Goal: Communication & Community: Answer question/provide support

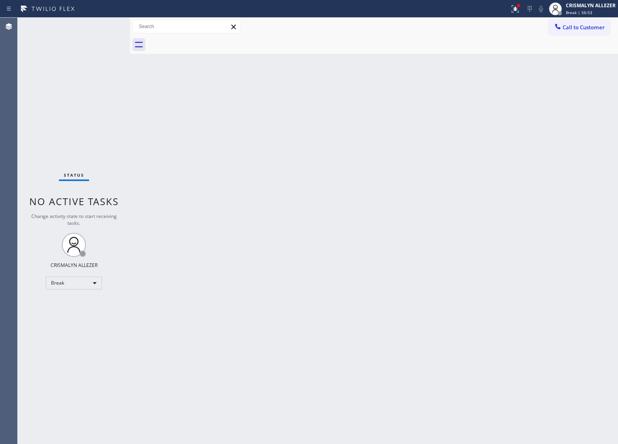
click at [97, 281] on div "Break" at bounding box center [74, 283] width 56 height 13
click at [86, 311] on li "Unavailable" at bounding box center [73, 314] width 55 height 10
click at [589, 22] on button "Call to Customer" at bounding box center [579, 27] width 61 height 15
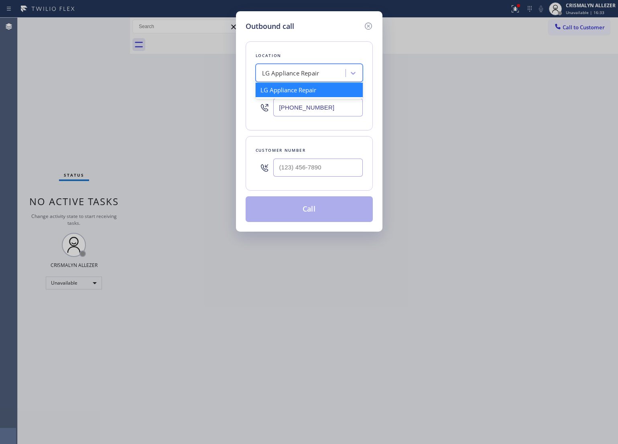
click at [293, 79] on div "LG Appliance Repair" at bounding box center [302, 73] width 88 height 14
paste input "Next Door Appliance Repair"
type input "Next Door Appliance Repair"
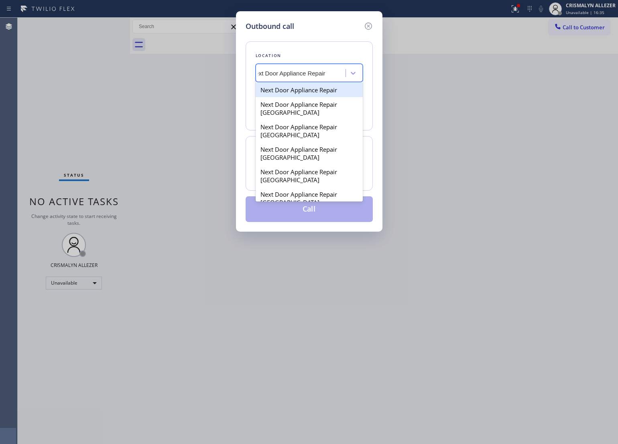
click at [297, 89] on div "Next Door Appliance Repair" at bounding box center [309, 90] width 107 height 14
type input "[PHONE_NUMBER]"
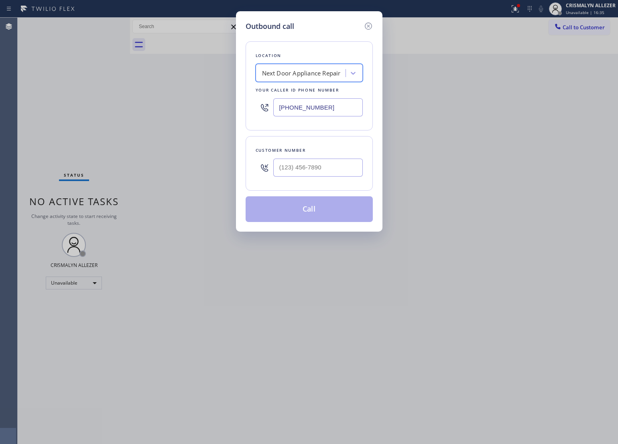
scroll to position [0, 0]
click at [290, 163] on input "(___) ___-____" at bounding box center [318, 168] width 90 height 18
paste input "631) 827-1215"
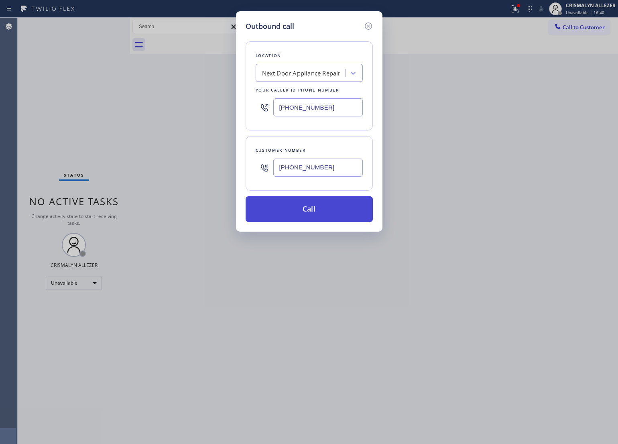
type input "[PHONE_NUMBER]"
click at [317, 213] on button "Call" at bounding box center [309, 209] width 127 height 26
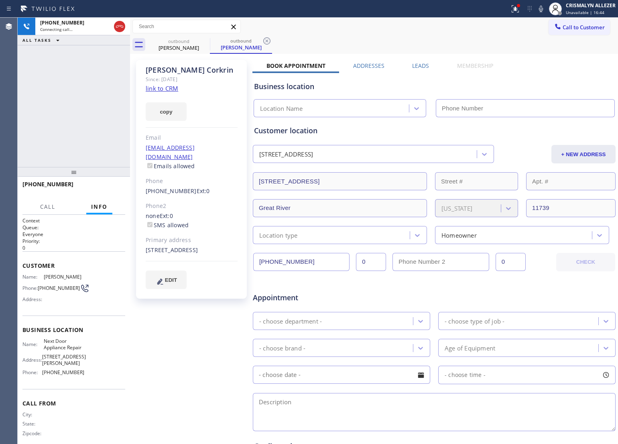
click at [168, 85] on link "link to CRM" at bounding box center [162, 88] width 33 height 8
type input "[PHONE_NUMBER]"
click at [543, 10] on icon at bounding box center [541, 9] width 4 height 6
click at [544, 7] on icon at bounding box center [541, 9] width 10 height 10
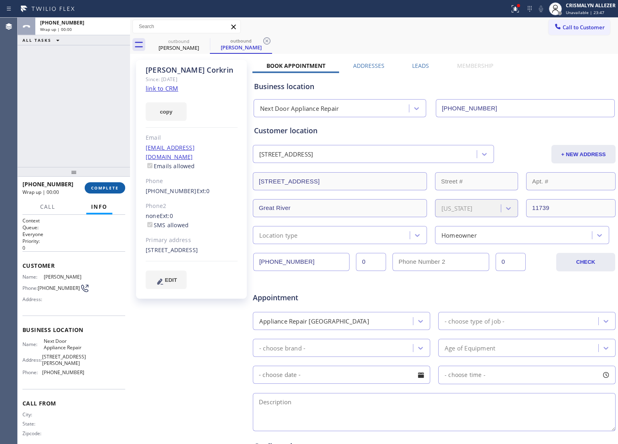
click at [106, 189] on span "COMPLETE" at bounding box center [105, 188] width 28 height 6
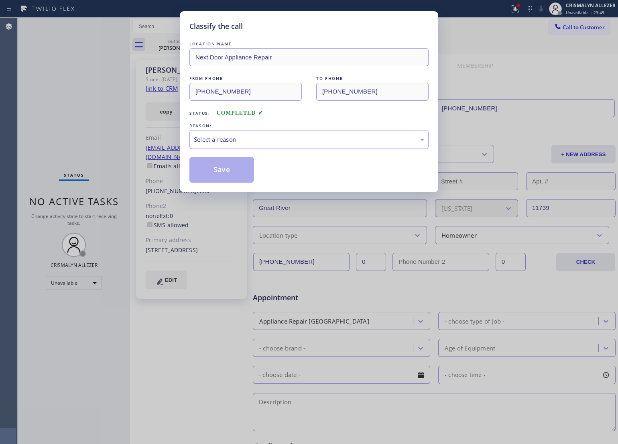
click at [314, 140] on div "Select a reason" at bounding box center [309, 139] width 230 height 9
click at [232, 171] on button "Save" at bounding box center [221, 170] width 65 height 26
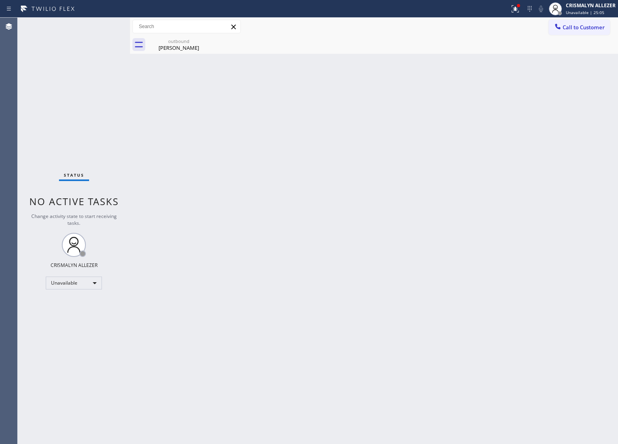
click at [394, 203] on div "Back to Dashboard Change Sender ID Customers Technicians Select a contact Outbo…" at bounding box center [374, 231] width 488 height 426
drag, startPoint x: 181, startPoint y: 41, endPoint x: 185, endPoint y: 41, distance: 4.9
click at [181, 41] on div "outbound" at bounding box center [179, 41] width 61 height 6
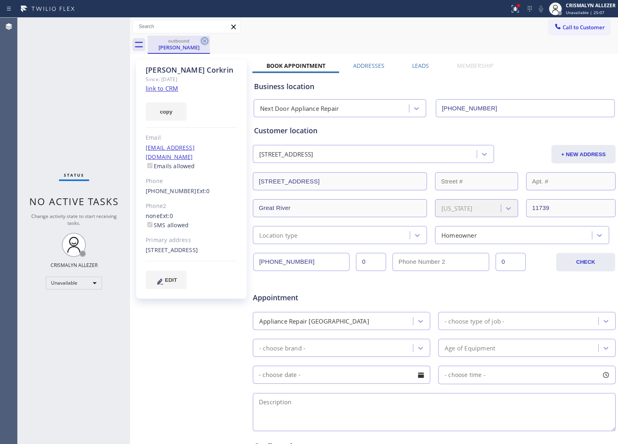
click at [200, 41] on icon at bounding box center [205, 41] width 10 height 10
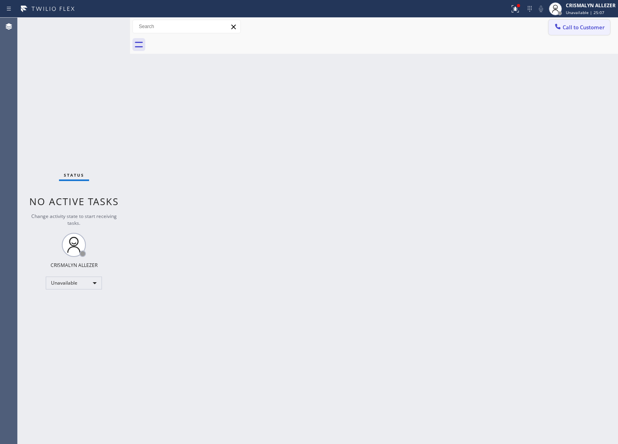
click at [568, 29] on span "Call to Customer" at bounding box center [584, 27] width 42 height 7
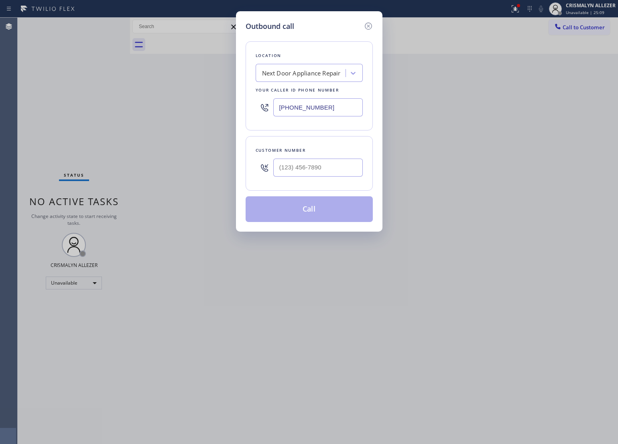
drag, startPoint x: 343, startPoint y: 107, endPoint x: 168, endPoint y: 106, distance: 175.4
click at [168, 106] on div "Outbound call Location Next Door Appliance Repair Your caller id phone number […" at bounding box center [309, 222] width 618 height 444
paste input "310) 388-3982"
type input "[PHONE_NUMBER]"
click at [328, 175] on input "(___) ___-____" at bounding box center [318, 168] width 90 height 18
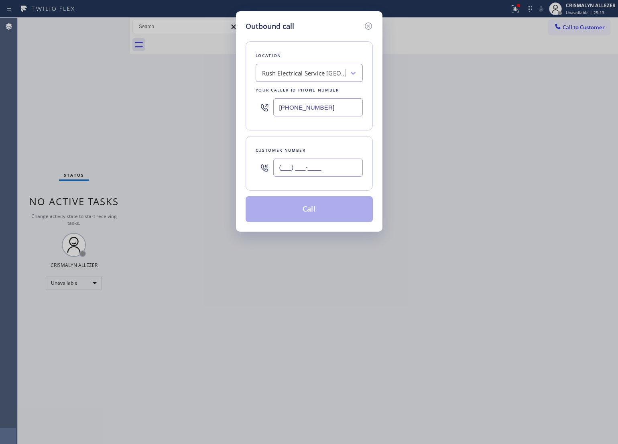
paste input "310) 525-4290"
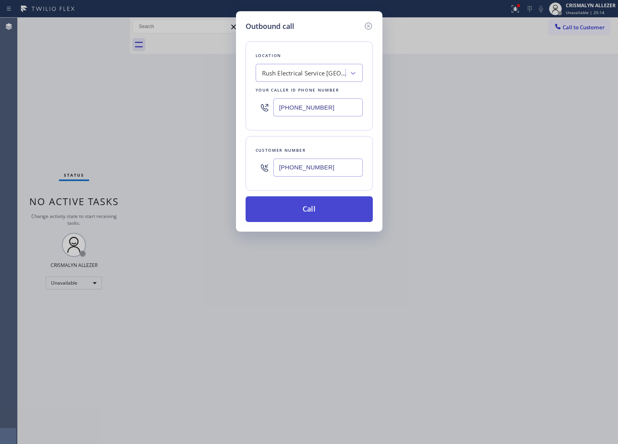
type input "[PHONE_NUMBER]"
click at [322, 211] on button "Call" at bounding box center [309, 209] width 127 height 26
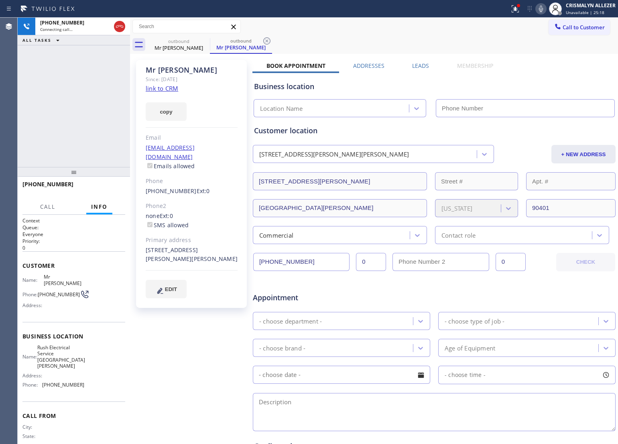
type input "[PHONE_NUMBER]"
click at [167, 88] on link "link to CRM" at bounding box center [162, 88] width 33 height 8
click at [105, 186] on span "HANG UP" at bounding box center [106, 188] width 24 height 6
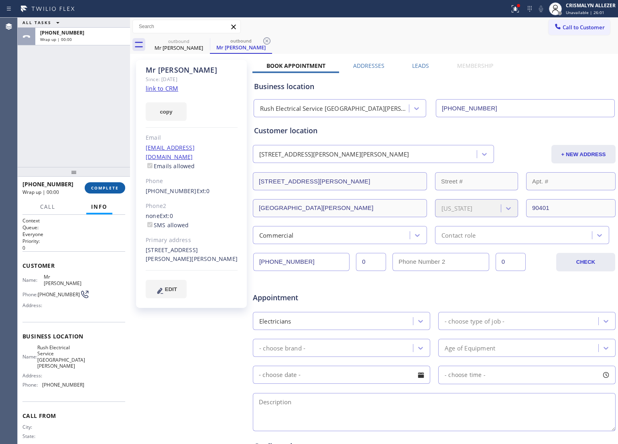
click at [105, 186] on span "COMPLETE" at bounding box center [105, 188] width 28 height 6
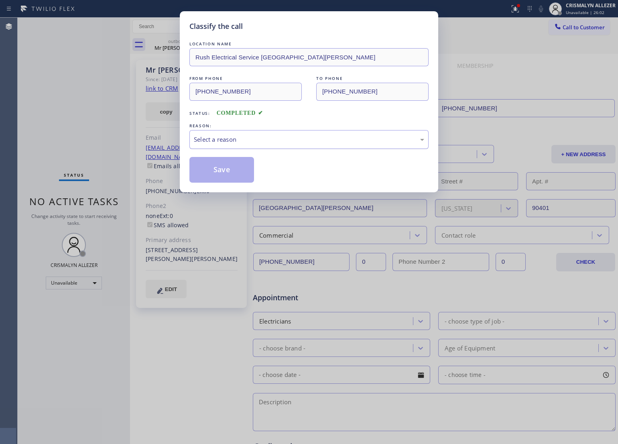
click at [322, 143] on div "Select a reason" at bounding box center [309, 139] width 230 height 9
click at [234, 173] on button "Save" at bounding box center [221, 170] width 65 height 26
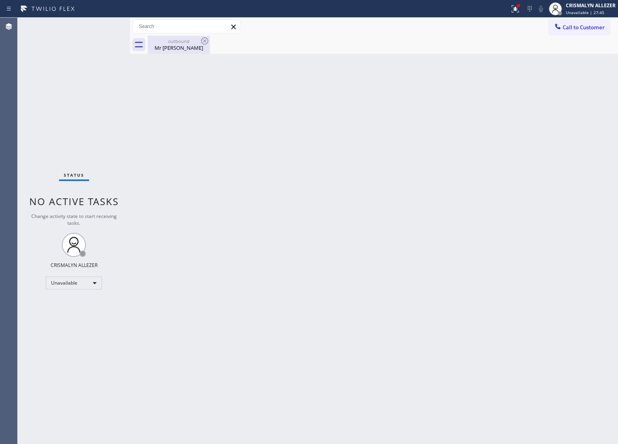
drag, startPoint x: 183, startPoint y: 49, endPoint x: 193, endPoint y: 42, distance: 12.4
click at [185, 48] on div "Mr [PERSON_NAME]" at bounding box center [179, 47] width 61 height 7
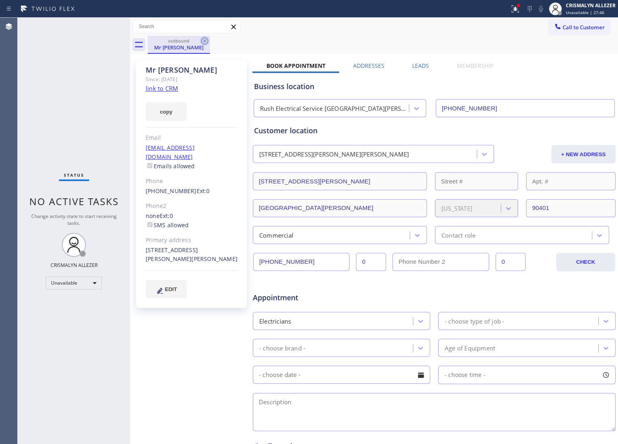
click at [201, 39] on icon at bounding box center [205, 41] width 10 height 10
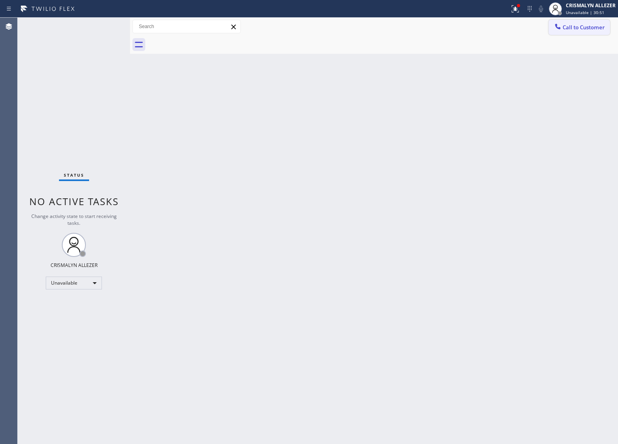
click at [572, 29] on span "Call to Customer" at bounding box center [584, 27] width 42 height 7
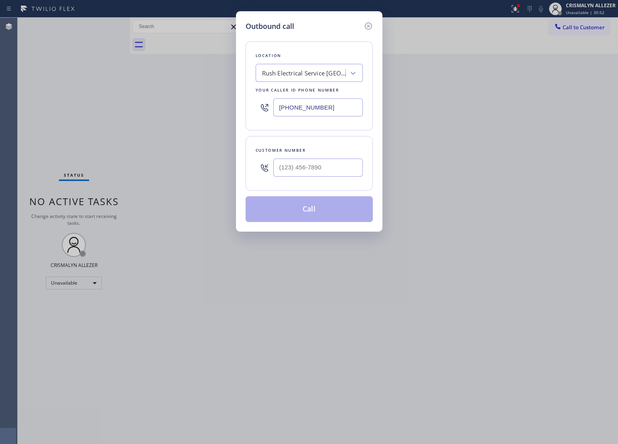
drag, startPoint x: 341, startPoint y: 107, endPoint x: 129, endPoint y: 117, distance: 212.2
click at [129, 117] on div "Outbound call Location Rush Electrical Service [GEOGRAPHIC_DATA][PERSON_NAME] Y…" at bounding box center [309, 222] width 618 height 444
paste input "786) 465-5241"
type input "[PHONE_NUMBER]"
click at [330, 175] on input "(___) ___-____" at bounding box center [318, 168] width 90 height 18
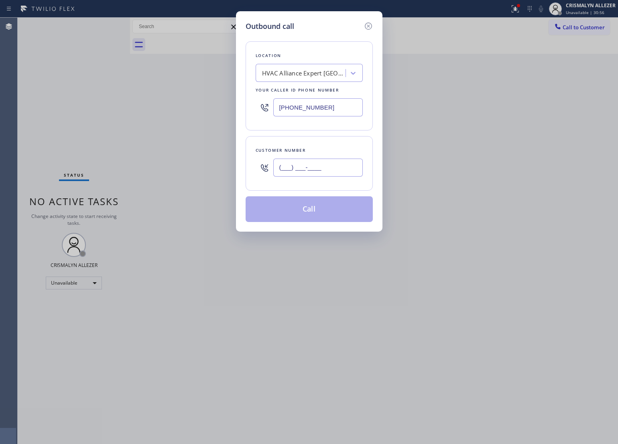
paste input "855) 509-9777"
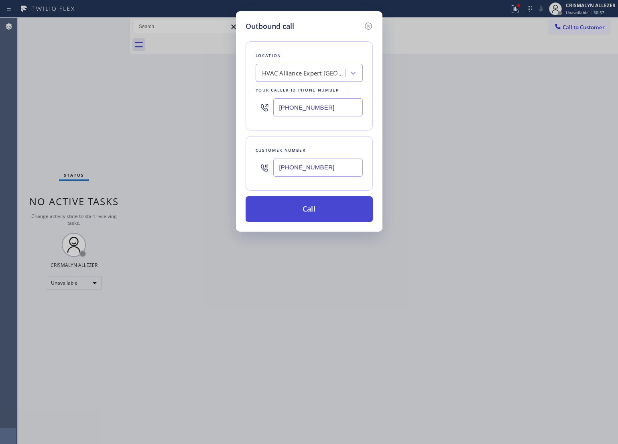
type input "[PHONE_NUMBER]"
click at [317, 208] on button "Call" at bounding box center [309, 209] width 127 height 26
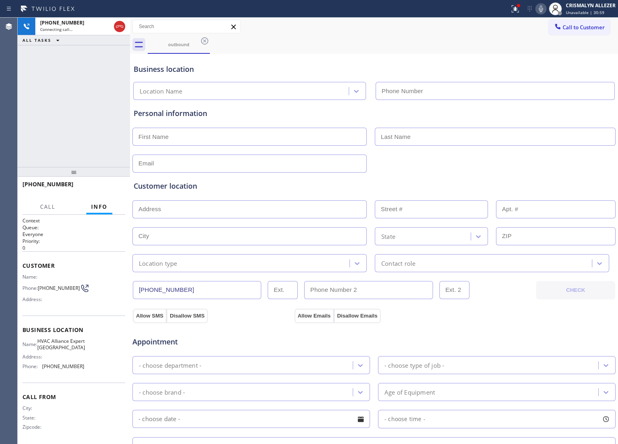
type input "[PHONE_NUMBER]"
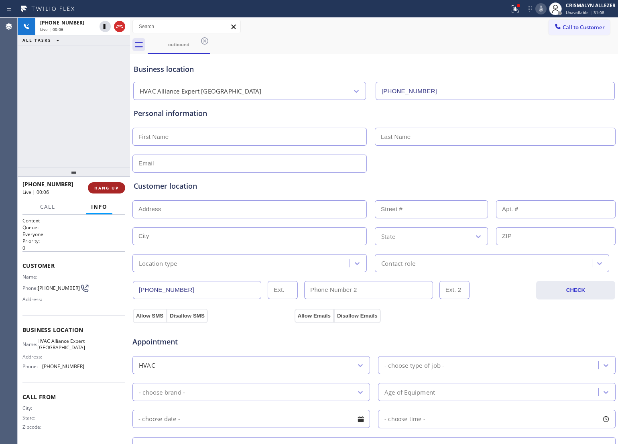
click at [102, 185] on span "HANG UP" at bounding box center [106, 188] width 24 height 6
click at [104, 187] on span "HANG UP" at bounding box center [106, 188] width 24 height 6
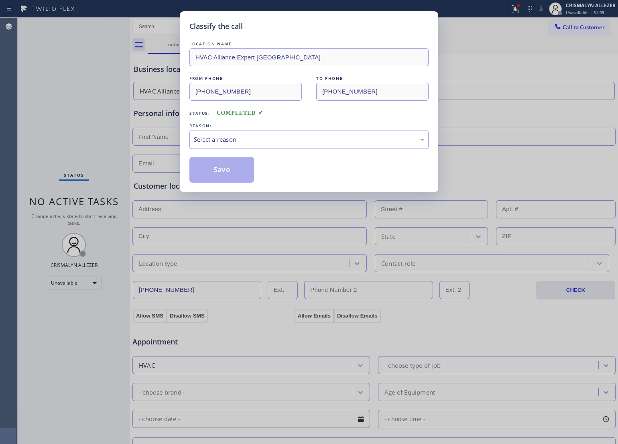
click at [326, 140] on div "Select a reason" at bounding box center [309, 139] width 230 height 9
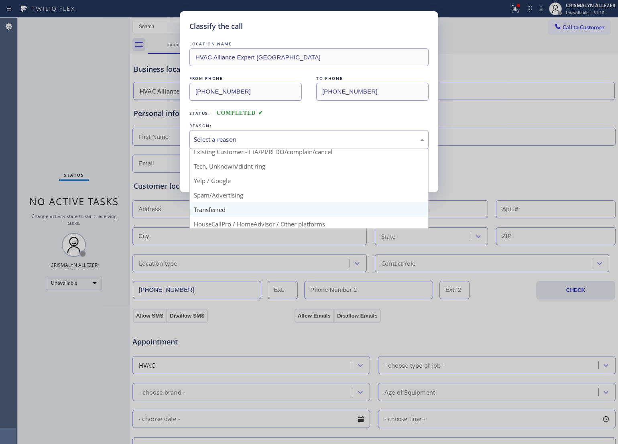
scroll to position [55, 0]
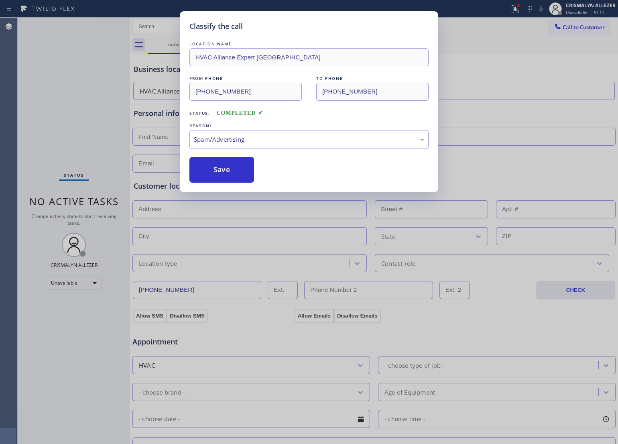
click at [218, 179] on button "Save" at bounding box center [221, 170] width 65 height 26
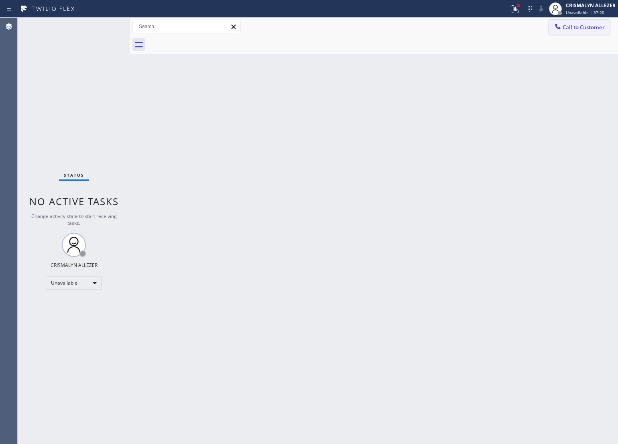
click at [586, 24] on span "Call to Customer" at bounding box center [584, 27] width 42 height 7
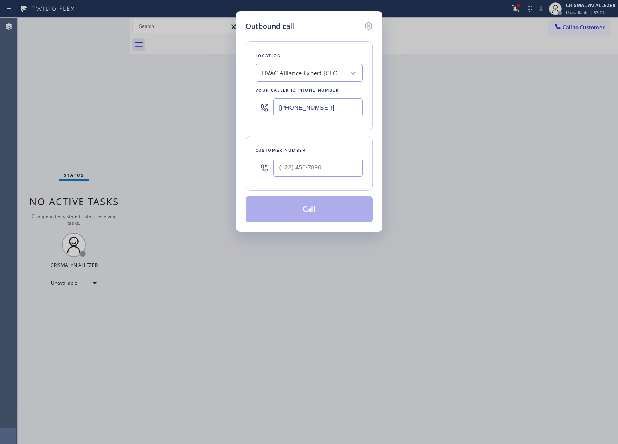
click at [323, 73] on div "HVAC Alliance Expert [GEOGRAPHIC_DATA]" at bounding box center [304, 73] width 84 height 9
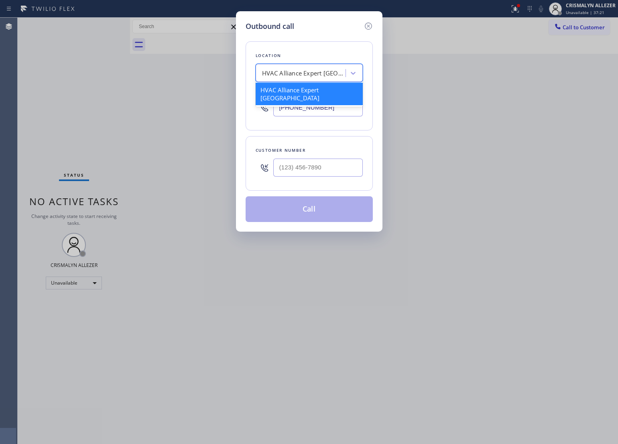
paste input "Next Door Appliance Repair"
type input "Next Door Appliance Repair"
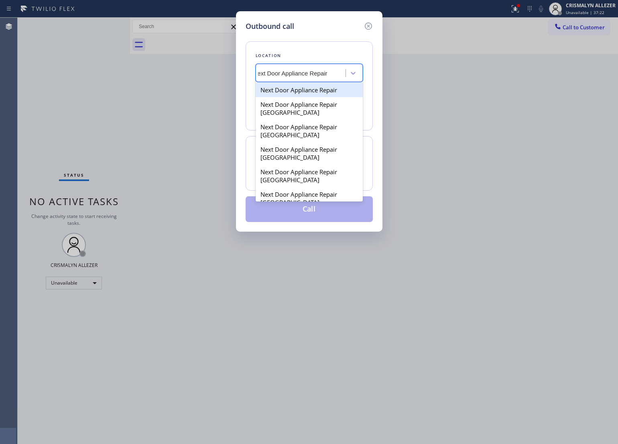
scroll to position [0, 9]
click at [319, 94] on div "Next Door Appliance Repair" at bounding box center [309, 90] width 107 height 14
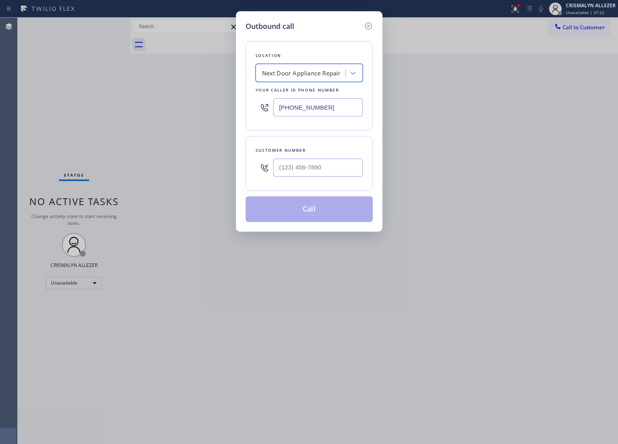
scroll to position [0, 0]
drag, startPoint x: 344, startPoint y: 107, endPoint x: 216, endPoint y: 117, distance: 128.8
click at [216, 117] on div "Outbound call Location option Next Door Appliance Repair, selected. 100 results…" at bounding box center [309, 222] width 618 height 444
drag, startPoint x: 334, startPoint y: 108, endPoint x: 209, endPoint y: 109, distance: 125.2
click at [209, 109] on div "Outbound call Location Next Door Appliance Repair Your caller id phone number […" at bounding box center [309, 222] width 618 height 444
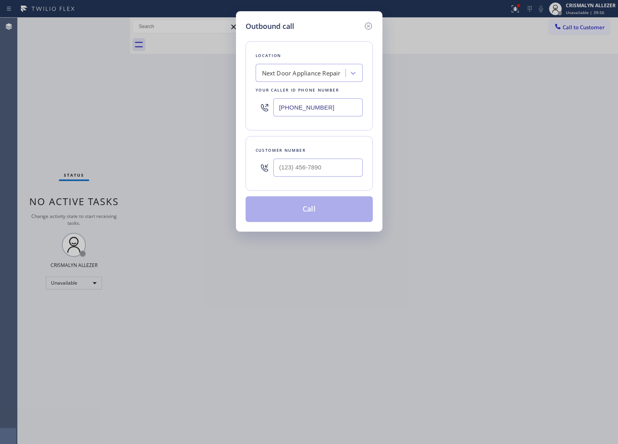
paste input "___) ___-____"
type input "(___) ___-____"
paste input "708) 998-5526"
type input "[PHONE_NUMBER]"
click at [350, 166] on input "(___) ___-____" at bounding box center [318, 168] width 90 height 18
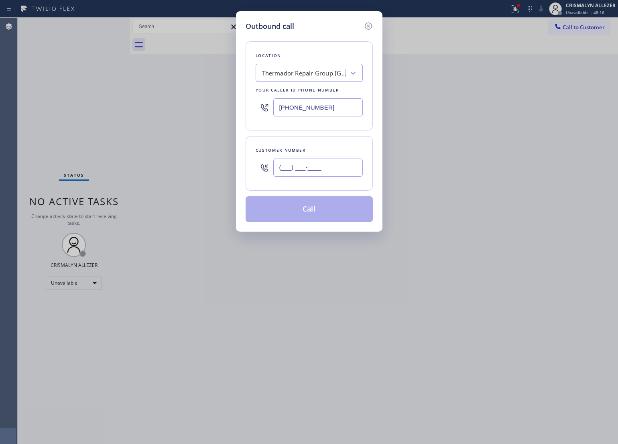
paste input "312) 420-1346"
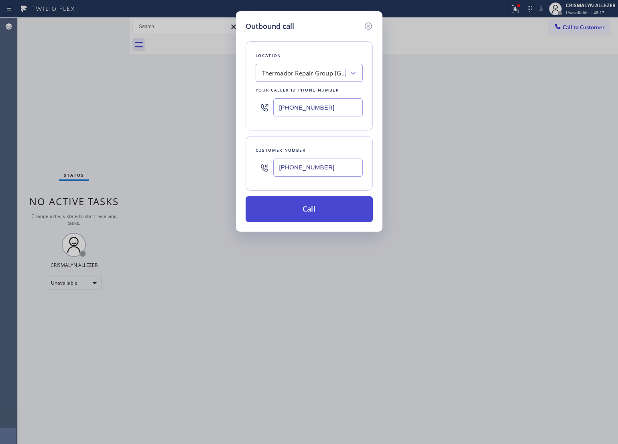
type input "[PHONE_NUMBER]"
click at [315, 216] on button "Call" at bounding box center [309, 209] width 127 height 26
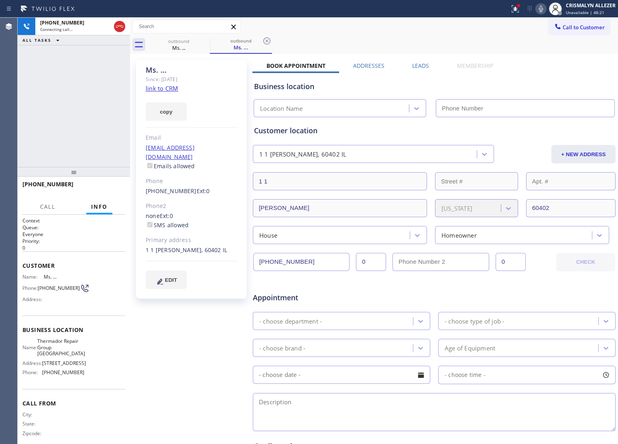
type input "[PHONE_NUMBER]"
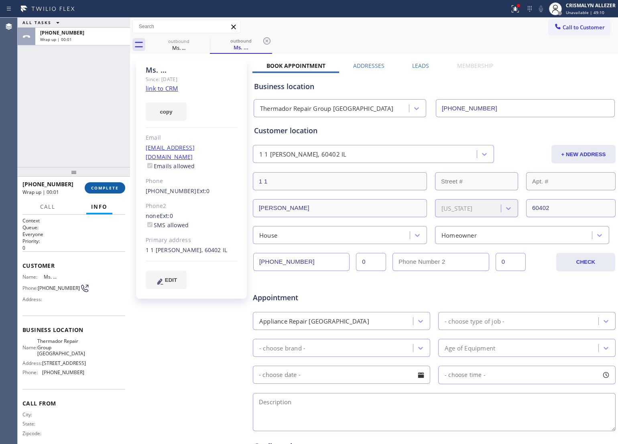
click at [101, 193] on button "COMPLETE" at bounding box center [105, 187] width 41 height 11
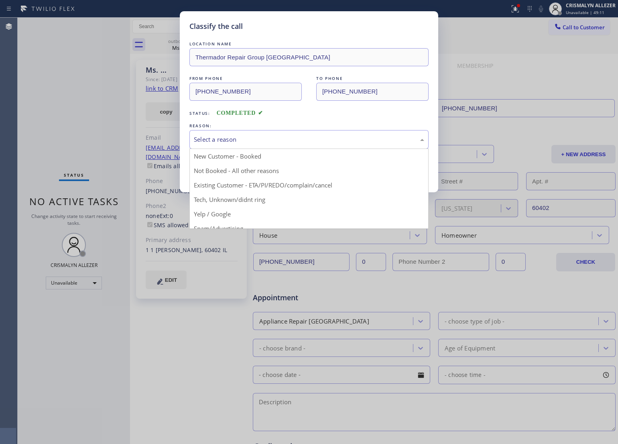
click at [317, 142] on div "Select a reason" at bounding box center [309, 139] width 230 height 9
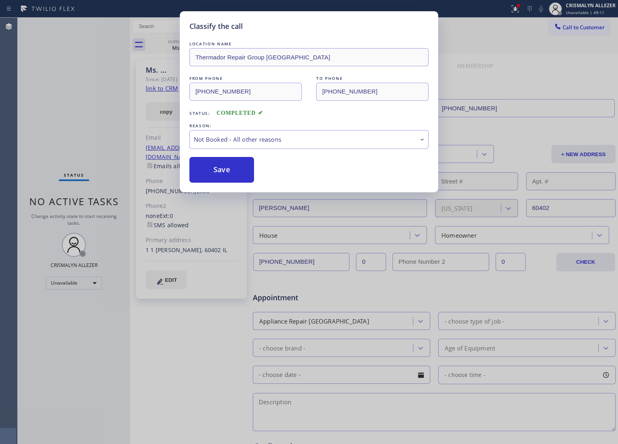
click at [238, 175] on button "Save" at bounding box center [221, 170] width 65 height 26
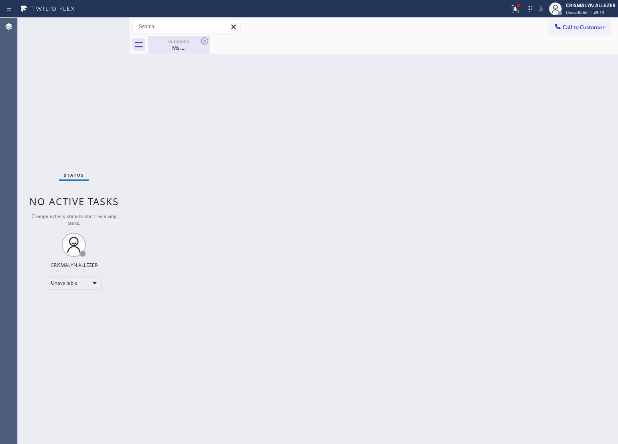
click at [177, 45] on div "Ms. ..." at bounding box center [179, 47] width 61 height 7
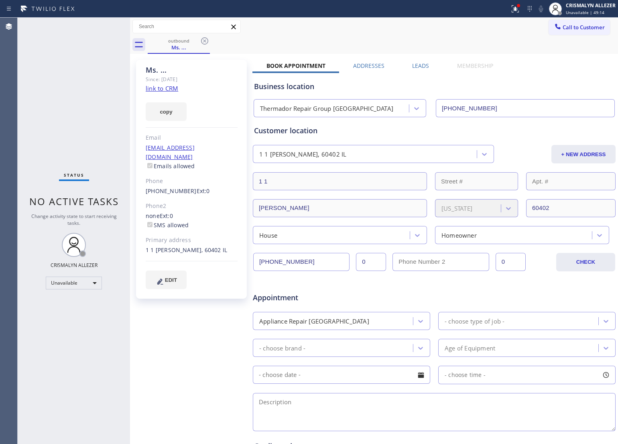
click at [416, 65] on label "Leads" at bounding box center [420, 66] width 17 height 8
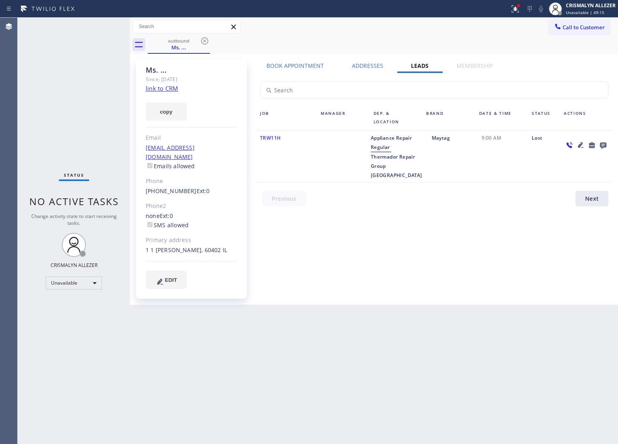
click at [606, 145] on icon at bounding box center [603, 145] width 6 height 6
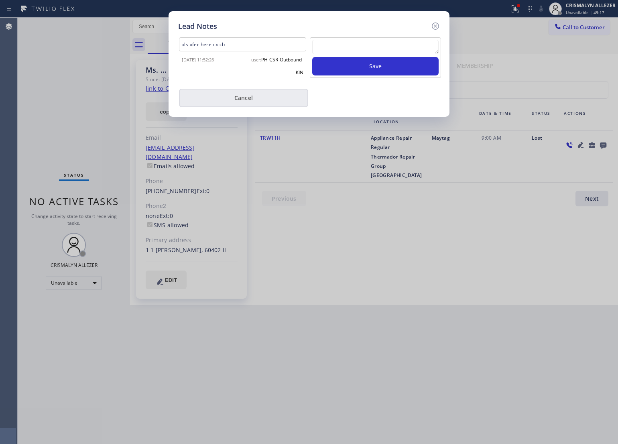
click at [267, 99] on button "Cancel" at bounding box center [243, 98] width 129 height 18
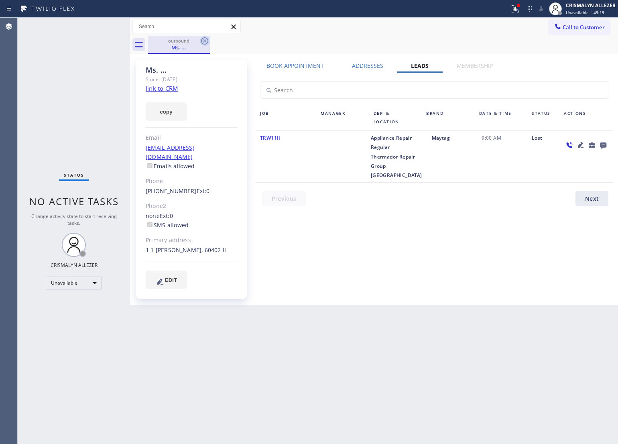
click at [204, 43] on icon at bounding box center [205, 41] width 10 height 10
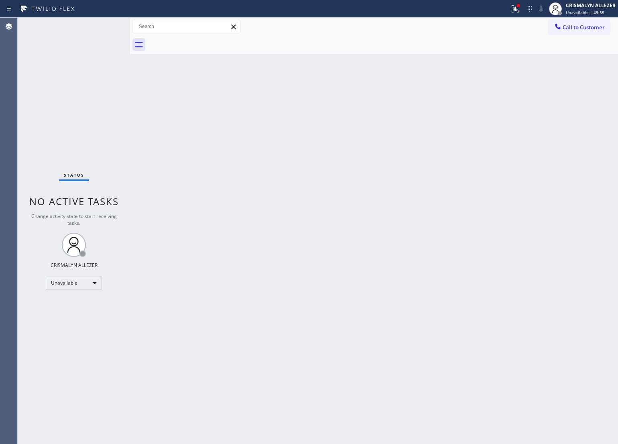
click at [552, 413] on div "Back to Dashboard Change Sender ID Customers Technicians Select a contact Outbo…" at bounding box center [374, 231] width 488 height 426
click at [585, 27] on span "Call to Customer" at bounding box center [584, 27] width 42 height 7
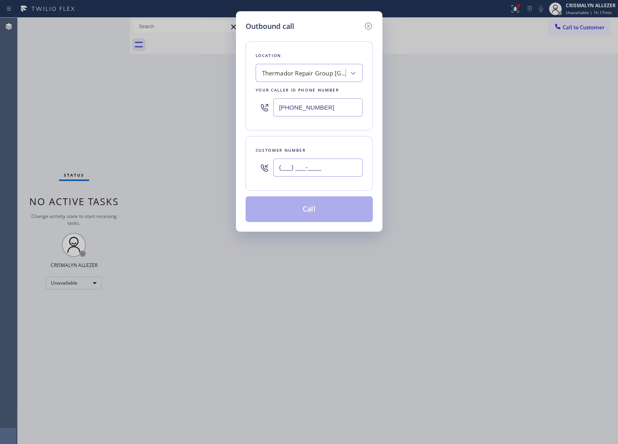
click at [329, 171] on input "(___) ___-____" at bounding box center [318, 168] width 90 height 18
paste input "310) 430-5843"
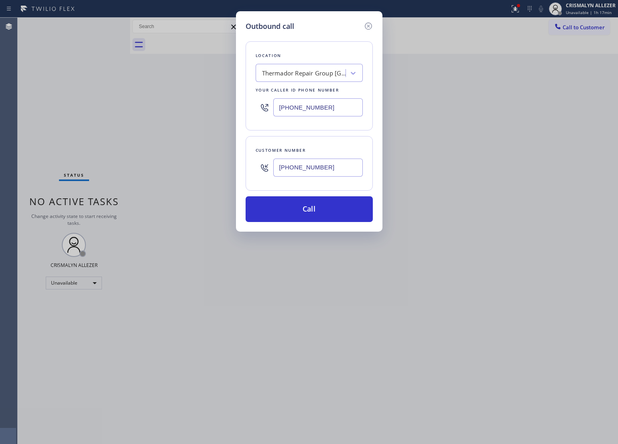
type input "[PHONE_NUMBER]"
drag, startPoint x: 592, startPoint y: 115, endPoint x: 542, endPoint y: 126, distance: 51.9
click at [592, 115] on div "Outbound call Location Thermador Repair Group [GEOGRAPHIC_DATA] Your caller id …" at bounding box center [309, 222] width 618 height 444
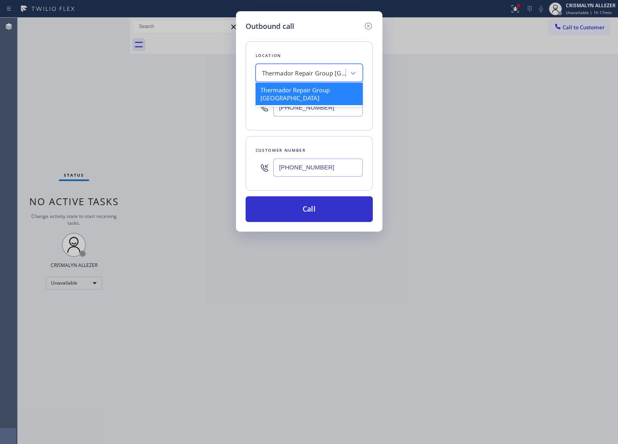
click at [309, 73] on div "Thermador Repair Group [GEOGRAPHIC_DATA]" at bounding box center [304, 73] width 84 height 9
type input "v"
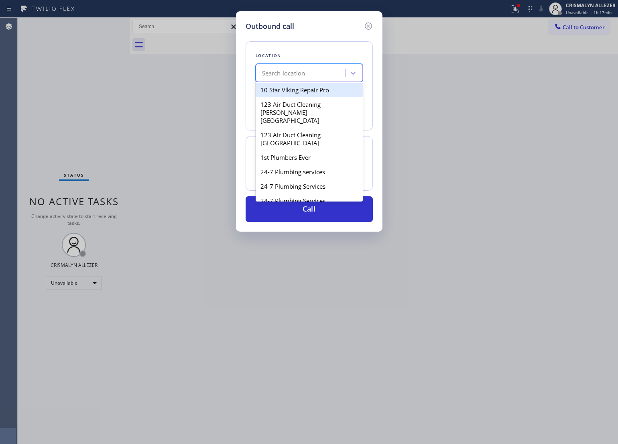
paste input "HVAC Service [GEOGRAPHIC_DATA][PERSON_NAME] Air"
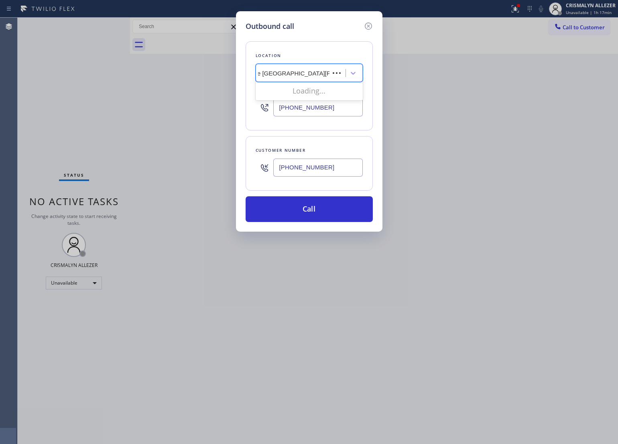
scroll to position [0, 28]
type input "HVAC Service [GEOGRAPHIC_DATA][PERSON_NAME] Air"
drag, startPoint x: 240, startPoint y: 110, endPoint x: 139, endPoint y: 109, distance: 101.2
click at [139, 109] on div "Outbound call Location Thermador Repair Group [GEOGRAPHIC_DATA] Your caller id …" at bounding box center [309, 222] width 618 height 444
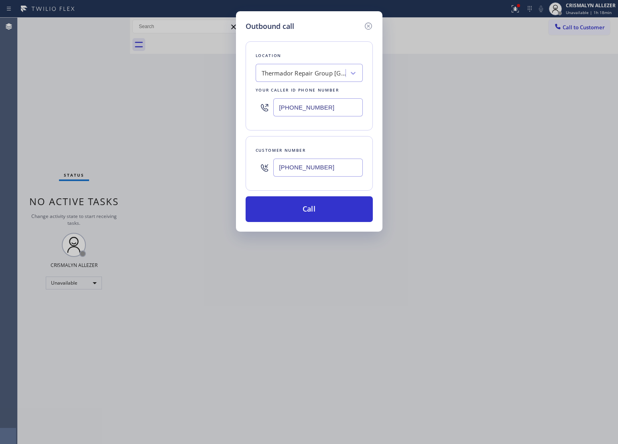
paste input "424) 772-3921"
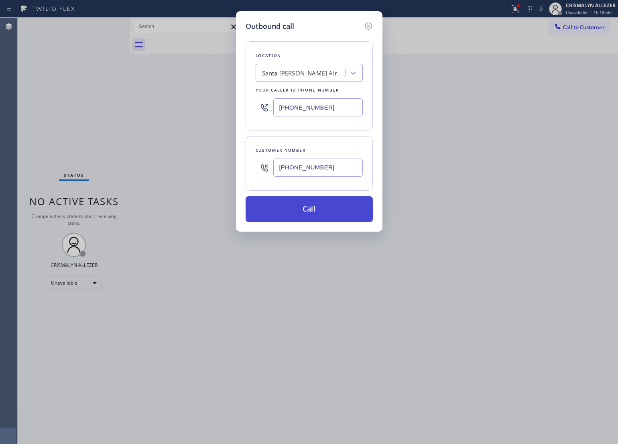
type input "[PHONE_NUMBER]"
click at [323, 211] on button "Call" at bounding box center [309, 209] width 127 height 26
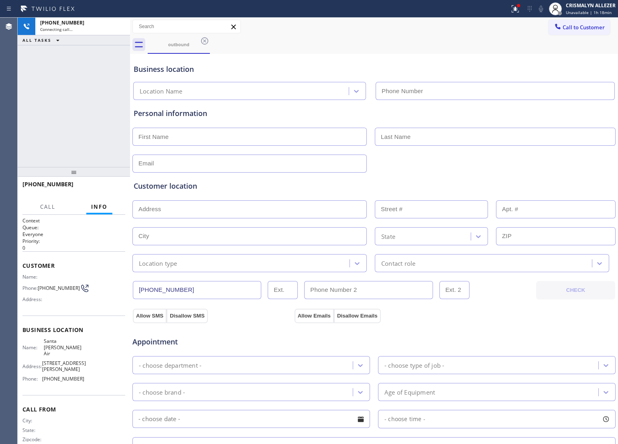
type input "[PHONE_NUMBER]"
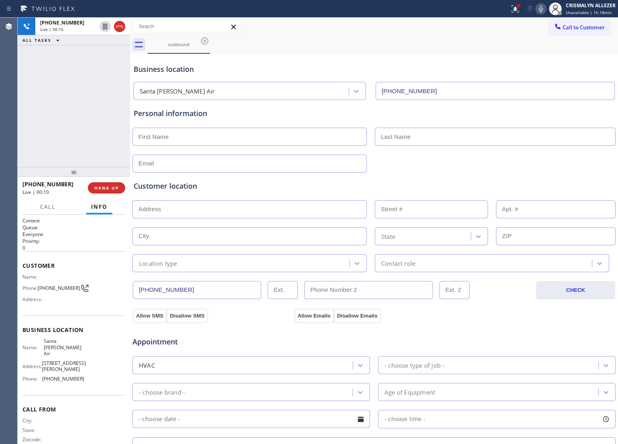
click at [33, 81] on div "[PHONE_NUMBER] Live | 00:10 ALL TASKS ALL TASKS ACTIVE TASKS TASKS IN WRAP UP" at bounding box center [74, 92] width 112 height 149
click at [543, 7] on icon at bounding box center [541, 9] width 10 height 10
click at [543, 318] on div "Allow SMS Disallow SMS Allow Emails Disallow Emails" at bounding box center [374, 315] width 485 height 16
click at [540, 7] on icon at bounding box center [541, 9] width 10 height 10
click at [565, 57] on div "Business location [GEOGRAPHIC_DATA][PERSON_NAME] [PHONE_NUMBER]" at bounding box center [374, 78] width 484 height 44
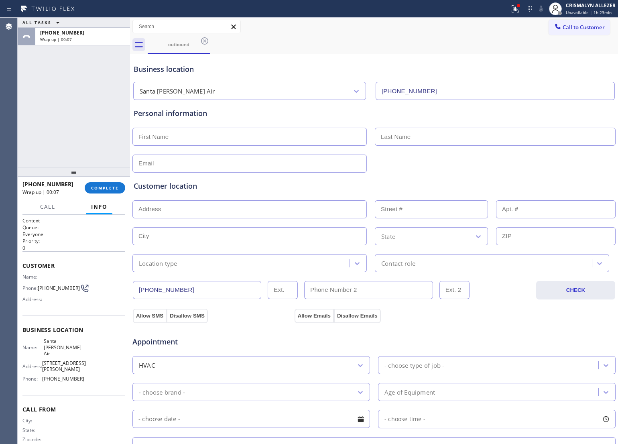
click at [189, 137] on input "text" at bounding box center [249, 137] width 234 height 18
type input "[PERSON_NAME]"
click at [183, 163] on input "text" at bounding box center [249, 164] width 234 height 18
click at [182, 155] on input "text" at bounding box center [249, 164] width 234 height 18
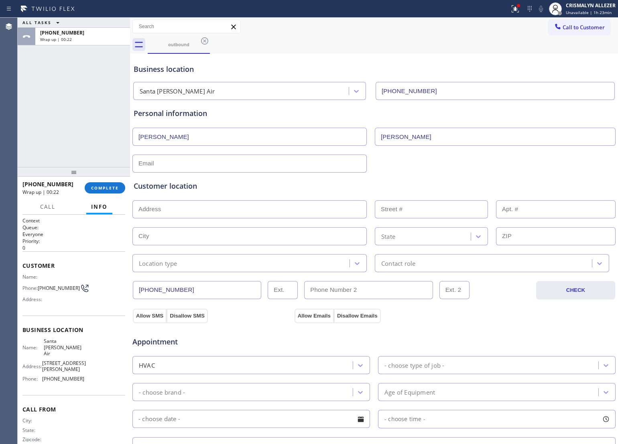
paste input "[EMAIL_ADDRESS][DOMAIN_NAME]"
type input "[EMAIL_ADDRESS][DOMAIN_NAME]"
click at [400, 136] on input "[PERSON_NAME]" at bounding box center [495, 137] width 241 height 18
type input "Luo"
click at [312, 208] on input "text" at bounding box center [249, 209] width 234 height 18
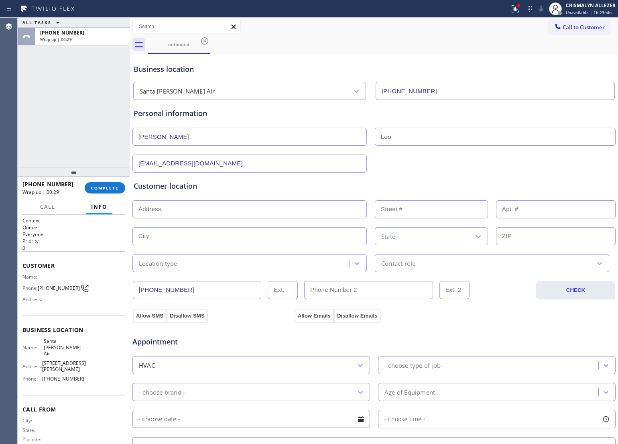
paste input "[STREET_ADDRESS][PERSON_NAME]"
type input "[STREET_ADDRESS]"
type input "832"
type input "[GEOGRAPHIC_DATA][PERSON_NAME]"
type input "90403"
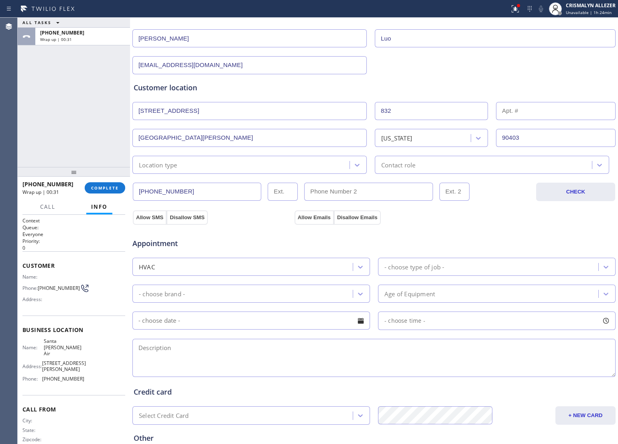
scroll to position [151, 0]
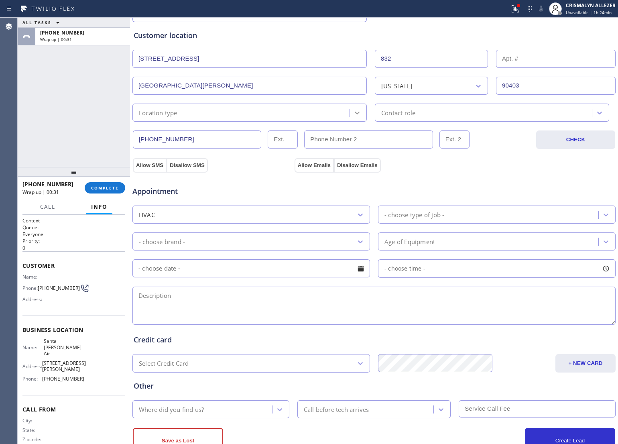
click at [356, 113] on icon at bounding box center [357, 113] width 8 height 8
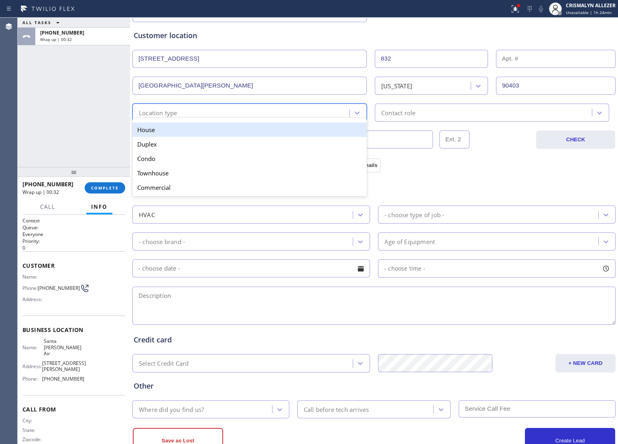
click at [294, 131] on div "House" at bounding box center [249, 129] width 234 height 14
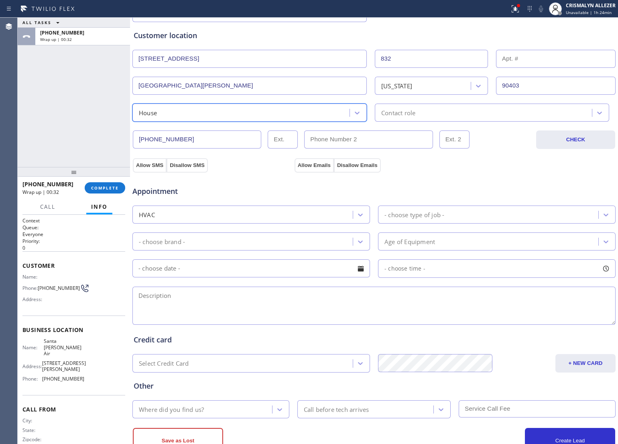
click at [413, 117] on div "Contact role" at bounding box center [484, 113] width 215 height 14
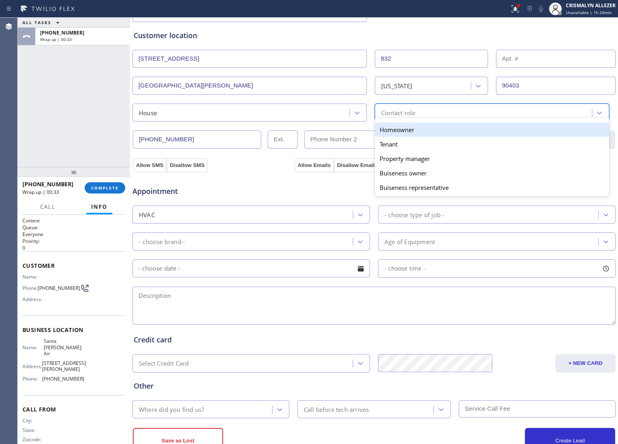
click at [404, 131] on div "Homeowner" at bounding box center [492, 129] width 234 height 14
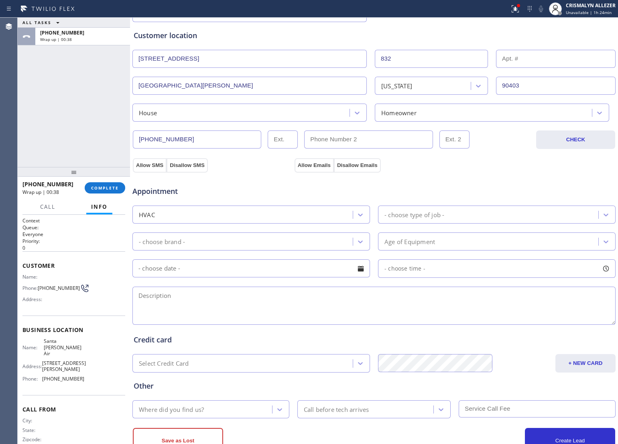
click at [191, 302] on textarea at bounding box center [373, 306] width 483 height 38
paste textarea "I am looking for someone to install a wall unit air conditioner the size is abo…"
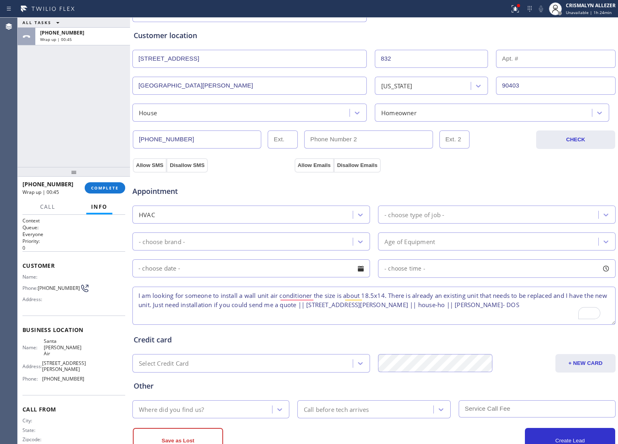
type textarea "I am looking for someone to install a wall unit air conditioner the size is abo…"
click at [462, 218] on div "- choose type of job -" at bounding box center [490, 215] width 218 height 14
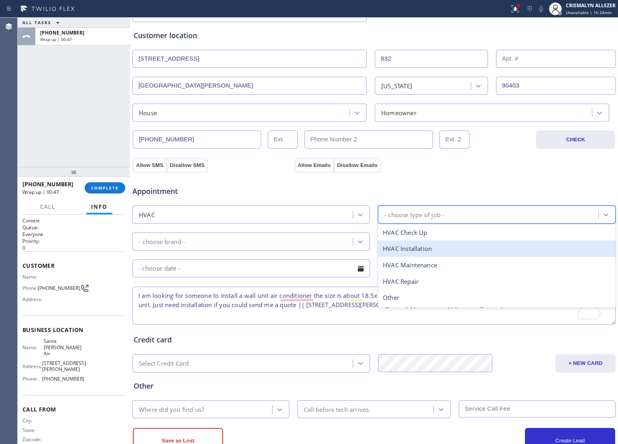
click at [418, 251] on div "HVAC Installation" at bounding box center [497, 248] width 238 height 16
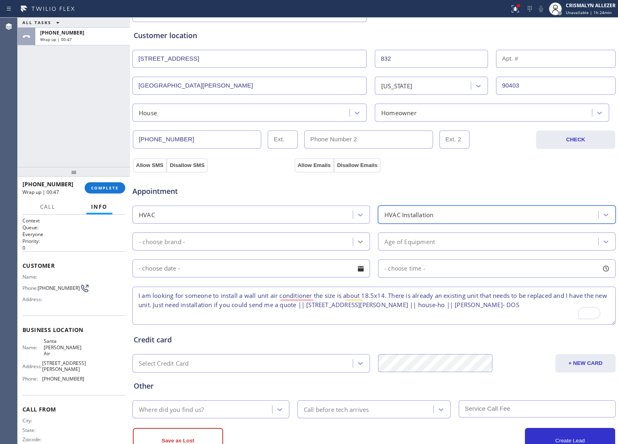
click at [360, 246] on icon at bounding box center [360, 242] width 8 height 8
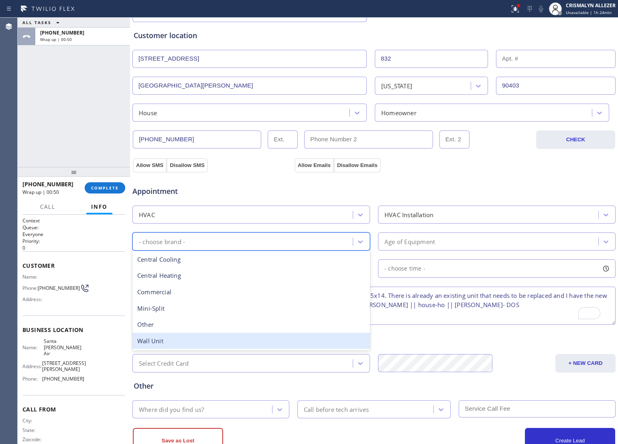
click at [167, 344] on div "Wall Unit" at bounding box center [251, 341] width 238 height 16
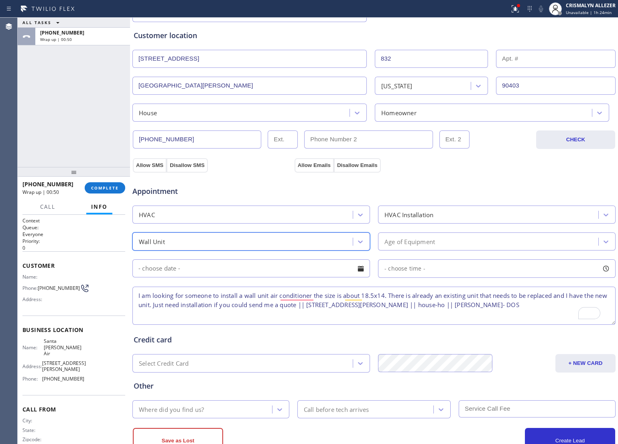
click at [459, 246] on div "Age of Equipment" at bounding box center [490, 241] width 218 height 14
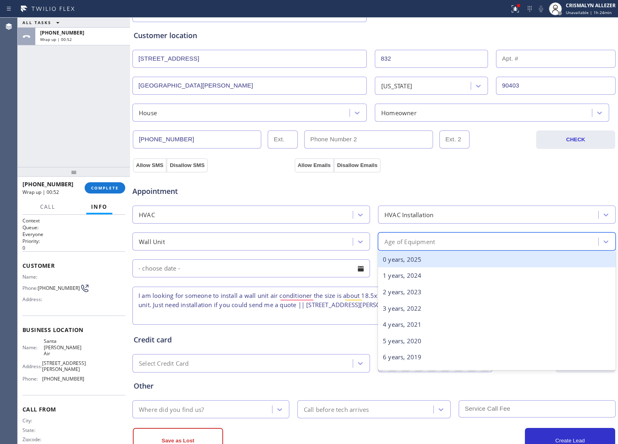
click at [442, 259] on div "0 years, 2025" at bounding box center [497, 259] width 238 height 16
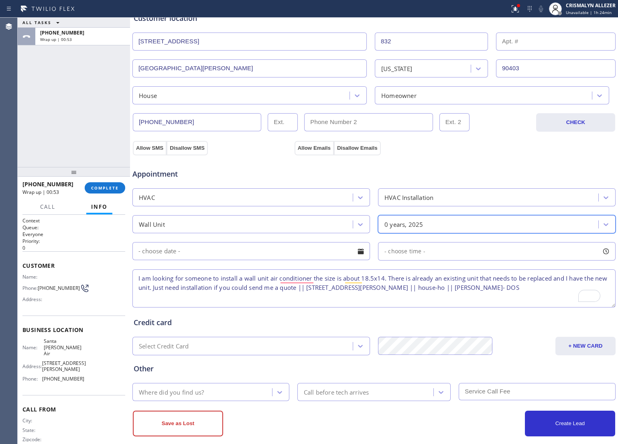
scroll to position [179, 0]
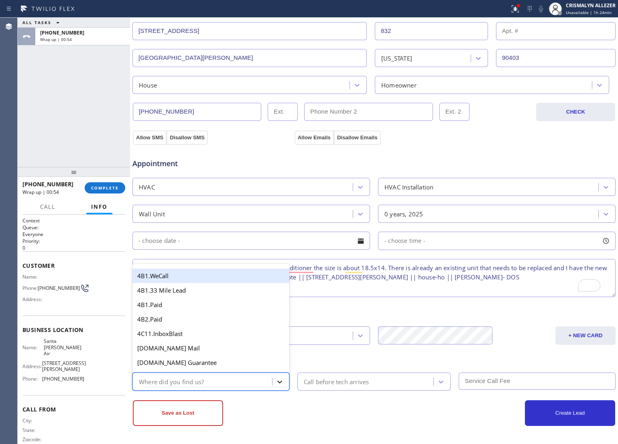
click at [283, 381] on div at bounding box center [280, 382] width 14 height 14
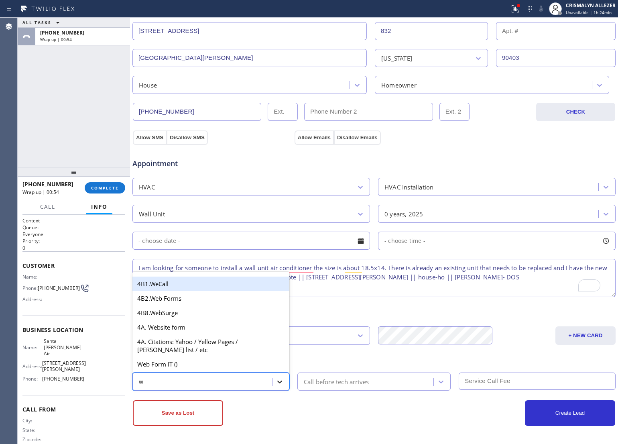
type input "we"
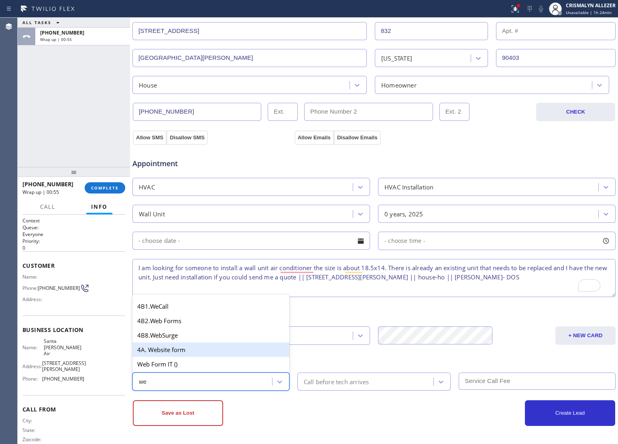
click at [191, 352] on div "4A. Website form" at bounding box center [210, 349] width 157 height 14
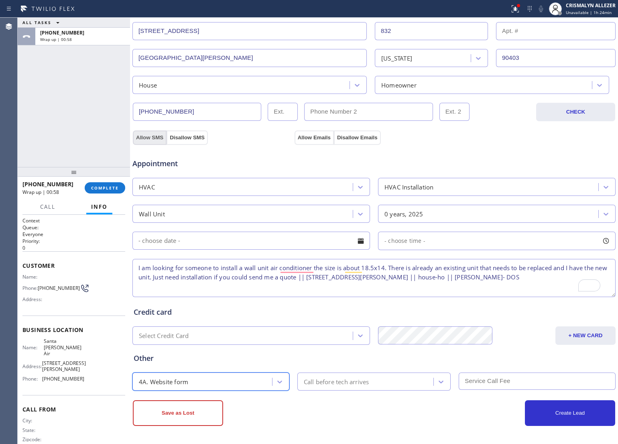
click at [149, 137] on button "Allow SMS" at bounding box center [150, 137] width 34 height 14
click at [311, 140] on button "Allow Emails" at bounding box center [314, 137] width 39 height 14
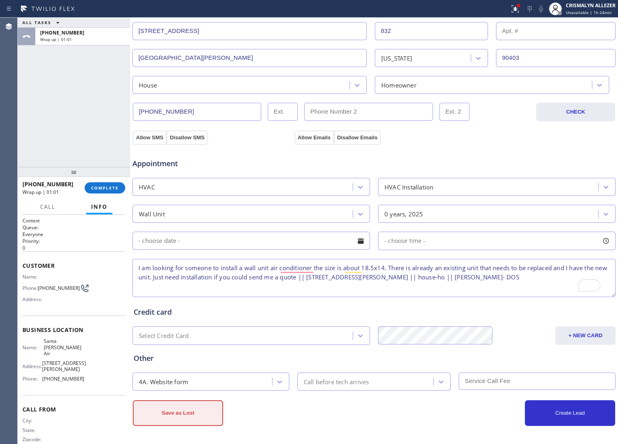
click at [179, 413] on button "Save as Lost" at bounding box center [178, 413] width 90 height 26
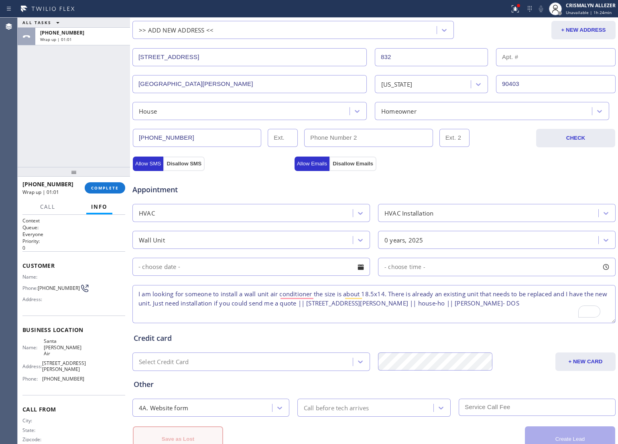
scroll to position [207, 0]
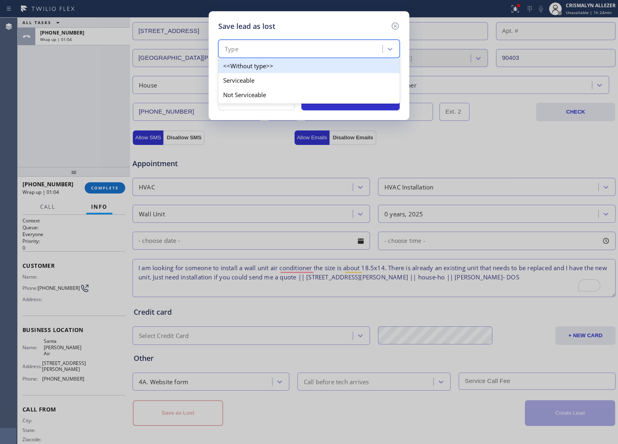
click at [344, 49] on div "Type" at bounding box center [302, 49] width 162 height 14
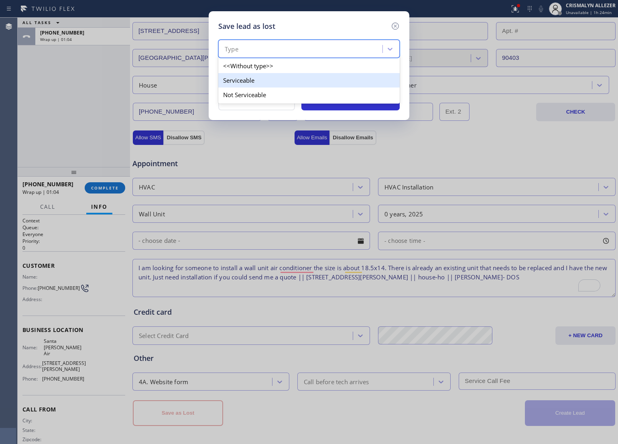
click at [263, 81] on div "Serviceable" at bounding box center [308, 80] width 181 height 14
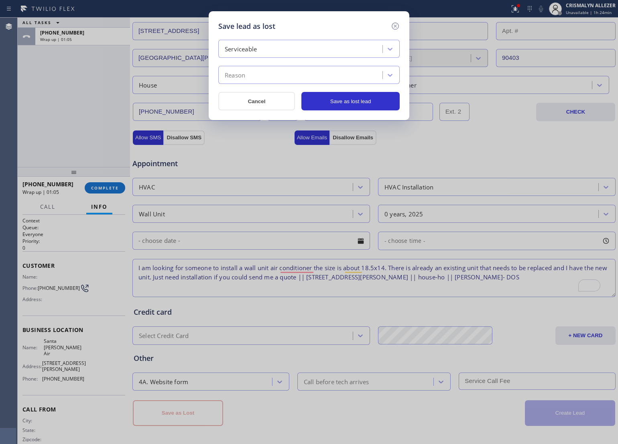
click at [271, 81] on div "Reason" at bounding box center [302, 75] width 162 height 14
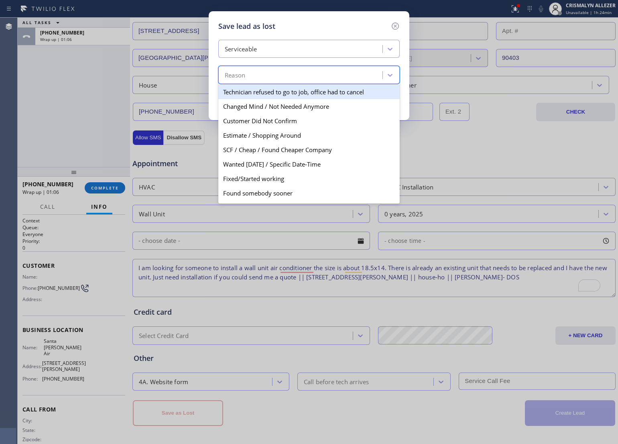
click at [308, 47] on div "Serviceable" at bounding box center [302, 49] width 162 height 14
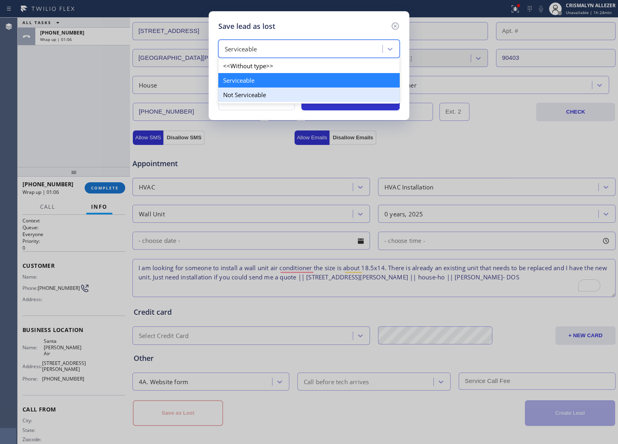
click at [259, 94] on div "Not Serviceable" at bounding box center [308, 95] width 181 height 14
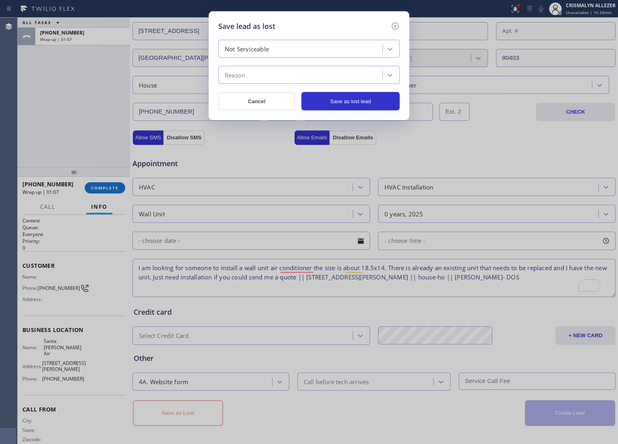
click at [285, 77] on div "Reason" at bounding box center [302, 75] width 162 height 14
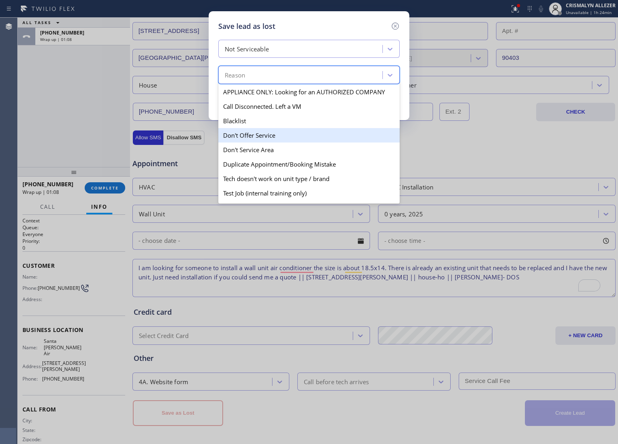
click at [263, 140] on div "Don't Offer Service" at bounding box center [308, 135] width 181 height 14
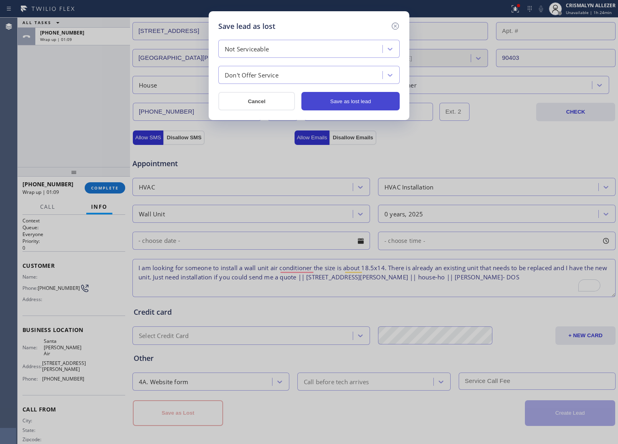
click at [348, 99] on button "Save as lost lead" at bounding box center [350, 101] width 98 height 18
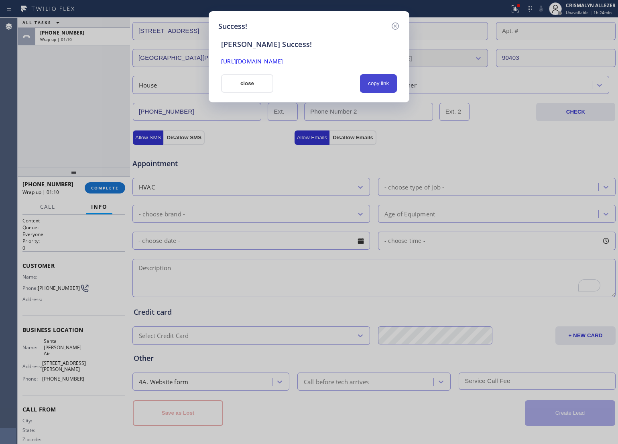
click at [380, 83] on button "copy link" at bounding box center [378, 83] width 37 height 18
click at [260, 89] on button "close" at bounding box center [247, 83] width 52 height 18
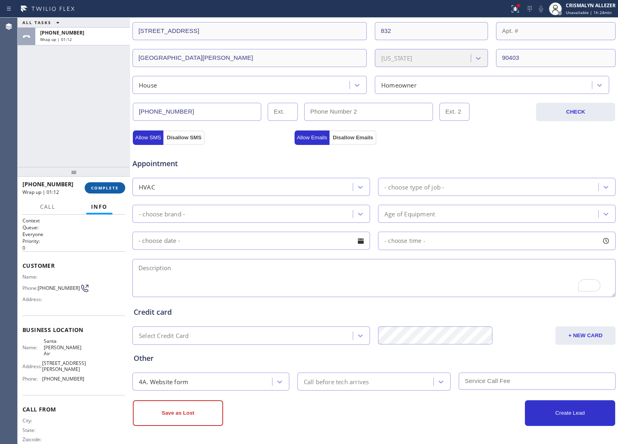
click at [107, 187] on span "COMPLETE" at bounding box center [105, 188] width 28 height 6
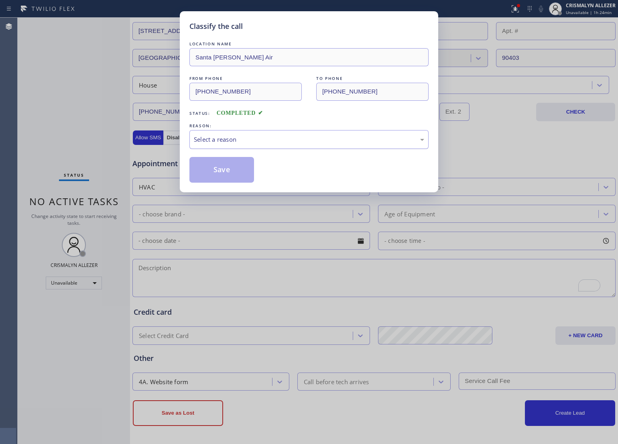
click at [311, 143] on div "Select a reason" at bounding box center [309, 139] width 230 height 9
click at [229, 174] on button "Save" at bounding box center [221, 170] width 65 height 26
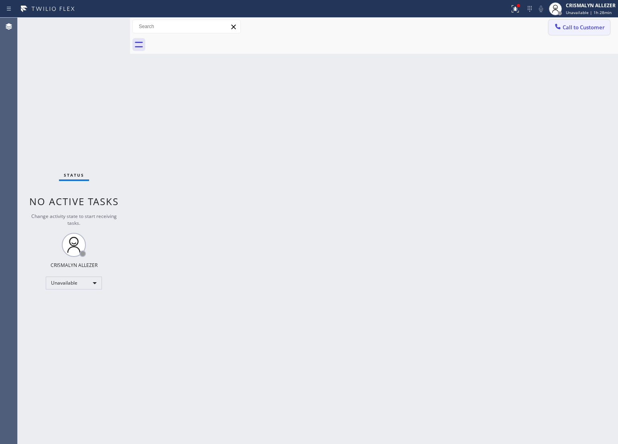
click at [578, 24] on span "Call to Customer" at bounding box center [584, 27] width 42 height 7
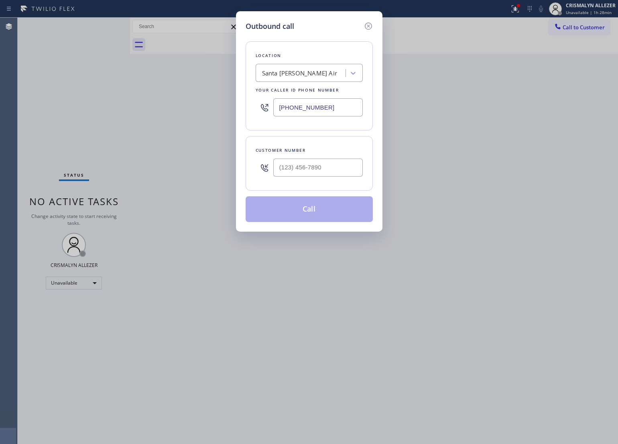
drag, startPoint x: 247, startPoint y: 108, endPoint x: 385, endPoint y: 145, distance: 142.7
click at [189, 110] on div "Outbound call Location [GEOGRAPHIC_DATA][PERSON_NAME] Air Your caller id phone …" at bounding box center [309, 222] width 618 height 444
paste input "786) 465-524"
type input "[PHONE_NUMBER]"
click at [332, 167] on input "(___) ___-____" at bounding box center [318, 168] width 90 height 18
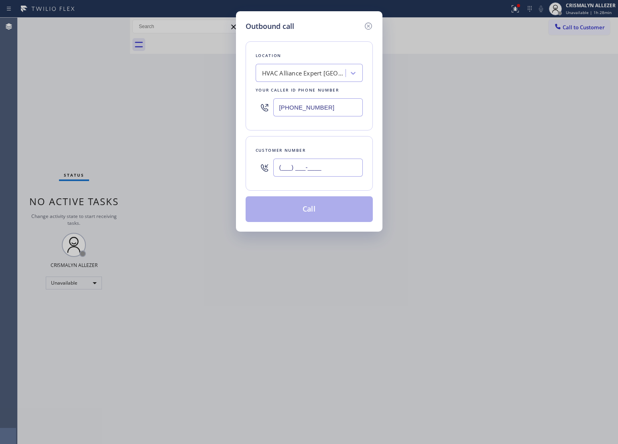
paste input "954) 569-8628"
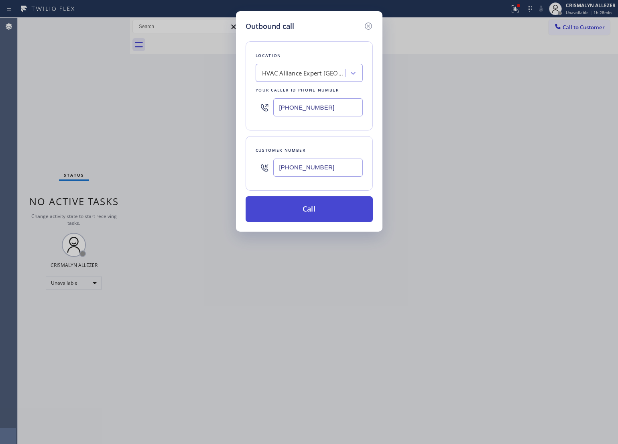
type input "[PHONE_NUMBER]"
click at [318, 209] on button "Call" at bounding box center [309, 209] width 127 height 26
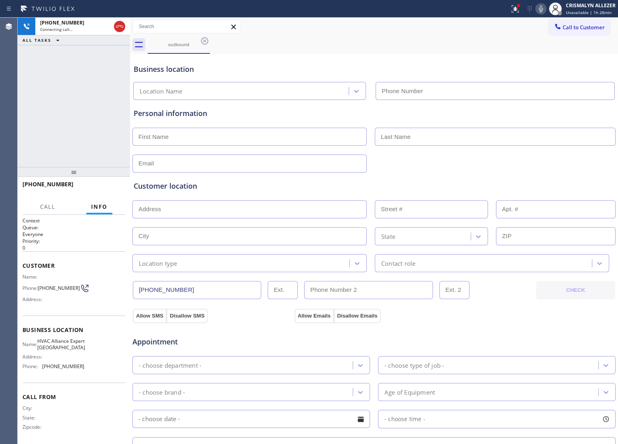
type input "[PHONE_NUMBER]"
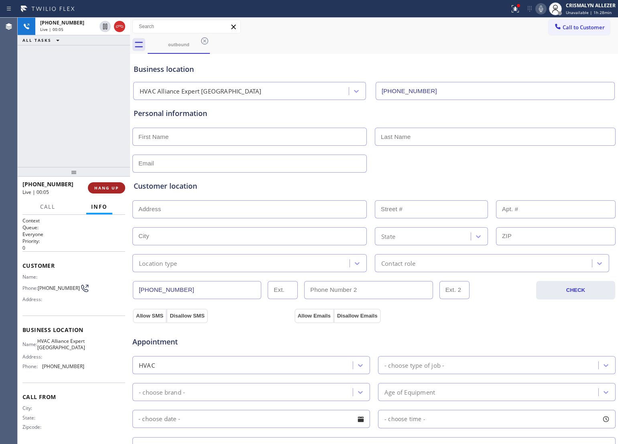
click at [103, 191] on button "HANG UP" at bounding box center [106, 187] width 37 height 11
click at [105, 189] on span "COMPLETE" at bounding box center [105, 188] width 28 height 6
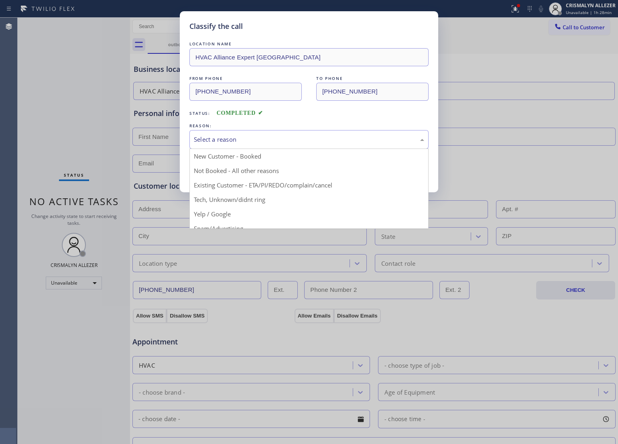
click at [324, 147] on div "Select a reason" at bounding box center [308, 139] width 239 height 19
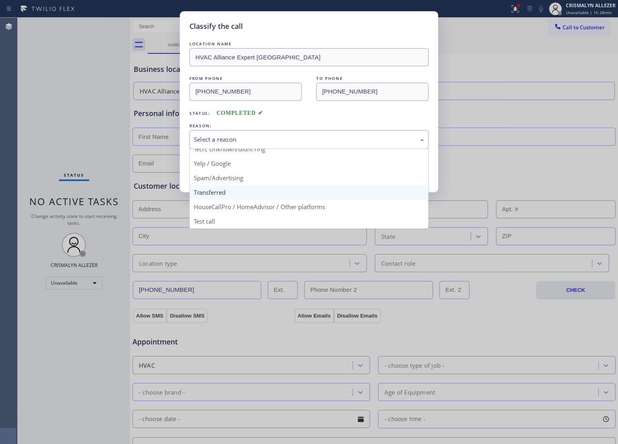
scroll to position [55, 0]
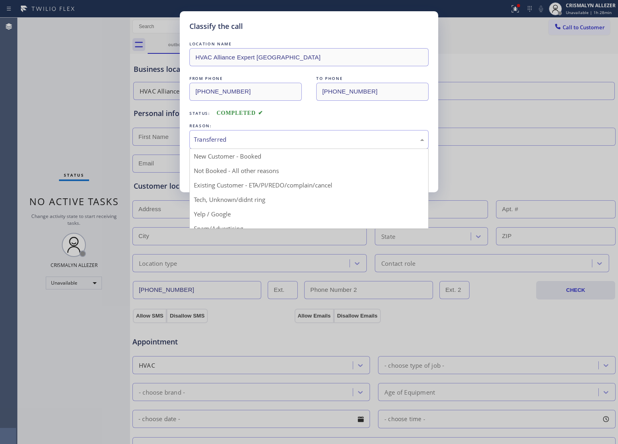
click at [282, 147] on div "Transferred" at bounding box center [308, 139] width 239 height 19
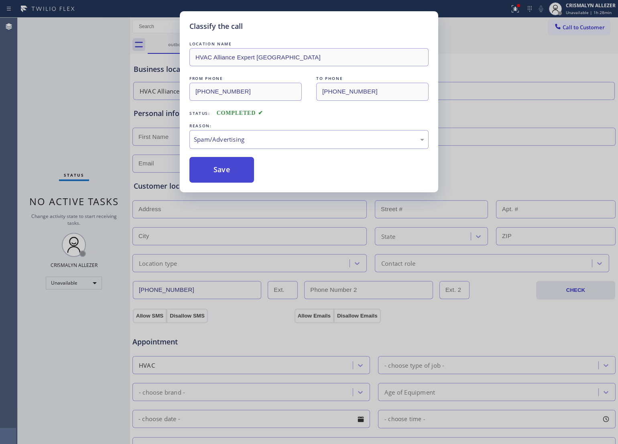
click at [223, 175] on button "Save" at bounding box center [221, 170] width 65 height 26
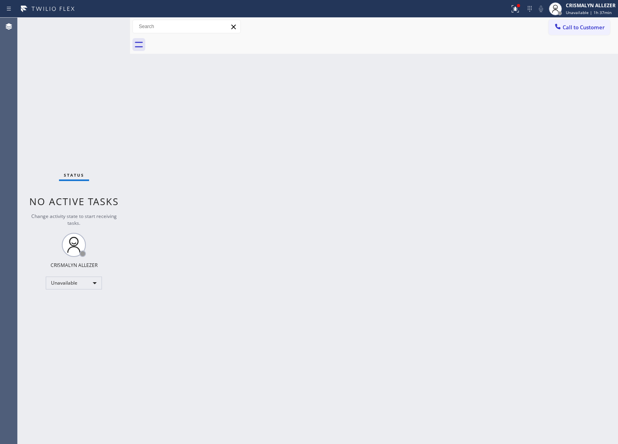
drag, startPoint x: 47, startPoint y: 85, endPoint x: 63, endPoint y: 46, distance: 41.6
click at [49, 80] on div "Status No active tasks Change activity state to start receiving tasks. CRISMALY…" at bounding box center [74, 231] width 112 height 426
click at [99, 277] on div "Unavailable" at bounding box center [74, 283] width 56 height 13
click at [79, 324] on li "Break" at bounding box center [73, 324] width 55 height 10
click at [95, 282] on div "Break" at bounding box center [74, 283] width 56 height 13
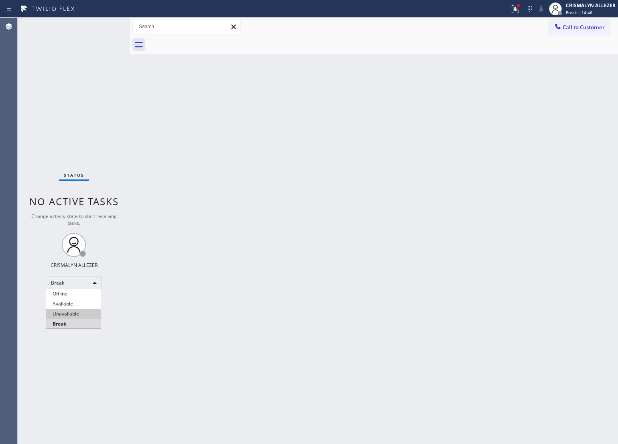
click at [86, 316] on li "Unavailable" at bounding box center [73, 314] width 55 height 10
click at [38, 67] on div "Status No active tasks Change activity state to start receiving tasks. CRISMALY…" at bounding box center [74, 231] width 112 height 426
click at [595, 16] on div "CRISMALYN ALLEZER Unavailable | 1:44" at bounding box center [582, 9] width 71 height 18
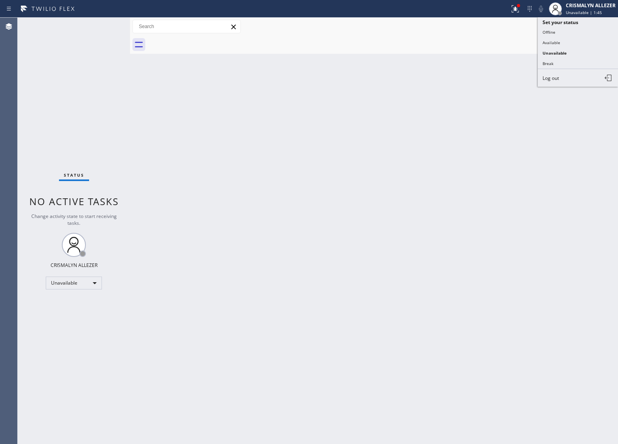
drag, startPoint x: 457, startPoint y: 140, endPoint x: 468, endPoint y: 131, distance: 14.6
click at [468, 131] on div "Back to Dashboard Change Sender ID Customers Technicians Select a contact Outbo…" at bounding box center [374, 231] width 488 height 426
click at [585, 24] on span "Call to Customer" at bounding box center [584, 27] width 42 height 7
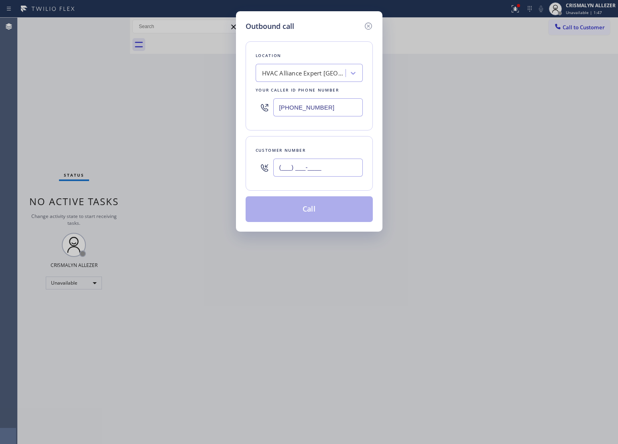
click at [350, 167] on input "(___) ___-____" at bounding box center [318, 168] width 90 height 18
paste input "855) 662-5332"
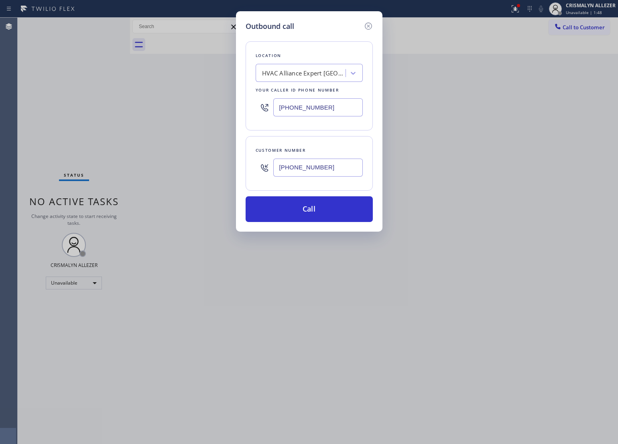
type input "[PHONE_NUMBER]"
drag, startPoint x: 325, startPoint y: 111, endPoint x: 161, endPoint y: 106, distance: 164.6
click at [161, 106] on div "Outbound call Location HVAC Alliance Expert [GEOGRAPHIC_DATA] Your caller id ph…" at bounding box center [309, 222] width 618 height 444
paste input "503) 332-1133"
drag, startPoint x: 311, startPoint y: 107, endPoint x: 119, endPoint y: 102, distance: 192.7
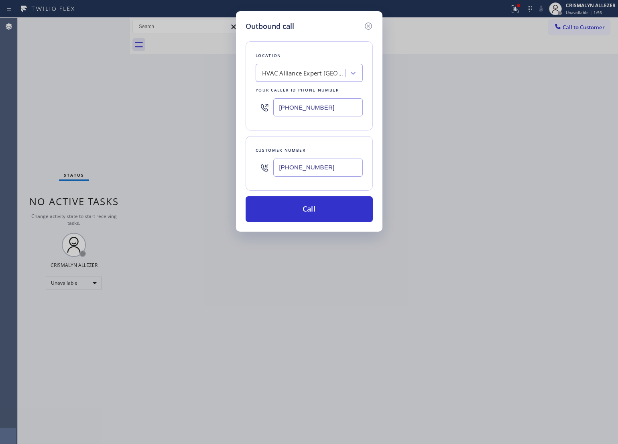
click at [119, 102] on div "Outbound call Location HVAC Alliance Expert [GEOGRAPHIC_DATA] Your caller id ph…" at bounding box center [309, 222] width 618 height 444
paste input "503) 332-1133"
type input "[PHONE_NUMBER]"
drag, startPoint x: 362, startPoint y: 173, endPoint x: 215, endPoint y: 170, distance: 147.8
click at [215, 170] on div "Outbound call Location Search location Your caller id phone number [PHONE_NUMBE…" at bounding box center [309, 222] width 618 height 444
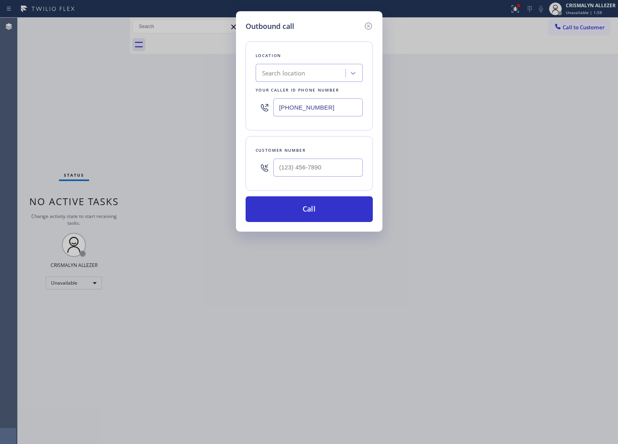
type input "[PHONE_NUMBER]"
drag, startPoint x: 221, startPoint y: 110, endPoint x: 169, endPoint y: 110, distance: 51.8
click at [169, 110] on div "Outbound call Location Search location Your caller id phone number [PHONE_NUMBE…" at bounding box center [309, 222] width 618 height 444
paste input "855) 662-5332"
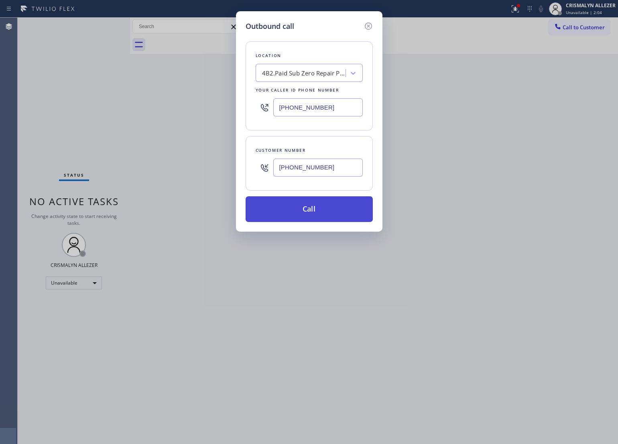
type input "[PHONE_NUMBER]"
click at [322, 211] on button "Call" at bounding box center [309, 209] width 127 height 26
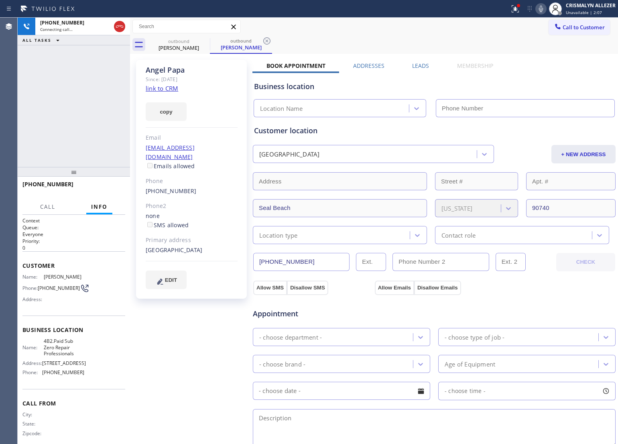
click at [170, 87] on link "link to CRM" at bounding box center [162, 88] width 33 height 8
type input "[PHONE_NUMBER]"
click at [103, 189] on span "HANG UP" at bounding box center [106, 188] width 24 height 6
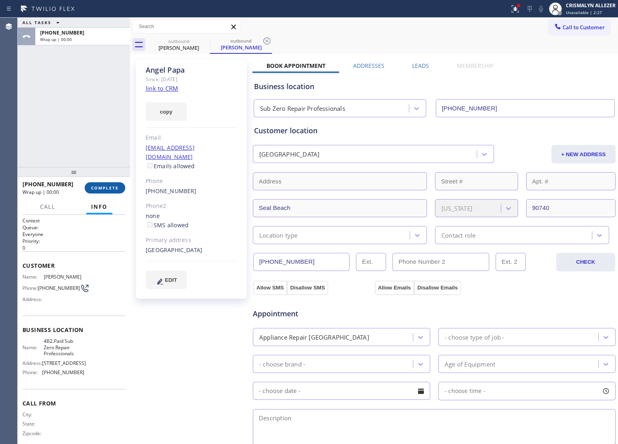
click at [93, 187] on span "COMPLETE" at bounding box center [105, 188] width 28 height 6
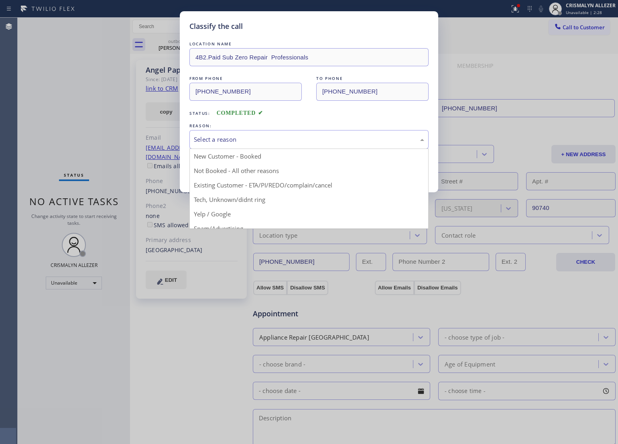
click at [297, 145] on div "Select a reason" at bounding box center [308, 139] width 239 height 19
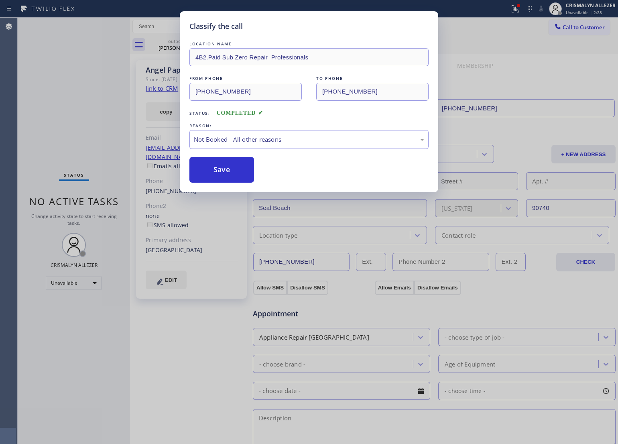
click at [214, 167] on button "Save" at bounding box center [221, 170] width 65 height 26
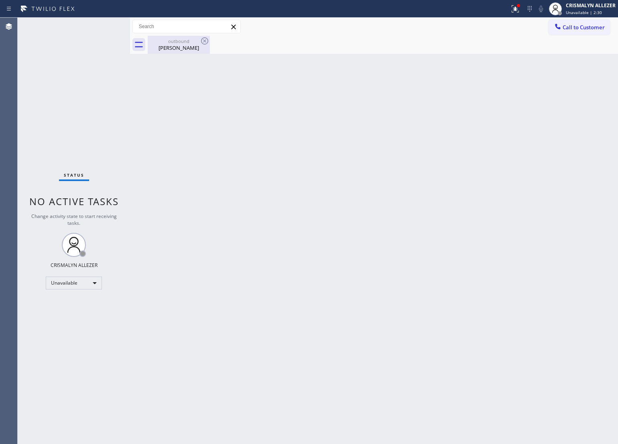
click at [187, 51] on div "[PERSON_NAME]" at bounding box center [179, 47] width 61 height 7
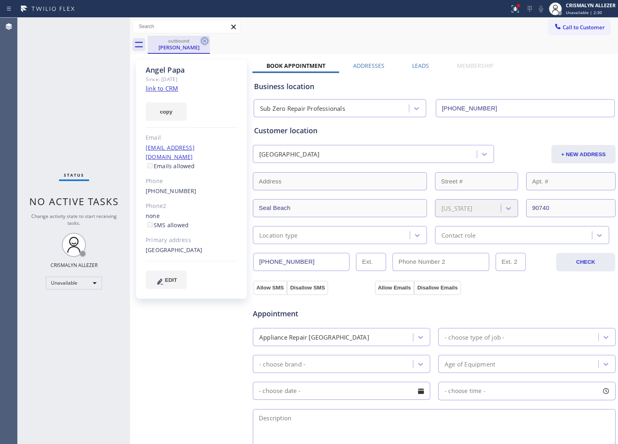
click at [204, 39] on icon at bounding box center [205, 41] width 10 height 10
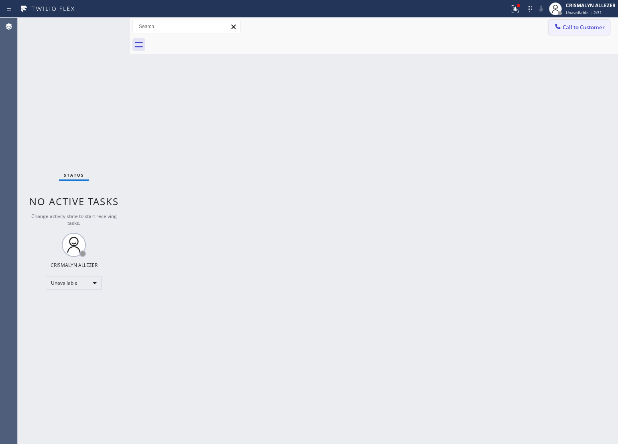
click at [583, 32] on button "Call to Customer" at bounding box center [579, 27] width 61 height 15
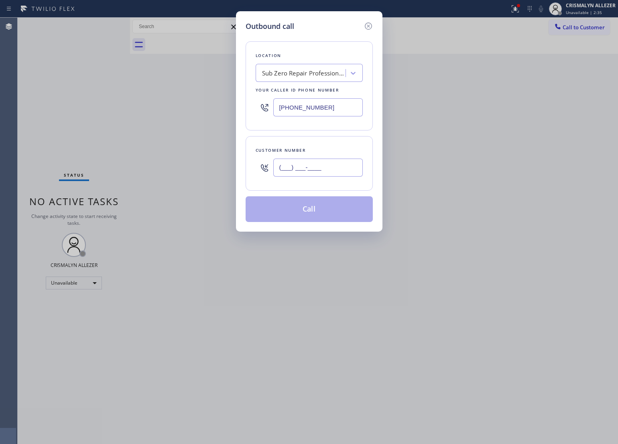
click at [319, 173] on input "(___) ___-____" at bounding box center [318, 168] width 90 height 18
paste input "503) 332-1133"
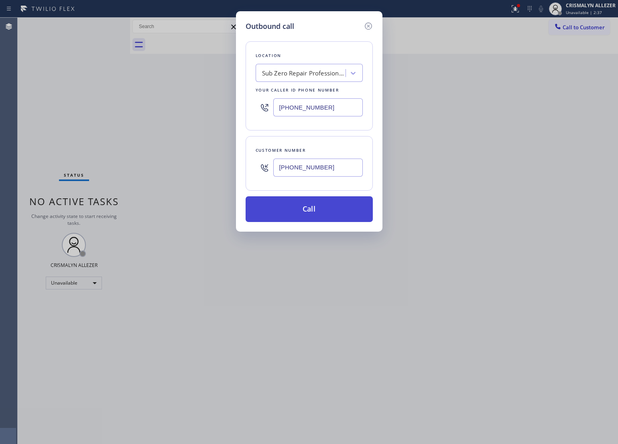
type input "[PHONE_NUMBER]"
click at [311, 213] on button "Call" at bounding box center [309, 209] width 127 height 26
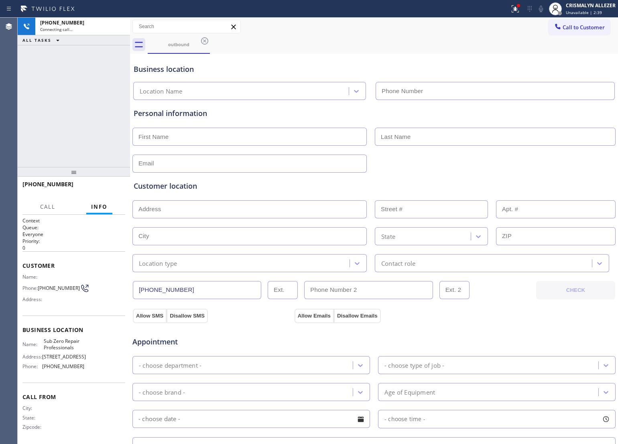
type input "[PHONE_NUMBER]"
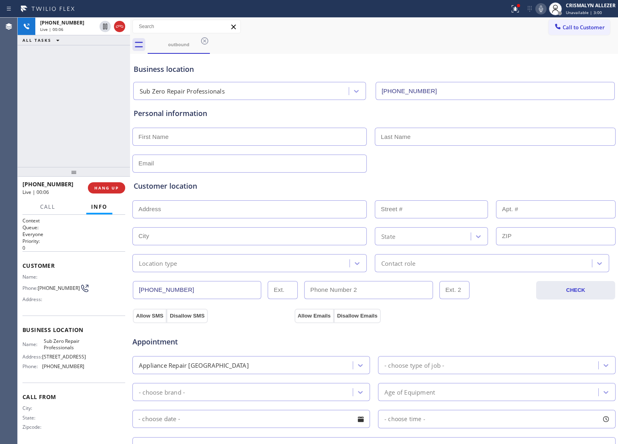
click at [332, 332] on div "Appointment" at bounding box center [374, 337] width 485 height 20
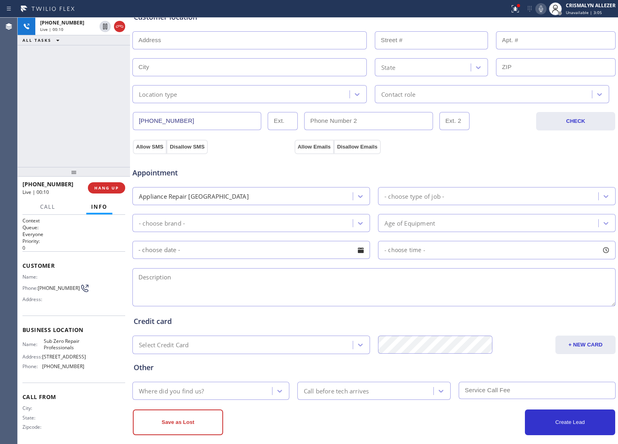
scroll to position [179, 0]
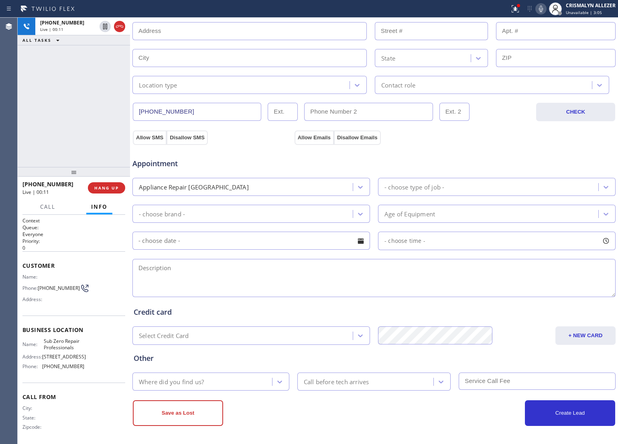
click at [229, 265] on textarea at bounding box center [373, 278] width 483 height 38
type textarea "I"
type textarea "Sub-Zero || fridge (BI) || it's not cooling || about [DEMOGRAPHIC_DATA] ||"
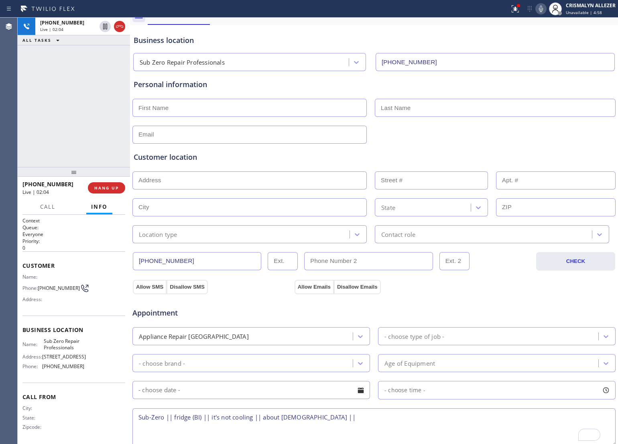
scroll to position [29, 0]
click at [195, 106] on input "text" at bounding box center [249, 108] width 234 height 18
type input "C"
type input "[PERSON_NAME]"
click at [207, 137] on input "text" at bounding box center [249, 135] width 234 height 18
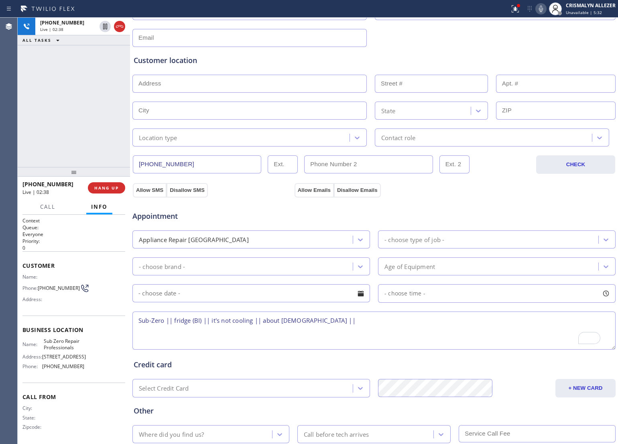
scroll to position [129, 0]
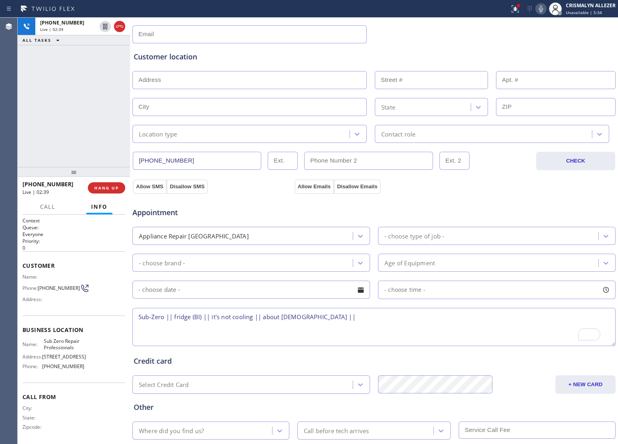
click at [344, 323] on textarea "Sub-Zero || fridge (BI) || it's not cooling || about [DEMOGRAPHIC_DATA] ||" at bounding box center [373, 327] width 483 height 38
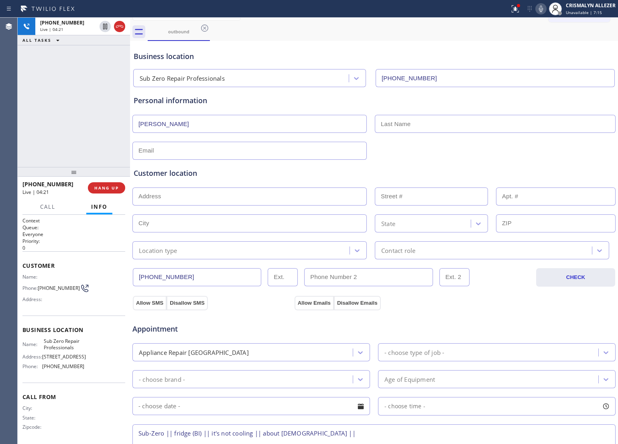
scroll to position [0, 0]
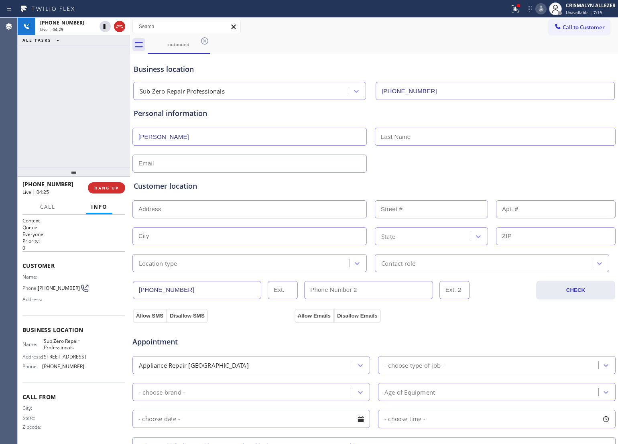
click at [421, 139] on input "text" at bounding box center [495, 137] width 241 height 18
click at [223, 217] on input "text" at bounding box center [249, 209] width 234 height 18
click at [51, 77] on div "ALL TASKS ALL TASKS ACTIVE TASKS TASKS IN WRAP UP [PHONE_NUMBER] Wrap up | 00:53" at bounding box center [74, 92] width 112 height 149
click at [444, 137] on input "text" at bounding box center [495, 137] width 241 height 18
paste input "[PERSON_NAME]"
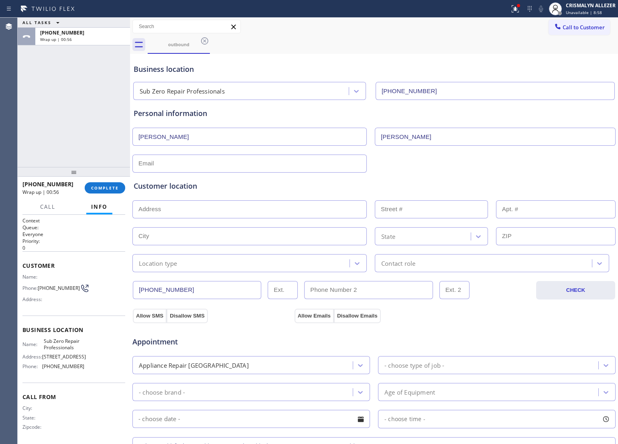
click at [381, 135] on input "[PERSON_NAME]" at bounding box center [495, 137] width 241 height 18
type input "[PERSON_NAME]"
click at [41, 89] on div "ALL TASKS ALL TASKS ACTIVE TASKS TASKS IN WRAP UP [PHONE_NUMBER] Wrap up | 01:14" at bounding box center [74, 92] width 112 height 149
click at [215, 158] on input "text" at bounding box center [249, 164] width 234 height 18
paste input "[PERSON_NAME][EMAIL_ADDRESS][PERSON_NAME][DOMAIN_NAME]"
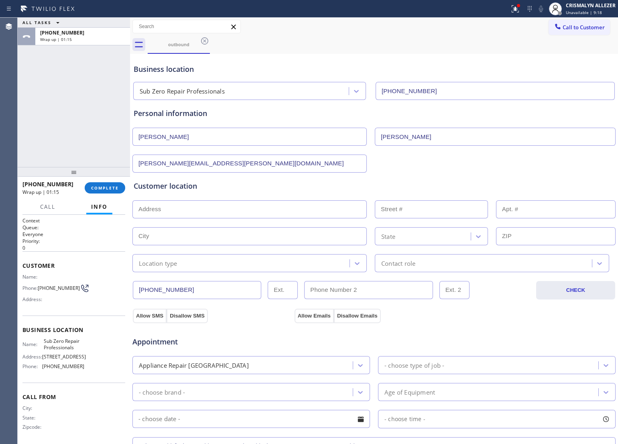
type input "[PERSON_NAME][EMAIL_ADDRESS][PERSON_NAME][DOMAIN_NAME]"
click at [236, 212] on input "text" at bounding box center [249, 209] width 234 height 18
type input "v"
paste input "[STREET_ADDRESS][PERSON_NAME]"
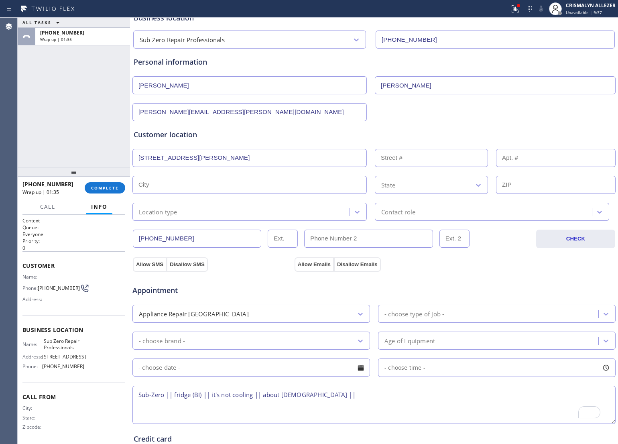
scroll to position [29, 0]
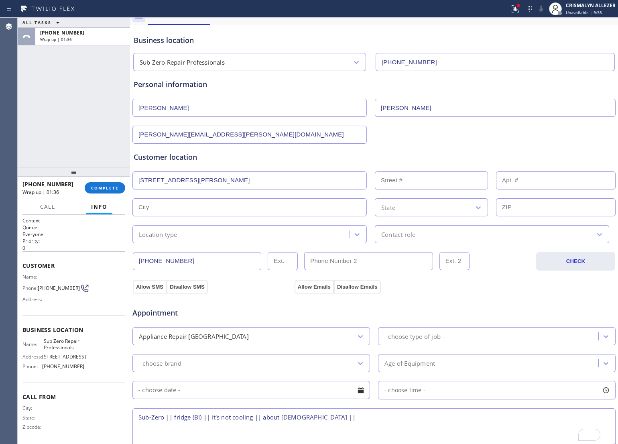
click at [295, 179] on input "[STREET_ADDRESS][PERSON_NAME]" at bounding box center [249, 180] width 234 height 18
type input "[STREET_ADDRESS][PERSON_NAME]"
drag, startPoint x: 139, startPoint y: 108, endPoint x: 193, endPoint y: 110, distance: 54.7
click at [193, 110] on input "[PERSON_NAME]" at bounding box center [249, 108] width 234 height 18
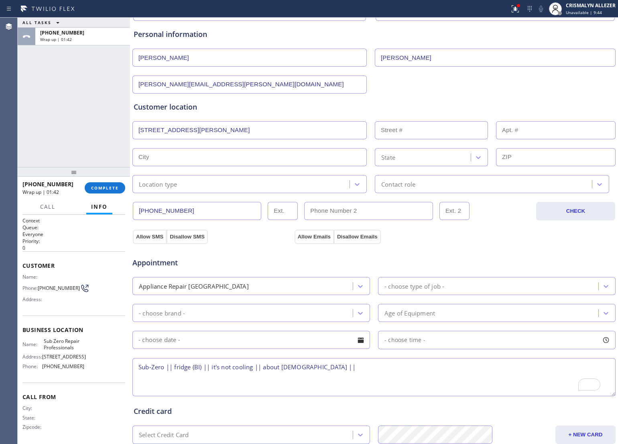
scroll to position [79, 0]
drag, startPoint x: 137, startPoint y: 368, endPoint x: 340, endPoint y: 375, distance: 203.3
click at [340, 375] on textarea "Sub-Zero || fridge (BI) || it's not cooling || about [DEMOGRAPHIC_DATA] ||" at bounding box center [373, 377] width 483 height 38
click at [99, 186] on span "COMPLETE" at bounding box center [105, 188] width 28 height 6
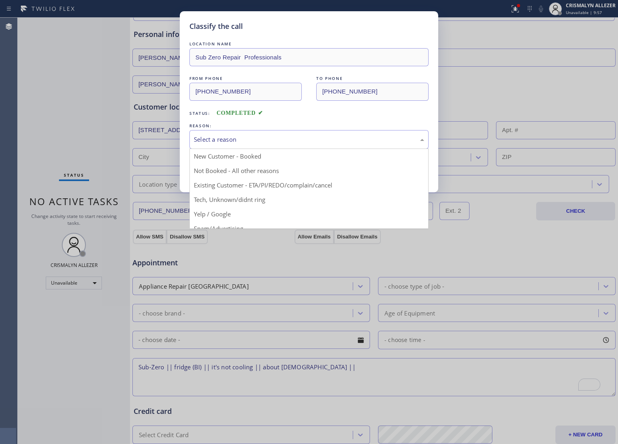
click at [269, 136] on div "Select a reason" at bounding box center [309, 139] width 230 height 9
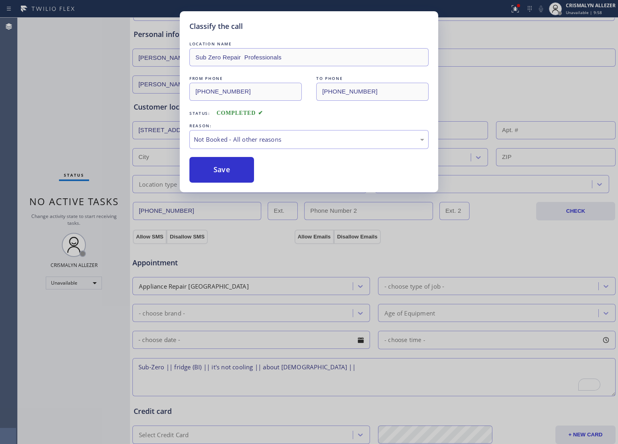
click at [223, 175] on button "Save" at bounding box center [221, 170] width 65 height 26
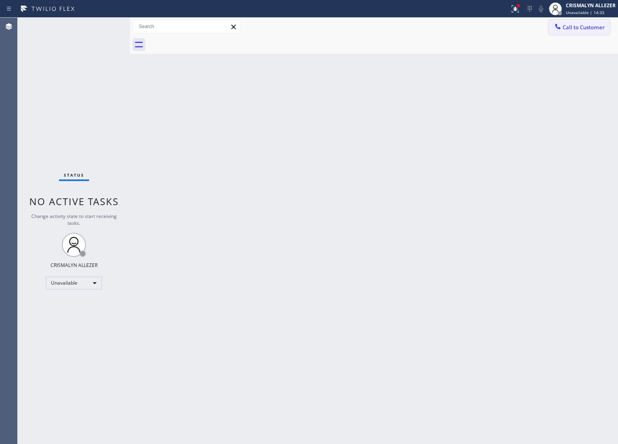
click at [575, 35] on button "Call to Customer" at bounding box center [579, 27] width 61 height 15
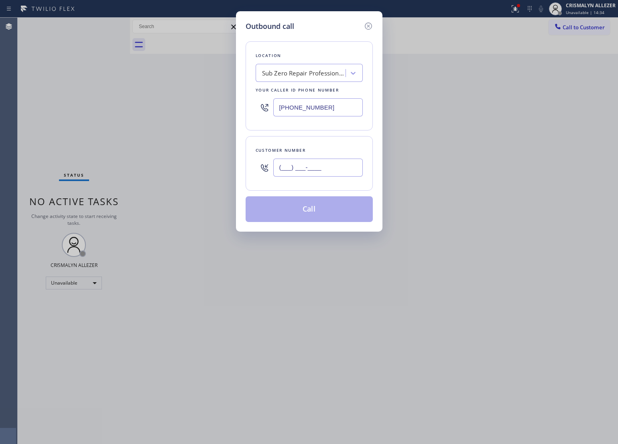
click at [331, 164] on input "(___) ___-____" at bounding box center [318, 168] width 90 height 18
paste input "818) 926-2399"
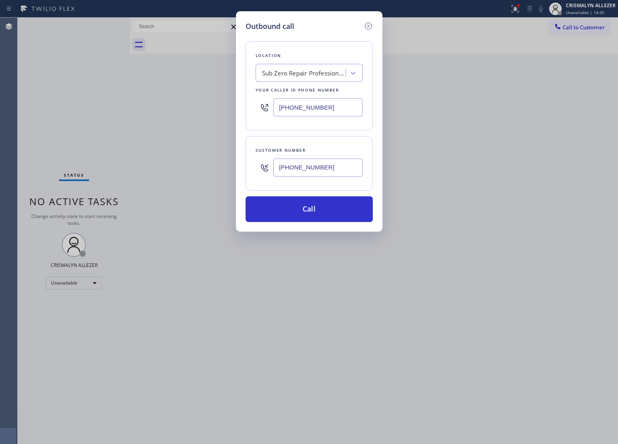
type input "[PHONE_NUMBER]"
click at [41, 99] on div "Outbound call Location Sub Zero Repair Professionals Your caller id phone numbe…" at bounding box center [309, 222] width 618 height 444
click at [301, 75] on div "Sub Zero Repair Professionals" at bounding box center [304, 73] width 84 height 9
paste input "Electricians Service Team"
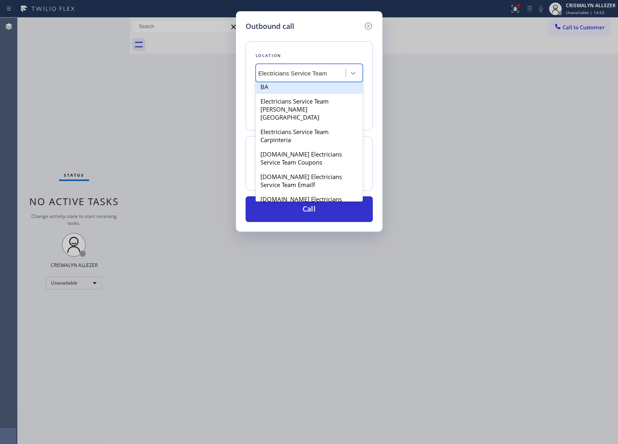
scroll to position [201, 0]
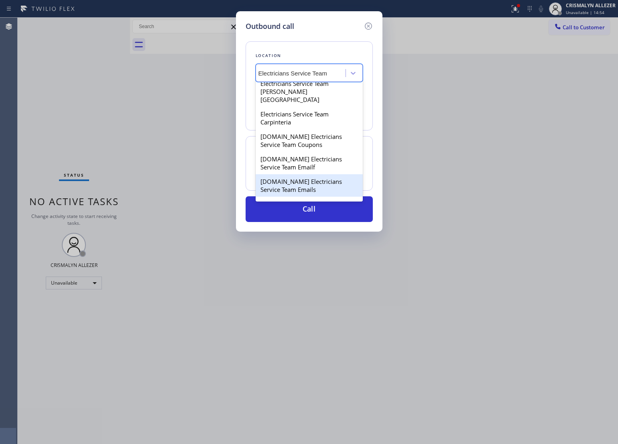
type input "Electricians Service Team"
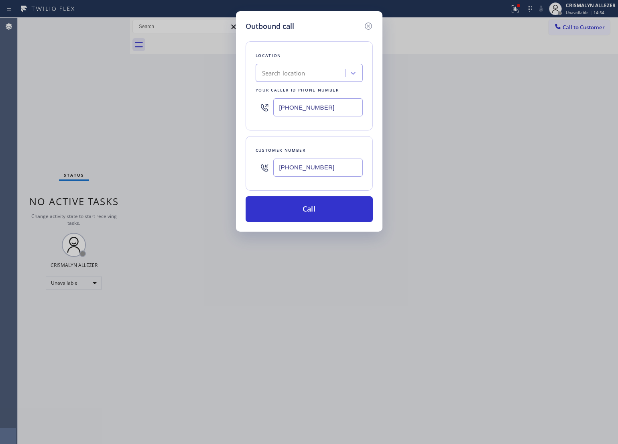
scroll to position [0, 0]
drag, startPoint x: 336, startPoint y: 107, endPoint x: 155, endPoint y: 109, distance: 180.2
click at [155, 109] on div "Outbound call Location option Next Door Appliance Repair, selected. 49 results …" at bounding box center [309, 222] width 618 height 444
paste input "00) 568-8664"
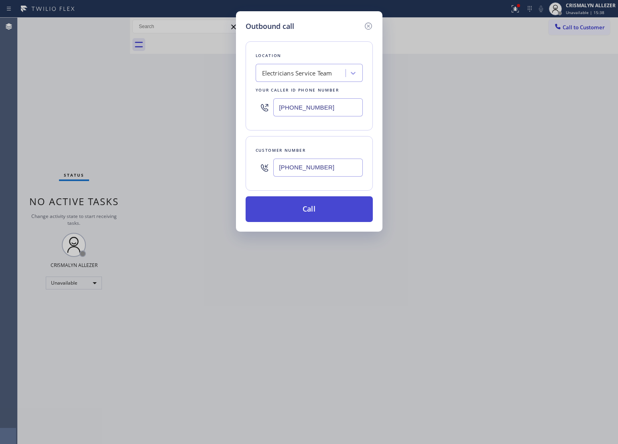
type input "[PHONE_NUMBER]"
click at [312, 212] on button "Call" at bounding box center [309, 209] width 127 height 26
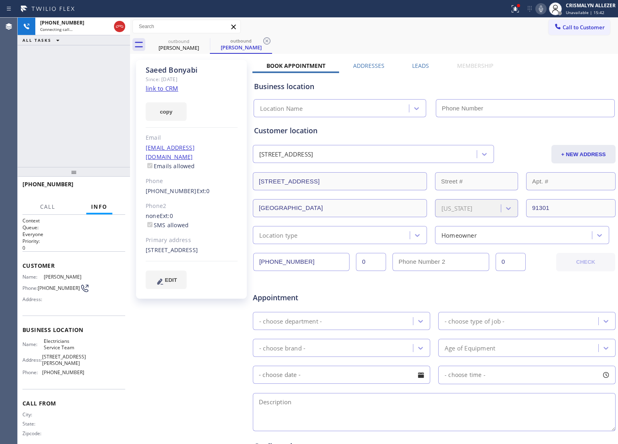
type input "[PHONE_NUMBER]"
click at [167, 88] on link "link to CRM" at bounding box center [162, 88] width 33 height 8
click at [541, 9] on icon at bounding box center [541, 9] width 4 height 6
click at [539, 11] on icon at bounding box center [541, 9] width 10 height 10
click at [55, 90] on div "[PHONE_NUMBER] Live | 13:10 ALL TASKS ALL TASKS ACTIVE TASKS TASKS IN WRAP UP" at bounding box center [74, 92] width 112 height 149
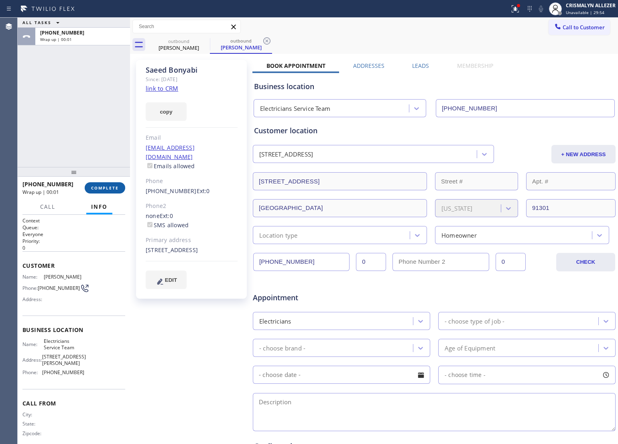
click at [109, 189] on span "COMPLETE" at bounding box center [105, 188] width 28 height 6
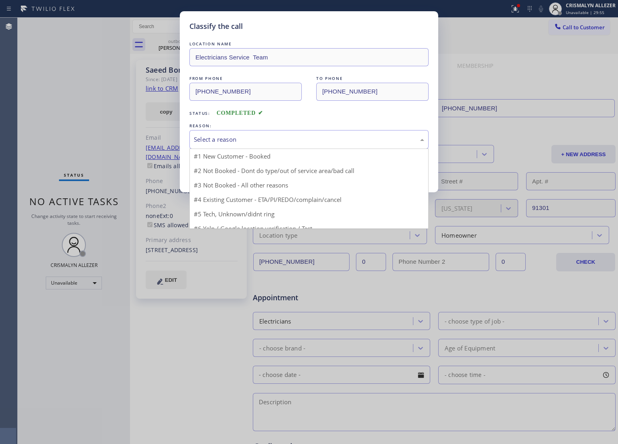
click at [291, 140] on div "Select a reason" at bounding box center [309, 139] width 230 height 9
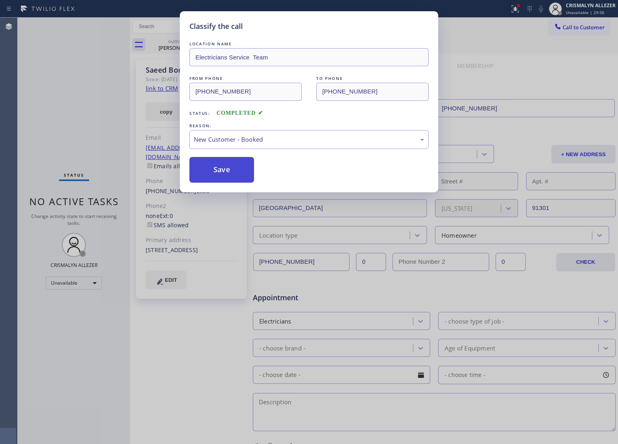
click at [229, 165] on button "Save" at bounding box center [221, 170] width 65 height 26
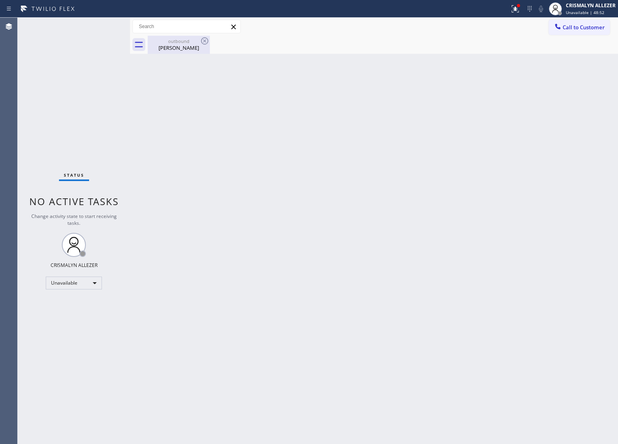
drag, startPoint x: 177, startPoint y: 45, endPoint x: 191, endPoint y: 43, distance: 13.5
click at [181, 45] on div "[PERSON_NAME]" at bounding box center [179, 47] width 61 height 7
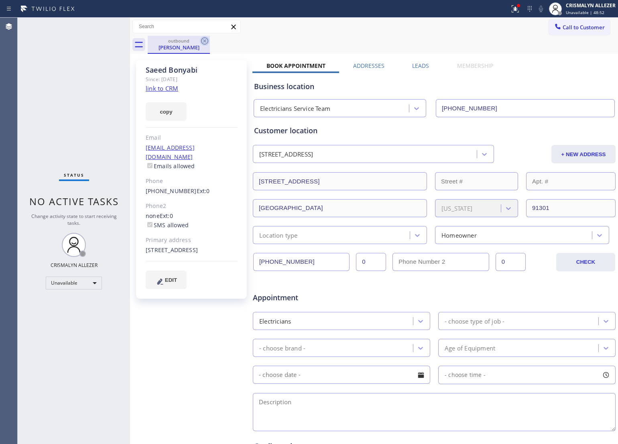
click at [202, 41] on icon at bounding box center [204, 40] width 7 height 7
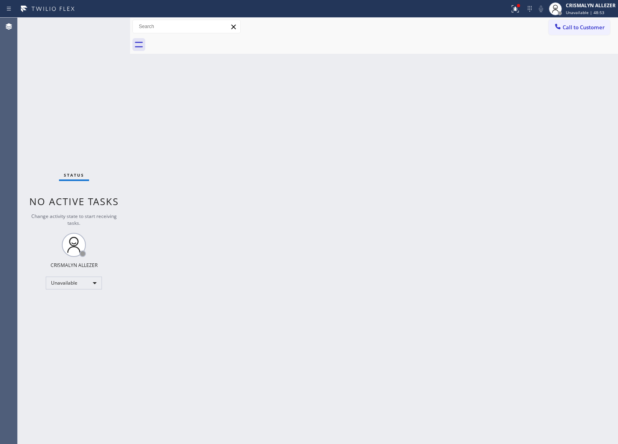
click at [587, 24] on span "Call to Customer" at bounding box center [584, 27] width 42 height 7
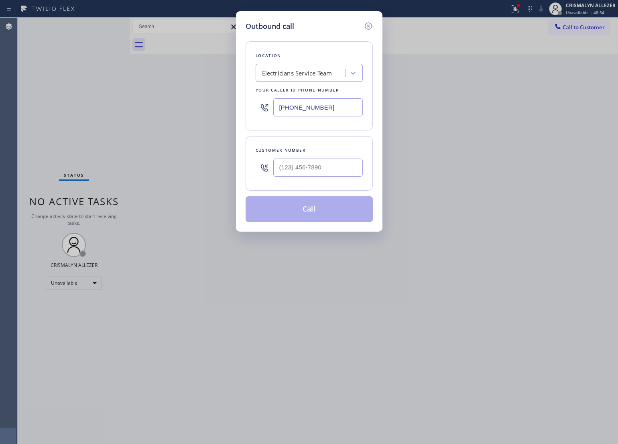
drag, startPoint x: 348, startPoint y: 112, endPoint x: 234, endPoint y: 113, distance: 114.8
click at [234, 113] on div "Outbound call Location Electricians Service Team Your caller id phone number [P…" at bounding box center [309, 222] width 618 height 444
paste input "562) 358-5911"
type input "[PHONE_NUMBER]"
click at [346, 167] on input "(___) ___-____" at bounding box center [318, 168] width 90 height 18
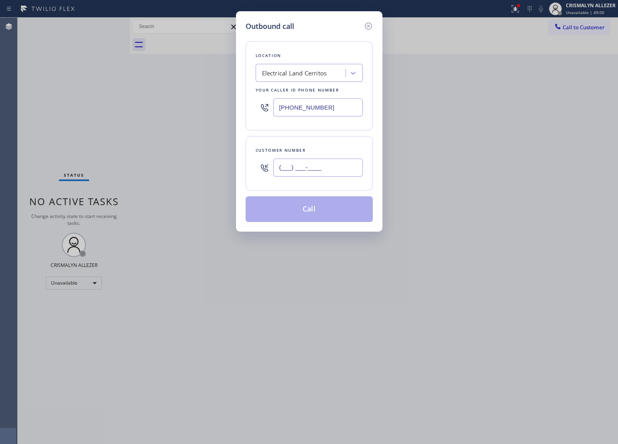
paste input "657) 282-2154"
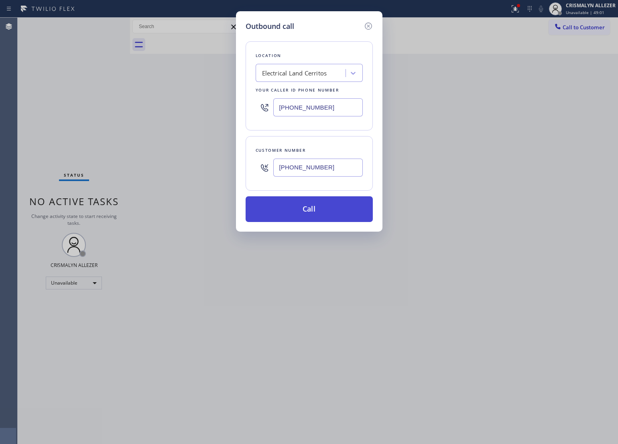
type input "[PHONE_NUMBER]"
click at [316, 216] on button "Call" at bounding box center [309, 209] width 127 height 26
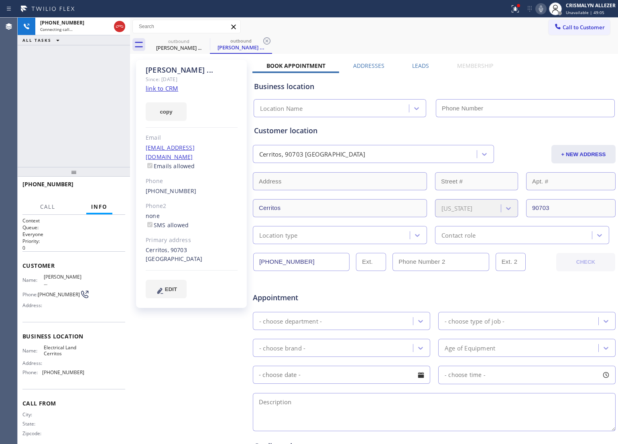
type input "[PHONE_NUMBER]"
click at [107, 189] on span "HANG UP" at bounding box center [106, 188] width 24 height 6
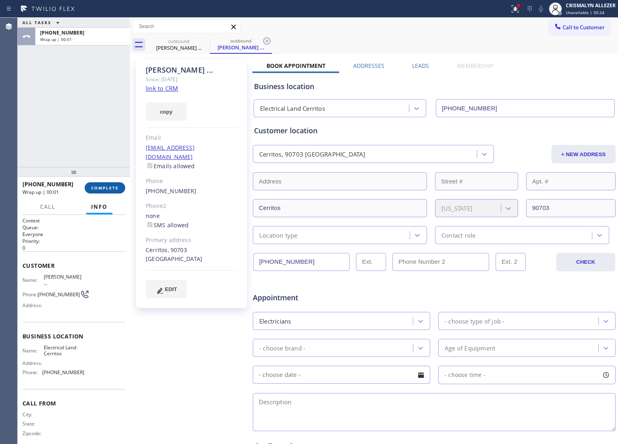
click at [107, 189] on span "COMPLETE" at bounding box center [105, 188] width 28 height 6
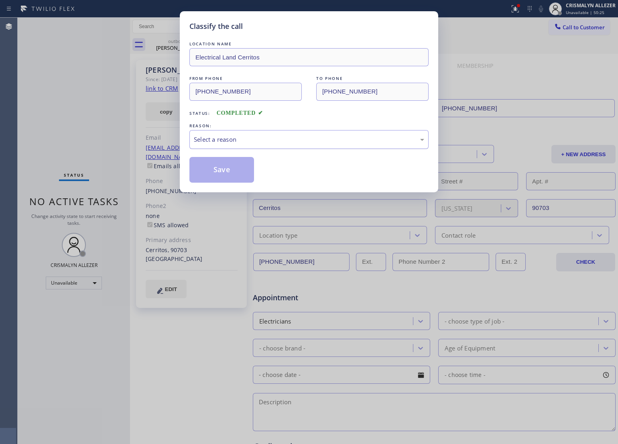
click at [325, 141] on div "Select a reason" at bounding box center [309, 139] width 230 height 9
click at [221, 171] on button "Save" at bounding box center [221, 170] width 65 height 26
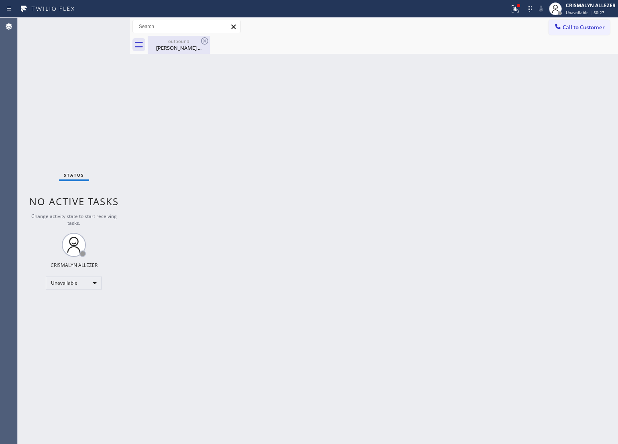
click at [179, 47] on div "[PERSON_NAME] ..." at bounding box center [179, 47] width 61 height 7
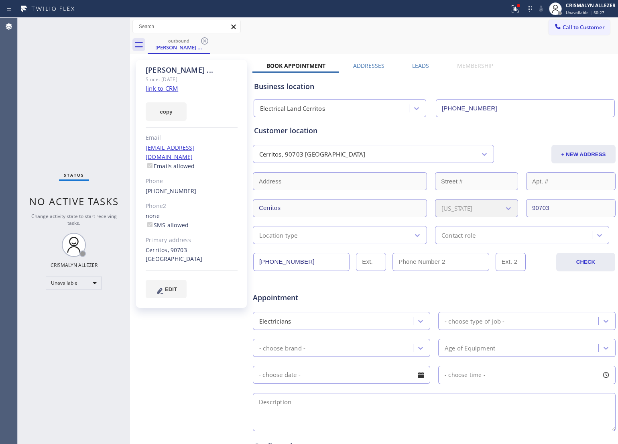
click at [416, 63] on label "Leads" at bounding box center [420, 66] width 17 height 8
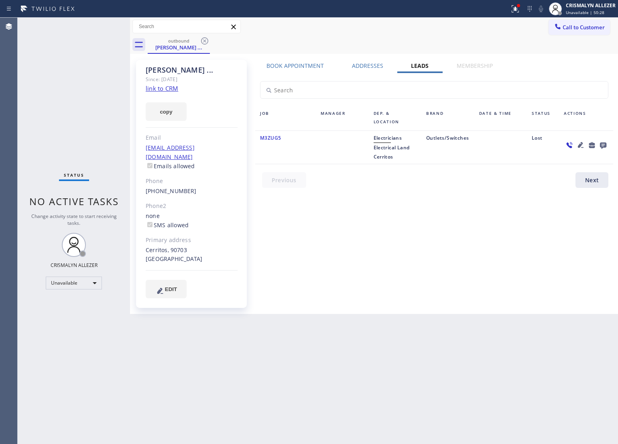
click at [603, 145] on icon at bounding box center [603, 145] width 6 height 6
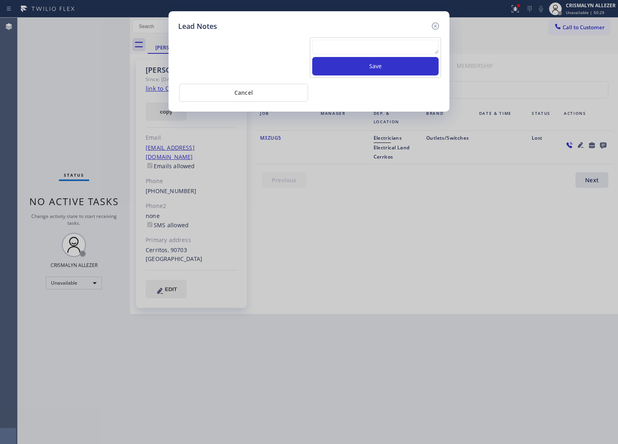
click at [366, 43] on textarea at bounding box center [375, 47] width 126 height 14
type textarea "found someone else"
click at [386, 77] on div "found someone else Save" at bounding box center [375, 57] width 131 height 41
click at [388, 69] on button "Save" at bounding box center [375, 66] width 126 height 18
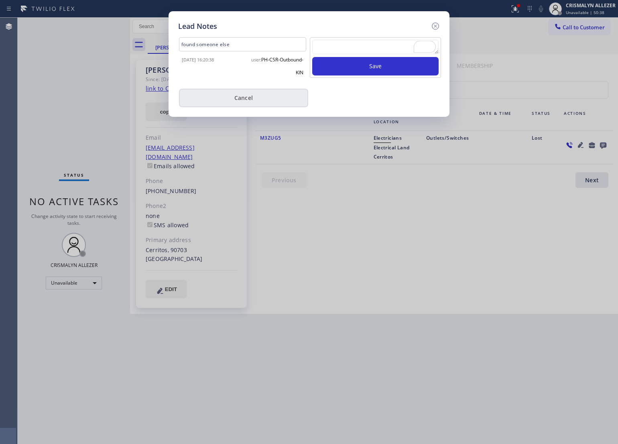
click at [242, 101] on button "Cancel" at bounding box center [243, 98] width 129 height 18
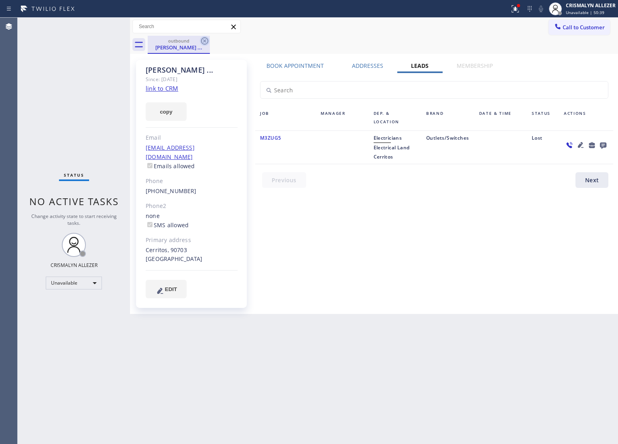
click at [206, 41] on icon at bounding box center [205, 41] width 10 height 10
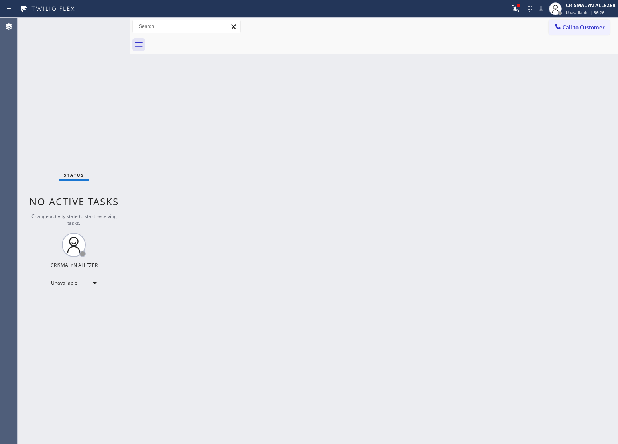
drag, startPoint x: 264, startPoint y: 204, endPoint x: 420, endPoint y: 102, distance: 186.7
click at [268, 198] on div "Back to Dashboard Change Sender ID Customers Technicians Select a contact Outbo…" at bounding box center [374, 231] width 488 height 426
click at [598, 26] on span "Call to Customer" at bounding box center [584, 27] width 42 height 7
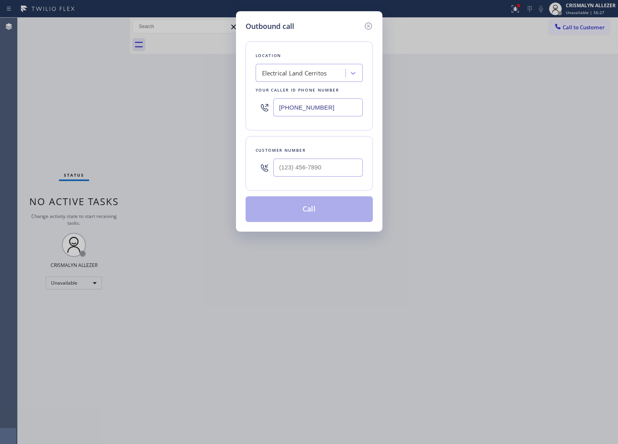
drag, startPoint x: 342, startPoint y: 106, endPoint x: 135, endPoint y: 119, distance: 207.1
click at [139, 118] on div "Outbound call Location Electrical Land Cerritos Your caller id phone number [PH…" at bounding box center [309, 222] width 618 height 444
paste input "786) 465-524"
type input "[PHONE_NUMBER]"
click at [326, 180] on div at bounding box center [318, 168] width 90 height 26
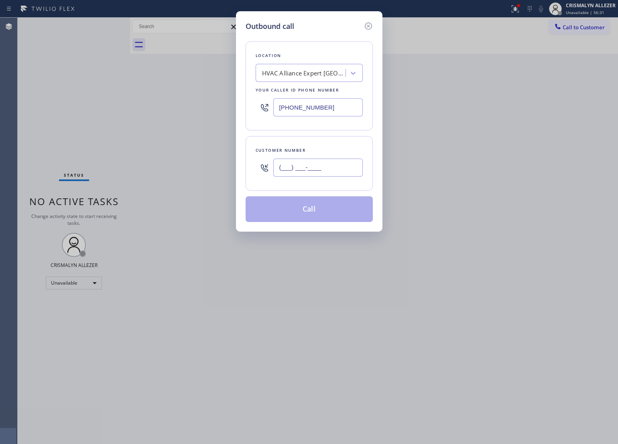
click at [328, 171] on input "(___) ___-____" at bounding box center [318, 168] width 90 height 18
paste input "954) 569-8628"
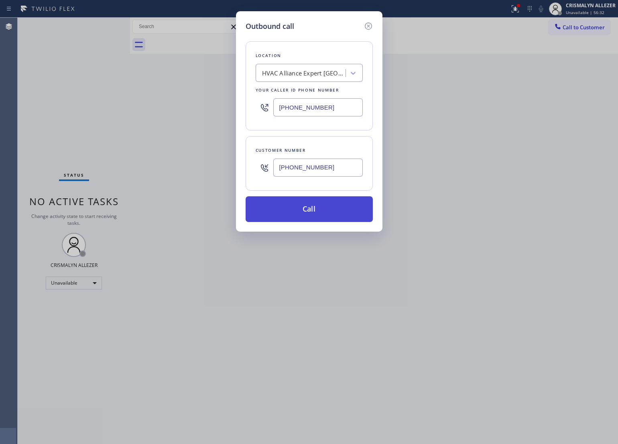
type input "[PHONE_NUMBER]"
click at [312, 214] on button "Call" at bounding box center [309, 209] width 127 height 26
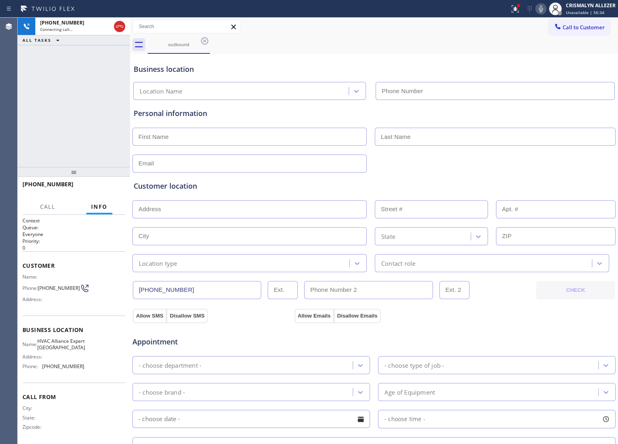
type input "[PHONE_NUMBER]"
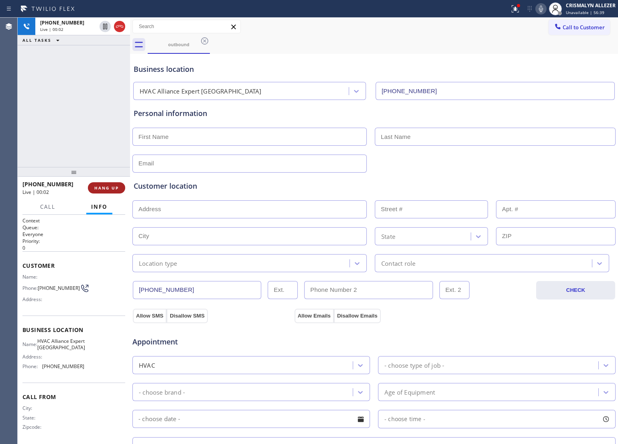
click at [98, 191] on button "HANG UP" at bounding box center [106, 187] width 37 height 11
click at [100, 191] on button "COMPLETE" at bounding box center [105, 187] width 41 height 11
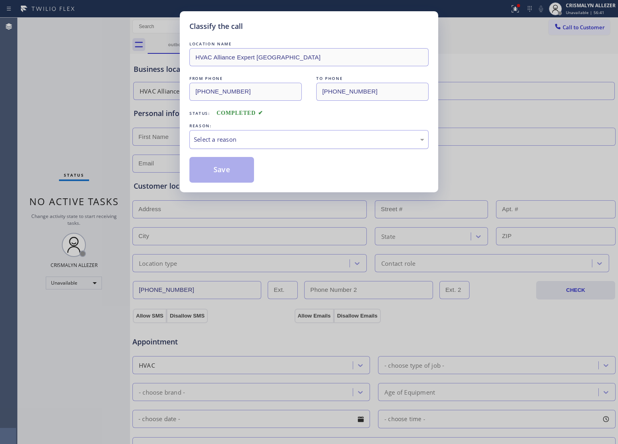
click at [290, 135] on div "Select a reason" at bounding box center [309, 139] width 230 height 9
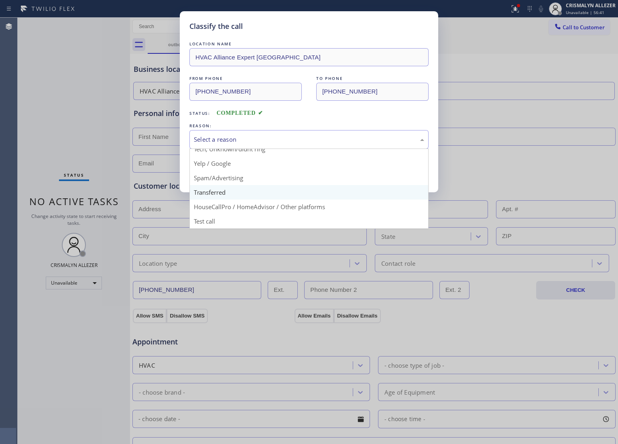
scroll to position [55, 0]
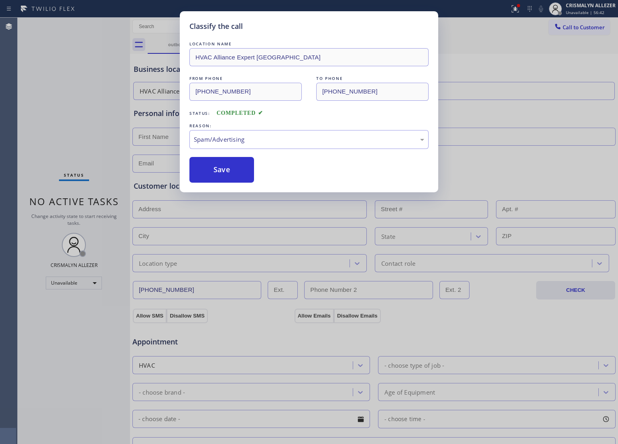
click at [238, 173] on button "Save" at bounding box center [221, 170] width 65 height 26
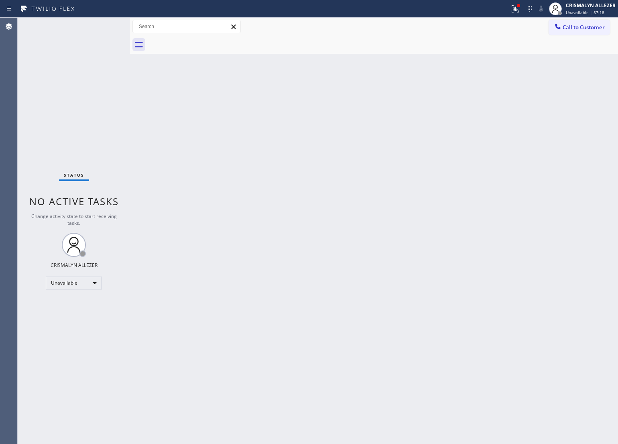
drag, startPoint x: 241, startPoint y: 211, endPoint x: 328, endPoint y: 159, distance: 102.1
click at [242, 209] on div "Back to Dashboard Change Sender ID Customers Technicians Select a contact Outbo…" at bounding box center [374, 231] width 488 height 426
drag, startPoint x: 565, startPoint y: 31, endPoint x: 561, endPoint y: 34, distance: 5.1
click at [564, 31] on button "Call to Customer" at bounding box center [579, 27] width 61 height 15
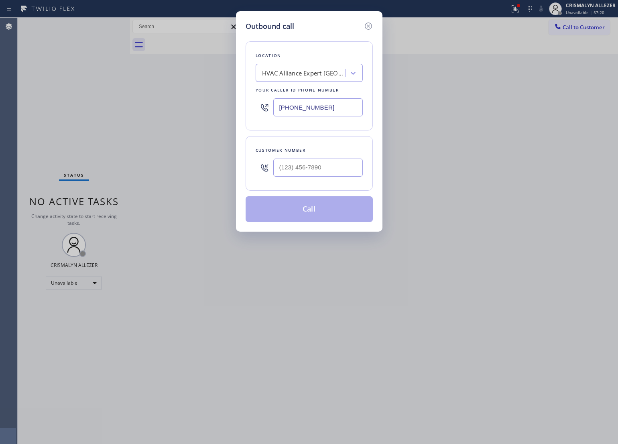
drag, startPoint x: 352, startPoint y: 105, endPoint x: 121, endPoint y: 111, distance: 230.5
click at [142, 111] on div "Outbound call Location HVAC Alliance Expert [GEOGRAPHIC_DATA] Your caller id ph…" at bounding box center [309, 222] width 618 height 444
paste input "text"
type input "[PHONE_NUMBER]"
click at [344, 172] on input "(___) ___-____" at bounding box center [318, 168] width 90 height 18
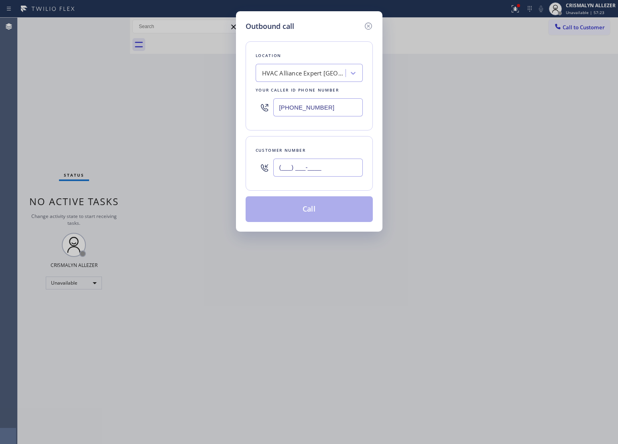
paste input "786) 465-5241"
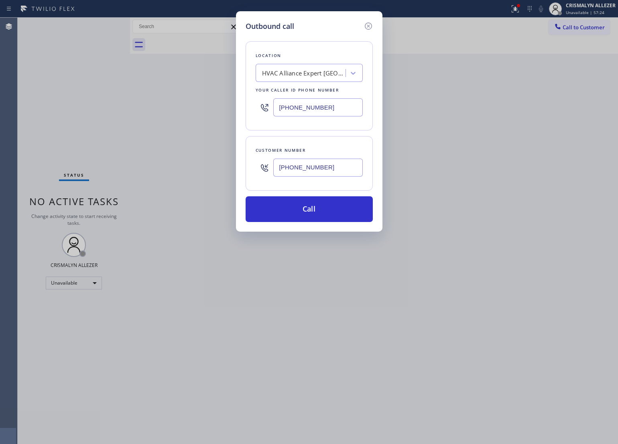
type input "[PHONE_NUMBER]"
click at [309, 224] on div "Outbound call Location HVAC Alliance Expert [GEOGRAPHIC_DATA] Your caller id ph…" at bounding box center [309, 121] width 147 height 220
click at [316, 211] on button "Call" at bounding box center [309, 209] width 127 height 26
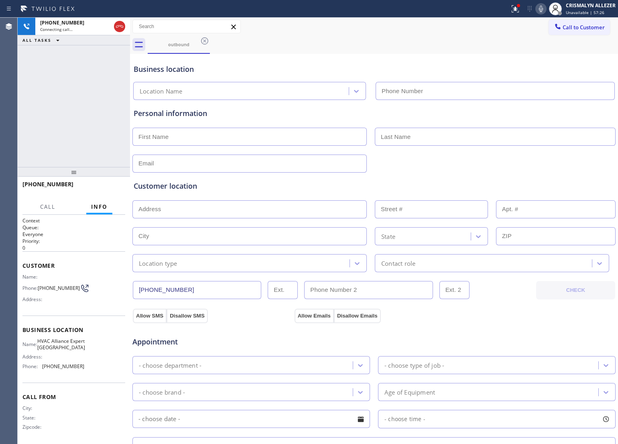
type input "[PHONE_NUMBER]"
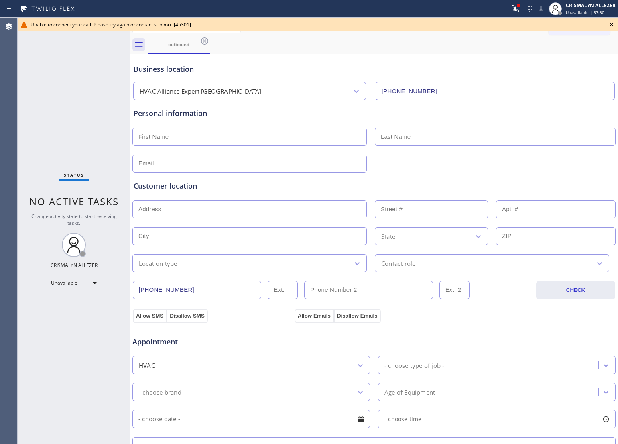
click at [613, 21] on icon at bounding box center [612, 25] width 10 height 10
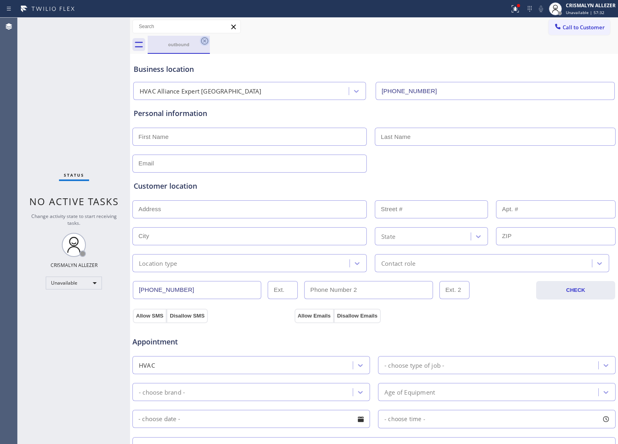
click at [204, 39] on icon at bounding box center [205, 41] width 10 height 10
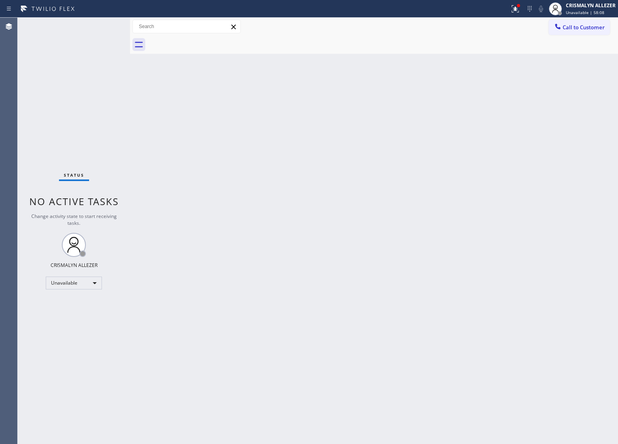
drag, startPoint x: 187, startPoint y: 196, endPoint x: 462, endPoint y: 108, distance: 288.9
click at [187, 195] on div "Back to Dashboard Change Sender ID Customers Technicians Select a contact Outbo…" at bounding box center [374, 231] width 488 height 426
click at [594, 35] on div "Call to Customer Outbound call Location HVAC Alliance Expert [GEOGRAPHIC_DATA] …" at bounding box center [374, 27] width 488 height 18
click at [593, 28] on span "Call to Customer" at bounding box center [584, 27] width 42 height 7
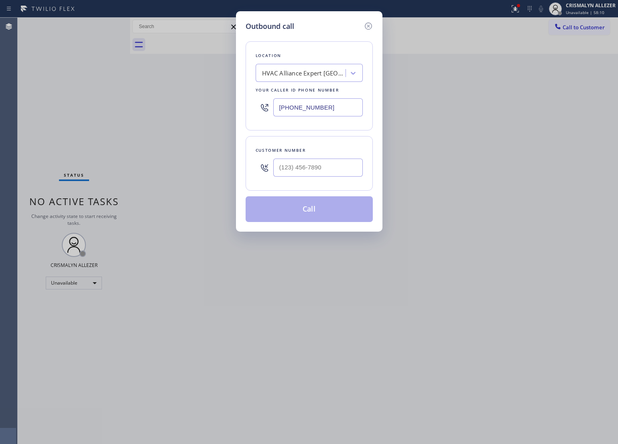
drag, startPoint x: 357, startPoint y: 104, endPoint x: 140, endPoint y: 105, distance: 216.8
click at [141, 105] on div "Outbound call Location HVAC Alliance Expert [GEOGRAPHIC_DATA] Your caller id ph…" at bounding box center [309, 222] width 618 height 444
paste input "305) 306-0214"
type input "[PHONE_NUMBER]"
drag, startPoint x: 301, startPoint y: 260, endPoint x: 324, endPoint y: 218, distance: 48.0
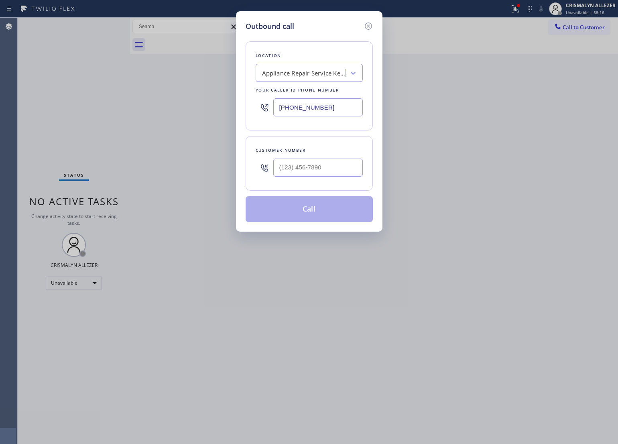
click at [306, 250] on div "Outbound call Location Appliance Repair Service [GEOGRAPHIC_DATA] Your caller i…" at bounding box center [309, 222] width 618 height 444
click at [348, 171] on input "(___) ___-____" at bounding box center [318, 168] width 90 height 18
paste input "850) 346-0628"
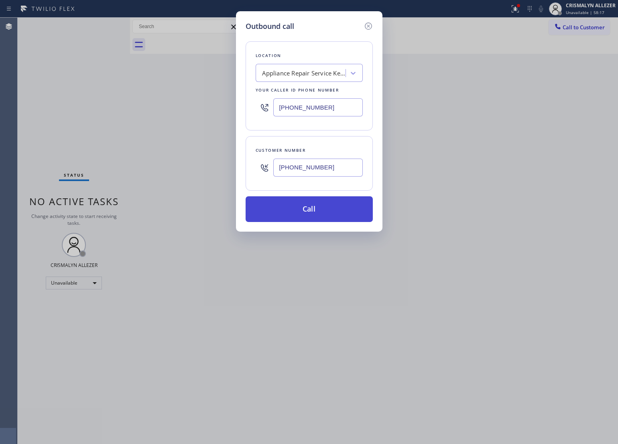
type input "[PHONE_NUMBER]"
click at [321, 204] on button "Call" at bounding box center [309, 209] width 127 height 26
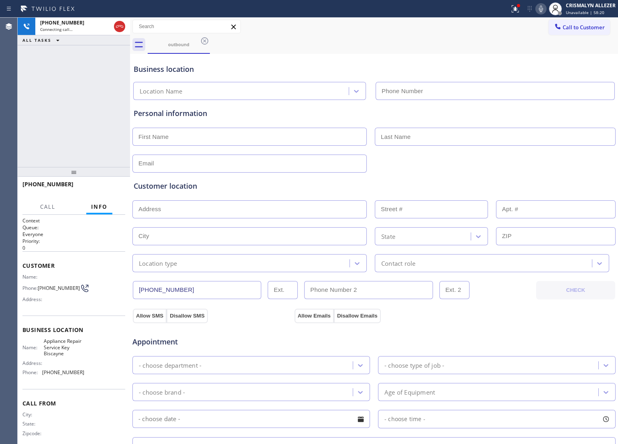
type input "[PHONE_NUMBER]"
click at [95, 109] on div "[PHONE_NUMBER] Connecting call… ALL TASKS ALL TASKS ACTIVE TASKS TASKS IN WRAP …" at bounding box center [74, 92] width 112 height 149
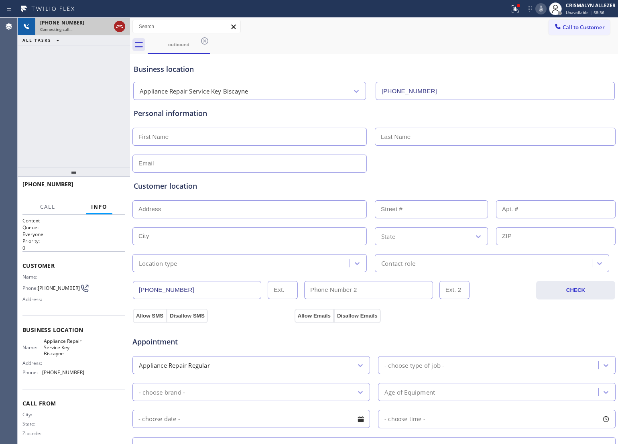
click at [119, 22] on icon at bounding box center [120, 27] width 10 height 10
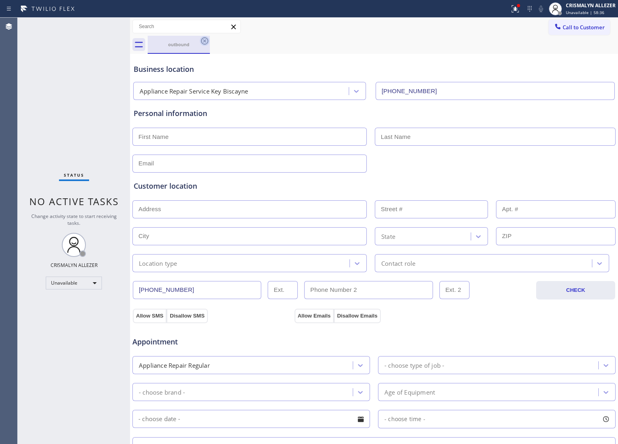
click at [206, 39] on icon at bounding box center [205, 41] width 10 height 10
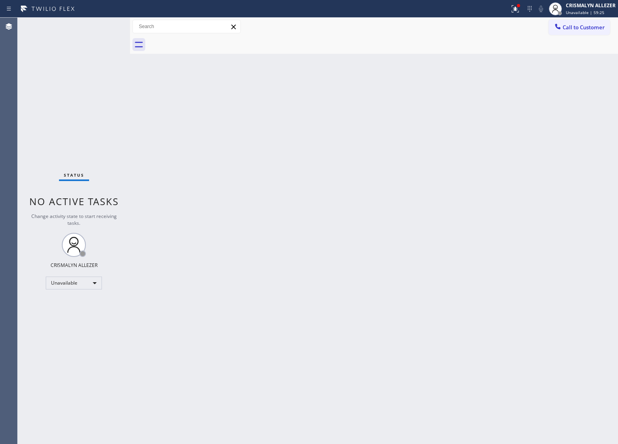
click at [280, 190] on div "Back to Dashboard Change Sender ID Customers Technicians Select a contact Outbo…" at bounding box center [374, 231] width 488 height 426
click at [582, 30] on span "Call to Customer" at bounding box center [584, 27] width 42 height 7
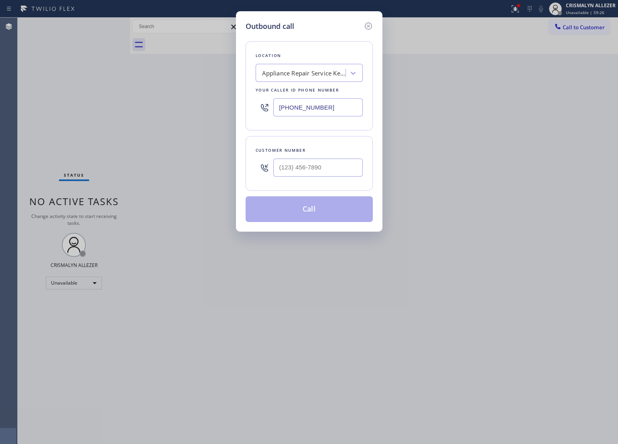
drag, startPoint x: 343, startPoint y: 110, endPoint x: 147, endPoint y: 102, distance: 196.0
click at [147, 102] on div "Outbound call Location Appliance Repair Service [GEOGRAPHIC_DATA] Your caller i…" at bounding box center [309, 222] width 618 height 444
paste input "786) 305-6606"
type input "[PHONE_NUMBER]"
drag, startPoint x: 272, startPoint y: 266, endPoint x: 294, endPoint y: 220, distance: 51.0
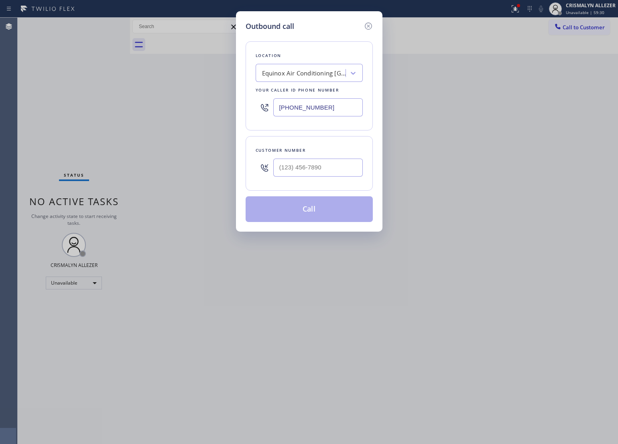
click at [272, 263] on div "Outbound call Location Equinox Air Conditioning [GEOGRAPHIC_DATA] Your caller i…" at bounding box center [309, 222] width 618 height 444
click at [340, 163] on input "(___) ___-____" at bounding box center [318, 168] width 90 height 18
paste input "786) 331-1249"
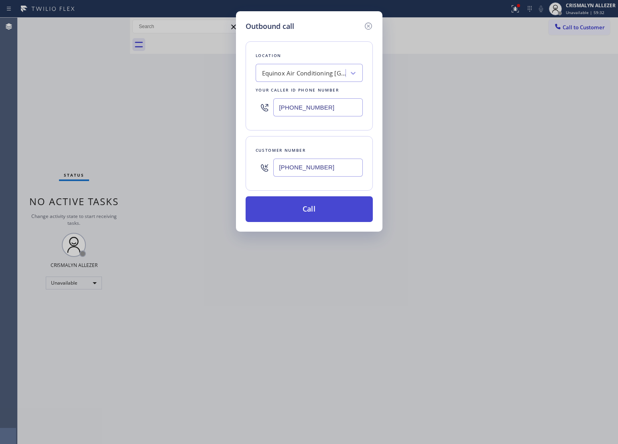
type input "[PHONE_NUMBER]"
click at [315, 211] on button "Call" at bounding box center [309, 209] width 127 height 26
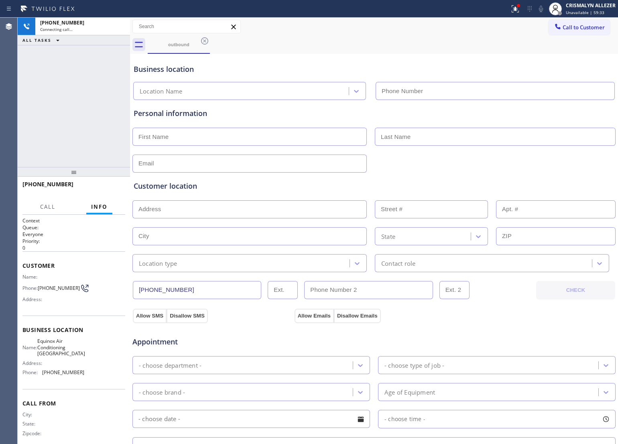
type input "[PHONE_NUMBER]"
click at [273, 190] on div "Customer location" at bounding box center [374, 186] width 481 height 11
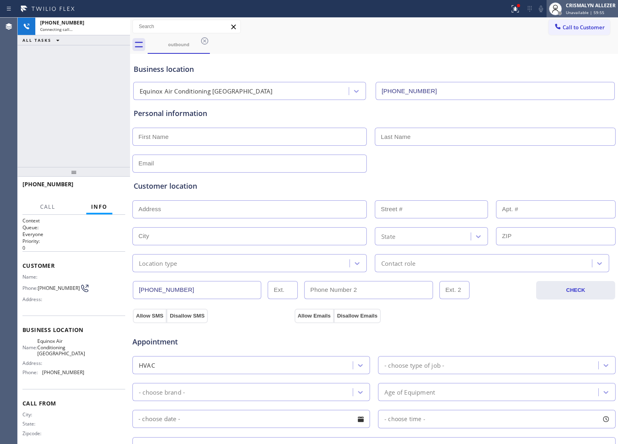
click at [585, 10] on span "Unavailable | 59:55" at bounding box center [585, 13] width 39 height 6
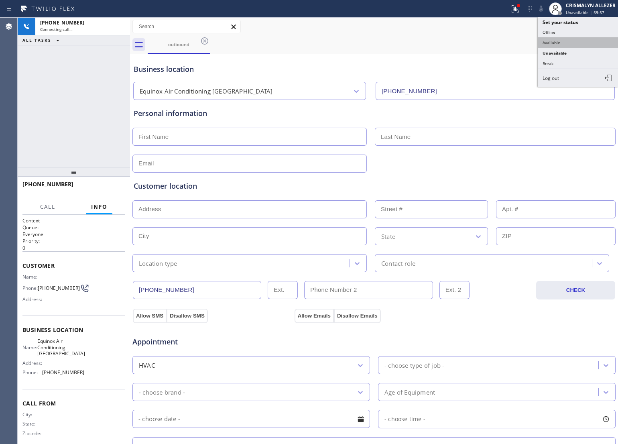
click at [560, 41] on button "Available" at bounding box center [578, 42] width 80 height 10
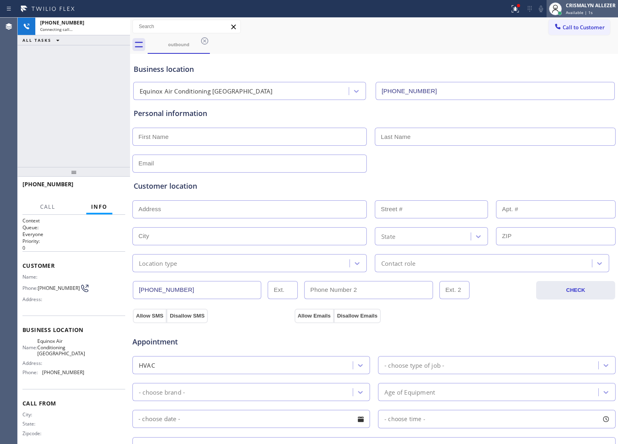
click at [579, 10] on span "Available | 1s" at bounding box center [579, 13] width 27 height 6
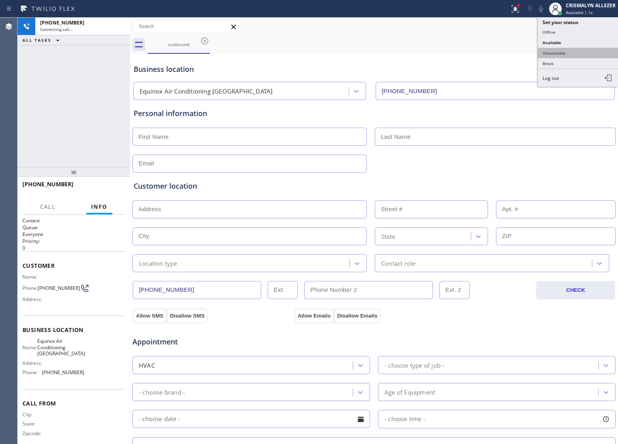
click at [559, 55] on button "Unavailable" at bounding box center [578, 53] width 80 height 10
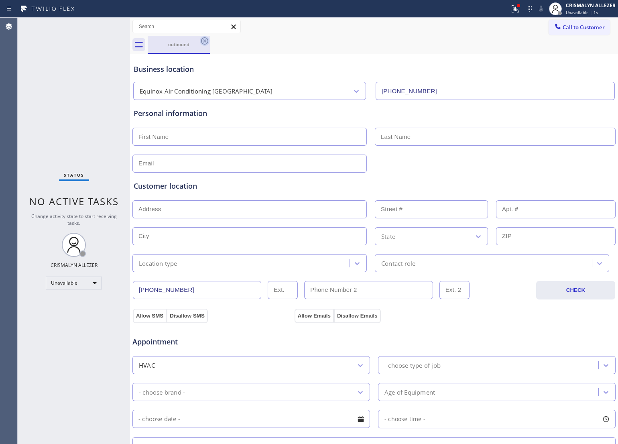
click at [206, 41] on icon at bounding box center [205, 41] width 10 height 10
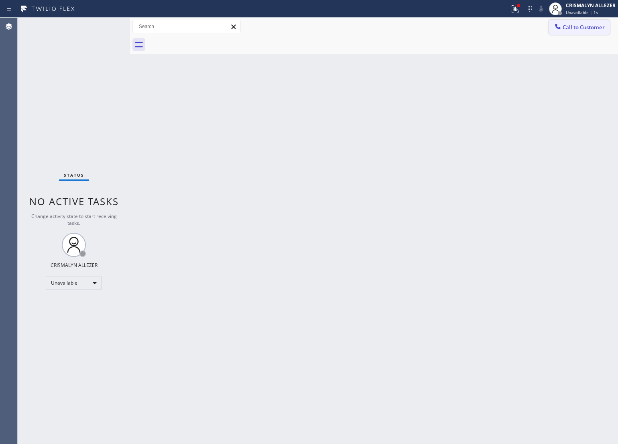
click at [581, 31] on span "Call to Customer" at bounding box center [584, 27] width 42 height 7
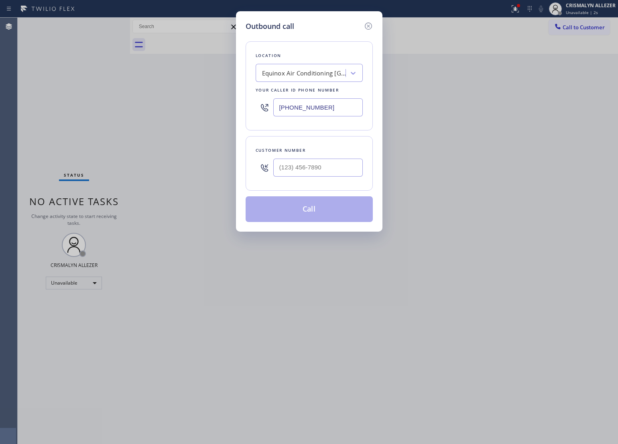
click at [332, 153] on div "Customer number" at bounding box center [309, 150] width 107 height 8
click at [338, 168] on input "(___) ___-____" at bounding box center [318, 168] width 90 height 18
paste input "786) 331-1249"
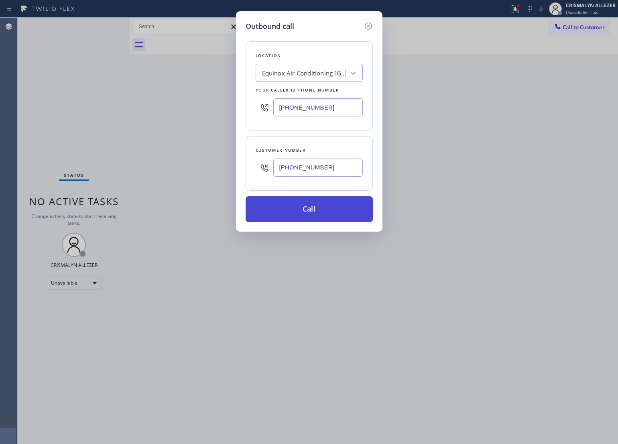
type input "[PHONE_NUMBER]"
click at [306, 214] on button "Call" at bounding box center [309, 209] width 127 height 26
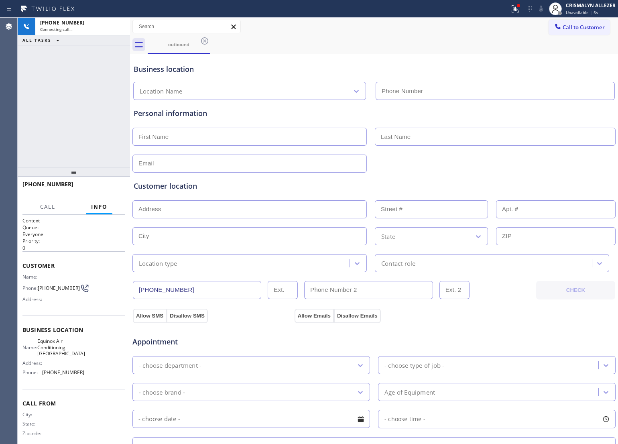
type input "[PHONE_NUMBER]"
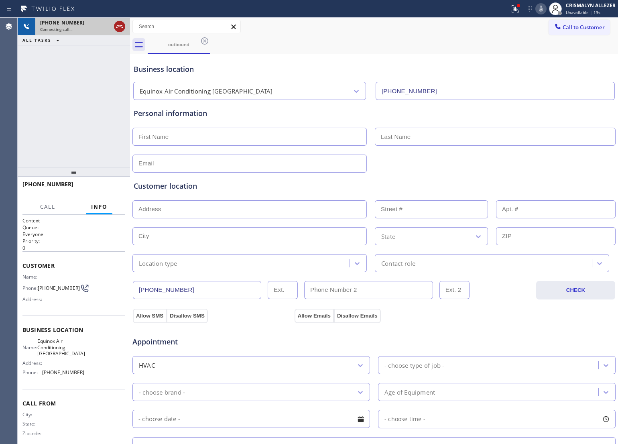
click at [117, 28] on icon at bounding box center [120, 27] width 10 height 10
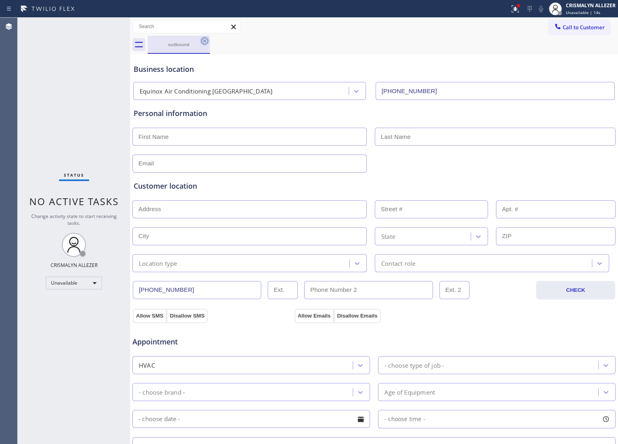
click at [202, 41] on icon at bounding box center [204, 40] width 7 height 7
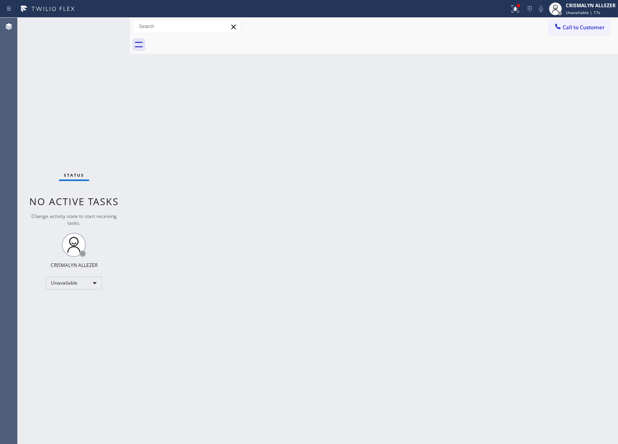
drag, startPoint x: 292, startPoint y: 197, endPoint x: 327, endPoint y: 159, distance: 52.0
click at [292, 195] on div "Back to Dashboard Change Sender ID Customers Technicians Select a contact Outbo…" at bounding box center [374, 231] width 488 height 426
click at [571, 26] on span "Call to Customer" at bounding box center [584, 27] width 42 height 7
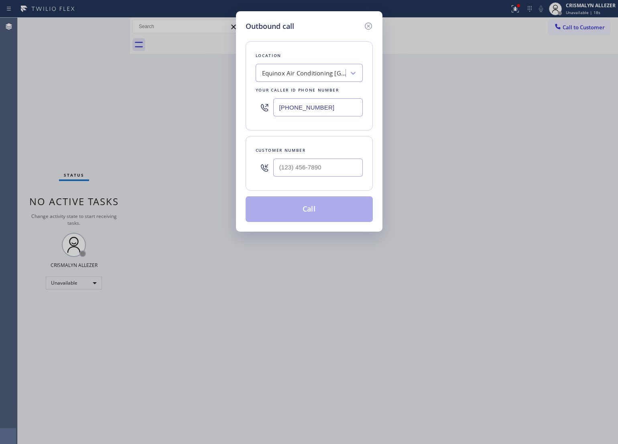
drag, startPoint x: 338, startPoint y: 110, endPoint x: 116, endPoint y: 112, distance: 222.4
click at [116, 112] on div "Outbound call Location Equinox Air Conditioning [GEOGRAPHIC_DATA] Your caller i…" at bounding box center [309, 222] width 618 height 444
paste input "14) 790-9640"
type input "[PHONE_NUMBER]"
click at [346, 161] on input "(___) ___-____" at bounding box center [318, 168] width 90 height 18
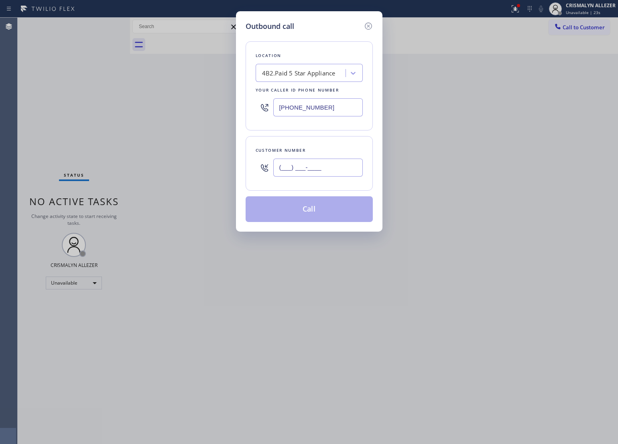
paste input "877) 777-0796"
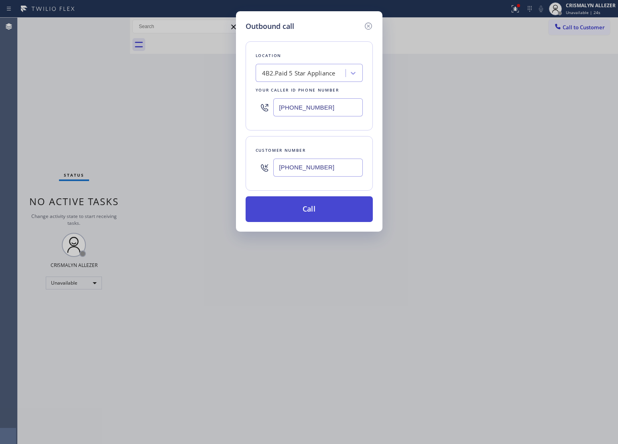
type input "[PHONE_NUMBER]"
click at [302, 219] on button "Call" at bounding box center [309, 209] width 127 height 26
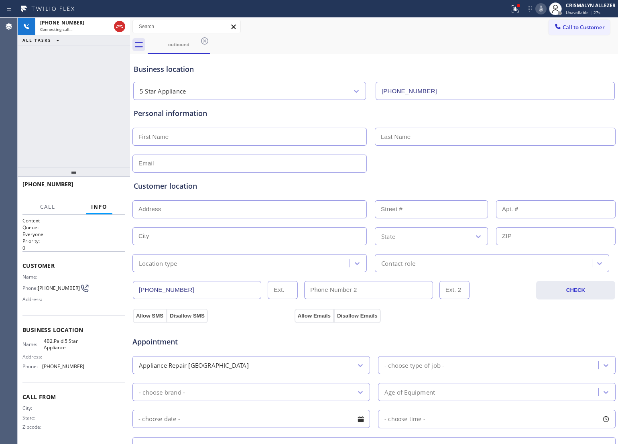
type input "[PHONE_NUMBER]"
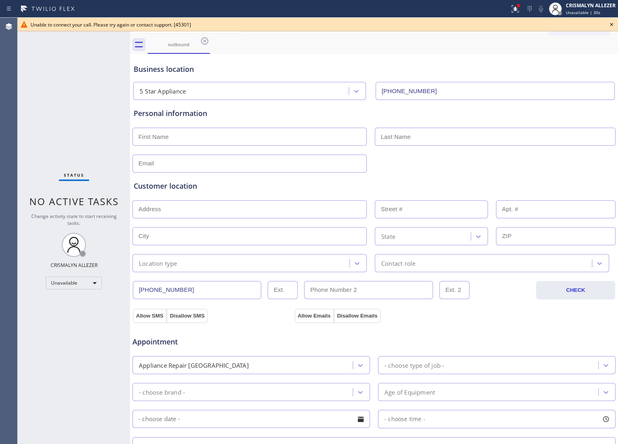
drag, startPoint x: 256, startPoint y: 60, endPoint x: 269, endPoint y: 57, distance: 13.6
click at [256, 60] on div "Business location 5 Star Appliance [PHONE_NUMBER]" at bounding box center [374, 78] width 484 height 44
click at [607, 22] on icon at bounding box center [612, 25] width 10 height 10
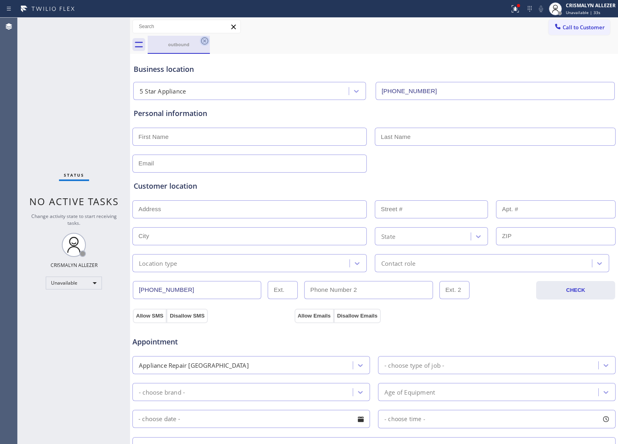
click at [206, 39] on icon at bounding box center [205, 41] width 10 height 10
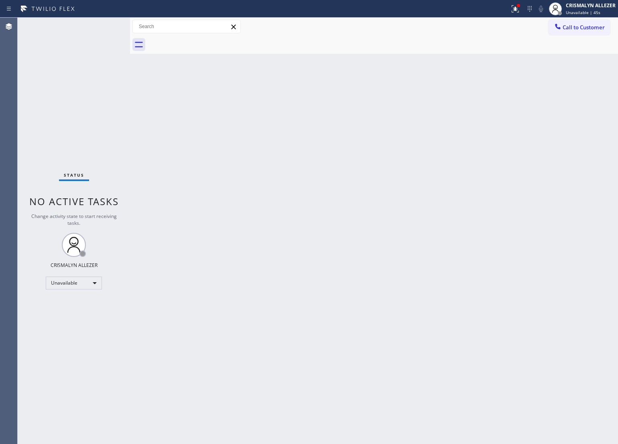
click at [309, 189] on div "Back to Dashboard Change Sender ID Customers Technicians Select a contact Outbo…" at bounding box center [374, 231] width 488 height 426
click at [576, 27] on span "Call to Customer" at bounding box center [584, 27] width 42 height 7
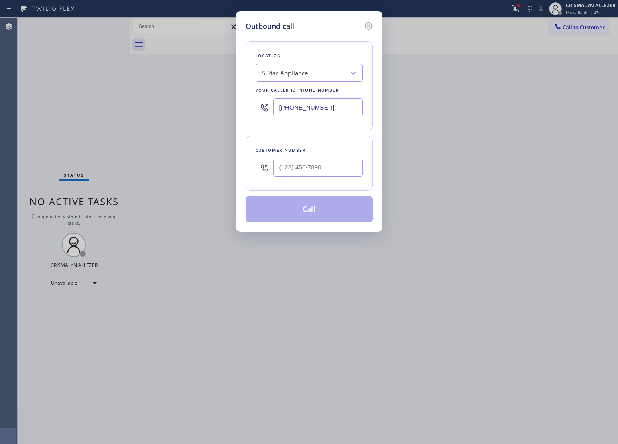
drag, startPoint x: 348, startPoint y: 106, endPoint x: 181, endPoint y: 106, distance: 167.4
click at [181, 106] on div "Outbound call Location 5 Star Appliance Your caller id phone number [PHONE_NUMB…" at bounding box center [309, 222] width 618 height 444
paste input "561) 763-9575"
type input "[PHONE_NUMBER]"
drag, startPoint x: 257, startPoint y: 264, endPoint x: 303, endPoint y: 194, distance: 83.9
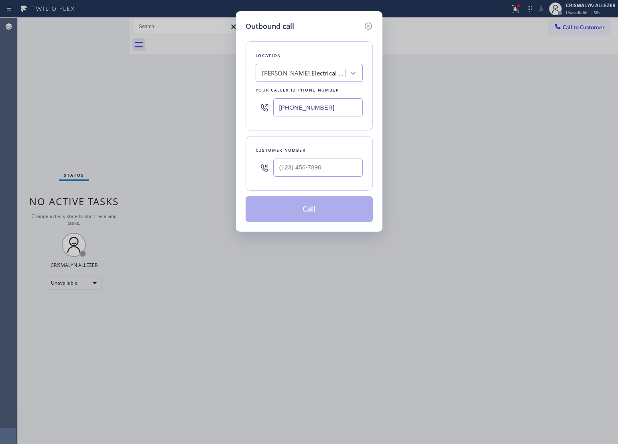
click at [259, 257] on div "Outbound call Location [PERSON_NAME] Electrical Services Inc. Your caller id ph…" at bounding box center [309, 222] width 618 height 444
click at [336, 171] on input "(___) ___-____" at bounding box center [318, 168] width 90 height 18
paste input "929) 445-4916"
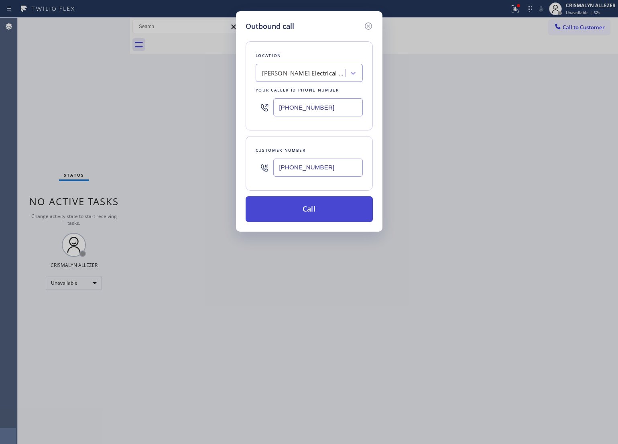
type input "[PHONE_NUMBER]"
click at [310, 212] on button "Call" at bounding box center [309, 209] width 127 height 26
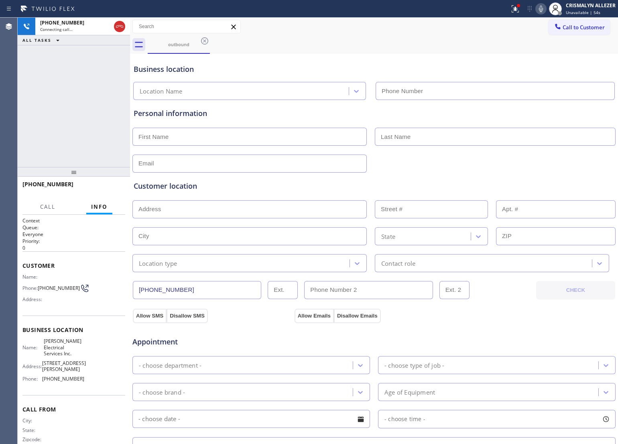
type input "[PHONE_NUMBER]"
click at [394, 169] on div at bounding box center [374, 163] width 485 height 20
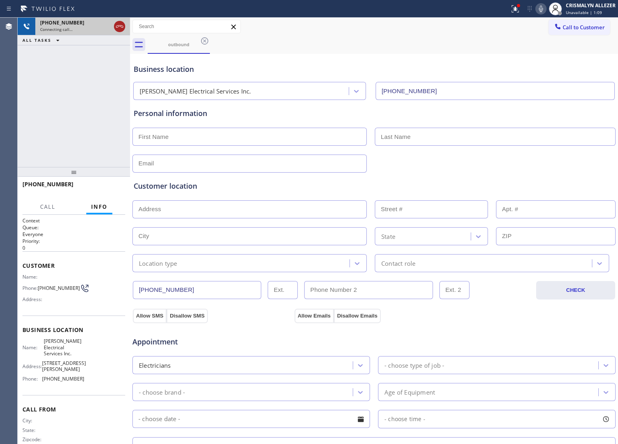
click at [122, 27] on icon at bounding box center [120, 27] width 10 height 10
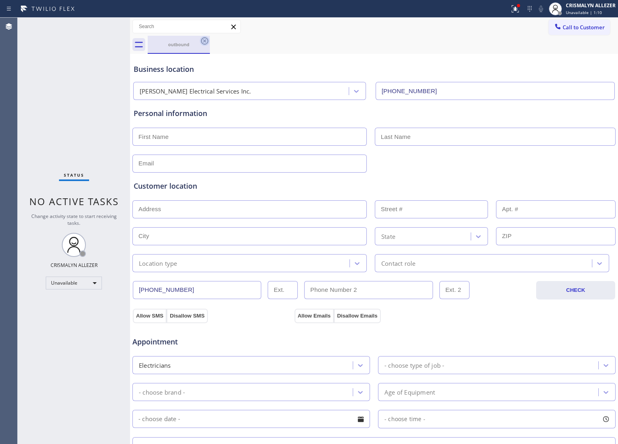
click at [204, 41] on icon at bounding box center [205, 41] width 10 height 10
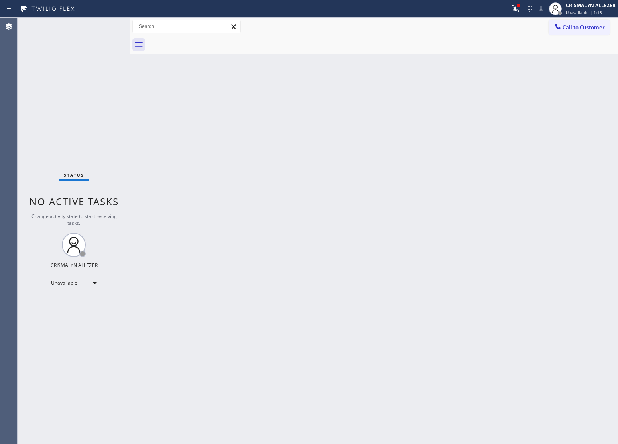
drag, startPoint x: 286, startPoint y: 203, endPoint x: 326, endPoint y: 171, distance: 51.4
click at [286, 203] on div "Back to Dashboard Change Sender ID Customers Technicians Select a contact Outbo…" at bounding box center [374, 231] width 488 height 426
click at [574, 34] on button "Call to Customer" at bounding box center [579, 27] width 61 height 15
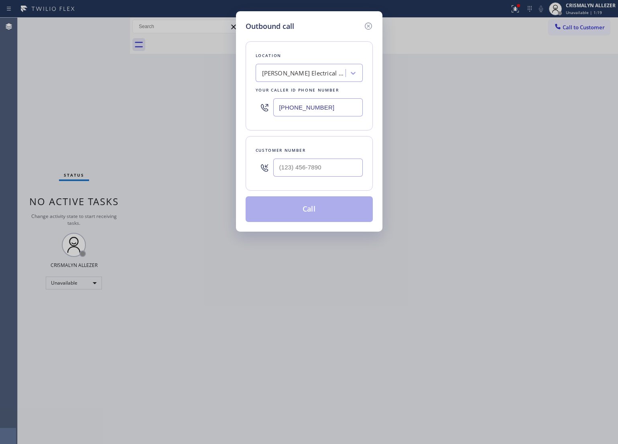
drag, startPoint x: 346, startPoint y: 108, endPoint x: 159, endPoint y: 106, distance: 187.9
click at [160, 106] on div "Outbound call Location [PERSON_NAME] Electrical Services Inc. Your caller id ph…" at bounding box center [309, 222] width 618 height 444
paste input "323) 709-8170"
type input "[PHONE_NUMBER]"
drag, startPoint x: 256, startPoint y: 320, endPoint x: 281, endPoint y: 272, distance: 54.6
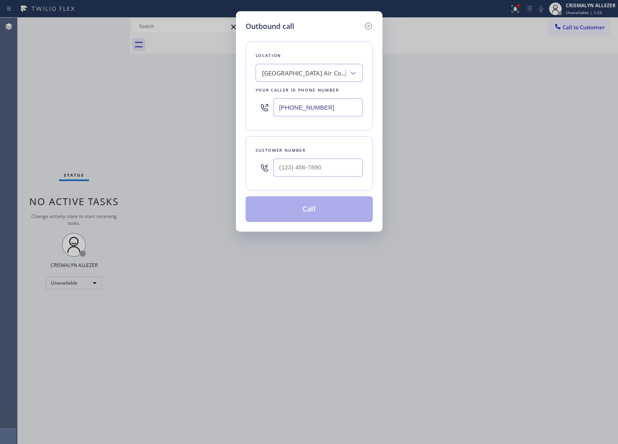
click at [256, 320] on div "Outbound call Location [GEOGRAPHIC_DATA] Air Conditioning Your caller id phone …" at bounding box center [309, 222] width 618 height 444
click at [338, 169] on input "(___) ___-____" at bounding box center [318, 168] width 90 height 18
paste input "323) 709-8170"
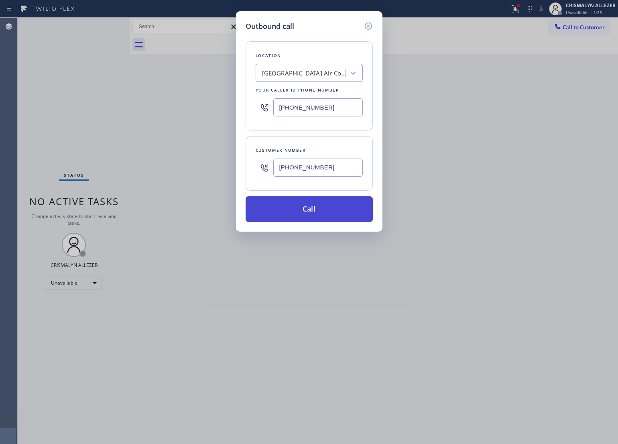
type input "[PHONE_NUMBER]"
click at [317, 208] on button "Call" at bounding box center [309, 209] width 127 height 26
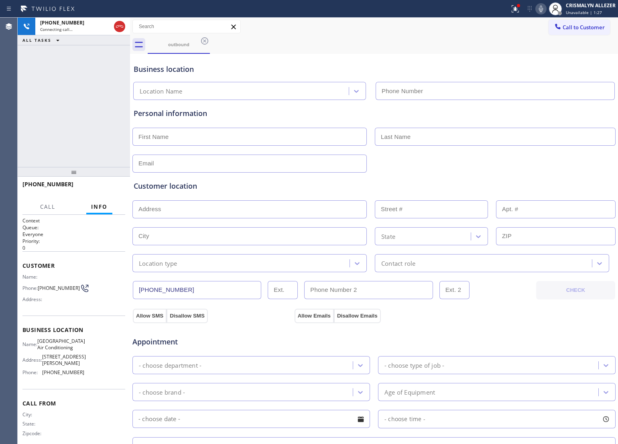
type input "[PHONE_NUMBER]"
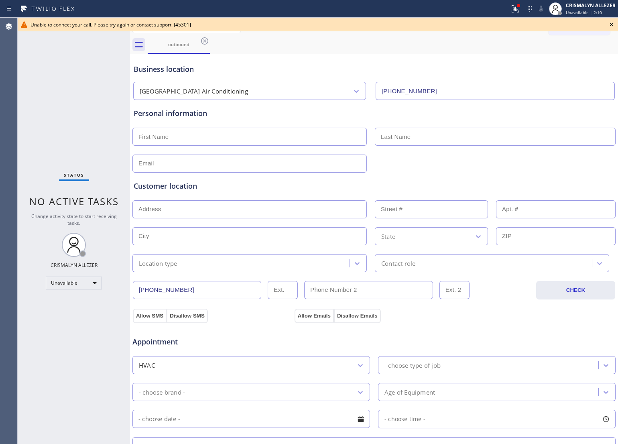
click at [610, 22] on icon at bounding box center [612, 25] width 10 height 10
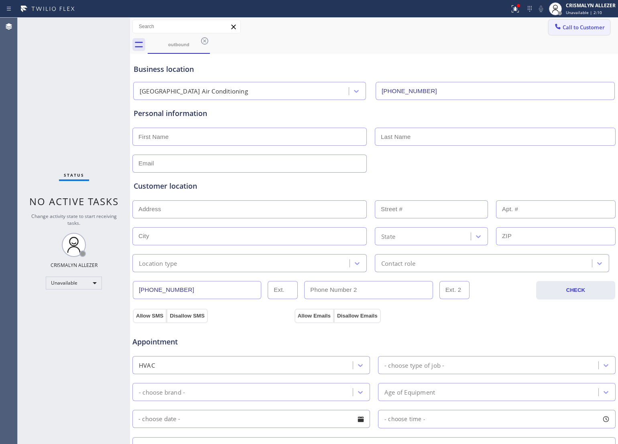
click at [567, 24] on span "Call to Customer" at bounding box center [584, 27] width 42 height 7
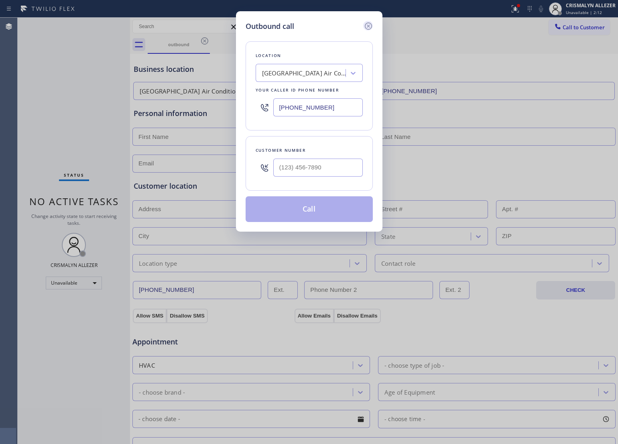
click at [369, 28] on icon at bounding box center [369, 26] width 10 height 10
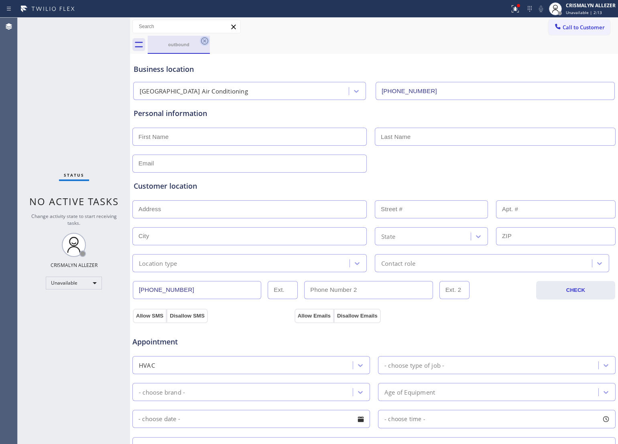
click at [206, 43] on icon at bounding box center [205, 41] width 10 height 10
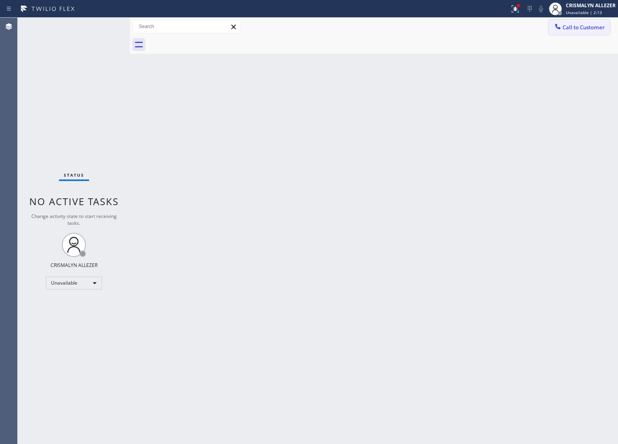
click at [587, 27] on span "Call to Customer" at bounding box center [584, 27] width 42 height 7
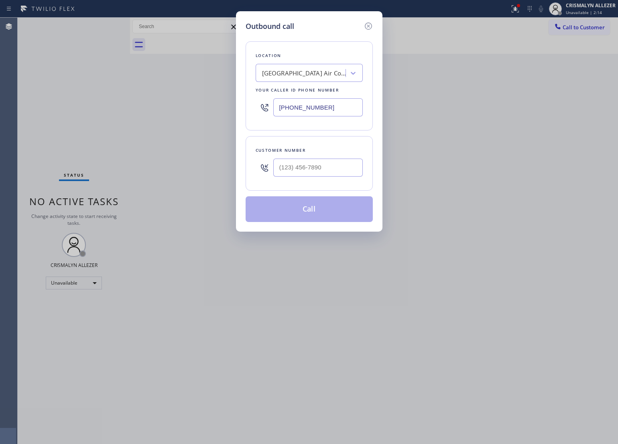
drag, startPoint x: 346, startPoint y: 115, endPoint x: 188, endPoint y: 109, distance: 158.3
click at [188, 109] on div "Outbound call Location [GEOGRAPHIC_DATA] Air Conditioning Your caller id phone …" at bounding box center [309, 222] width 618 height 444
paste input "408) 692-9424"
type input "[PHONE_NUMBER]"
drag, startPoint x: 257, startPoint y: 285, endPoint x: 289, endPoint y: 247, distance: 50.2
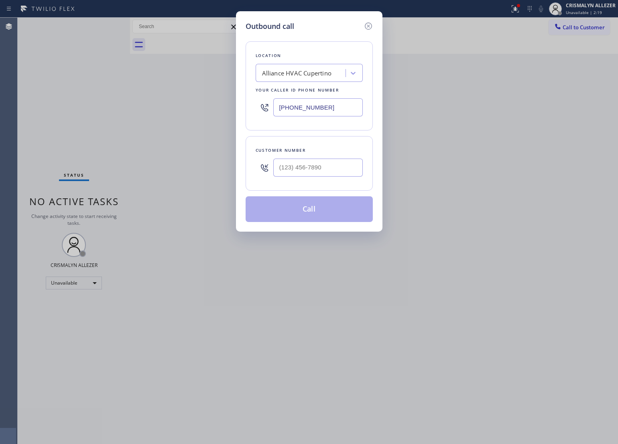
click at [260, 280] on div "Outbound call Location Alliance HVAC Cupertino Your caller id phone number [PHO…" at bounding box center [309, 222] width 618 height 444
click at [339, 171] on input "(___) ___-____" at bounding box center [318, 168] width 90 height 18
paste input "909) 304-3347"
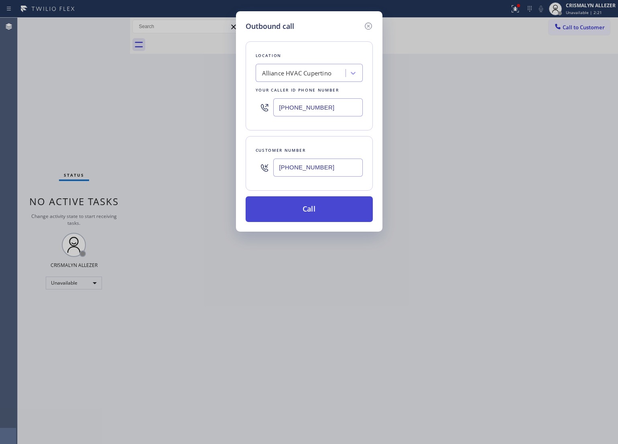
type input "[PHONE_NUMBER]"
click at [316, 205] on button "Call" at bounding box center [309, 209] width 127 height 26
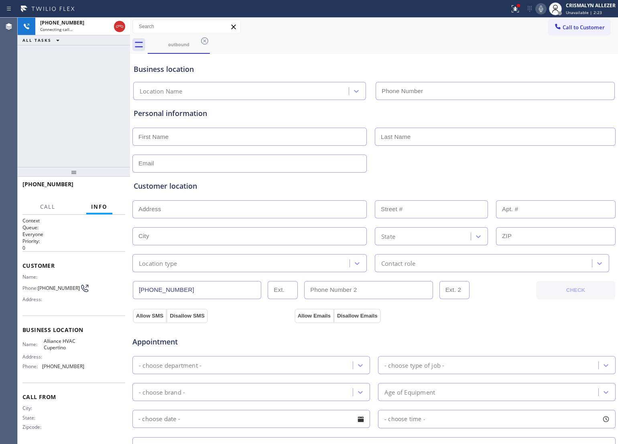
type input "[PHONE_NUMBER]"
click at [108, 186] on span "HANG UP" at bounding box center [106, 188] width 24 height 6
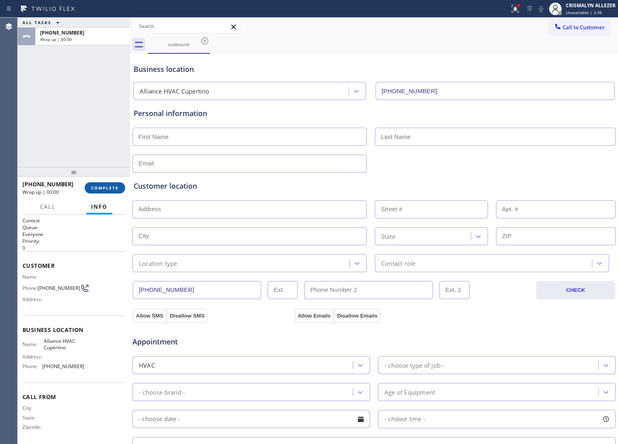
click at [108, 186] on span "COMPLETE" at bounding box center [105, 188] width 28 height 6
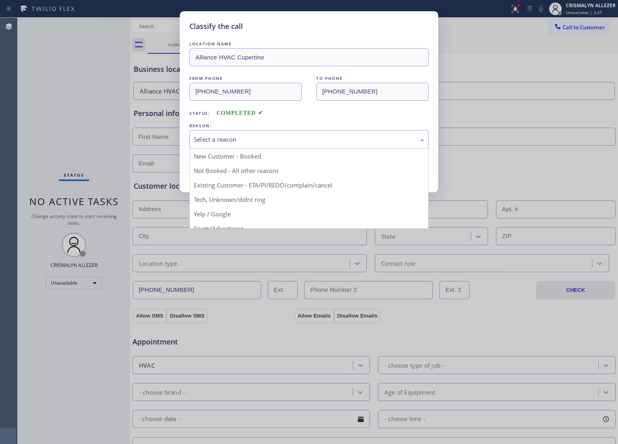
click at [289, 140] on div "Select a reason" at bounding box center [309, 139] width 230 height 9
click at [299, 139] on div "Not Booked - All other reasons" at bounding box center [309, 139] width 230 height 9
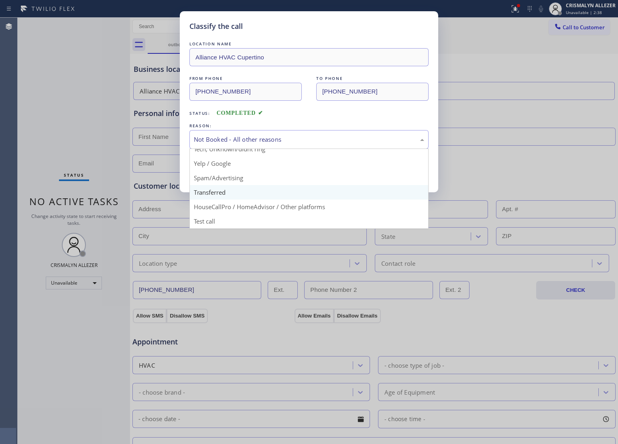
scroll to position [55, 0]
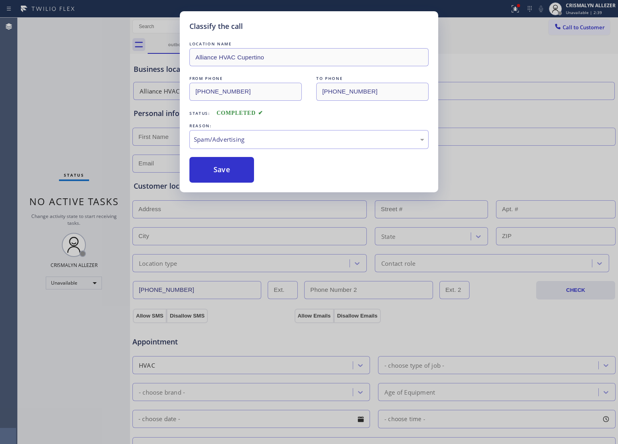
click at [231, 181] on button "Save" at bounding box center [221, 170] width 65 height 26
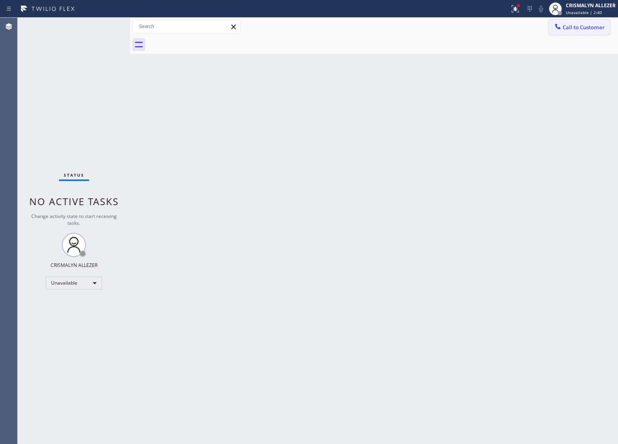
click at [588, 28] on span "Call to Customer" at bounding box center [584, 27] width 42 height 7
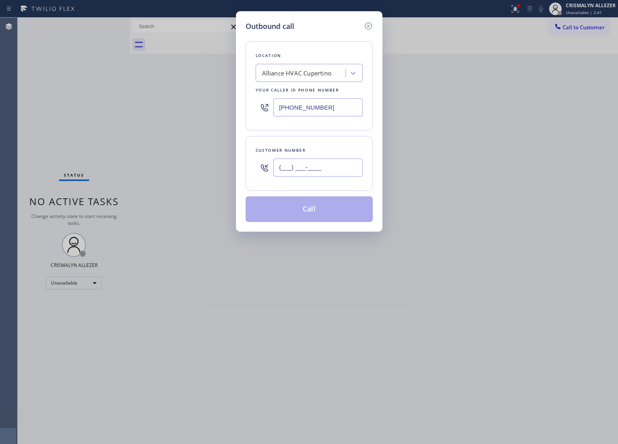
click at [344, 168] on input "(___) ___-____" at bounding box center [318, 168] width 90 height 18
paste input "909) 304-3347"
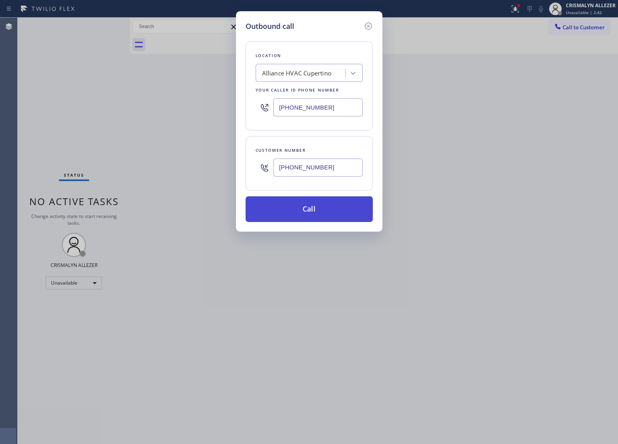
type input "[PHONE_NUMBER]"
click at [318, 208] on button "Call" at bounding box center [309, 209] width 127 height 26
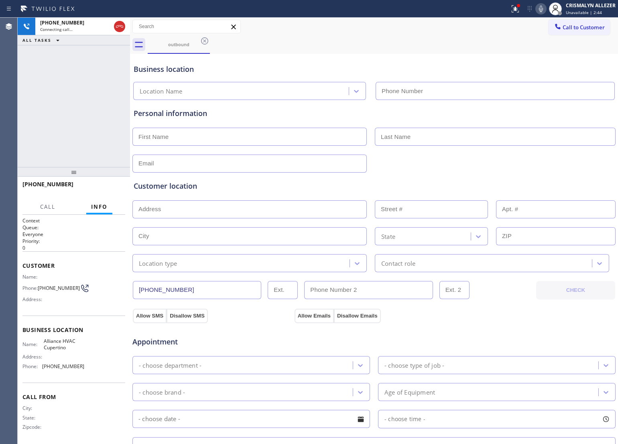
type input "[PHONE_NUMBER]"
click at [104, 187] on span "HANG UP" at bounding box center [106, 188] width 24 height 6
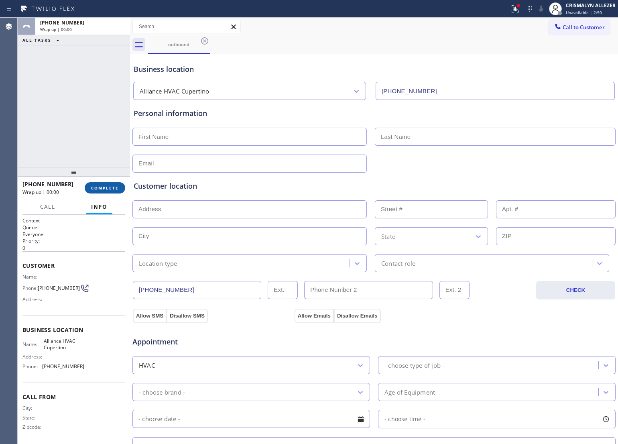
click at [104, 187] on span "COMPLETE" at bounding box center [105, 188] width 28 height 6
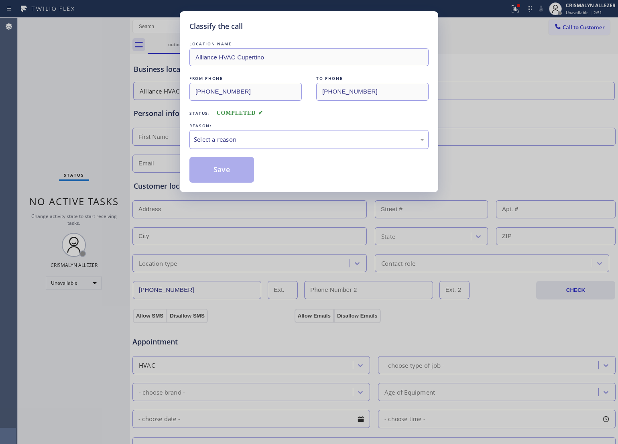
click at [318, 144] on div "Select a reason" at bounding box center [309, 139] width 230 height 9
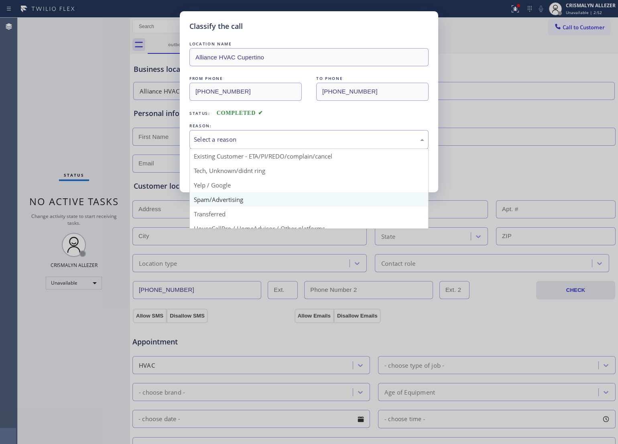
scroll to position [55, 0]
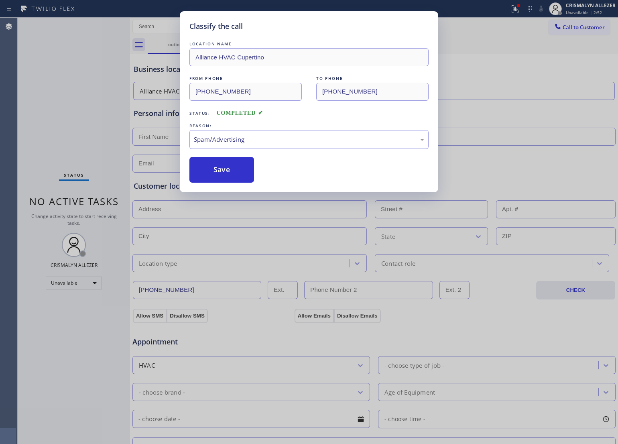
click at [226, 179] on button "Save" at bounding box center [221, 170] width 65 height 26
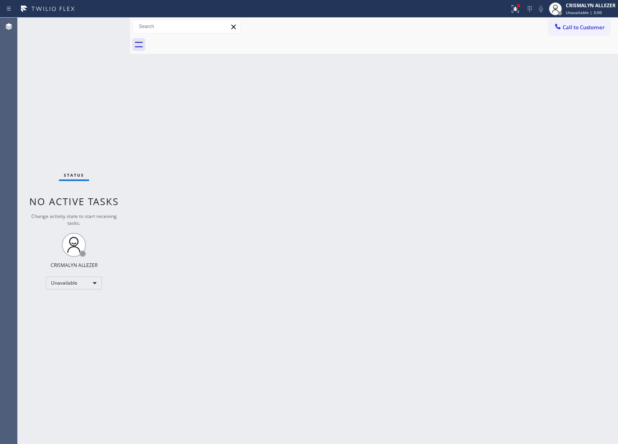
drag, startPoint x: 163, startPoint y: 214, endPoint x: 221, endPoint y: 195, distance: 61.3
click at [163, 214] on div "Back to Dashboard Change Sender ID Customers Technicians Select a contact Outbo…" at bounding box center [374, 231] width 488 height 426
click at [581, 28] on span "Call to Customer" at bounding box center [584, 27] width 42 height 7
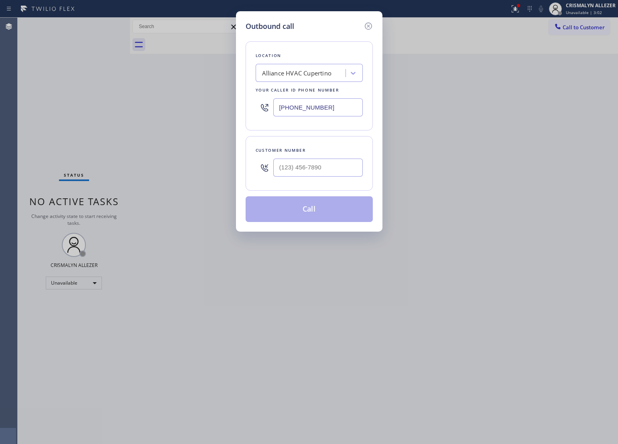
drag, startPoint x: 357, startPoint y: 112, endPoint x: 127, endPoint y: 110, distance: 230.0
click at [127, 110] on div "Outbound call Location Alliance HVAC Cupertino Your caller id phone number [PHO…" at bounding box center [309, 222] width 618 height 444
paste input "813) 750-0233"
type input "[PHONE_NUMBER]"
drag, startPoint x: 288, startPoint y: 263, endPoint x: 292, endPoint y: 249, distance: 15.0
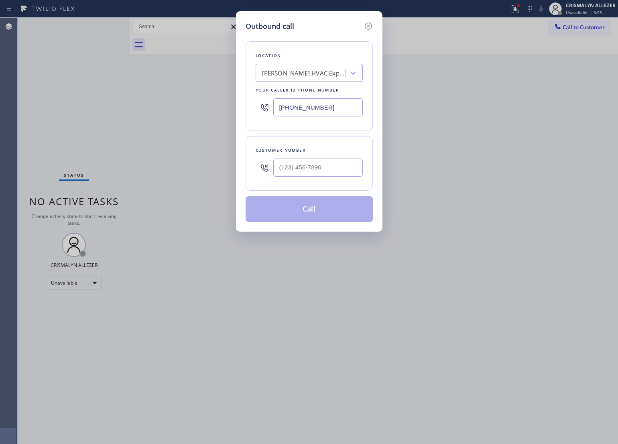
click at [289, 258] on div "Outbound call Location Lennox HVAC Experts Your caller id phone number [PHONE_N…" at bounding box center [309, 222] width 618 height 444
click at [345, 161] on input "(___) ___-____" at bounding box center [318, 168] width 90 height 18
paste input "813) 750-0233"
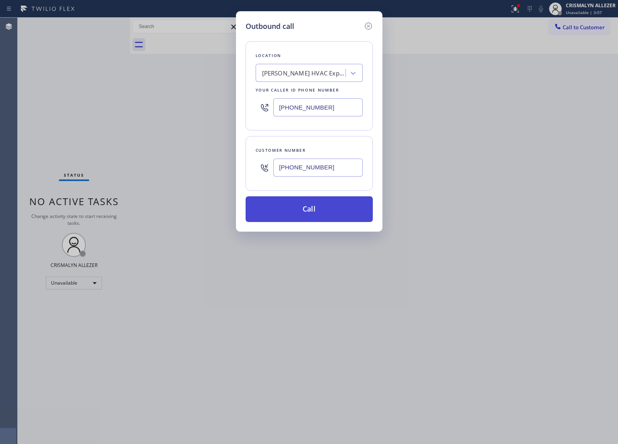
type input "[PHONE_NUMBER]"
click at [305, 211] on button "Call" at bounding box center [309, 209] width 127 height 26
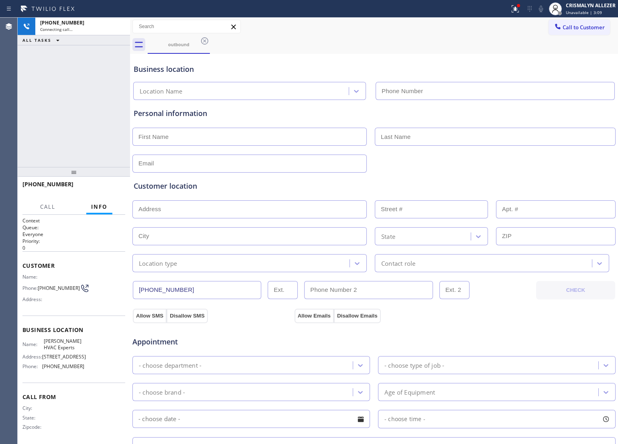
type input "[PHONE_NUMBER]"
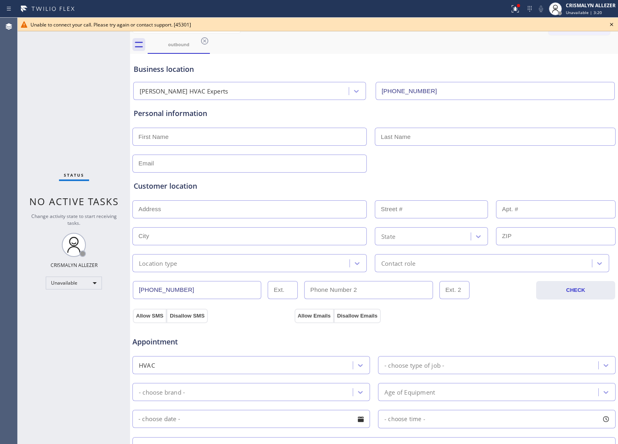
click at [250, 76] on div "Business location Lennox HVAC Experts [PHONE_NUMBER]" at bounding box center [374, 78] width 484 height 44
click at [613, 24] on icon at bounding box center [612, 25] width 10 height 10
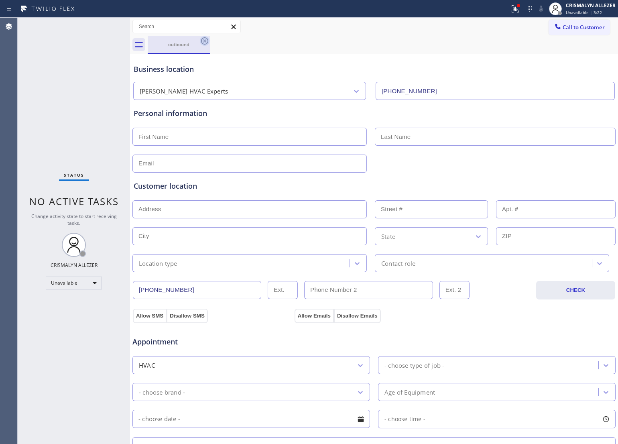
click at [203, 41] on icon at bounding box center [205, 41] width 10 height 10
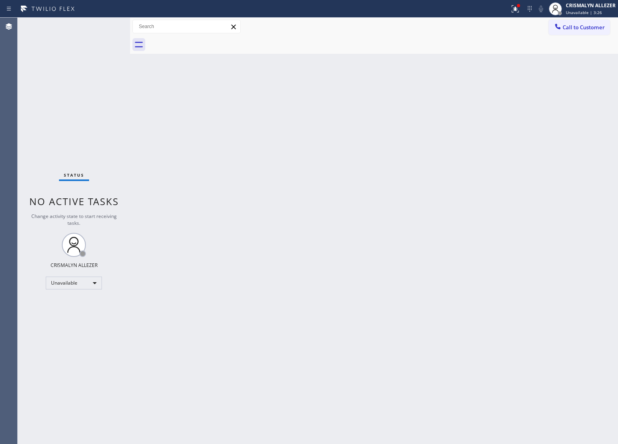
click at [245, 180] on div "Back to Dashboard Change Sender ID Customers Technicians Select a contact Outbo…" at bounding box center [374, 231] width 488 height 426
click at [571, 31] on button "Call to Customer" at bounding box center [579, 27] width 61 height 15
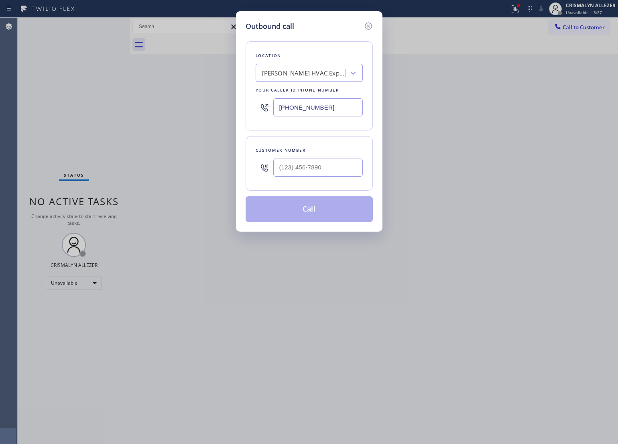
drag, startPoint x: 324, startPoint y: 106, endPoint x: 174, endPoint y: 107, distance: 150.1
click at [176, 107] on div "Outbound call Location Lennox HVAC Experts Your caller id phone number [PHONE_N…" at bounding box center [309, 222] width 618 height 444
paste input "240) 407-196"
type input "[PHONE_NUMBER]"
drag, startPoint x: 261, startPoint y: 277, endPoint x: 307, endPoint y: 211, distance: 80.4
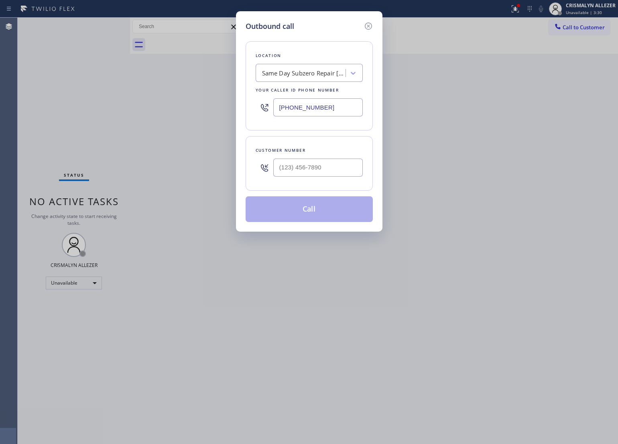
click at [264, 270] on div "Outbound call Location Same Day Subzero Repair Bowie Your caller id phone numbe…" at bounding box center [309, 222] width 618 height 444
click at [326, 173] on input "(___) ___-____" at bounding box center [318, 168] width 90 height 18
paste input "708) 719-9189"
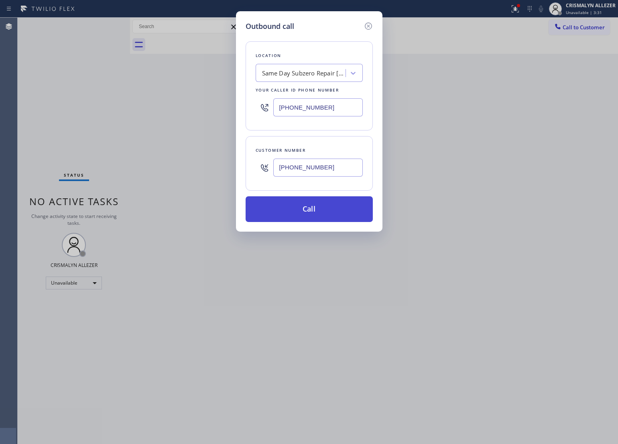
type input "[PHONE_NUMBER]"
click at [309, 217] on button "Call" at bounding box center [309, 209] width 127 height 26
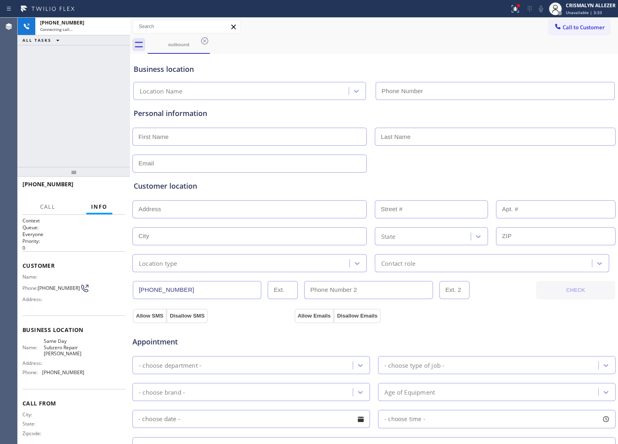
type input "[PHONE_NUMBER]"
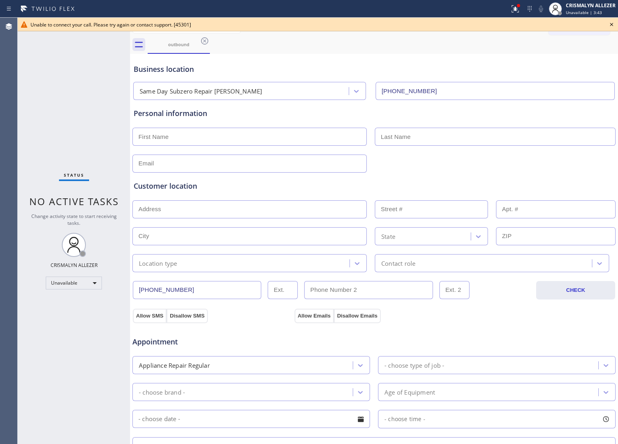
click at [117, 69] on div "Status No active tasks Change activity state to start receiving tasks. CRISMALY…" at bounding box center [74, 231] width 112 height 426
click at [615, 24] on icon at bounding box center [612, 25] width 10 height 10
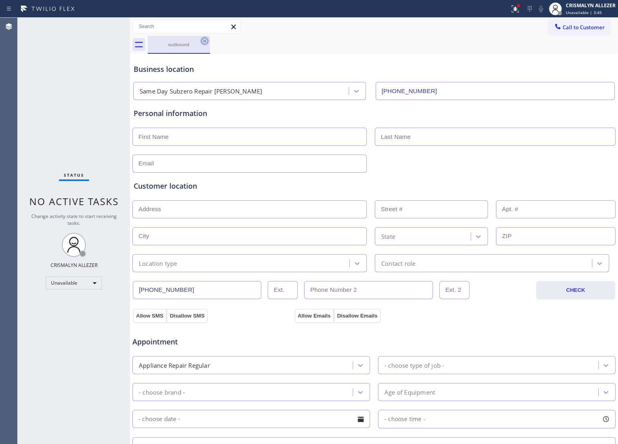
click at [204, 39] on icon at bounding box center [205, 41] width 10 height 10
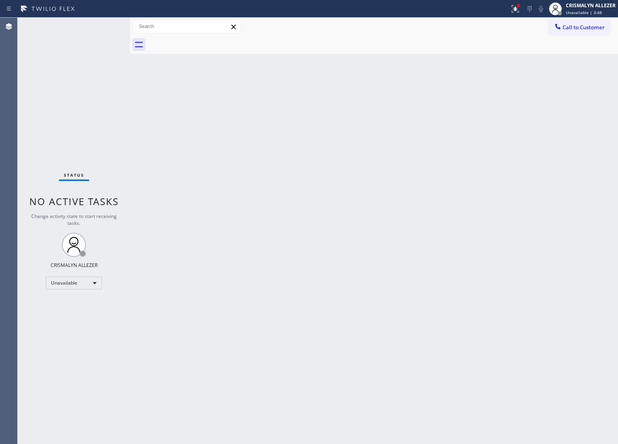
click at [285, 182] on div "Back to Dashboard Change Sender ID Customers Technicians Select a contact Outbo…" at bounding box center [374, 231] width 488 height 426
click at [577, 27] on span "Call to Customer" at bounding box center [584, 27] width 42 height 7
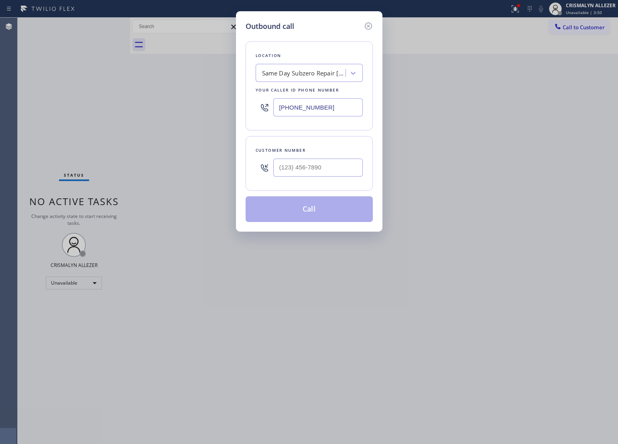
paste input "347) 851-1690"
drag, startPoint x: 340, startPoint y: 111, endPoint x: 3, endPoint y: 107, distance: 336.8
click at [8, 106] on div "Outbound call Location Same Day Subzero Repair Bowie Your caller id phone numbe…" at bounding box center [309, 222] width 618 height 444
type input "[PHONE_NUMBER]"
click at [290, 295] on div "Outbound call Location Mr. Heating & Cooling Hell's Kitchen Your caller id phon…" at bounding box center [309, 222] width 618 height 444
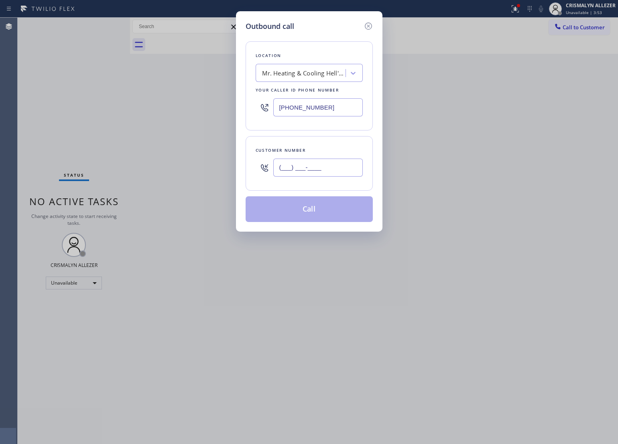
click at [325, 175] on input "(___) ___-____" at bounding box center [318, 168] width 90 height 18
paste input "347) 812-2055"
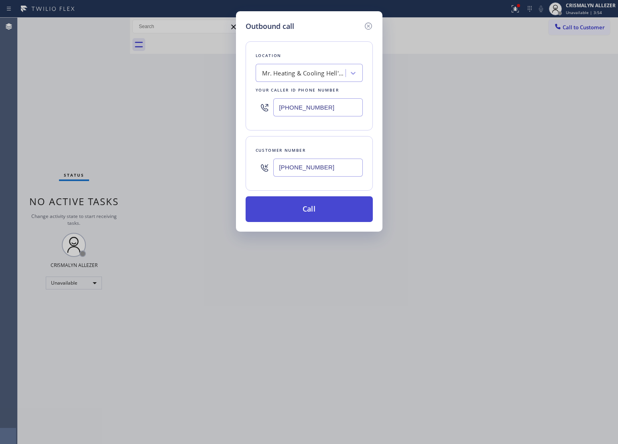
type input "[PHONE_NUMBER]"
click at [314, 212] on button "Call" at bounding box center [309, 209] width 127 height 26
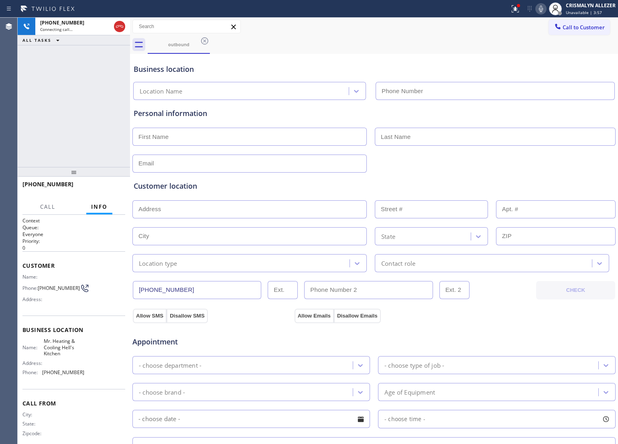
type input "[PHONE_NUMBER]"
click at [100, 186] on span "HANG UP" at bounding box center [106, 188] width 24 height 6
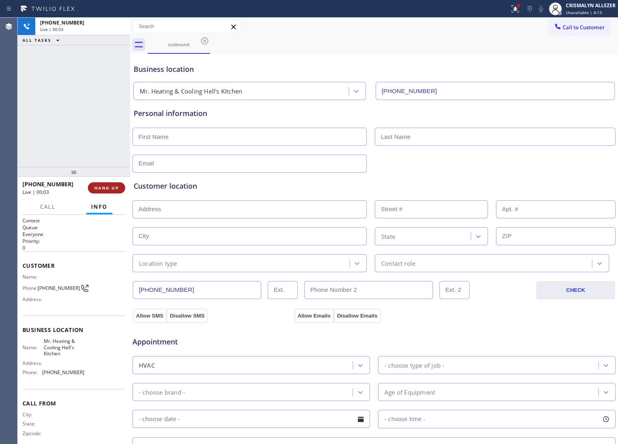
click at [104, 189] on span "HANG UP" at bounding box center [106, 188] width 24 height 6
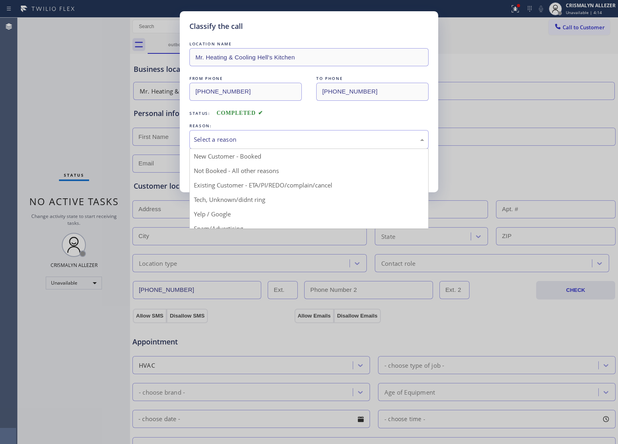
click at [311, 143] on div "Select a reason" at bounding box center [309, 139] width 230 height 9
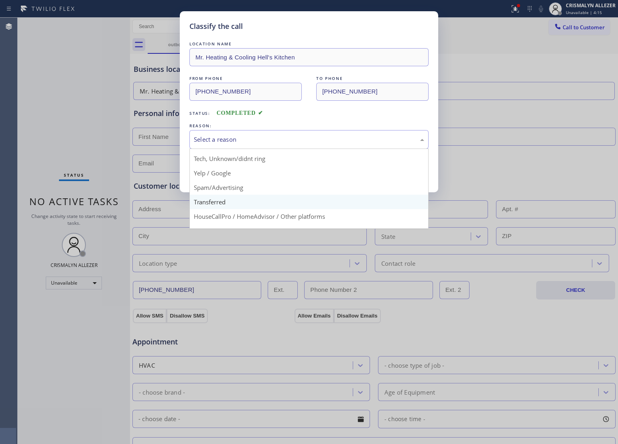
scroll to position [55, 0]
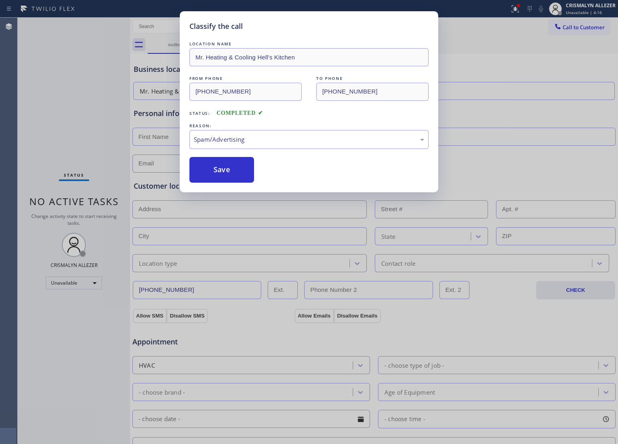
click at [218, 178] on button "Save" at bounding box center [221, 170] width 65 height 26
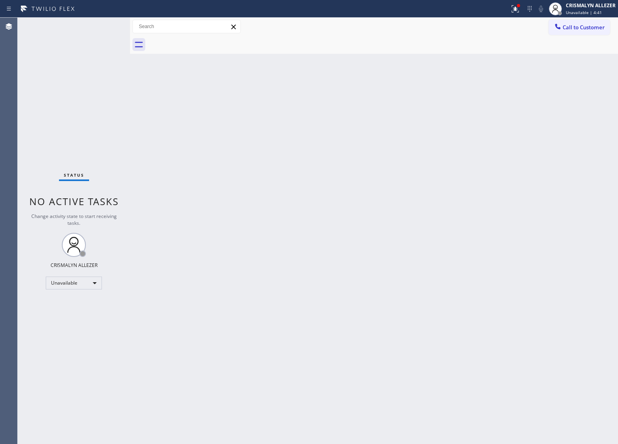
drag, startPoint x: 243, startPoint y: 209, endPoint x: 446, endPoint y: 107, distance: 227.4
click at [244, 208] on div "Back to Dashboard Change Sender ID Customers Technicians Select a contact Outbo…" at bounding box center [374, 231] width 488 height 426
click at [588, 27] on span "Call to Customer" at bounding box center [584, 27] width 42 height 7
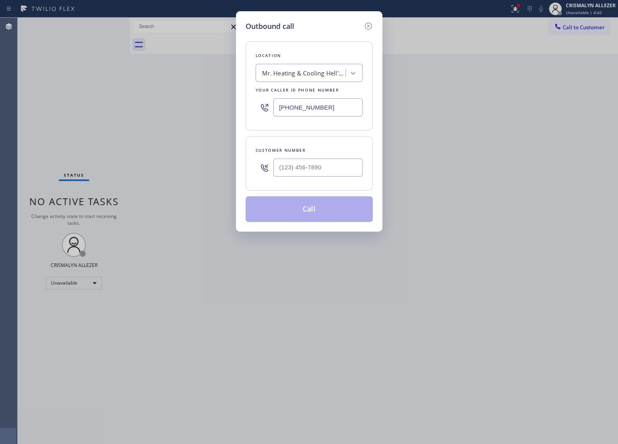
drag, startPoint x: 346, startPoint y: 110, endPoint x: -2, endPoint y: 105, distance: 348.0
click at [0, 105] on html "Status report Issues detected These issues could affect your workflow. Please c…" at bounding box center [309, 222] width 618 height 444
paste input "619) 432-6327"
type input "[PHONE_NUMBER]"
drag, startPoint x: 287, startPoint y: 268, endPoint x: 311, endPoint y: 189, distance: 82.3
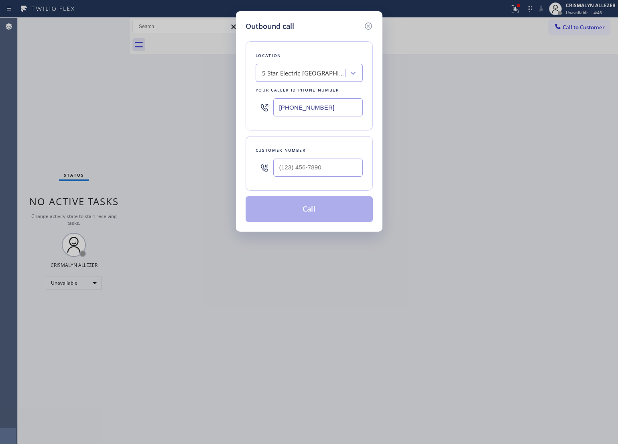
click at [287, 268] on div "Outbound call Location 5 Star Electric [GEOGRAPHIC_DATA] Your caller id phone n…" at bounding box center [309, 222] width 618 height 444
click at [332, 163] on input "(___) ___-____" at bounding box center [318, 168] width 90 height 18
paste input "617) 721-8618"
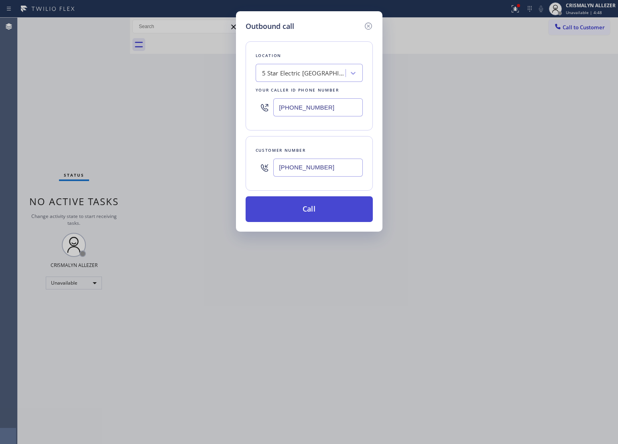
type input "[PHONE_NUMBER]"
click at [311, 213] on button "Call" at bounding box center [309, 209] width 127 height 26
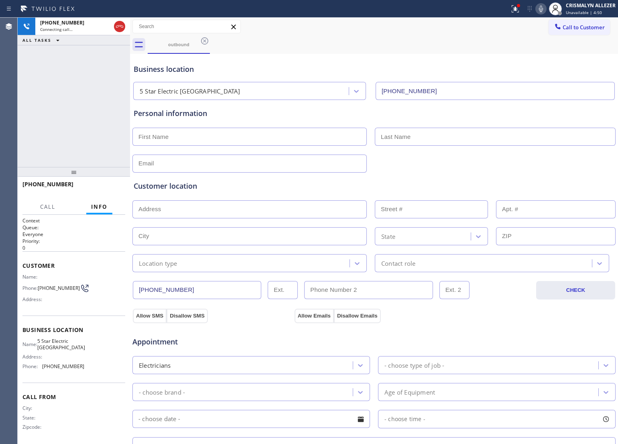
type input "[PHONE_NUMBER]"
click at [121, 29] on icon at bounding box center [120, 27] width 10 height 10
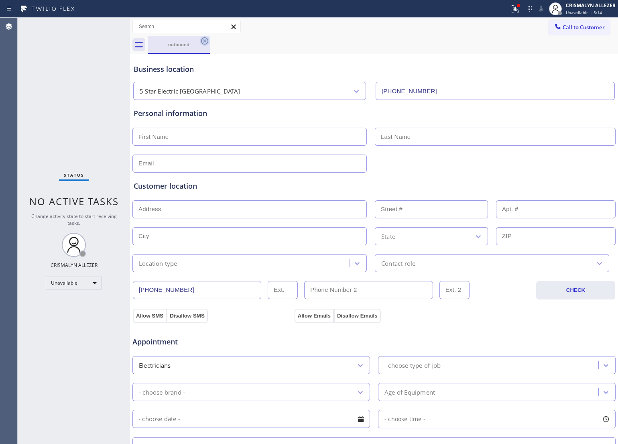
click at [204, 41] on icon at bounding box center [204, 40] width 7 height 7
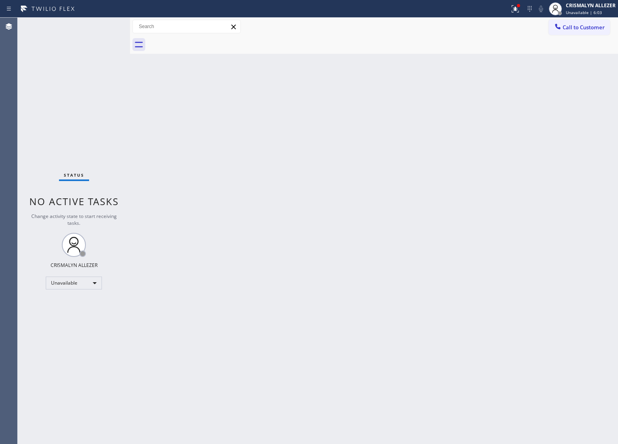
click at [241, 229] on div "Back to Dashboard Change Sender ID Customers Technicians Select a contact Outbo…" at bounding box center [374, 231] width 488 height 426
click at [586, 24] on span "Call to Customer" at bounding box center [584, 27] width 42 height 7
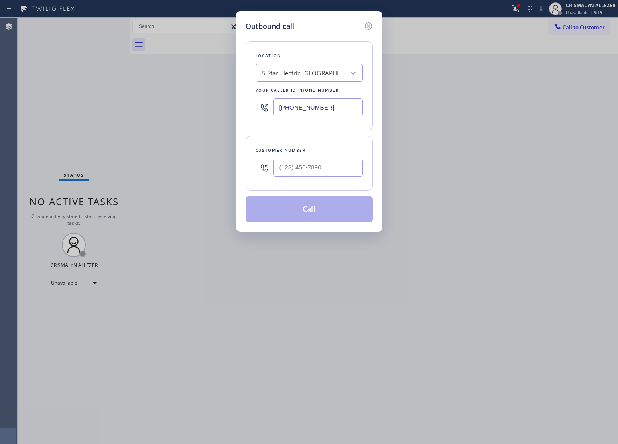
drag, startPoint x: 342, startPoint y: 110, endPoint x: 128, endPoint y: 114, distance: 214.8
click at [128, 114] on div "Outbound call Location 5 Star Electric [GEOGRAPHIC_DATA] Your caller id phone n…" at bounding box center [309, 222] width 618 height 444
paste input "855) 662-5332"
drag, startPoint x: 336, startPoint y: 112, endPoint x: 59, endPoint y: 98, distance: 278.1
click at [59, 98] on div "Outbound call Location 4B2.Paid Sub Zero Repair Professionals Your caller id ph…" at bounding box center [309, 222] width 618 height 444
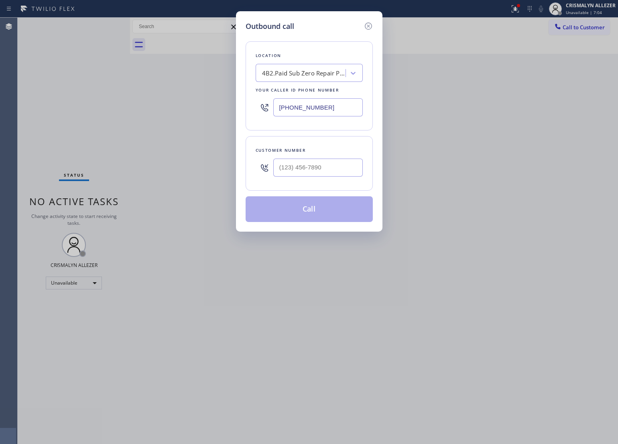
paste input "731-495"
type input "[PHONE_NUMBER]"
click at [329, 168] on input "(___) ___-____" at bounding box center [318, 168] width 90 height 18
paste input "855) 731-4952"
click at [329, 168] on input "[PHONE_NUMBER]" at bounding box center [318, 168] width 90 height 18
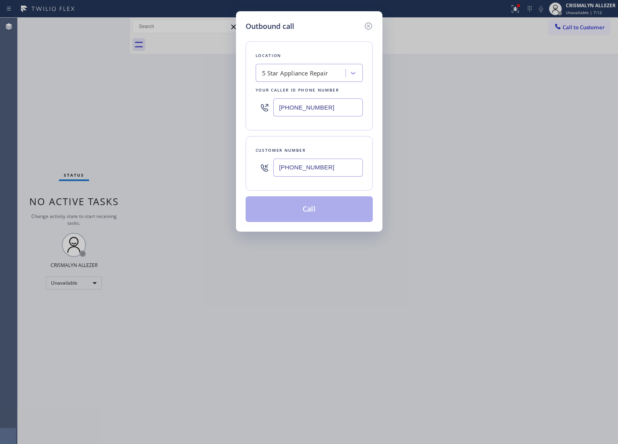
paste input "text"
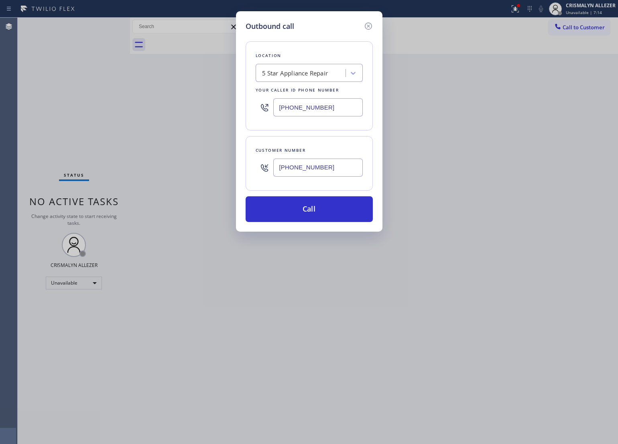
drag, startPoint x: 338, startPoint y: 172, endPoint x: 187, endPoint y: 170, distance: 150.1
click at [187, 170] on div "Outbound call Location 5 Star Appliance Repair Your caller id phone number [PHO…" at bounding box center [309, 222] width 618 height 444
paste input "text"
paste input "310) 459-2453"
drag, startPoint x: 352, startPoint y: 168, endPoint x: 119, endPoint y: 170, distance: 233.6
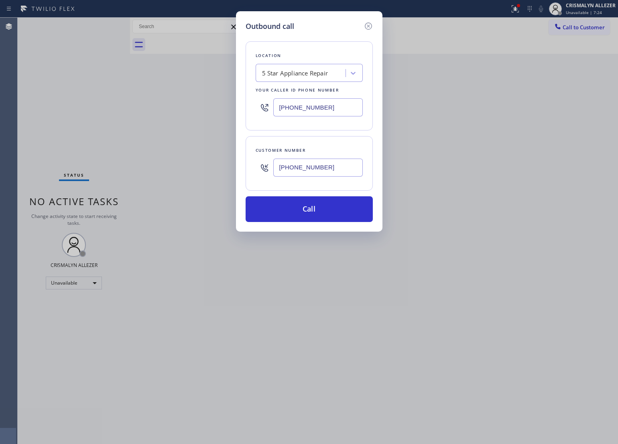
click at [119, 170] on div "Outbound call Location 5 Star Appliance Repair Your caller id phone number [PHO…" at bounding box center [309, 222] width 618 height 444
type input "[PHONE_NUMBER]"
click at [310, 214] on button "Call" at bounding box center [309, 209] width 127 height 26
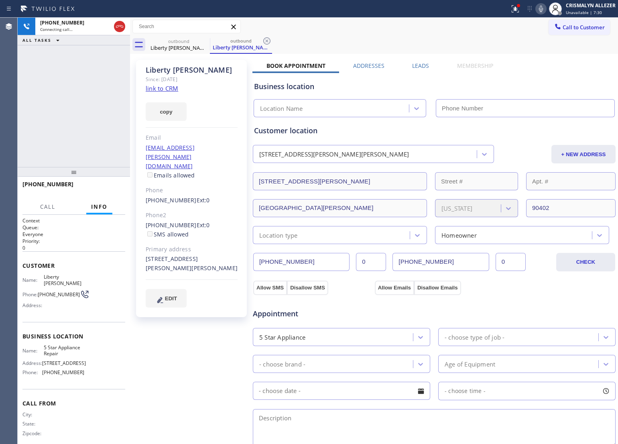
type input "[PHONE_NUMBER]"
click at [116, 27] on icon at bounding box center [120, 27] width 10 height 10
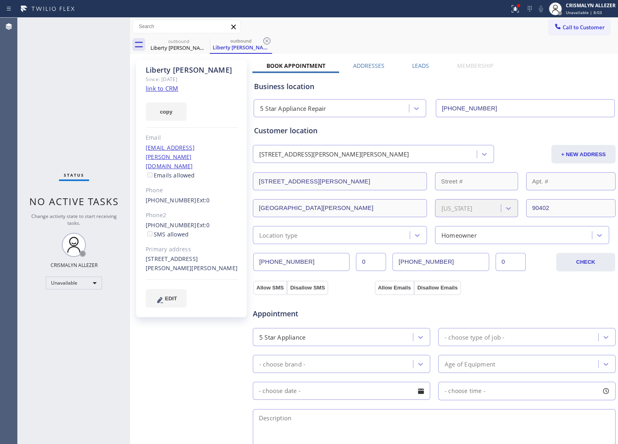
click at [415, 65] on label "Leads" at bounding box center [420, 66] width 17 height 8
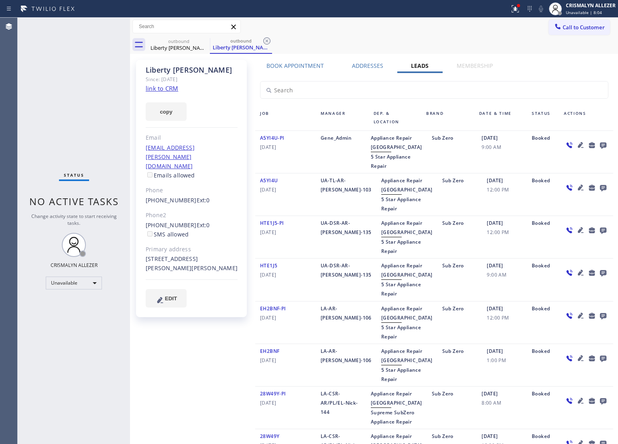
click at [598, 144] on icon at bounding box center [603, 145] width 10 height 10
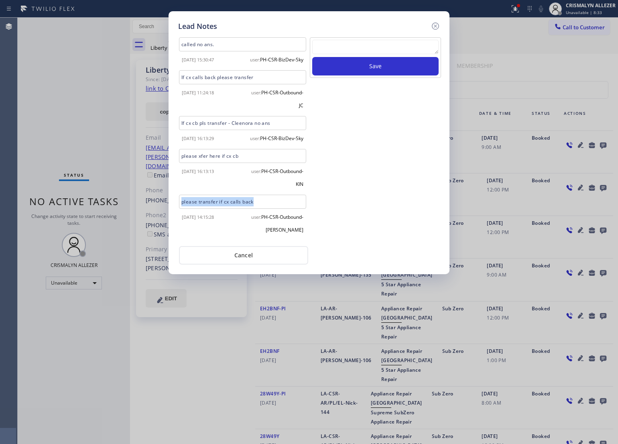
drag, startPoint x: 264, startPoint y: 224, endPoint x: 173, endPoint y: 228, distance: 90.8
click at [173, 228] on div "Lead Notes called no ans. [DATE] 15:30:47 user: PH-CSR-BizDev-Sky If cx calls b…" at bounding box center [309, 142] width 281 height 263
copy div "please transfer if cx calls back"
click at [372, 45] on textarea at bounding box center [375, 47] width 126 height 14
paste textarea "please transfer if cx calls back"
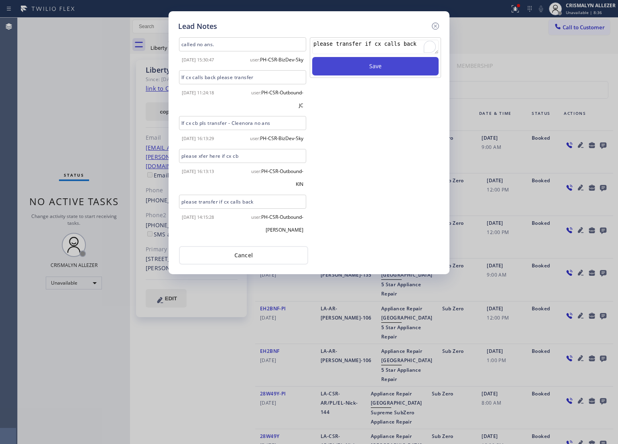
type textarea "please transfer if cx calls back"
click at [379, 65] on button "Save" at bounding box center [375, 66] width 126 height 18
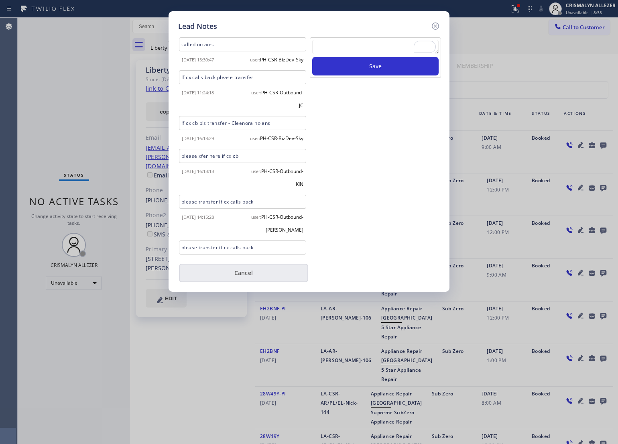
click at [241, 271] on button "Cancel" at bounding box center [243, 273] width 129 height 18
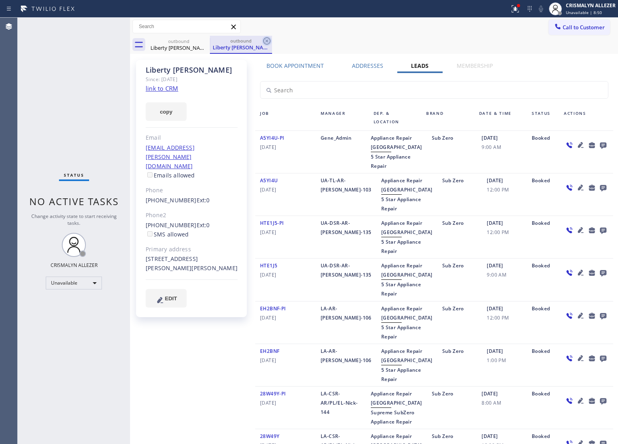
click at [267, 39] on icon at bounding box center [267, 41] width 10 height 10
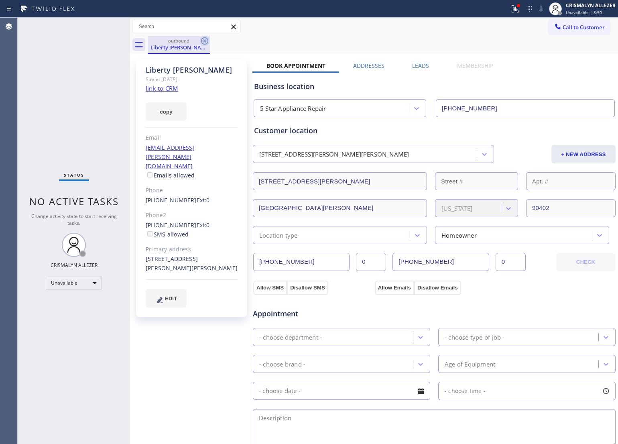
click at [205, 41] on icon at bounding box center [204, 40] width 7 height 7
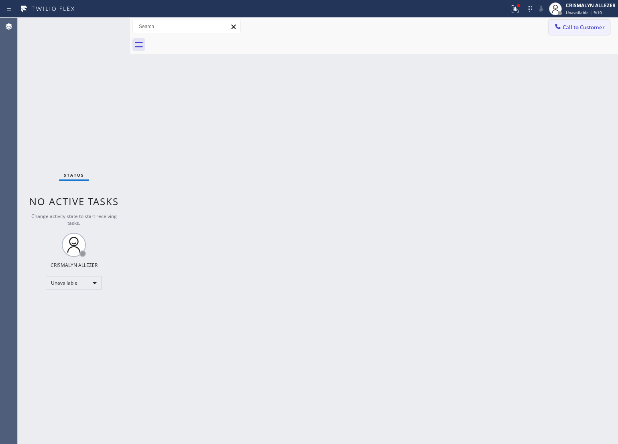
click at [570, 26] on span "Call to Customer" at bounding box center [584, 27] width 42 height 7
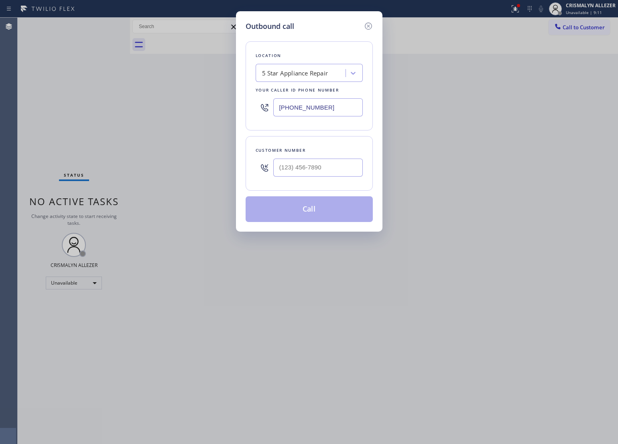
paste input "text"
drag, startPoint x: 328, startPoint y: 115, endPoint x: 103, endPoint y: 109, distance: 225.7
click at [114, 108] on div "Outbound call Location 5 Star Appliance Repair Your caller id phone number (855…" at bounding box center [309, 222] width 618 height 444
type input "[PHONE_NUMBER]"
click at [342, 165] on input "(___) ___-____" at bounding box center [318, 168] width 90 height 18
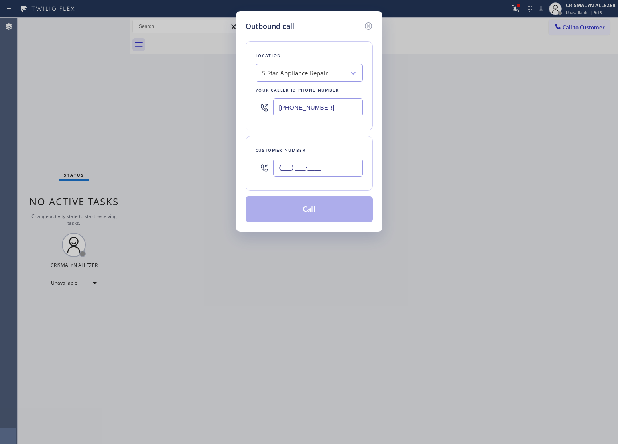
paste input "323) 229-2223"
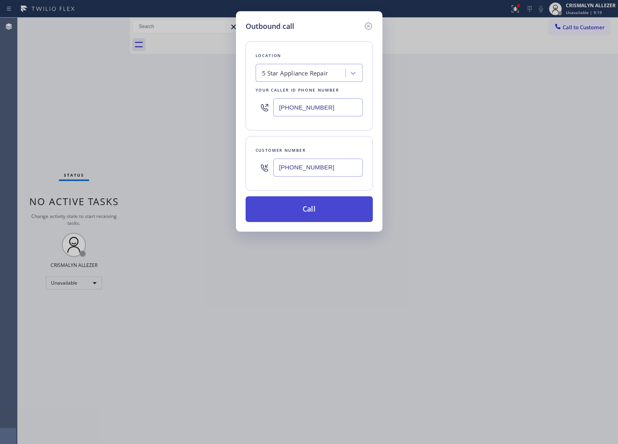
type input "(323) 229-2223"
click at [316, 214] on button "Call" at bounding box center [309, 209] width 127 height 26
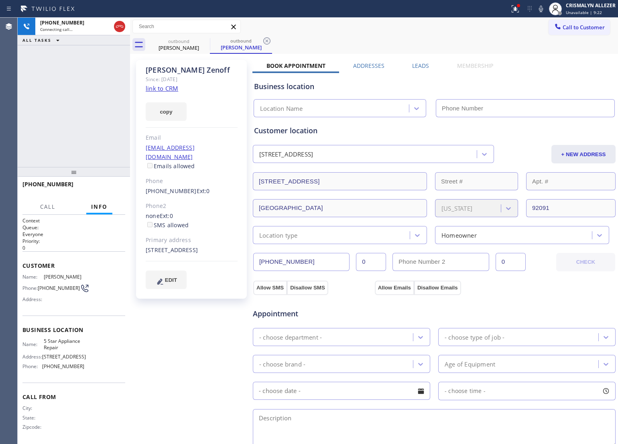
click at [160, 90] on link "link to CRM" at bounding box center [162, 88] width 33 height 8
type input "[PHONE_NUMBER]"
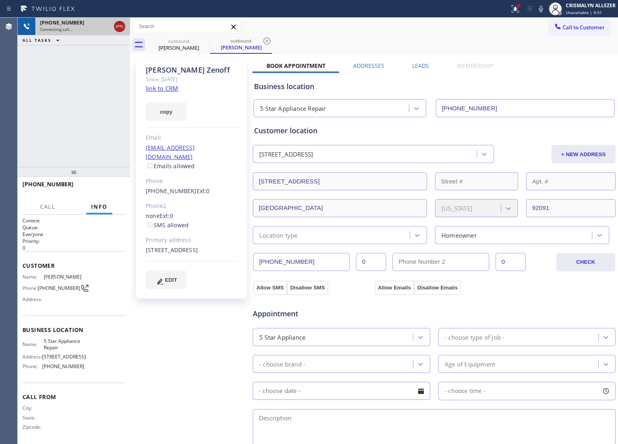
click at [121, 23] on icon at bounding box center [120, 27] width 10 height 10
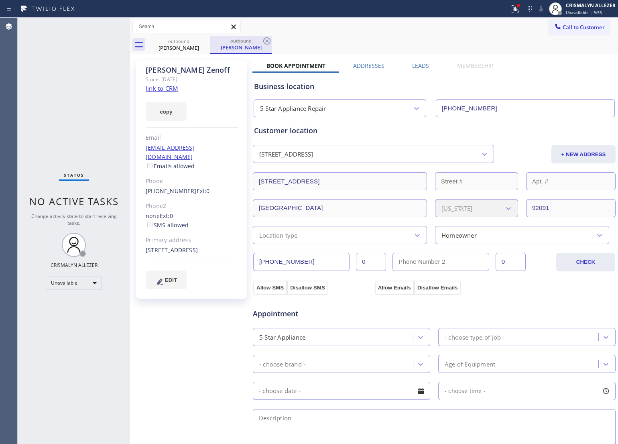
click at [261, 42] on div "outbound" at bounding box center [241, 41] width 61 height 6
click at [200, 41] on icon at bounding box center [205, 41] width 10 height 10
click at [259, 39] on div "outbound" at bounding box center [241, 41] width 61 height 6
click at [202, 39] on icon at bounding box center [204, 40] width 7 height 7
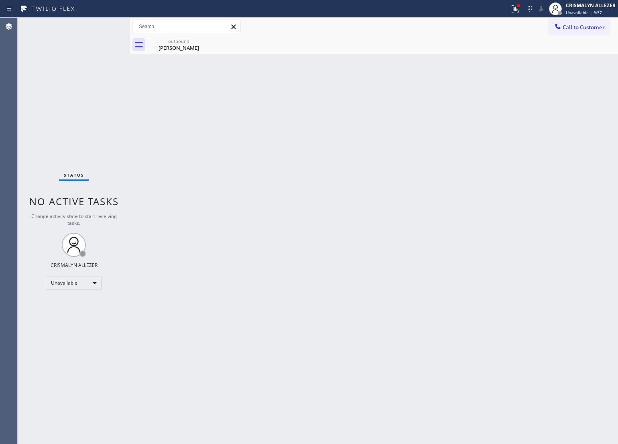
click at [0, 0] on icon at bounding box center [0, 0] width 0 height 0
drag, startPoint x: 182, startPoint y: 42, endPoint x: 193, endPoint y: 39, distance: 12.2
click at [187, 40] on div "outbound" at bounding box center [179, 41] width 61 height 6
click at [593, 23] on button "Call to Customer" at bounding box center [579, 27] width 61 height 15
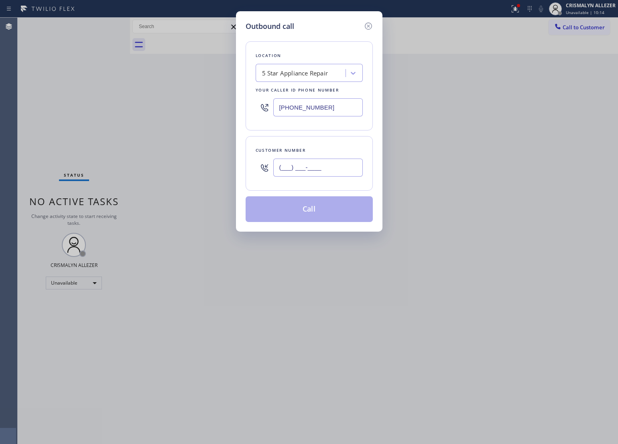
click at [362, 173] on input "(___) ___-____" at bounding box center [318, 168] width 90 height 18
paste input "503) 380-6959"
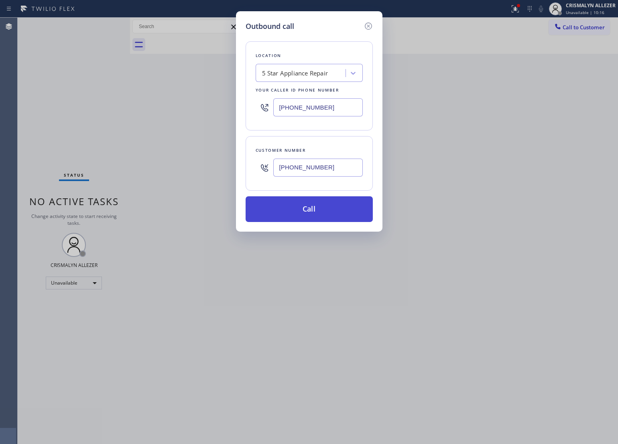
type input "(503) 380-6959"
click at [312, 215] on button "Call" at bounding box center [309, 209] width 127 height 26
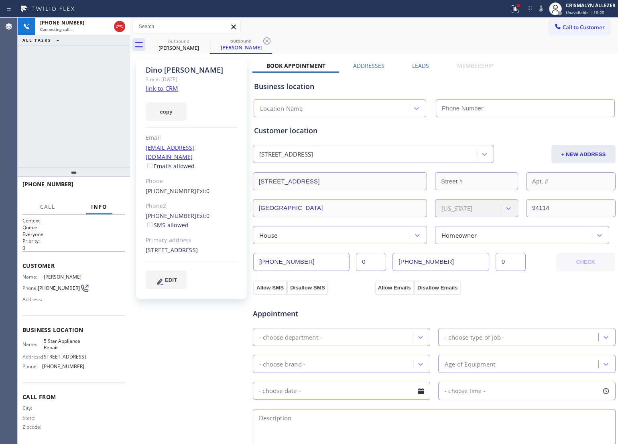
click at [157, 88] on link "link to CRM" at bounding box center [162, 88] width 33 height 8
type input "[PHONE_NUMBER]"
click at [102, 190] on span "HANG UP" at bounding box center [106, 188] width 24 height 6
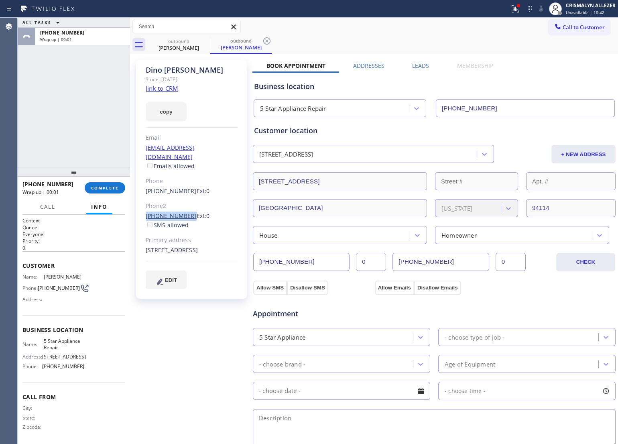
drag, startPoint x: 143, startPoint y: 207, endPoint x: 185, endPoint y: 206, distance: 41.8
click at [185, 206] on div "Dino Alfano Since: 20 may 2020 link to CRM copy Email dalfanosfo@gmail.com Emai…" at bounding box center [191, 179] width 111 height 239
copy link "(415) 215-8669"
click at [91, 183] on button "COMPLETE" at bounding box center [105, 187] width 41 height 11
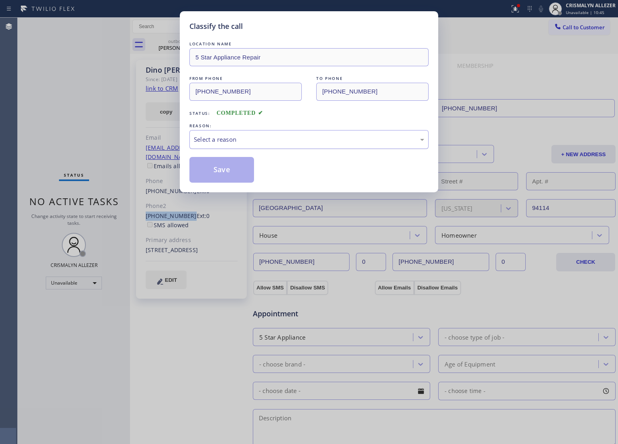
click at [281, 136] on div "Select a reason" at bounding box center [309, 139] width 230 height 9
click at [228, 171] on button "Save" at bounding box center [221, 170] width 65 height 26
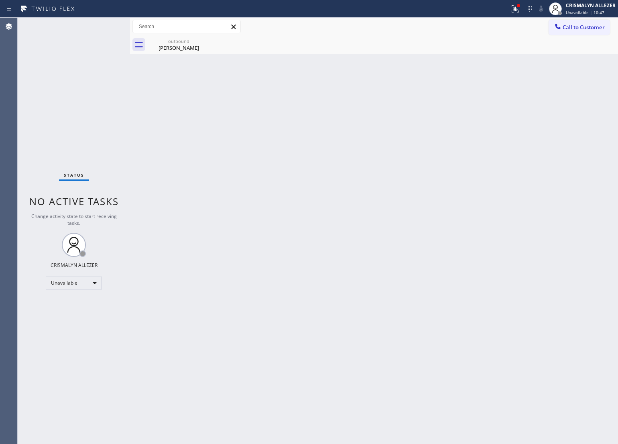
click at [185, 54] on div "Back to Dashboard Change Sender ID Customers Technicians Select a contact Outbo…" at bounding box center [374, 231] width 488 height 426
click at [202, 41] on icon at bounding box center [205, 41] width 10 height 10
click at [193, 49] on div "Dino Alfano" at bounding box center [179, 47] width 61 height 7
click at [588, 28] on span "Call to Customer" at bounding box center [584, 27] width 42 height 7
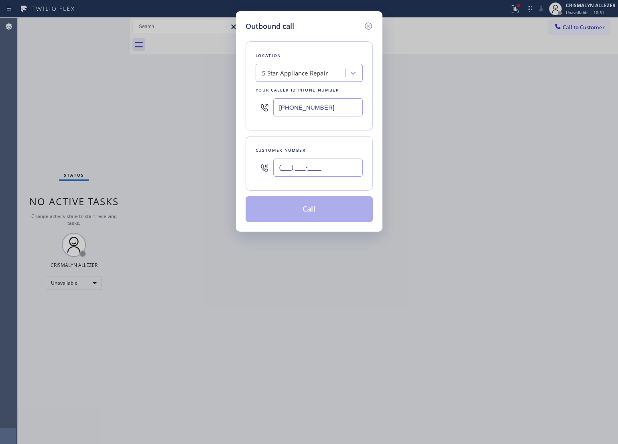
click at [335, 169] on input "(___) ___-____" at bounding box center [318, 168] width 90 height 18
paste input "415) 215-8669"
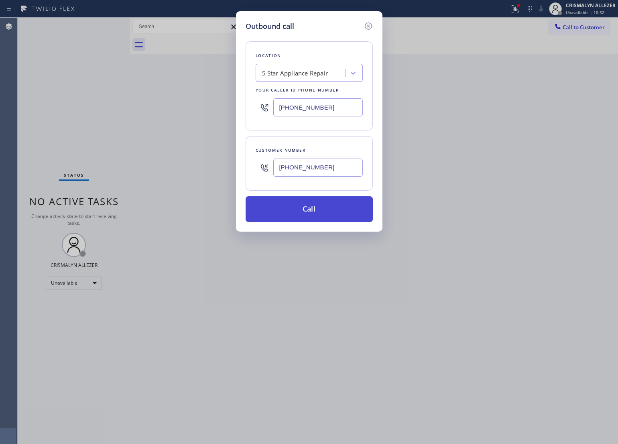
type input "(415) 215-8669"
click at [311, 210] on button "Call" at bounding box center [309, 209] width 127 height 26
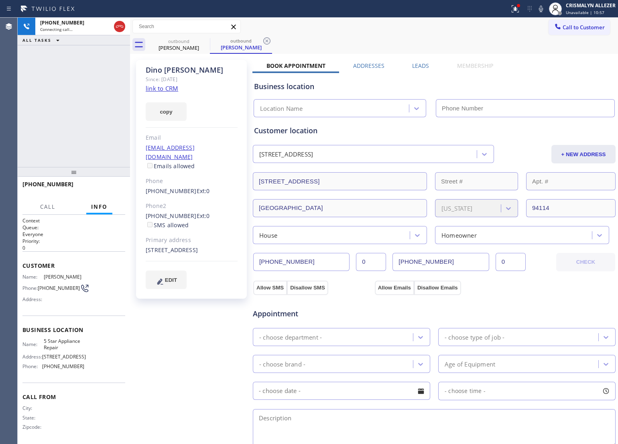
type input "[PHONE_NUMBER]"
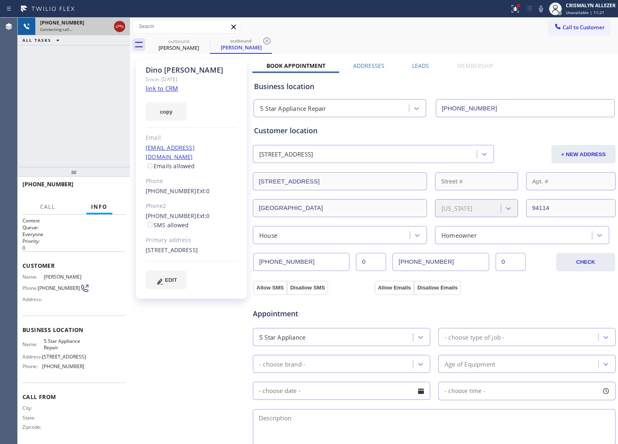
click at [119, 26] on icon at bounding box center [120, 27] width 10 height 10
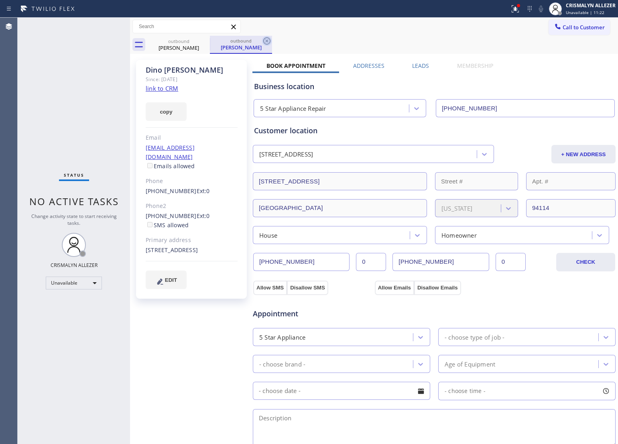
click at [271, 39] on icon at bounding box center [267, 41] width 10 height 10
click at [207, 40] on icon at bounding box center [205, 41] width 10 height 10
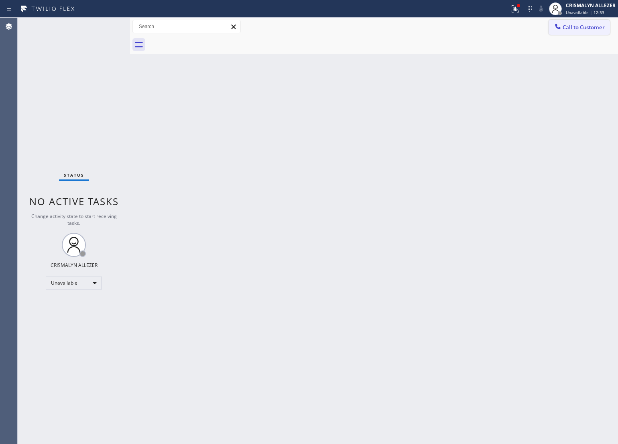
click at [587, 29] on span "Call to Customer" at bounding box center [584, 27] width 42 height 7
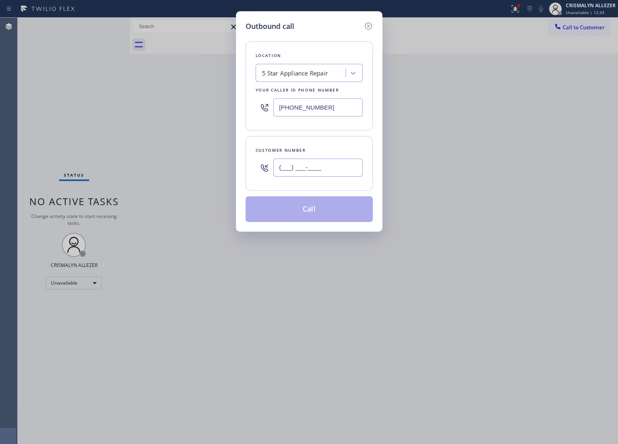
click at [346, 169] on input "(___) ___-____" at bounding box center [318, 168] width 90 height 18
paste input "831) 750-5152"
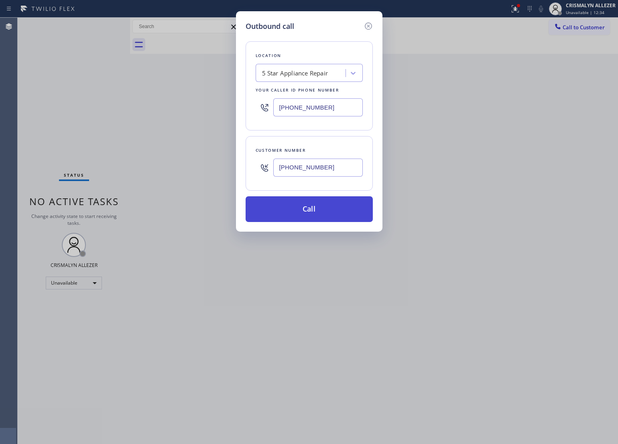
type input "(831) 750-5152"
click at [322, 213] on button "Call" at bounding box center [309, 209] width 127 height 26
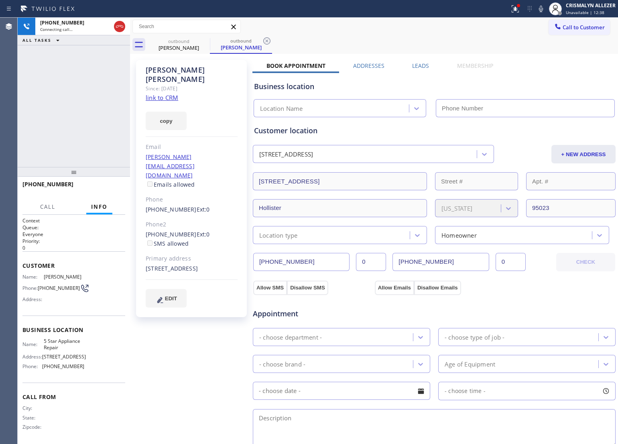
click at [163, 94] on link "link to CRM" at bounding box center [162, 98] width 33 height 8
type input "[PHONE_NUMBER]"
drag, startPoint x: 142, startPoint y: 208, endPoint x: 185, endPoint y: 210, distance: 43.8
click at [185, 210] on div "Lucille DeCarlo Since: 20 may 2020 link to CRM copy Email lucille@alfrescolands…" at bounding box center [191, 188] width 111 height 257
copy link "(831) 630-5790"
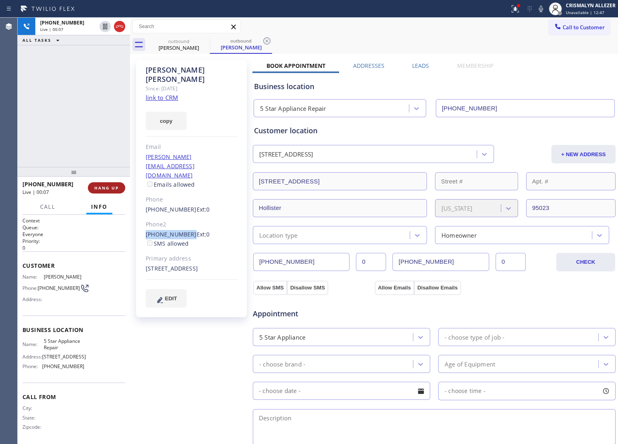
click at [110, 188] on span "HANG UP" at bounding box center [106, 188] width 24 height 6
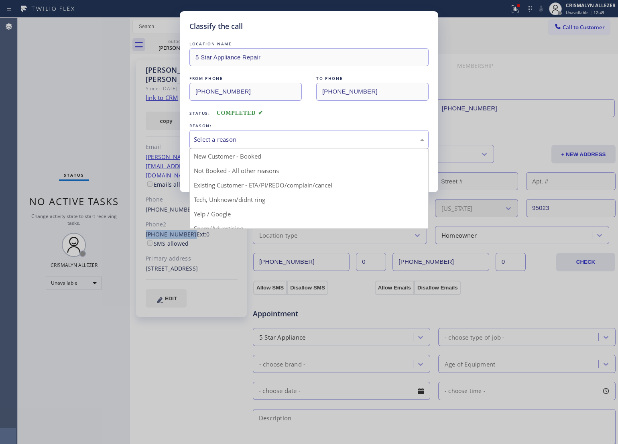
click at [318, 145] on div "Select a reason" at bounding box center [308, 139] width 239 height 19
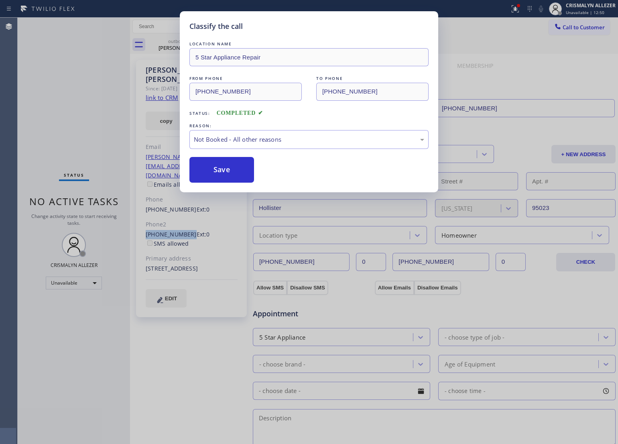
click at [212, 172] on button "Save" at bounding box center [221, 170] width 65 height 26
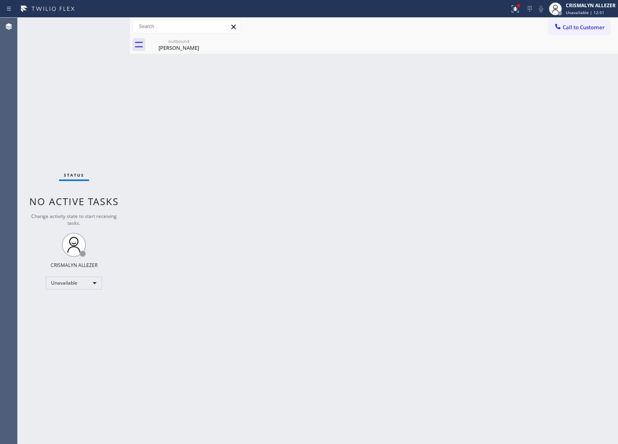
click at [186, 55] on div "Back to Dashboard Change Sender ID Customers Technicians Select a contact Outbo…" at bounding box center [374, 231] width 488 height 426
click at [202, 41] on icon at bounding box center [205, 41] width 10 height 10
drag, startPoint x: 179, startPoint y: 45, endPoint x: 381, endPoint y: 49, distance: 201.6
click at [181, 45] on div "Lucille DeCarlo" at bounding box center [179, 47] width 61 height 7
click at [591, 27] on span "Call to Customer" at bounding box center [584, 27] width 42 height 7
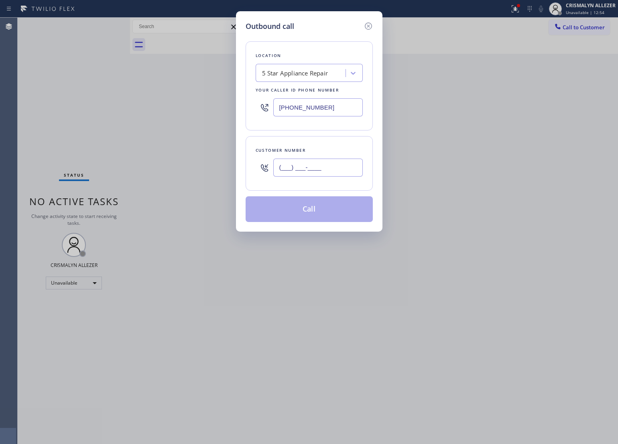
click at [336, 165] on input "(___) ___-____" at bounding box center [318, 168] width 90 height 18
paste input "831) 630-5790"
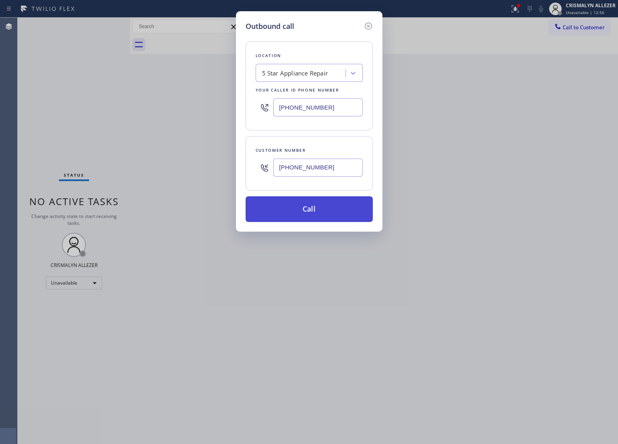
type input "(831) 630-5790"
click at [302, 216] on button "Call" at bounding box center [309, 209] width 127 height 26
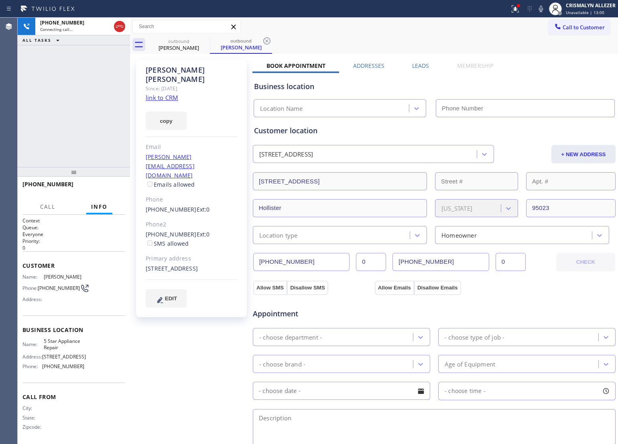
type input "[PHONE_NUMBER]"
click at [100, 187] on span "HANG UP" at bounding box center [106, 188] width 24 height 6
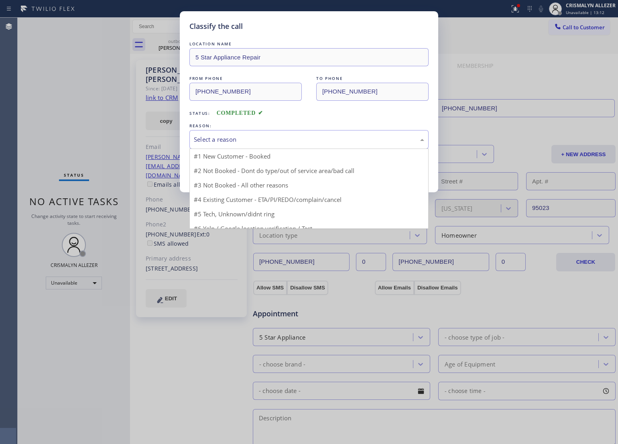
click at [293, 145] on div "Select a reason" at bounding box center [308, 139] width 239 height 19
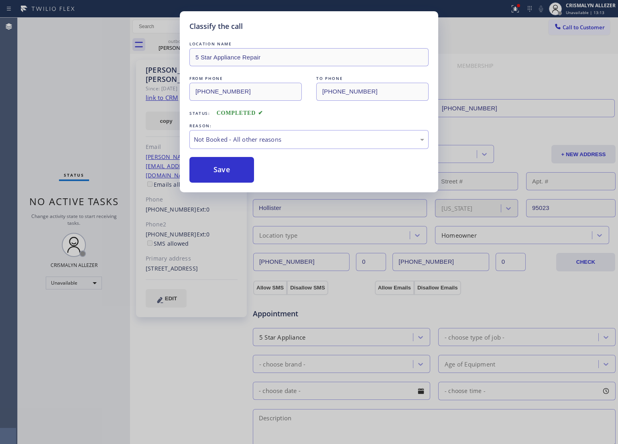
click at [233, 169] on button "Save" at bounding box center [221, 170] width 65 height 26
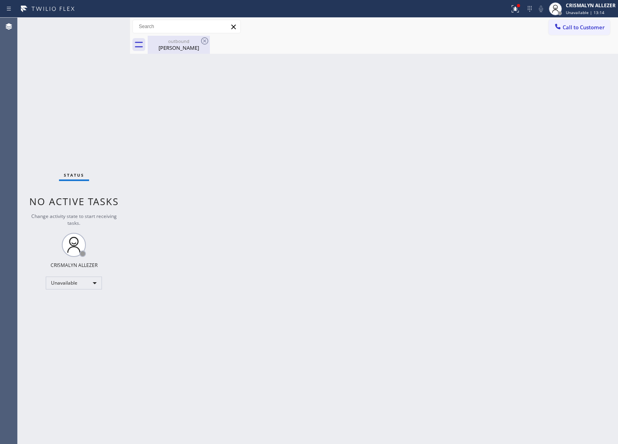
click at [191, 49] on div "Lucille DeCarlo" at bounding box center [179, 47] width 61 height 7
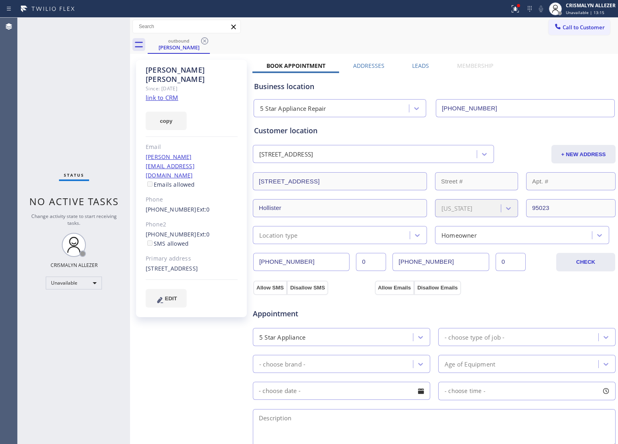
click at [424, 65] on label "Leads" at bounding box center [420, 66] width 17 height 8
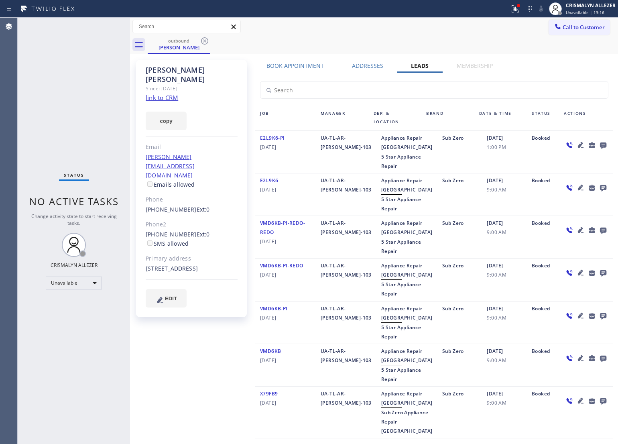
click at [600, 143] on icon at bounding box center [603, 145] width 6 height 6
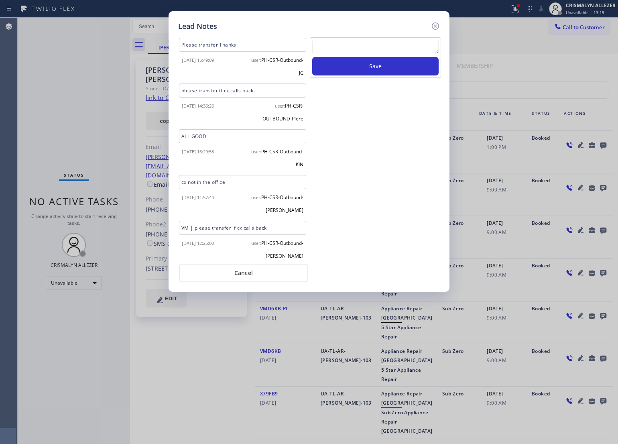
scroll to position [87, 0]
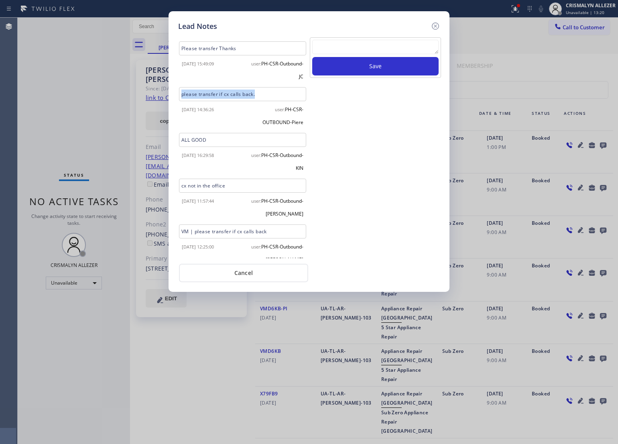
drag, startPoint x: 266, startPoint y: 88, endPoint x: 164, endPoint y: 90, distance: 102.0
click at [164, 90] on div "Lead Notes Description 1-6/ PI/ Mark upsale Edited by: PH-CSR-Universal-Fil Aft…" at bounding box center [309, 222] width 618 height 444
copy div "please transfer if cx calls back."
click at [364, 46] on textarea at bounding box center [375, 47] width 126 height 14
paste textarea "please transfer if cx calls back."
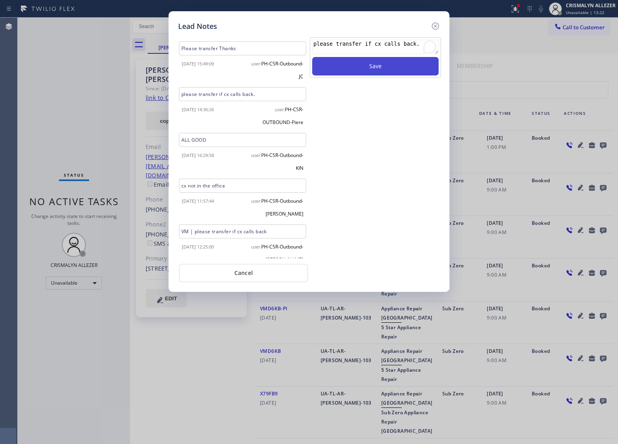
type textarea "please transfer if cx calls back."
click at [362, 65] on button "Save" at bounding box center [375, 66] width 126 height 18
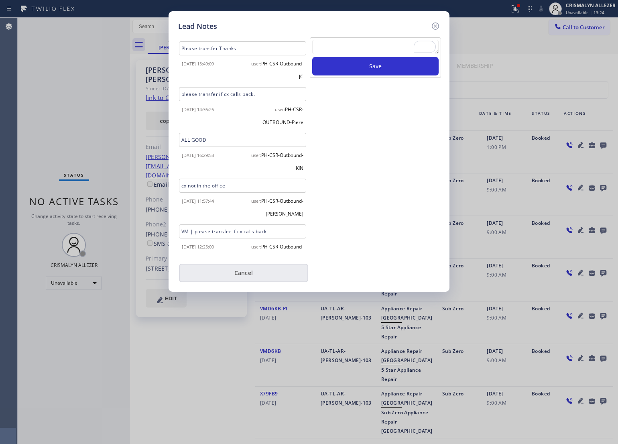
click at [266, 270] on button "Cancel" at bounding box center [243, 273] width 129 height 18
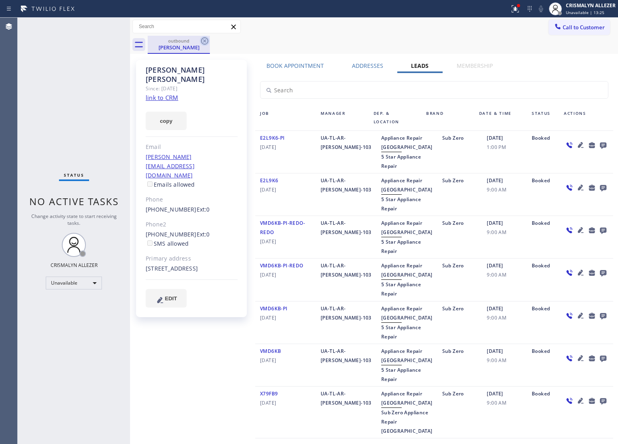
click at [205, 41] on icon at bounding box center [204, 40] width 7 height 7
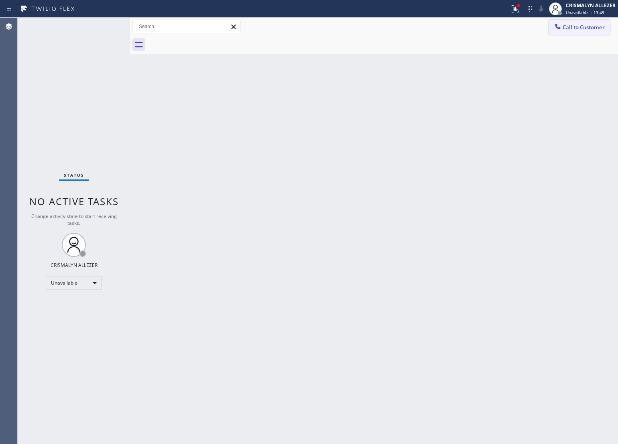
click at [581, 27] on span "Call to Customer" at bounding box center [584, 27] width 42 height 7
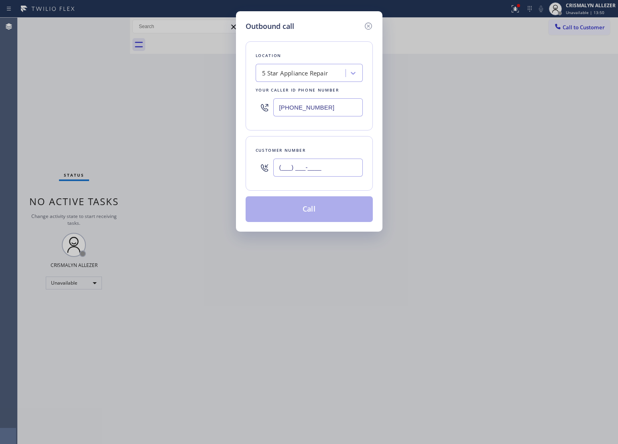
click at [336, 173] on input "(___) ___-____" at bounding box center [318, 168] width 90 height 18
paste input "425) 248-9078"
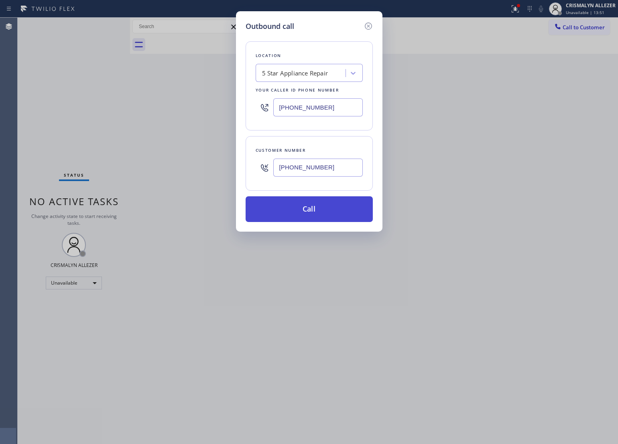
type input "(425) 248-9078"
click at [312, 218] on button "Call" at bounding box center [309, 209] width 127 height 26
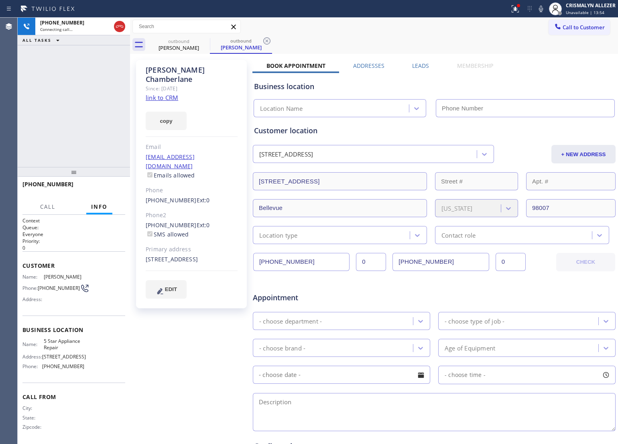
click at [160, 94] on link "link to CRM" at bounding box center [162, 98] width 33 height 8
type input "[PHONE_NUMBER]"
click at [110, 183] on button "HANG UP" at bounding box center [106, 187] width 37 height 11
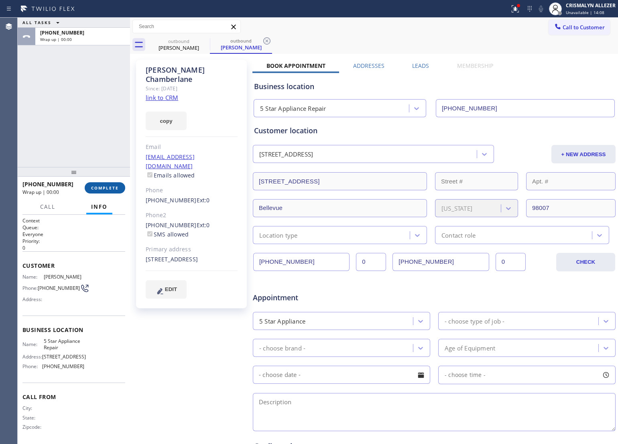
click at [109, 187] on span "COMPLETE" at bounding box center [105, 188] width 28 height 6
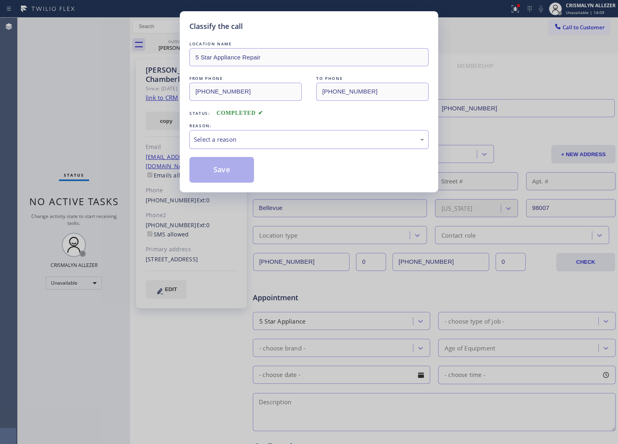
click at [285, 142] on div "Select a reason" at bounding box center [309, 139] width 230 height 9
click at [221, 175] on button "Save" at bounding box center [221, 170] width 65 height 26
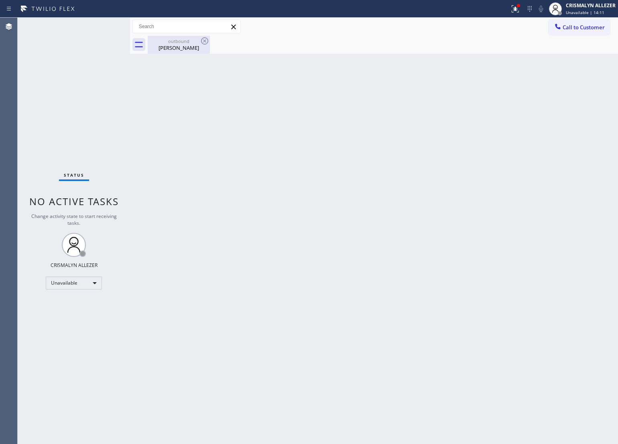
click at [178, 47] on div "Mary Chamberlane" at bounding box center [179, 47] width 61 height 7
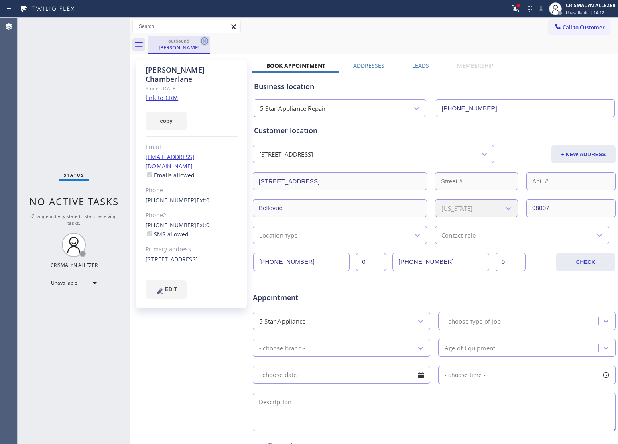
click at [205, 43] on icon at bounding box center [205, 41] width 10 height 10
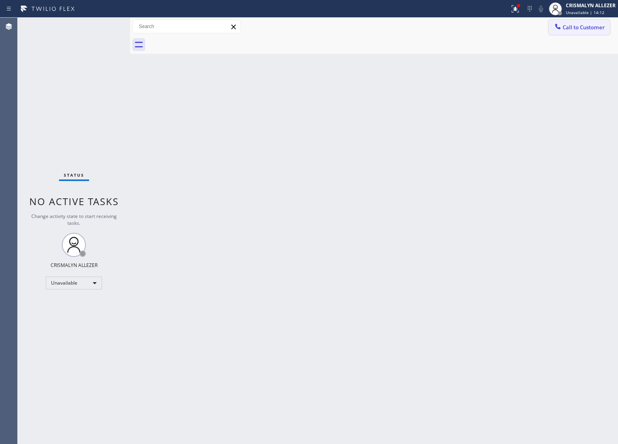
click at [594, 31] on span "Call to Customer" at bounding box center [584, 27] width 42 height 7
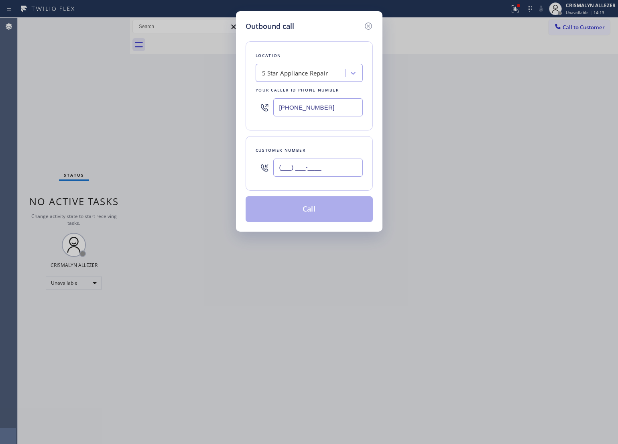
click at [334, 163] on input "(___) ___-____" at bounding box center [318, 168] width 90 height 18
paste input "425) 248-9078"
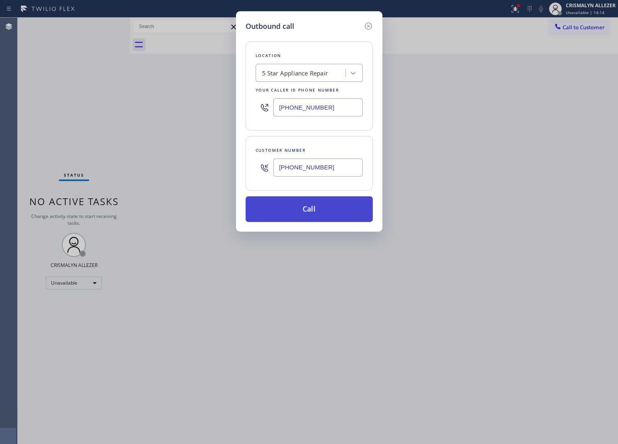
type input "(425) 248-9078"
click at [312, 212] on button "Call" at bounding box center [309, 209] width 127 height 26
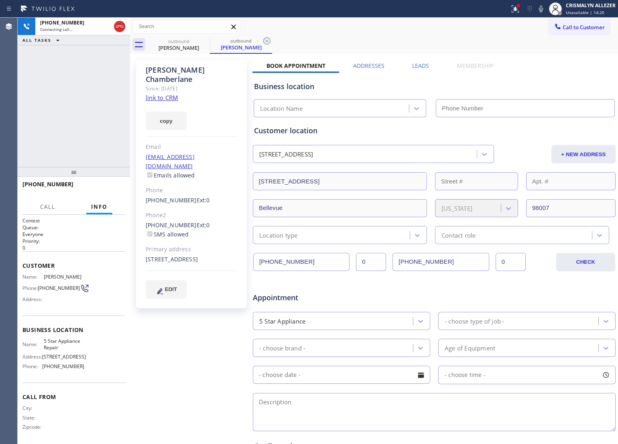
type input "[PHONE_NUMBER]"
click at [104, 191] on button "HANG UP" at bounding box center [106, 187] width 37 height 11
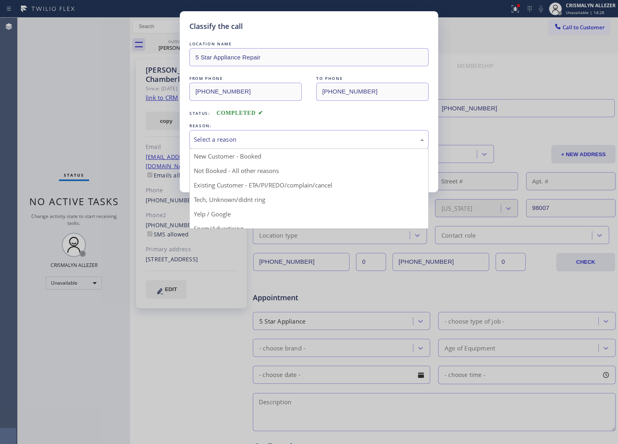
drag, startPoint x: 326, startPoint y: 145, endPoint x: 240, endPoint y: 174, distance: 90.9
click at [323, 147] on div "Select a reason" at bounding box center [308, 139] width 239 height 19
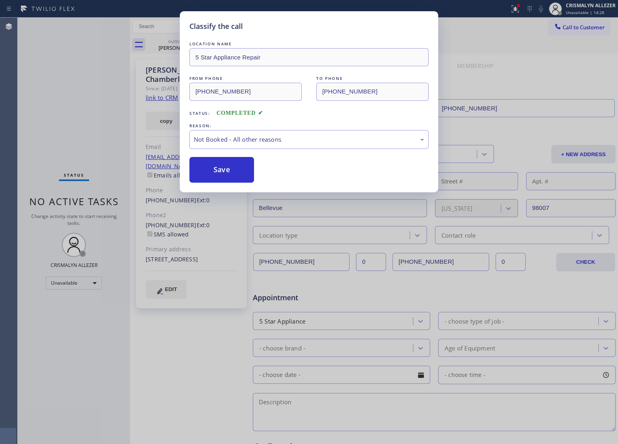
click at [235, 175] on button "Save" at bounding box center [221, 170] width 65 height 26
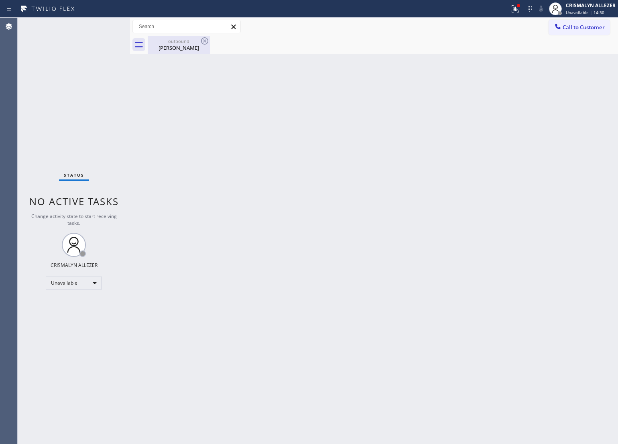
click at [185, 49] on div "Mary Chamberlane" at bounding box center [179, 47] width 61 height 7
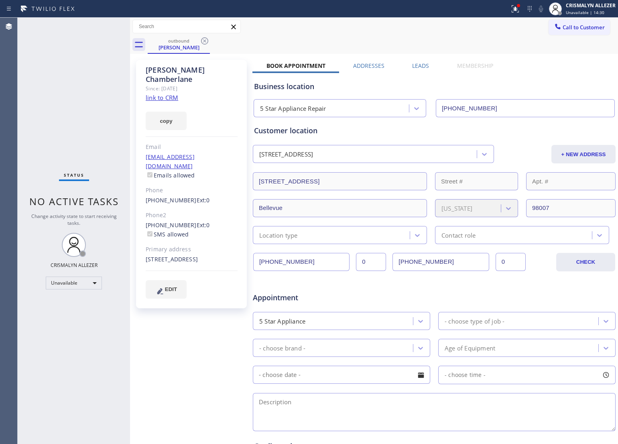
click at [407, 65] on div "Leads" at bounding box center [421, 67] width 45 height 11
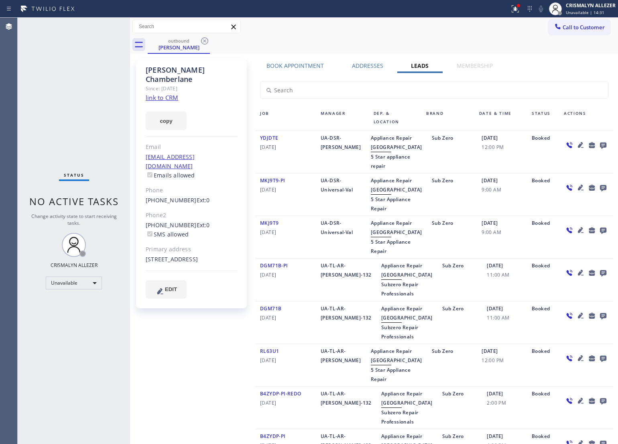
click at [600, 144] on icon at bounding box center [603, 145] width 6 height 6
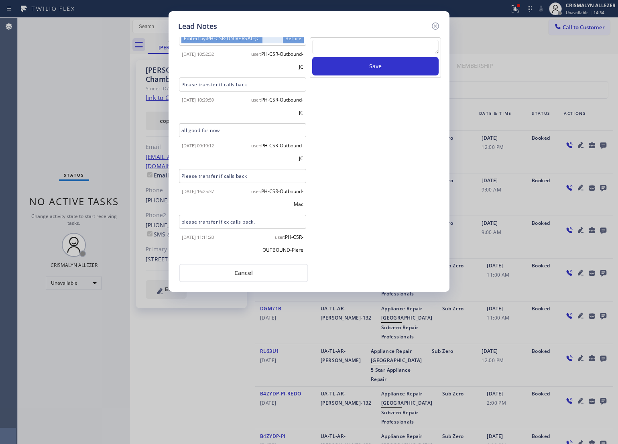
scroll to position [100, 0]
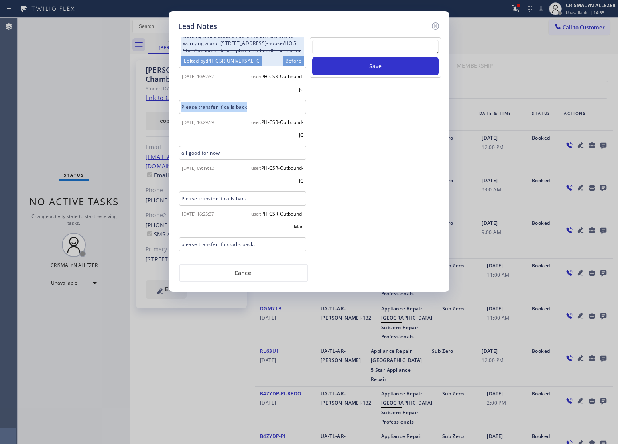
drag, startPoint x: 258, startPoint y: 113, endPoint x: 141, endPoint y: 107, distance: 116.9
click at [141, 107] on div "Lead Notes Description 12-3 | Agreed for the $250 Maintenance service Sub Zero …" at bounding box center [309, 222] width 618 height 444
copy div "Please transfer if calls back"
click at [346, 42] on textarea "To enrich screen reader interactions, please activate Accessibility in Grammarl…" at bounding box center [375, 47] width 126 height 14
paste textarea "Please transfer if calls back"
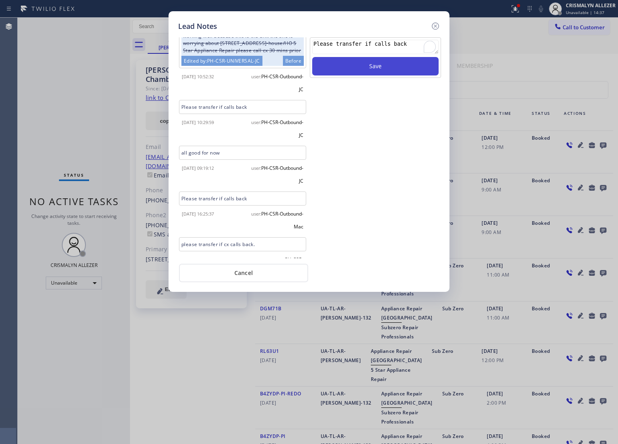
type textarea "Please transfer if calls back"
click at [382, 68] on button "Save" at bounding box center [375, 66] width 126 height 18
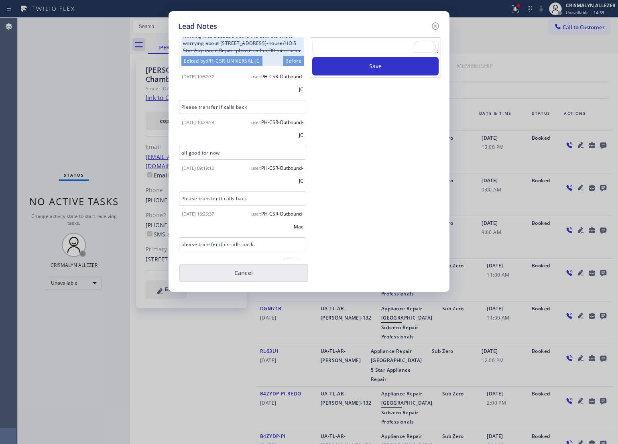
click at [247, 279] on button "Cancel" at bounding box center [243, 273] width 129 height 18
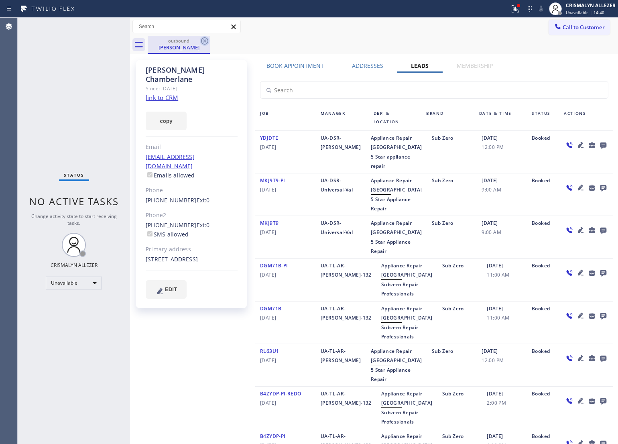
click at [202, 41] on icon at bounding box center [204, 40] width 7 height 7
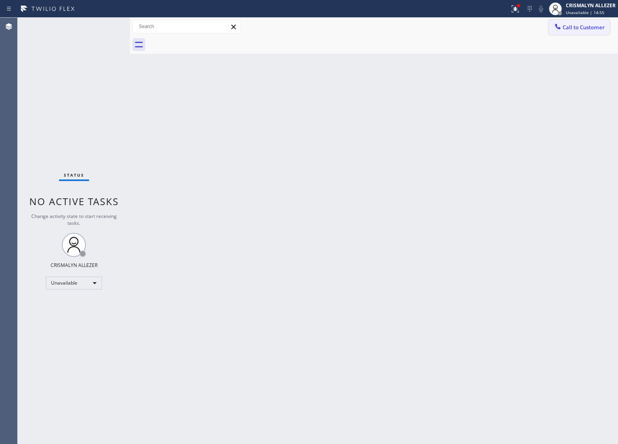
drag, startPoint x: 609, startPoint y: 24, endPoint x: 593, endPoint y: 31, distance: 18.0
click at [609, 24] on button "Call to Customer" at bounding box center [579, 27] width 61 height 15
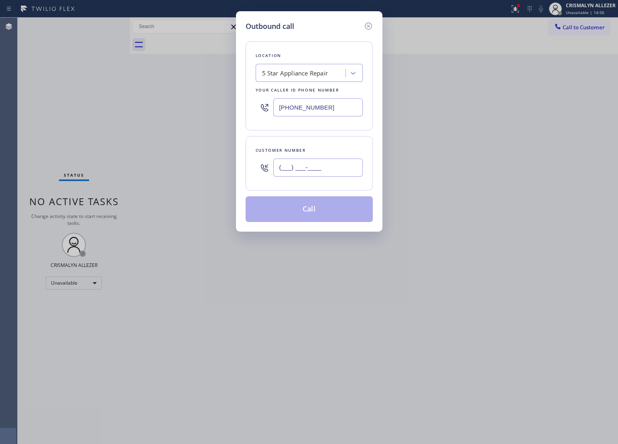
click at [332, 176] on input "(___) ___-____" at bounding box center [318, 168] width 90 height 18
paste input "408) 621-0826"
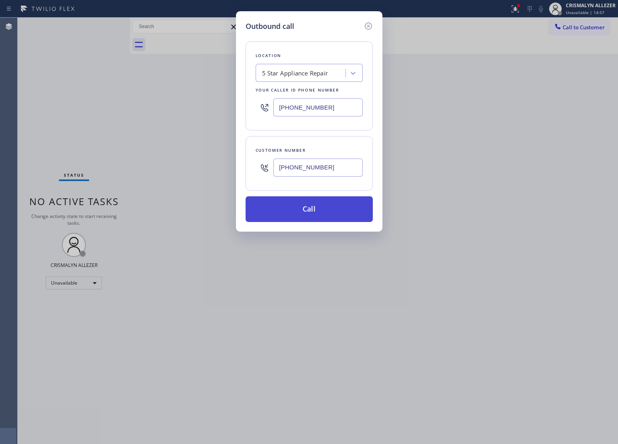
type input "(408) 621-0826"
click at [314, 213] on button "Call" at bounding box center [309, 209] width 127 height 26
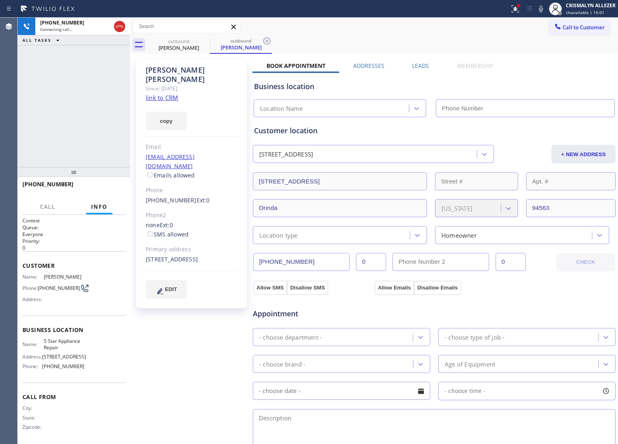
click at [180, 87] on div "Cherryl Powell Since: 20 may 2020 link to CRM copy Email chepowell@msn.com Emai…" at bounding box center [191, 184] width 111 height 248
type input "[PHONE_NUMBER]"
click at [157, 94] on link "link to CRM" at bounding box center [162, 98] width 33 height 8
click at [102, 186] on span "HANG UP" at bounding box center [106, 188] width 24 height 6
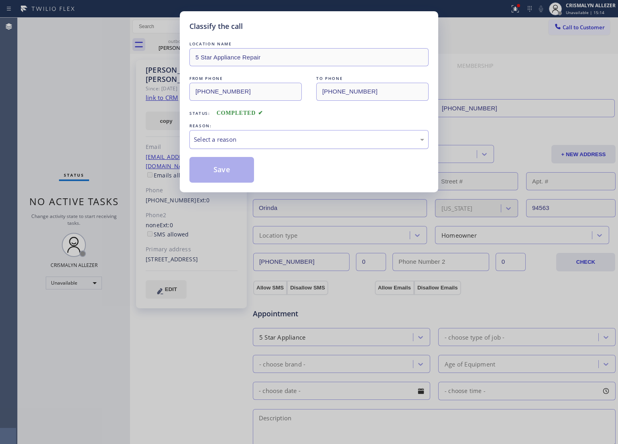
click at [315, 145] on div "Select a reason" at bounding box center [308, 139] width 239 height 19
click at [213, 169] on button "Save" at bounding box center [221, 170] width 65 height 26
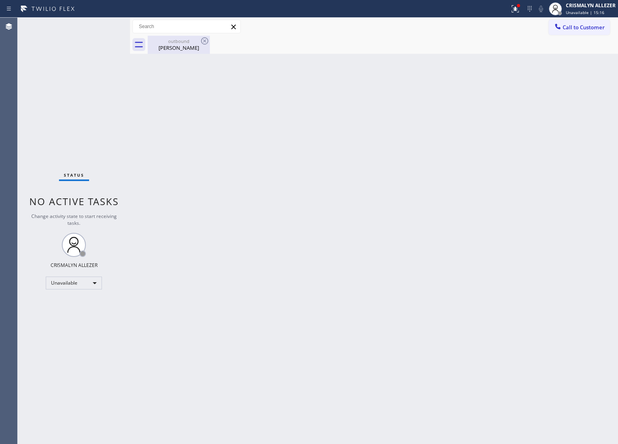
click at [185, 49] on div "Cherryl Powell" at bounding box center [179, 47] width 61 height 7
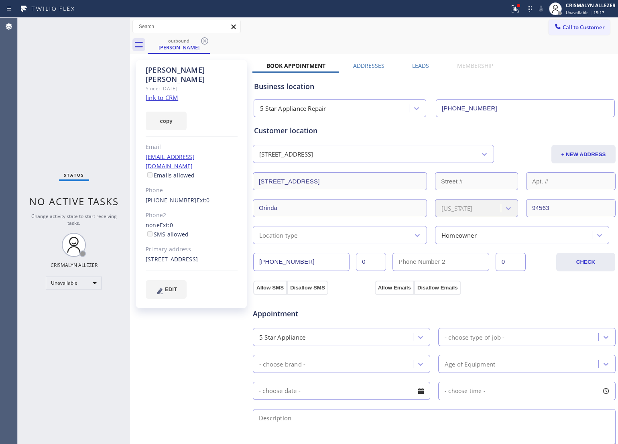
click at [405, 65] on div "Leads" at bounding box center [421, 67] width 45 height 11
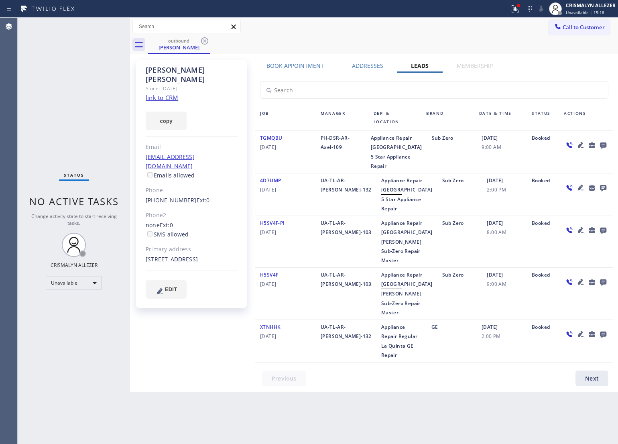
click at [605, 143] on icon at bounding box center [603, 145] width 6 height 6
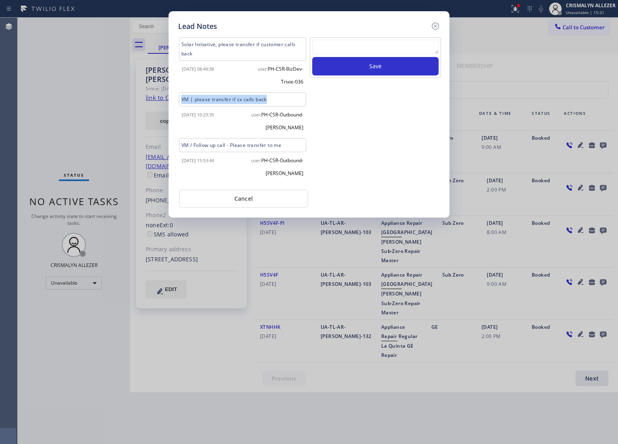
drag, startPoint x: 273, startPoint y: 94, endPoint x: 165, endPoint y: 97, distance: 108.4
click at [165, 97] on div "Lead Notes Solar Initiative, please transfer if customer calls back 2025-04-17 …" at bounding box center [309, 222] width 618 height 444
copy div "VM | please transfer if cx calls back"
click at [360, 47] on textarea at bounding box center [375, 47] width 126 height 14
paste textarea "VM | please transfer if cx calls back"
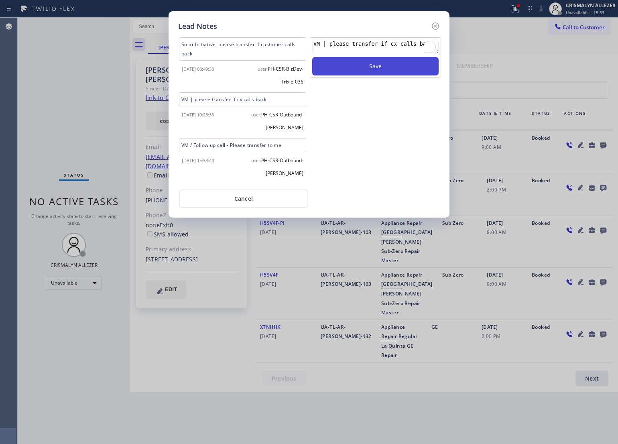
type textarea "VM | please transfer if cx calls back"
click at [372, 64] on button "Save" at bounding box center [375, 66] width 126 height 18
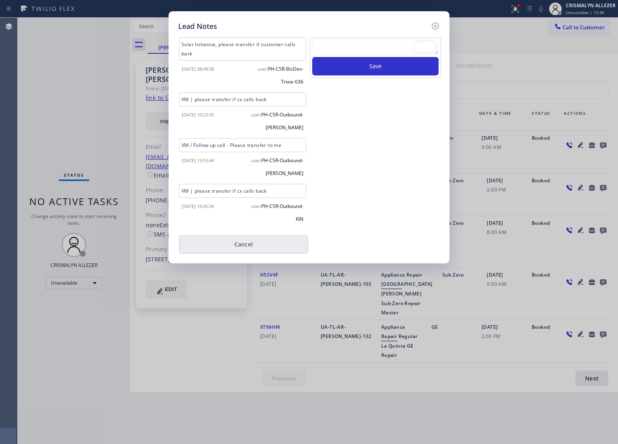
click at [243, 240] on button "Cancel" at bounding box center [243, 244] width 129 height 18
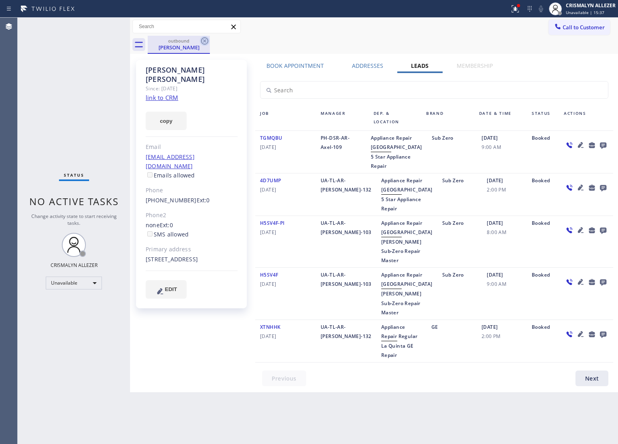
click at [202, 41] on icon at bounding box center [204, 40] width 7 height 7
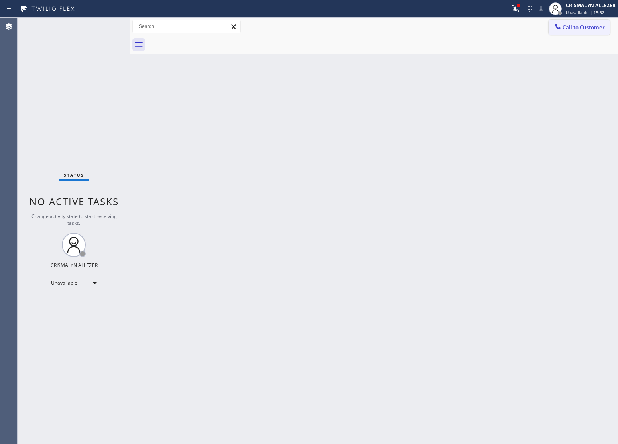
click at [586, 29] on span "Call to Customer" at bounding box center [584, 27] width 42 height 7
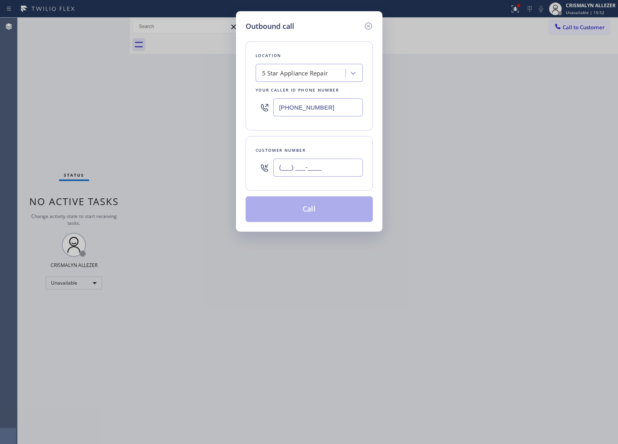
click at [336, 172] on input "(___) ___-____" at bounding box center [318, 168] width 90 height 18
paste input "310) 982-9791"
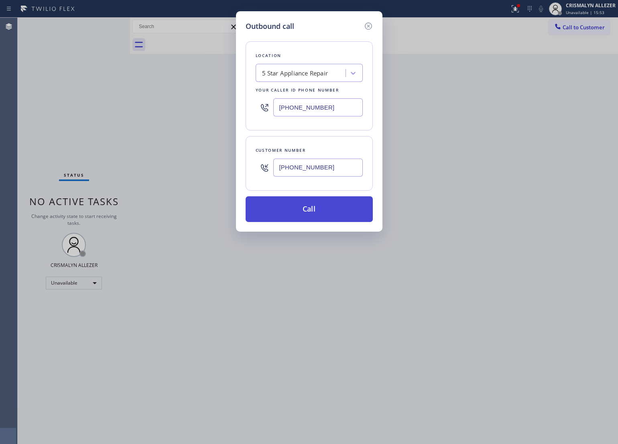
type input "(310) 982-9791"
click at [318, 211] on button "Call" at bounding box center [309, 209] width 127 height 26
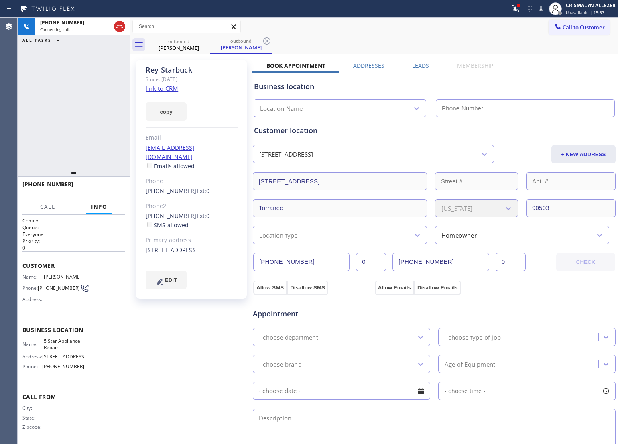
click at [169, 93] on div "copy" at bounding box center [192, 107] width 92 height 28
type input "[PHONE_NUMBER]"
click at [166, 90] on link "link to CRM" at bounding box center [162, 88] width 33 height 8
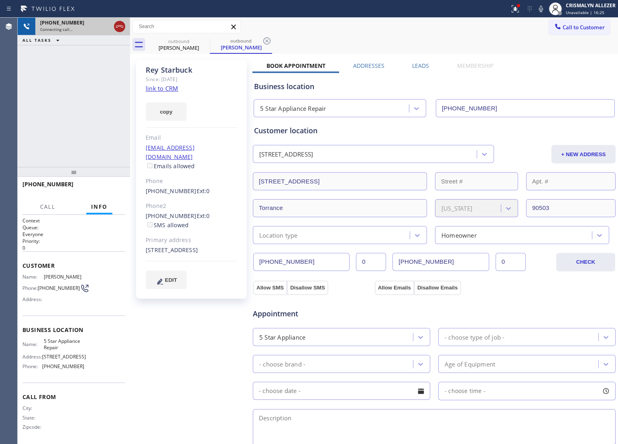
click at [124, 30] on div at bounding box center [119, 27] width 14 height 18
click at [122, 27] on icon at bounding box center [120, 27] width 10 height 10
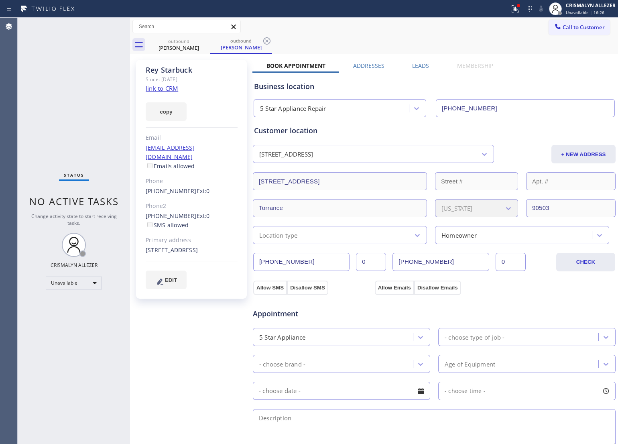
drag, startPoint x: 266, startPoint y: 40, endPoint x: 253, endPoint y: 43, distance: 13.1
click at [266, 40] on icon at bounding box center [266, 40] width 7 height 7
click at [207, 39] on icon at bounding box center [204, 40] width 7 height 7
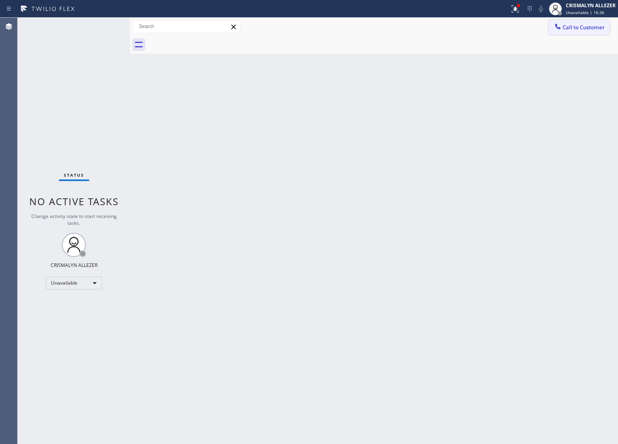
click at [581, 29] on span "Call to Customer" at bounding box center [584, 27] width 42 height 7
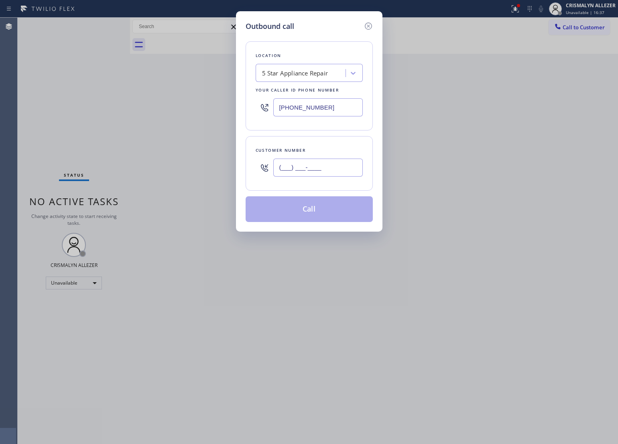
click at [337, 170] on input "(___) ___-____" at bounding box center [318, 168] width 90 height 18
paste input "310) 982-9791"
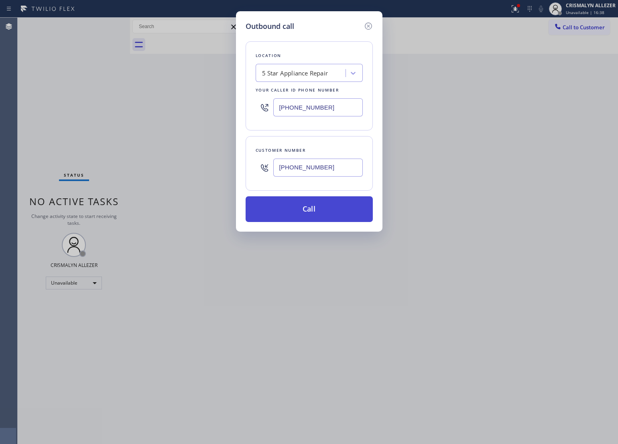
type input "(310) 982-9791"
click at [330, 200] on button "Call" at bounding box center [309, 209] width 127 height 26
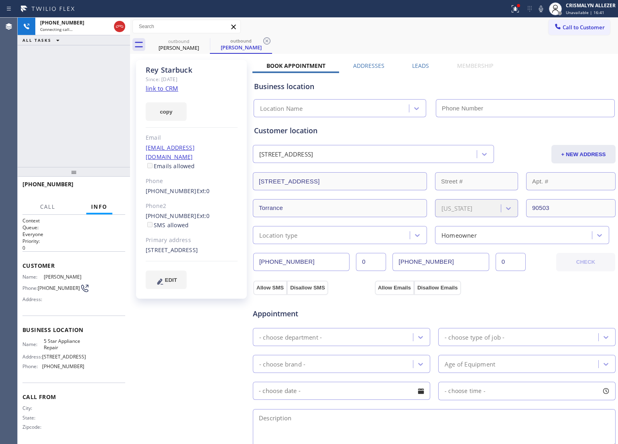
click at [420, 65] on label "Leads" at bounding box center [420, 66] width 17 height 8
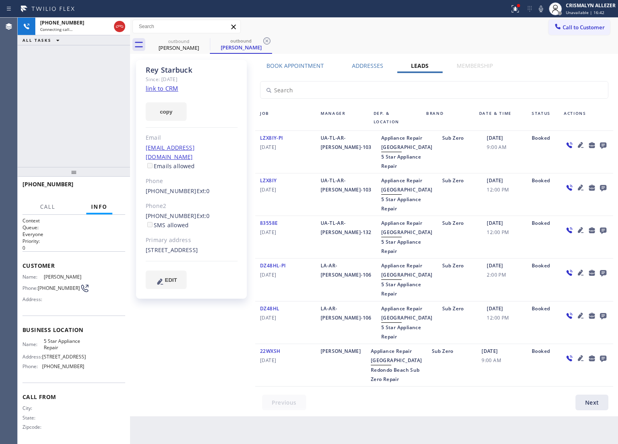
click at [601, 145] on icon at bounding box center [603, 145] width 6 height 6
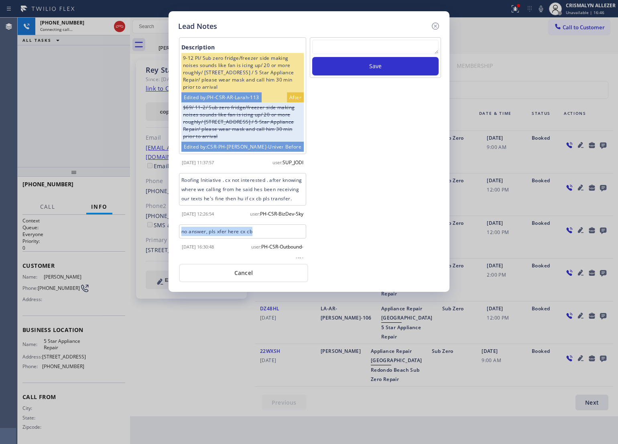
drag, startPoint x: 264, startPoint y: 251, endPoint x: 144, endPoint y: 245, distance: 120.6
click at [144, 245] on div "Lead Notes Description 9-12 PI/ Sub zero fridge/freezer side making noises soun…" at bounding box center [309, 222] width 618 height 444
copy div "no answer, pls xfer here cx cb"
click at [379, 47] on textarea "To enrich screen reader interactions, please activate Accessibility in Grammarl…" at bounding box center [375, 47] width 126 height 14
paste textarea "no answer, pls xfer here cx cb"
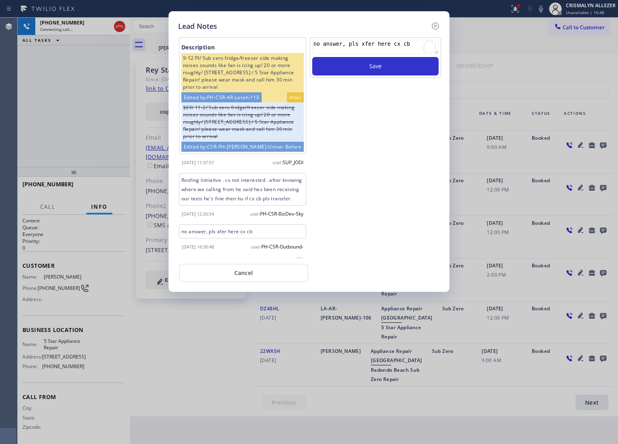
type textarea "no answer, pls xfer here cx cb"
click at [260, 276] on button "Cancel" at bounding box center [243, 273] width 129 height 18
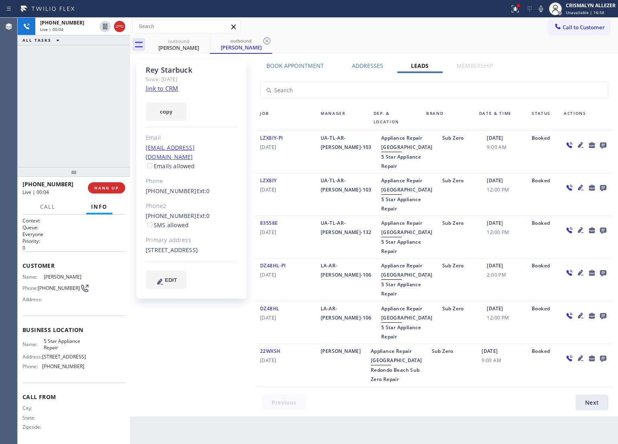
click at [294, 69] on div "Book Appointment" at bounding box center [294, 67] width 85 height 11
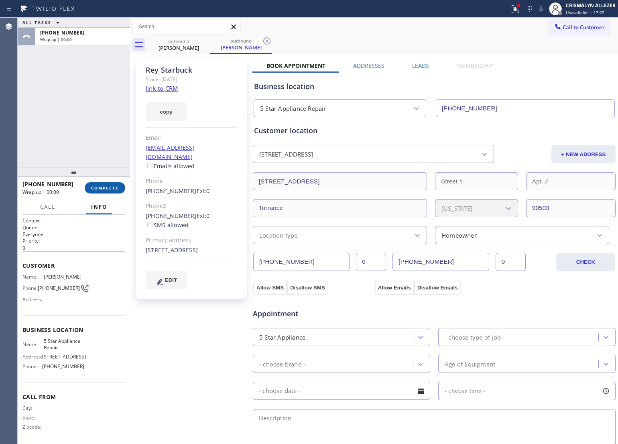
click at [99, 185] on span "COMPLETE" at bounding box center [105, 188] width 28 height 6
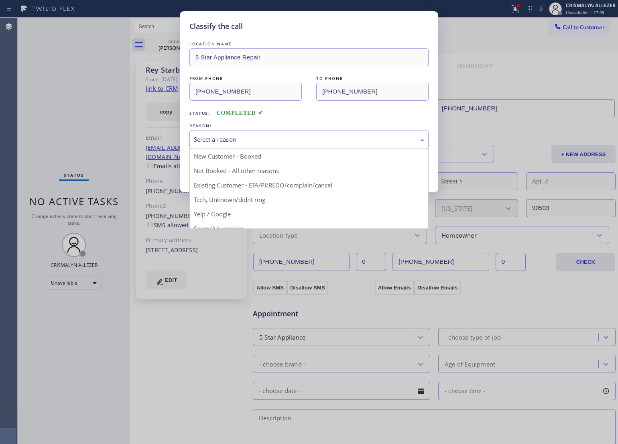
click at [267, 144] on div "Select a reason" at bounding box center [309, 139] width 230 height 9
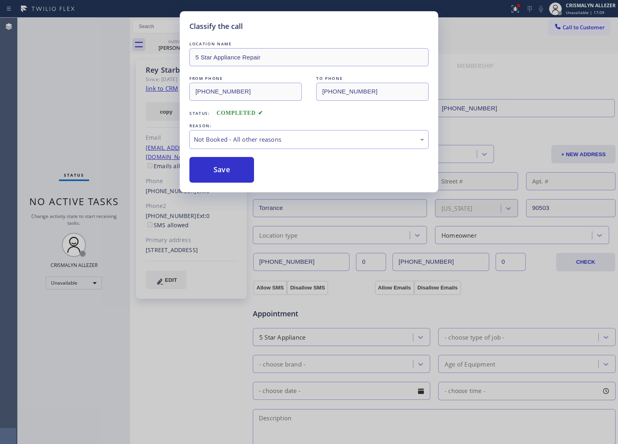
click at [218, 177] on button "Save" at bounding box center [221, 170] width 65 height 26
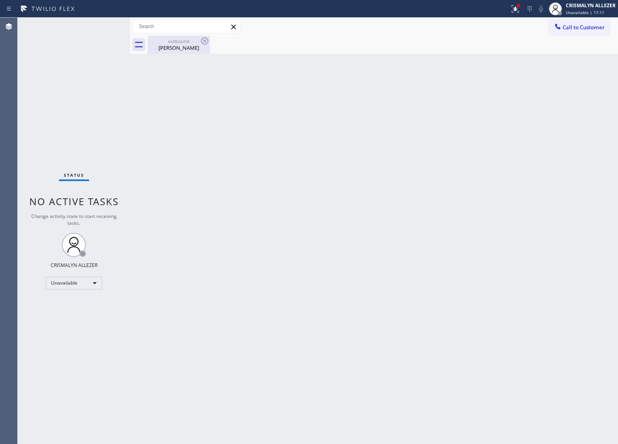
click at [179, 44] on div "Rey Starbuck" at bounding box center [179, 47] width 61 height 7
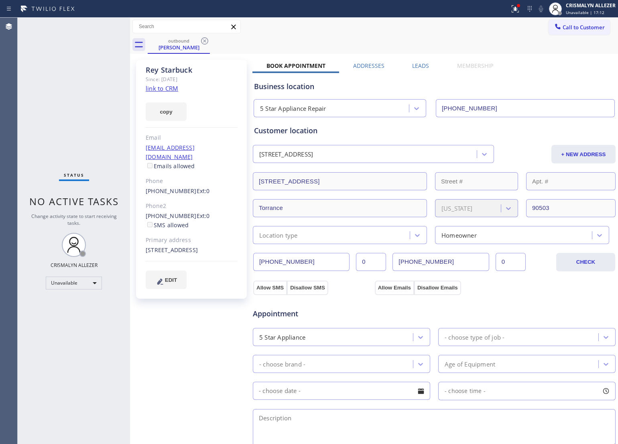
click at [414, 65] on label "Leads" at bounding box center [420, 66] width 17 height 8
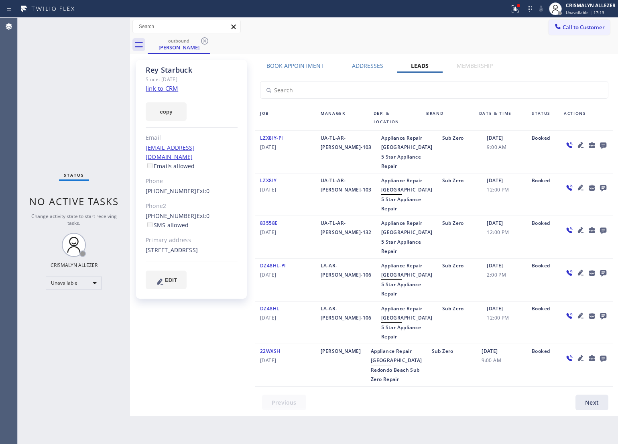
click at [602, 142] on icon at bounding box center [603, 145] width 10 height 10
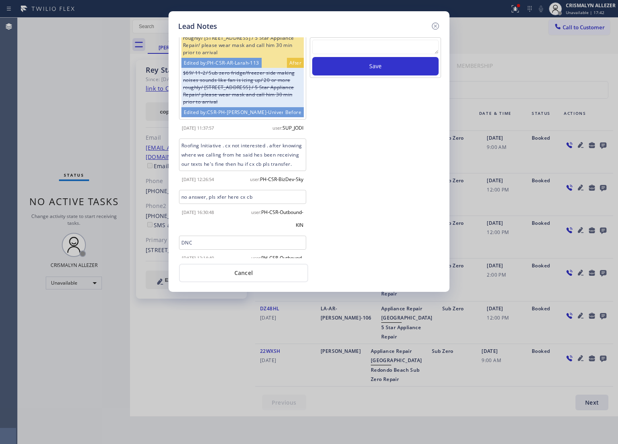
scroll to position [78, 0]
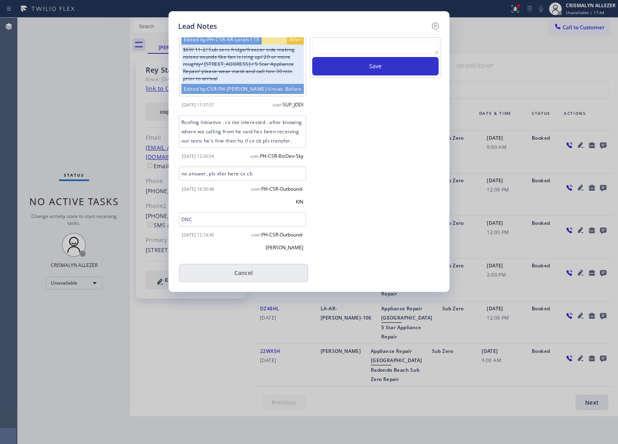
click at [251, 269] on button "Cancel" at bounding box center [243, 273] width 129 height 18
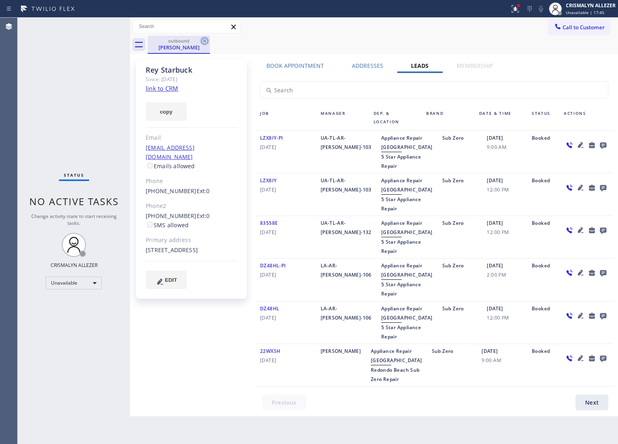
click at [205, 39] on icon at bounding box center [205, 41] width 10 height 10
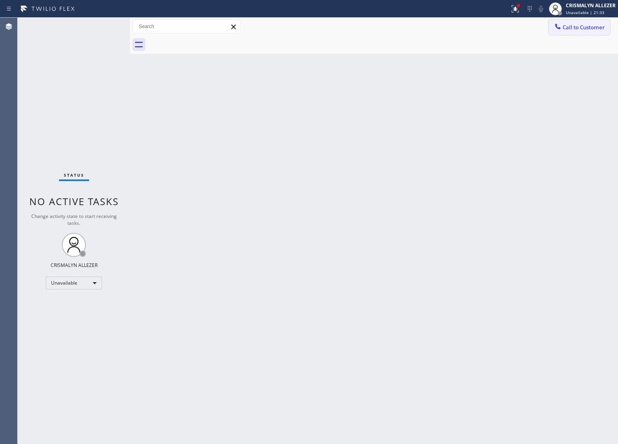
click at [579, 29] on span "Call to Customer" at bounding box center [584, 27] width 42 height 7
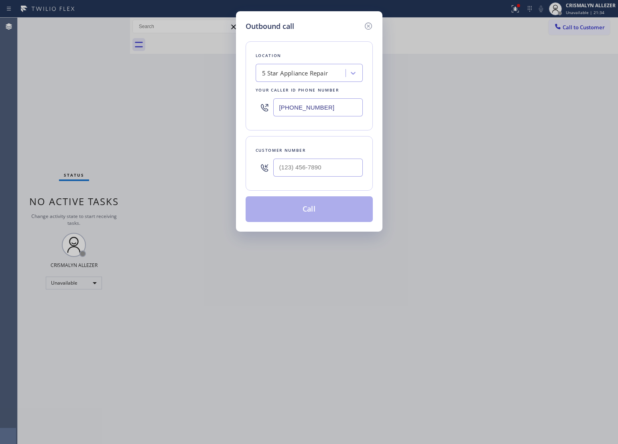
drag, startPoint x: 336, startPoint y: 101, endPoint x: 45, endPoint y: 106, distance: 291.9
click at [47, 108] on div "Outbound call Location 5 Star Appliance Repair Your caller id phone number (855…" at bounding box center [309, 222] width 618 height 444
paste input "05) 754-2637"
type input "(805) 754-2637"
click at [330, 170] on input "(___) ___-____" at bounding box center [318, 168] width 90 height 18
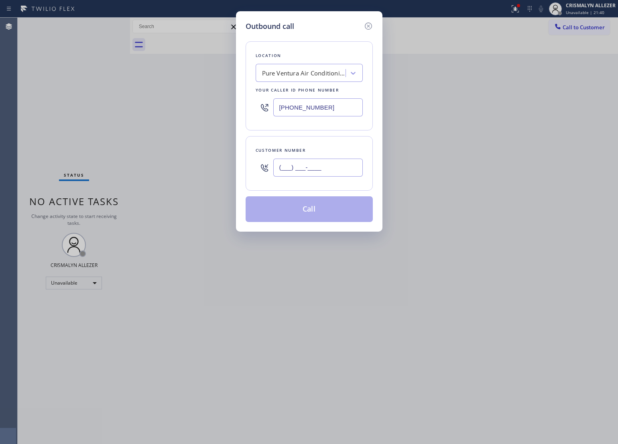
paste input "805) 754-2637"
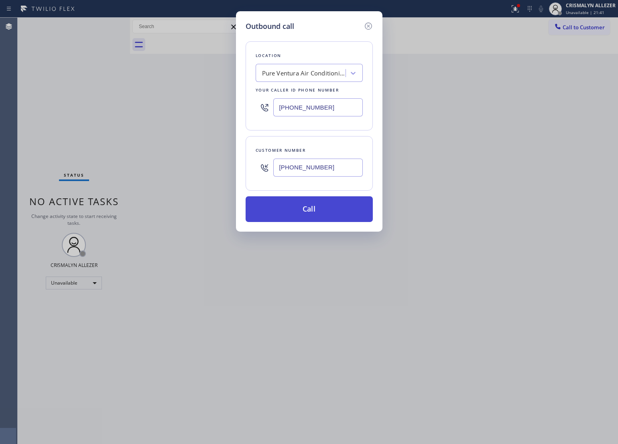
type input "(805) 754-2637"
click at [311, 205] on button "Call" at bounding box center [309, 209] width 127 height 26
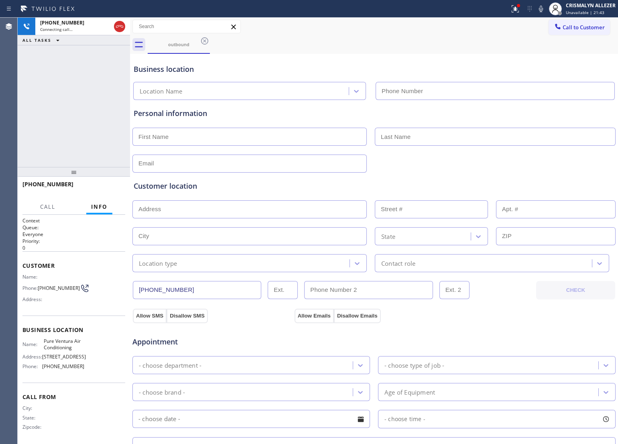
type input "(805) 754-2637"
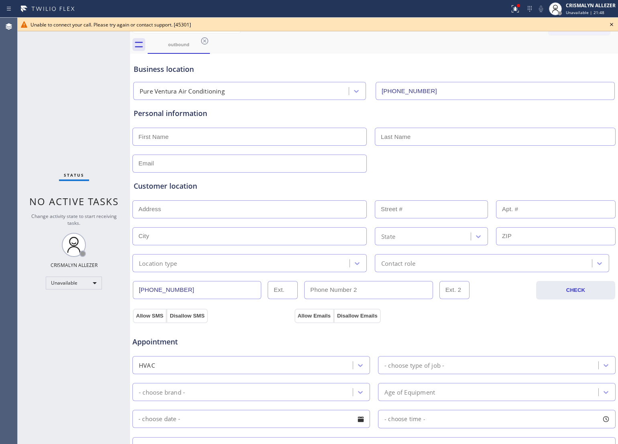
click at [609, 25] on icon at bounding box center [612, 25] width 10 height 10
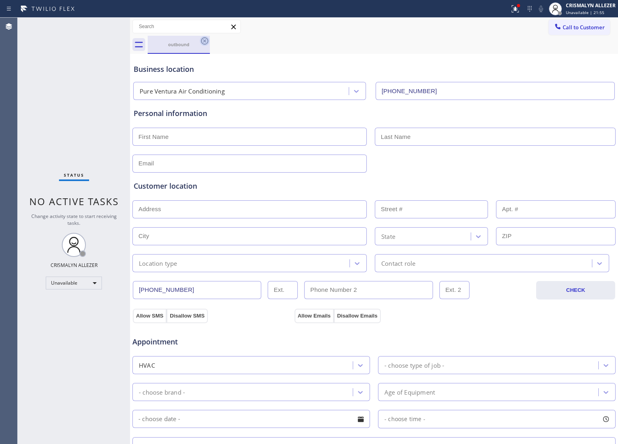
click at [205, 39] on icon at bounding box center [205, 41] width 10 height 10
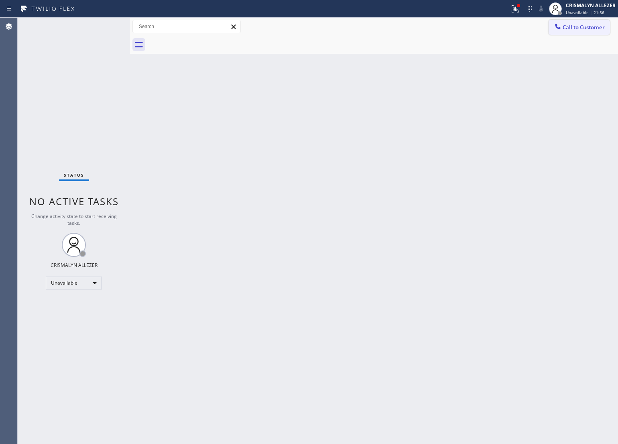
click at [576, 26] on span "Call to Customer" at bounding box center [584, 27] width 42 height 7
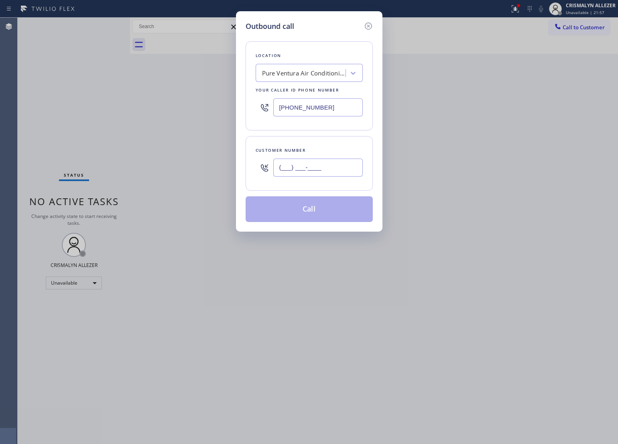
click at [343, 175] on input "(___) ___-____" at bounding box center [318, 168] width 90 height 18
paste input "805) 205-0938"
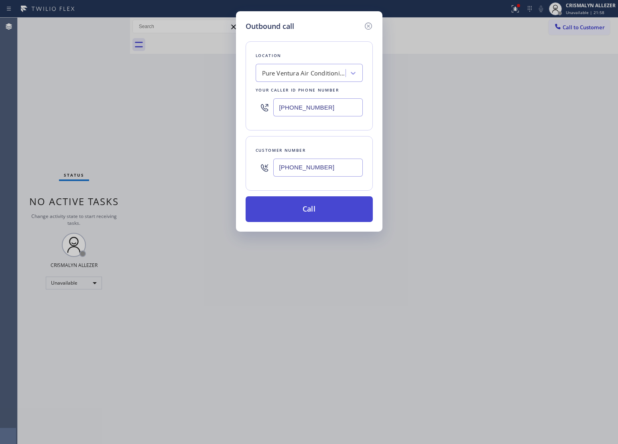
type input "(805) 205-0938"
click at [320, 212] on button "Call" at bounding box center [309, 209] width 127 height 26
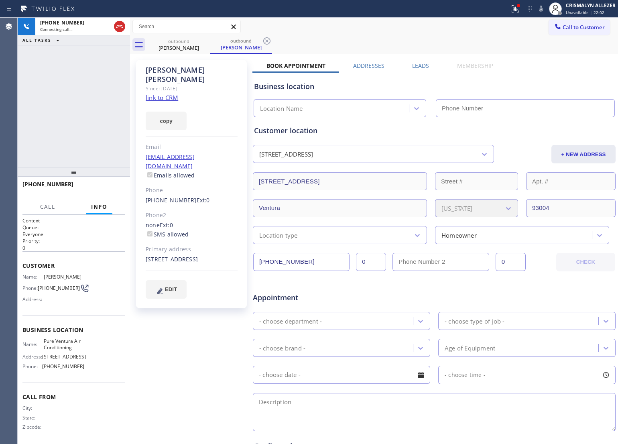
type input "(805) 754-2637"
click at [105, 191] on button "HANG UP" at bounding box center [106, 187] width 37 height 11
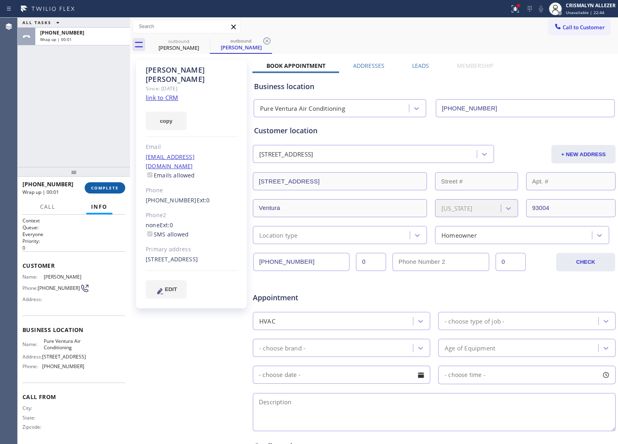
click at [93, 189] on span "COMPLETE" at bounding box center [105, 188] width 28 height 6
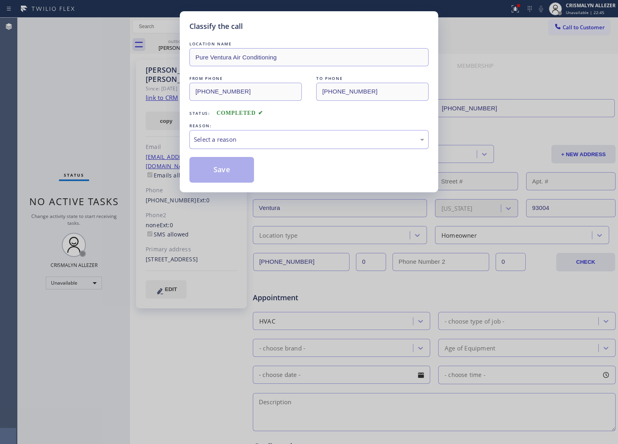
drag, startPoint x: 326, startPoint y: 147, endPoint x: 314, endPoint y: 148, distance: 12.1
click at [318, 147] on div "Select a reason" at bounding box center [308, 139] width 239 height 19
click at [216, 167] on button "Save" at bounding box center [221, 170] width 65 height 26
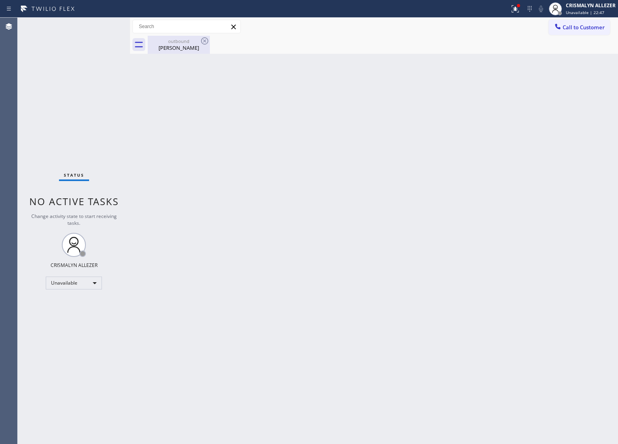
click at [185, 47] on div "Barbara Walker" at bounding box center [179, 47] width 61 height 7
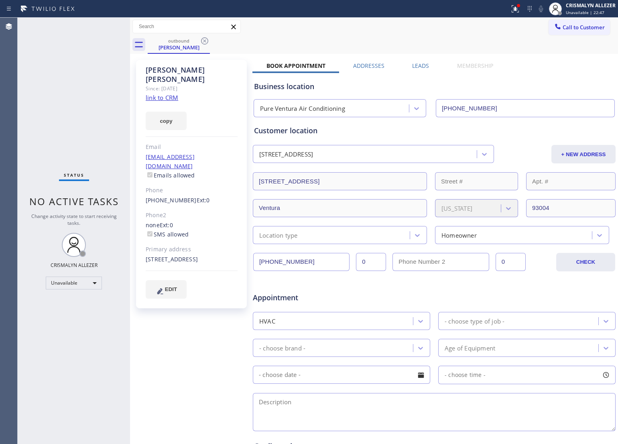
drag, startPoint x: 204, startPoint y: 44, endPoint x: 219, endPoint y: 45, distance: 15.3
click at [204, 44] on icon at bounding box center [204, 40] width 7 height 7
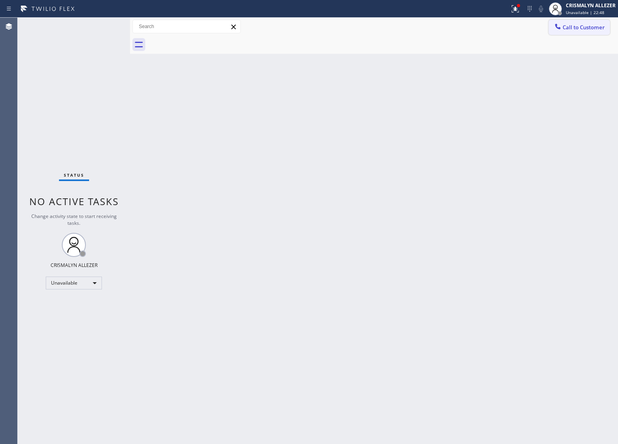
click at [592, 28] on span "Call to Customer" at bounding box center [584, 27] width 42 height 7
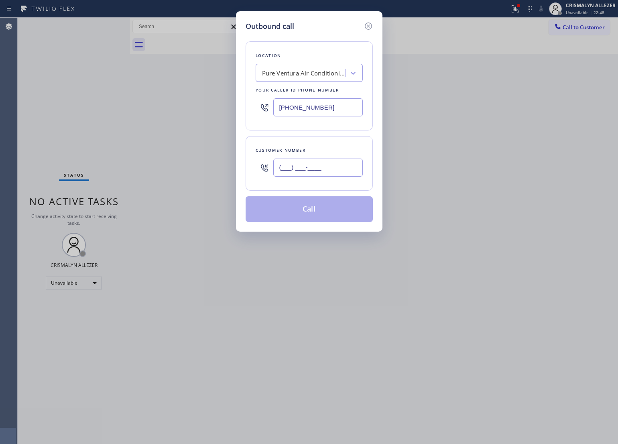
click at [345, 165] on input "(___) ___-____" at bounding box center [318, 168] width 90 height 18
paste input "805) 205-0938"
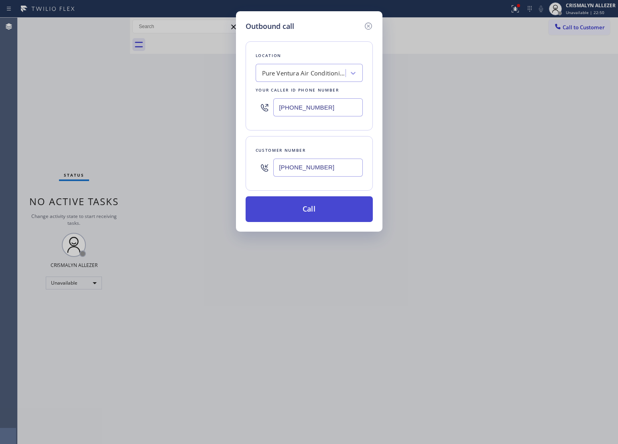
type input "(805) 205-0938"
click at [332, 209] on button "Call" at bounding box center [309, 209] width 127 height 26
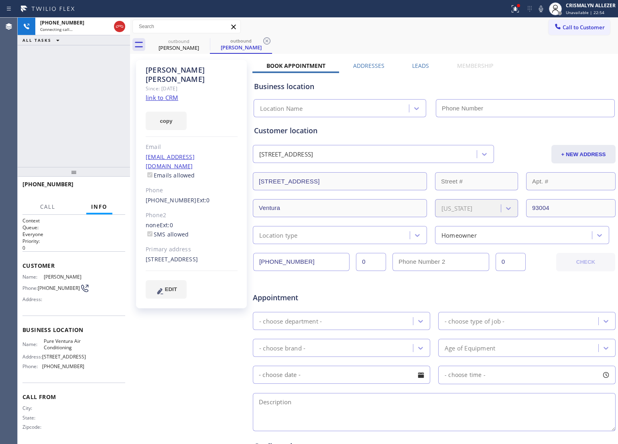
type input "(805) 754-2637"
click at [105, 189] on span "HANG UP" at bounding box center [106, 188] width 24 height 6
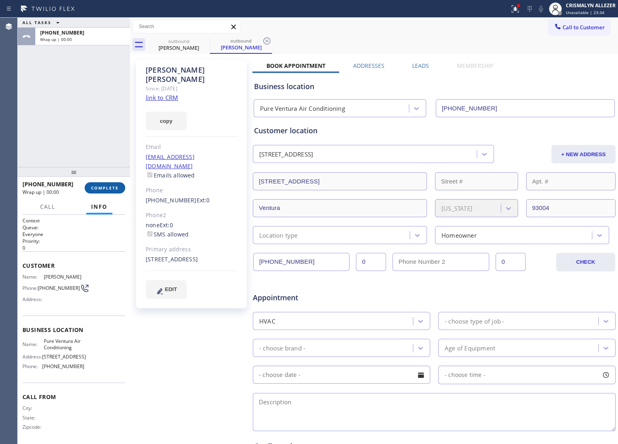
click at [105, 189] on span "COMPLETE" at bounding box center [105, 188] width 28 height 6
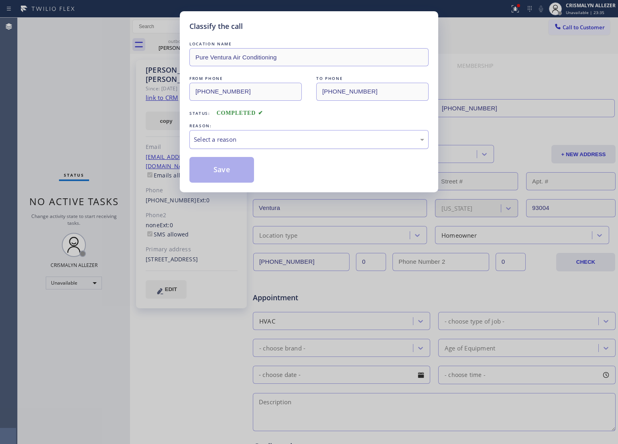
click at [313, 145] on div "Select a reason" at bounding box center [308, 139] width 239 height 19
click at [227, 179] on button "Save" at bounding box center [221, 170] width 65 height 26
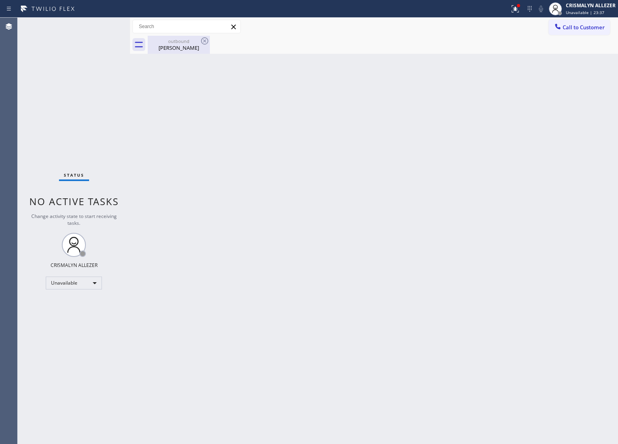
click at [199, 49] on div "Barbara Walker" at bounding box center [179, 47] width 61 height 7
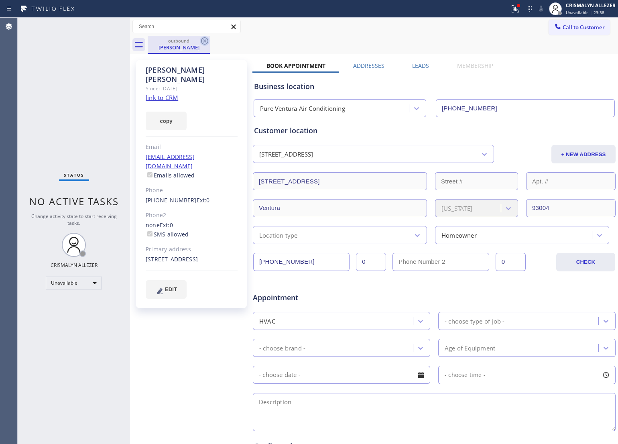
click at [209, 43] on icon at bounding box center [205, 41] width 10 height 10
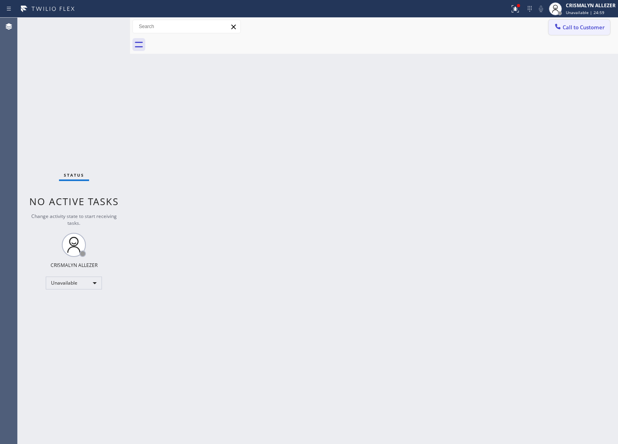
click at [586, 28] on span "Call to Customer" at bounding box center [584, 27] width 42 height 7
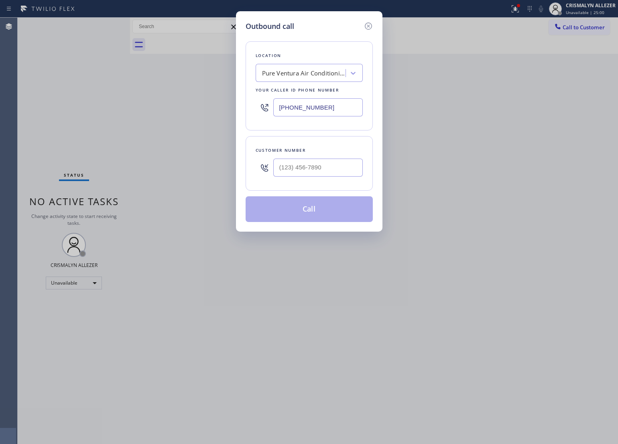
drag, startPoint x: 347, startPoint y: 105, endPoint x: 138, endPoint y: 101, distance: 208.8
click at [163, 104] on div "Outbound call Location Pure Ventura Air Conditioning Your caller id phone numbe…" at bounding box center [309, 222] width 618 height 444
paste input "18) 862-4164"
type input "(818) 862-4164"
click at [328, 178] on div at bounding box center [318, 168] width 90 height 26
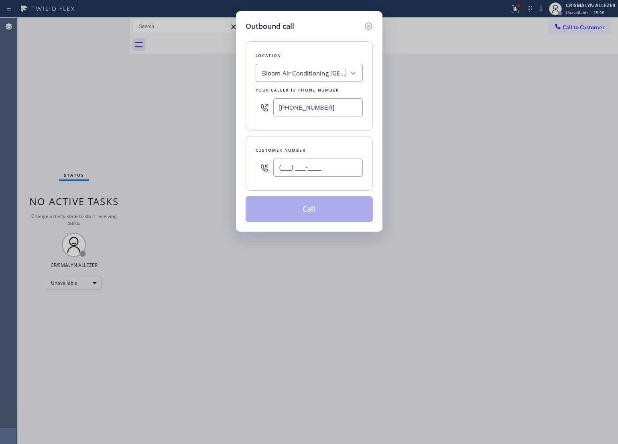
click at [325, 169] on input "(___) ___-____" at bounding box center [318, 168] width 90 height 18
paste input "818) 429-0366"
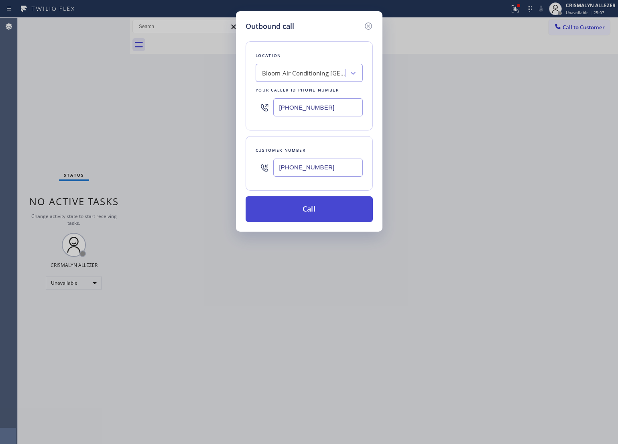
type input "(818) 429-0366"
click at [317, 208] on button "Call" at bounding box center [309, 209] width 127 height 26
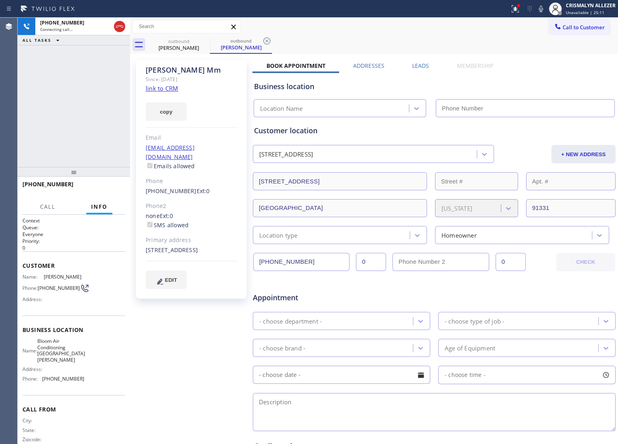
type input "(818) 862-4164"
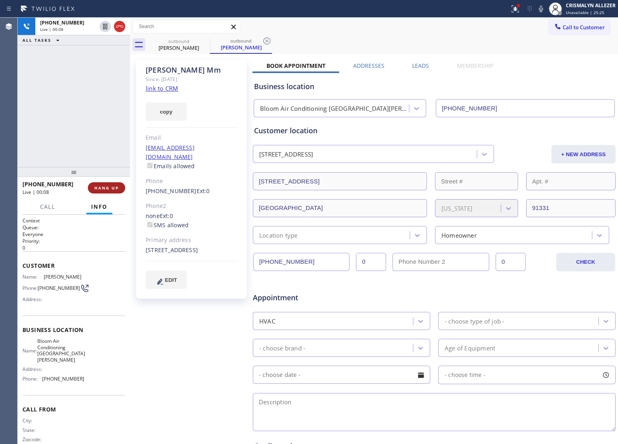
click at [98, 190] on span "HANG UP" at bounding box center [106, 188] width 24 height 6
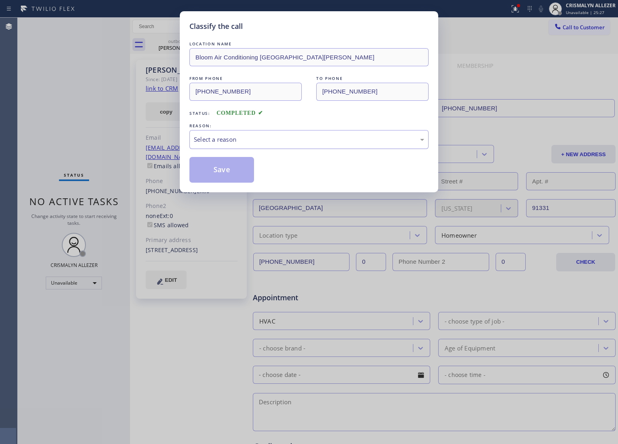
click at [292, 142] on div "Select a reason" at bounding box center [309, 139] width 230 height 9
click at [225, 167] on button "Save" at bounding box center [221, 170] width 65 height 26
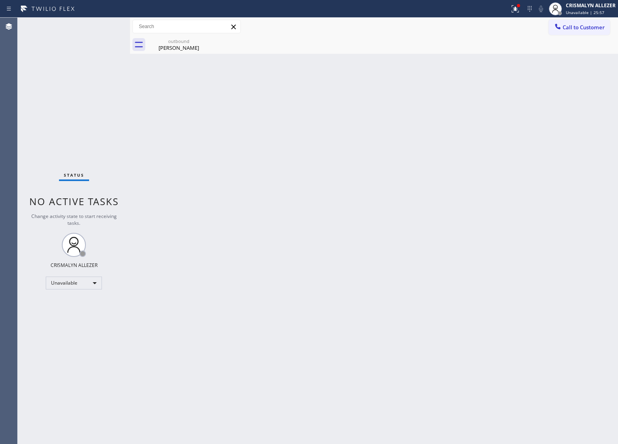
click at [181, 54] on div "Back to Dashboard Change Sender ID Customers Technicians Select a contact Outbo…" at bounding box center [374, 231] width 488 height 426
click at [179, 48] on div "Michael Mm" at bounding box center [179, 47] width 61 height 7
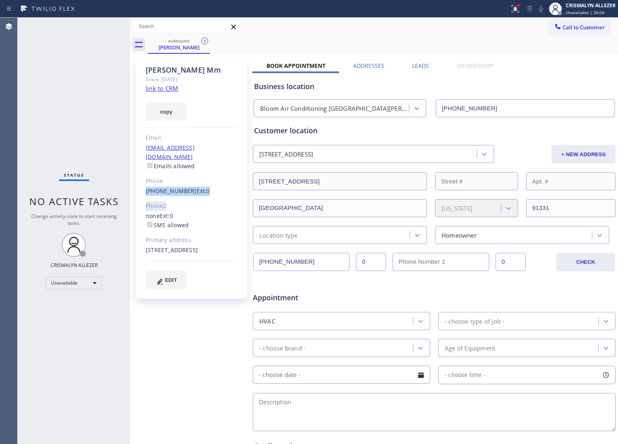
drag, startPoint x: 142, startPoint y: 181, endPoint x: 184, endPoint y: 188, distance: 42.7
click at [184, 188] on div "Michael Mm Since: 20 may 2020 link to CRM copy Email no@gmail.com Emails allowe…" at bounding box center [191, 179] width 111 height 239
drag, startPoint x: 143, startPoint y: 180, endPoint x: 185, endPoint y: 186, distance: 42.6
click at [185, 186] on div "Michael Mm Since: 20 may 2020 link to CRM copy Email no@gmail.com Emails allowe…" at bounding box center [191, 179] width 111 height 239
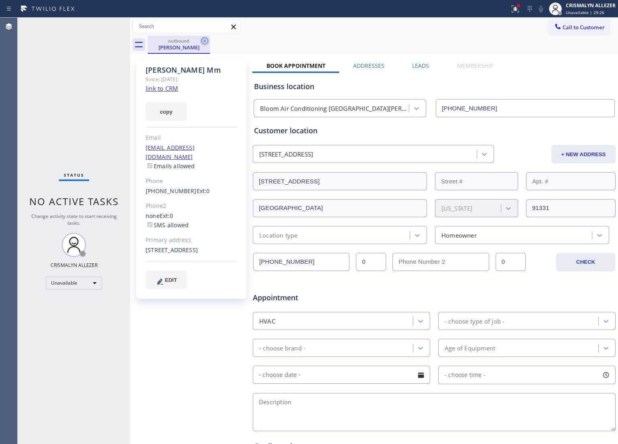
click at [206, 39] on icon at bounding box center [204, 40] width 7 height 7
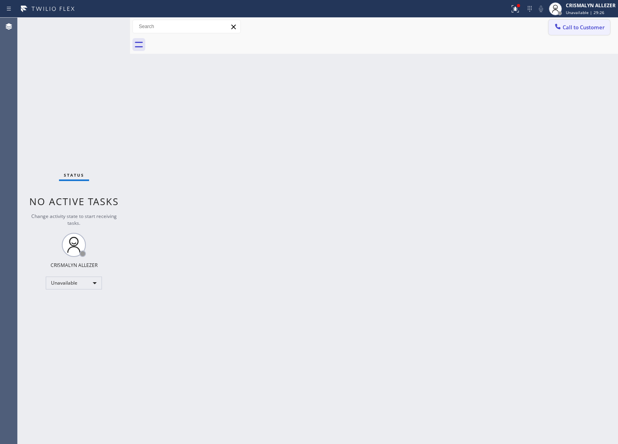
click at [600, 28] on span "Call to Customer" at bounding box center [584, 27] width 42 height 7
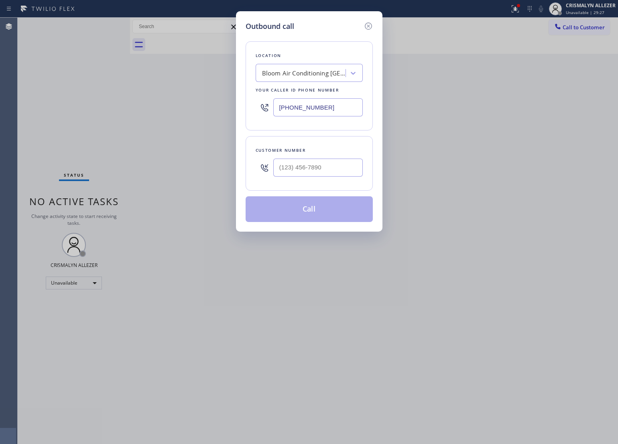
drag, startPoint x: 338, startPoint y: 111, endPoint x: 98, endPoint y: 104, distance: 239.7
click at [98, 104] on div "Outbound call Location Bloom Air Conditioning San Fernando Your caller id phone…" at bounding box center [309, 222] width 618 height 444
paste input "760) 274-8861"
type input "[PHONE_NUMBER]"
click at [335, 172] on input "(___) ___-____" at bounding box center [318, 168] width 90 height 18
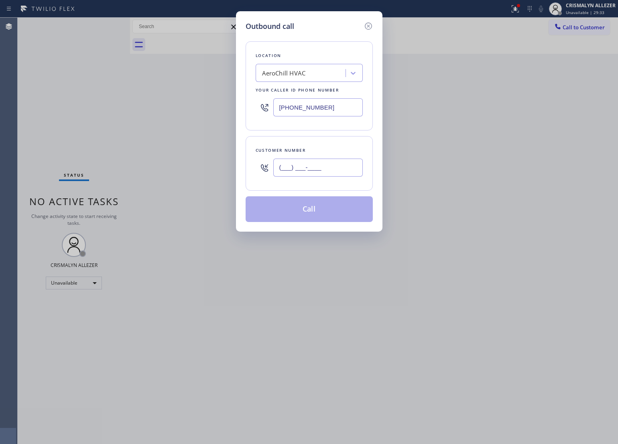
paste input "760) 407-4070"
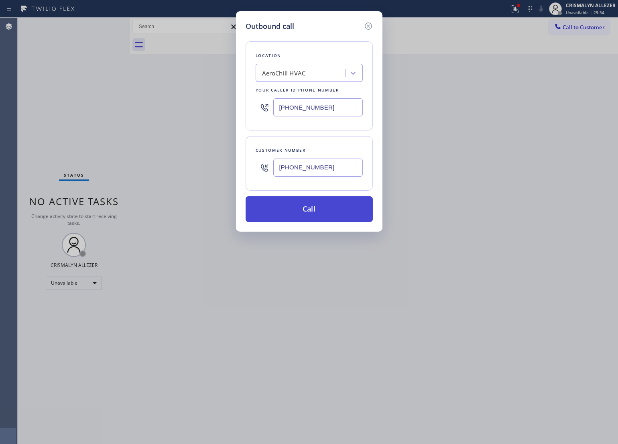
type input "[PHONE_NUMBER]"
click at [308, 211] on button "Call" at bounding box center [309, 209] width 127 height 26
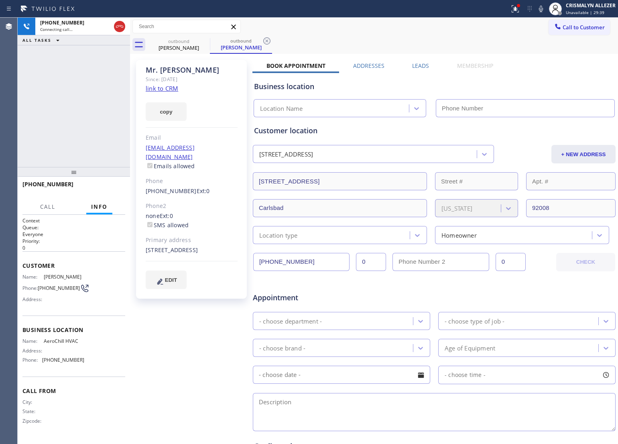
type input "[PHONE_NUMBER]"
click at [92, 189] on button "HANG UP" at bounding box center [106, 187] width 37 height 11
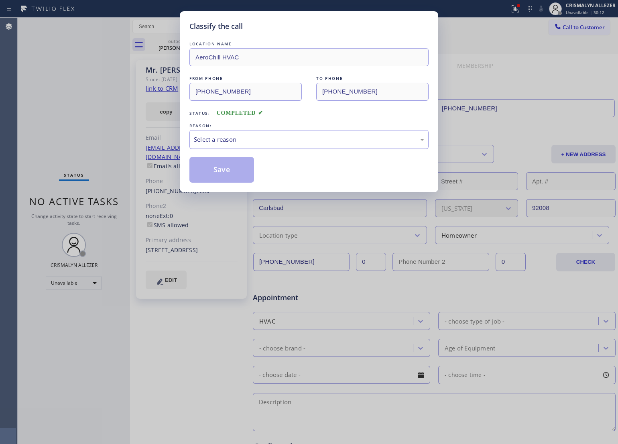
click at [279, 140] on div "Select a reason" at bounding box center [309, 139] width 230 height 9
click at [214, 181] on button "Save" at bounding box center [221, 170] width 65 height 26
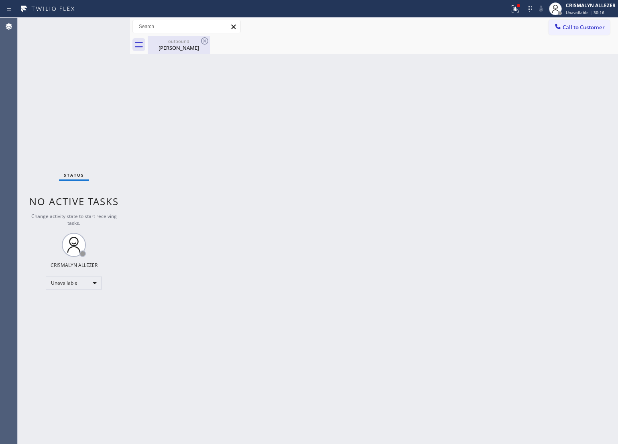
click at [178, 46] on div "Mr. Ryan" at bounding box center [179, 47] width 61 height 7
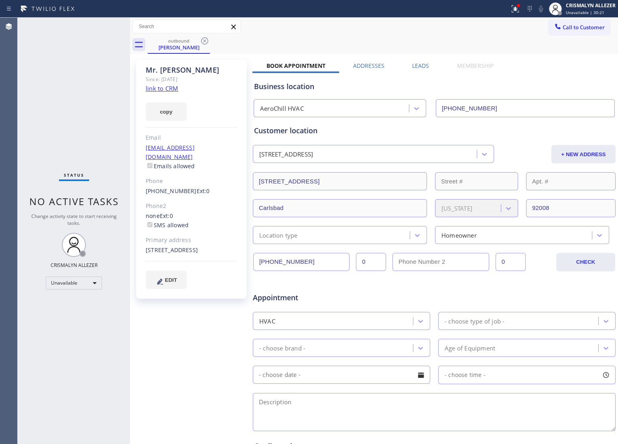
click at [419, 65] on label "Leads" at bounding box center [420, 66] width 17 height 8
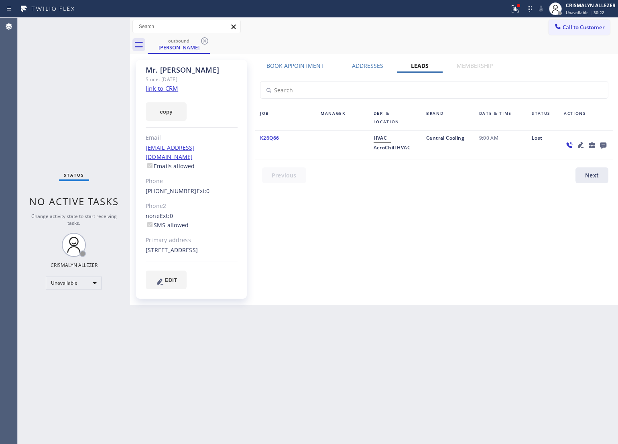
click at [605, 143] on icon at bounding box center [603, 145] width 6 height 6
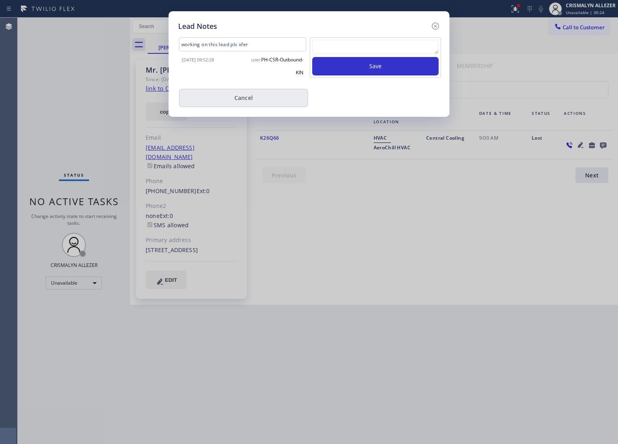
click at [271, 101] on button "Cancel" at bounding box center [243, 98] width 129 height 18
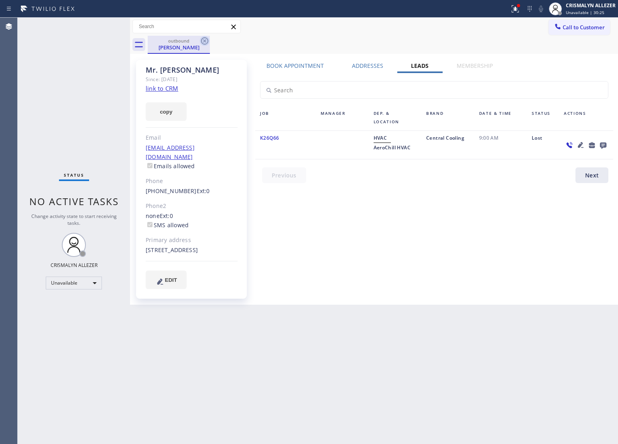
drag, startPoint x: 205, startPoint y: 40, endPoint x: 375, endPoint y: 1, distance: 174.3
click at [205, 39] on icon at bounding box center [205, 41] width 10 height 10
